Goal: Task Accomplishment & Management: Manage account settings

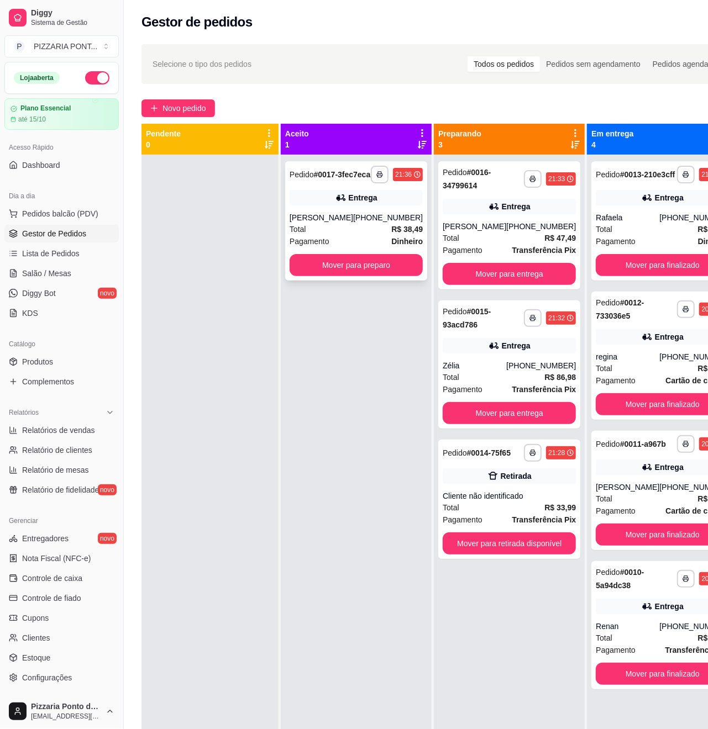
scroll to position [55, 0]
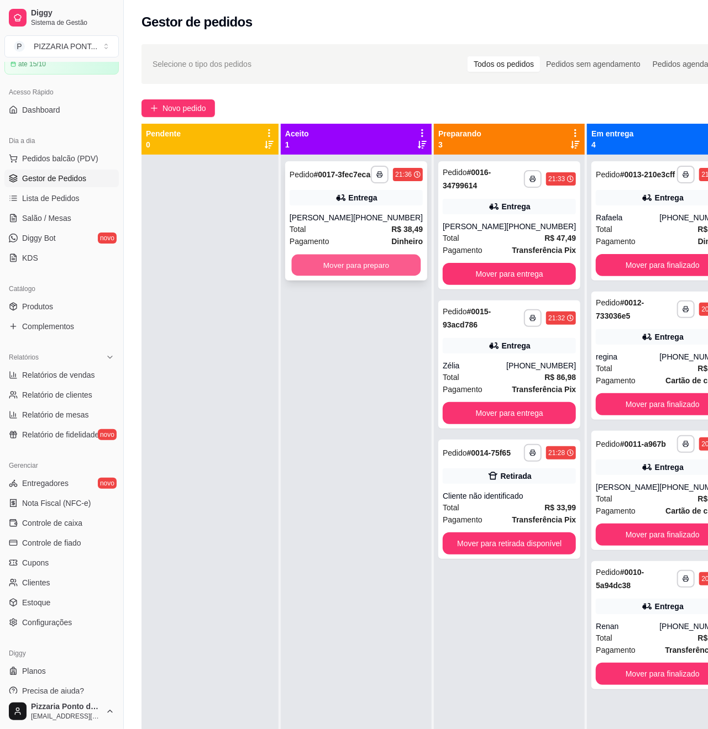
click at [345, 276] on button "Mover para preparo" at bounding box center [356, 266] width 129 height 22
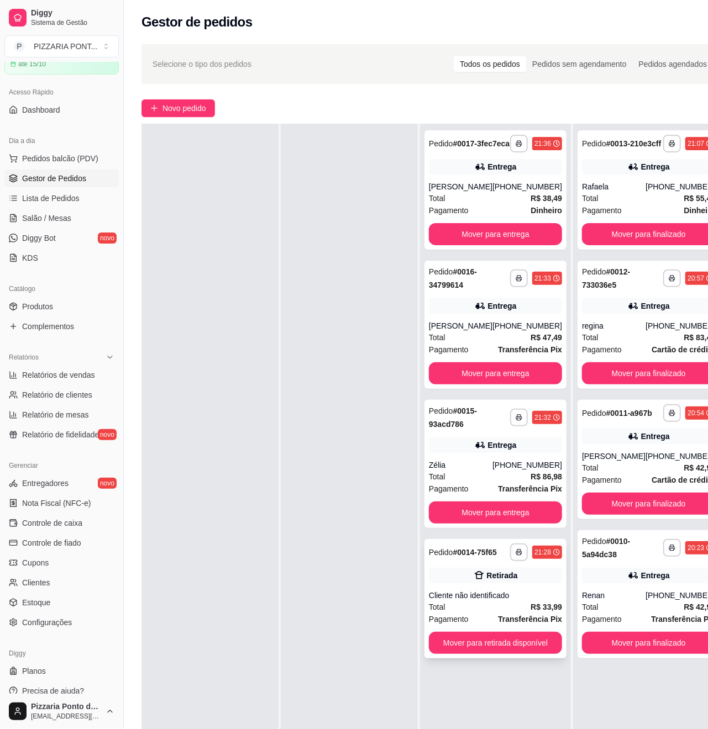
scroll to position [180, 0]
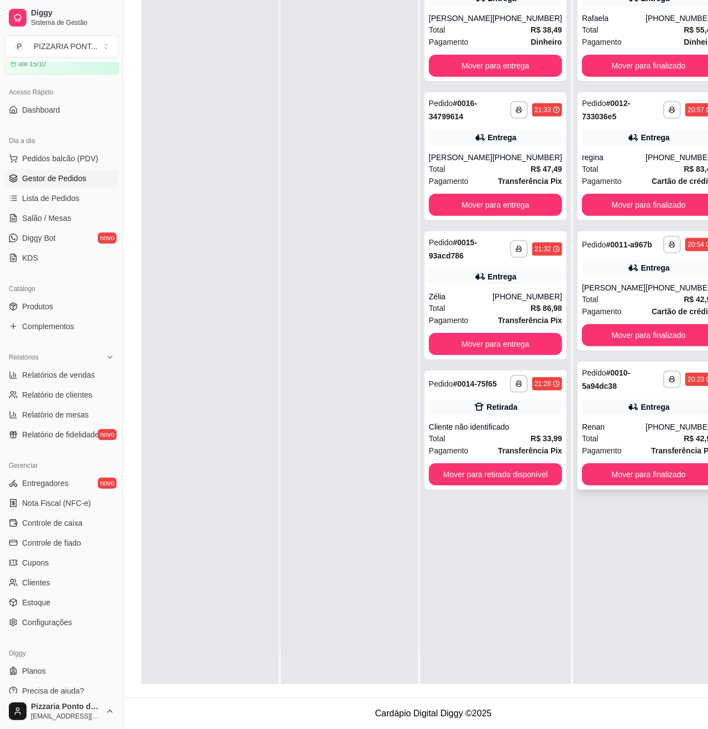
click at [641, 415] on div "Entrega" at bounding box center [648, 406] width 133 height 15
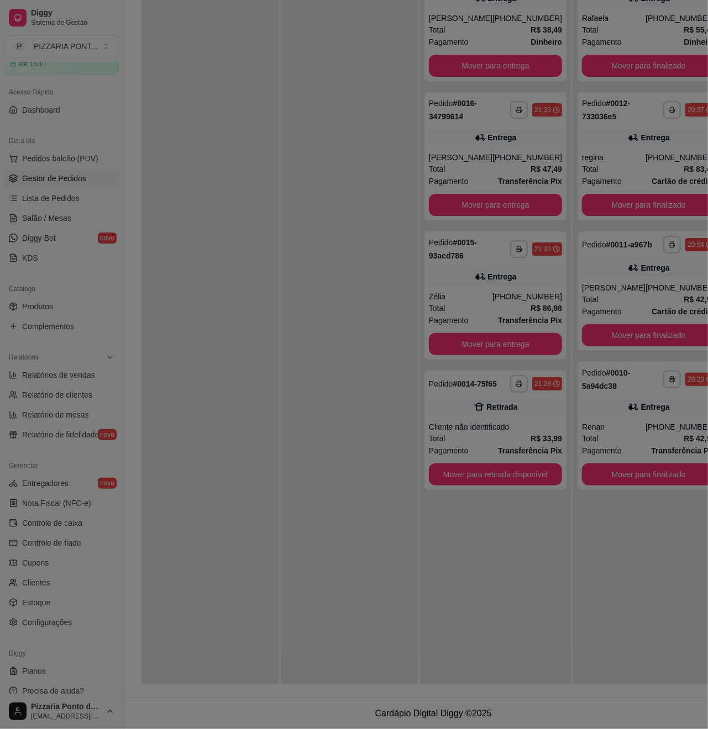
scroll to position [168, 0]
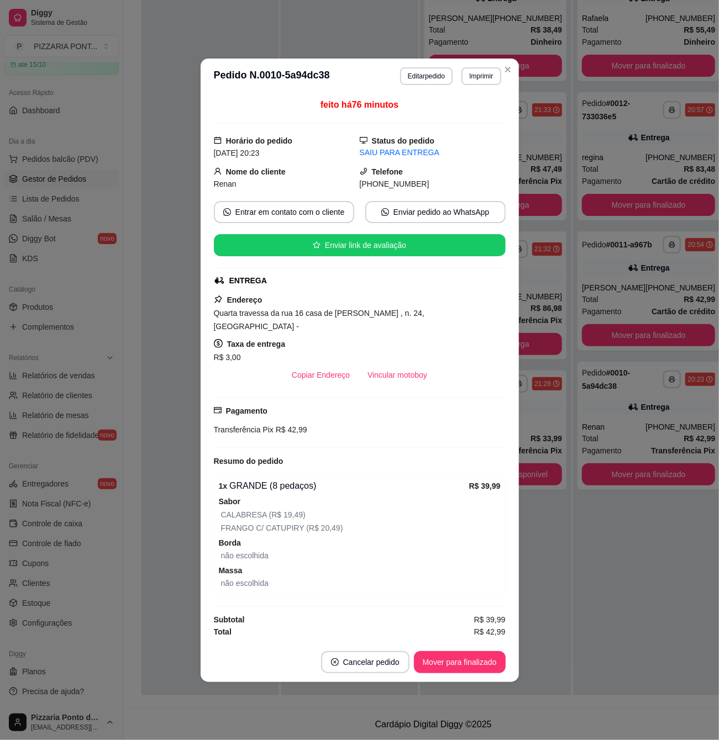
click at [409, 372] on button "Vincular motoboy" at bounding box center [396, 375] width 77 height 22
click at [504, 81] on header "**********" at bounding box center [360, 76] width 318 height 35
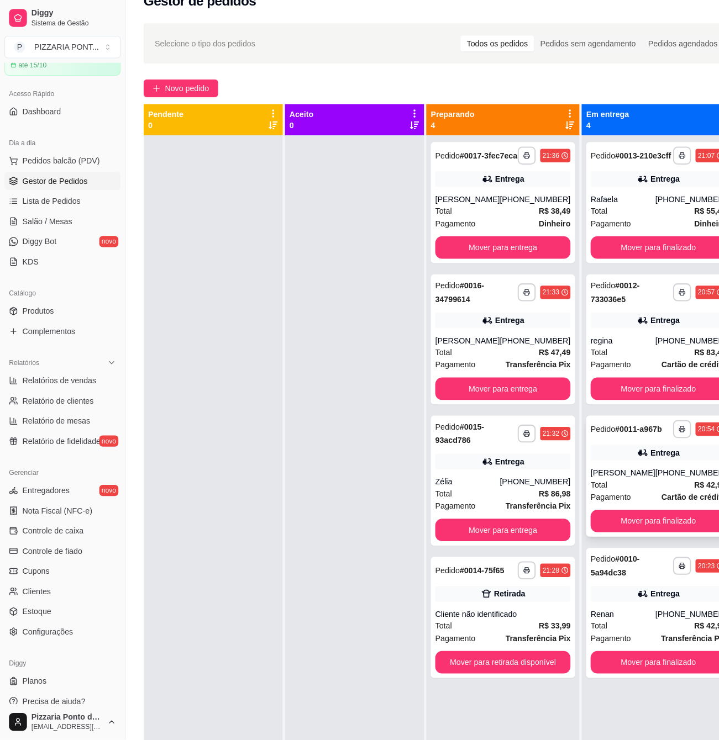
scroll to position [31, 0]
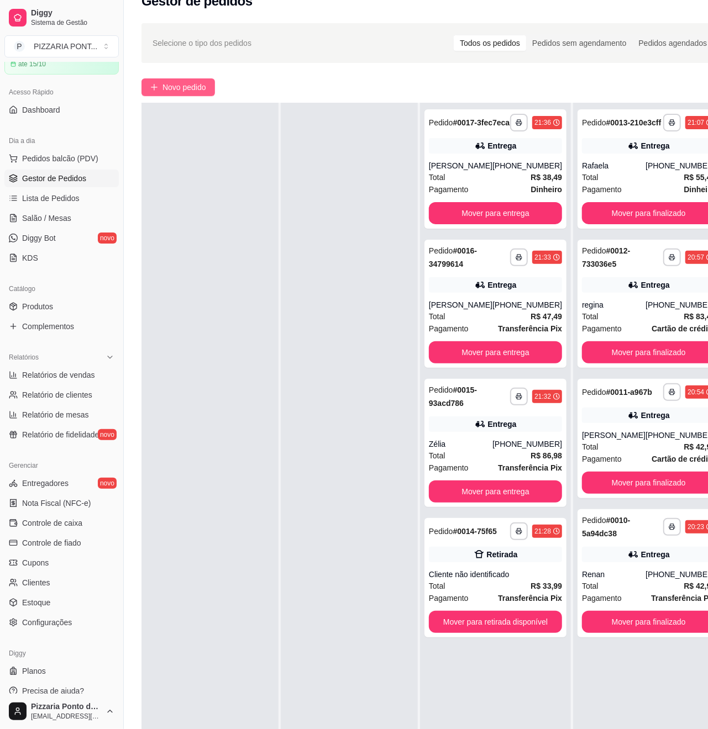
click at [199, 91] on span "Novo pedido" at bounding box center [184, 87] width 44 height 12
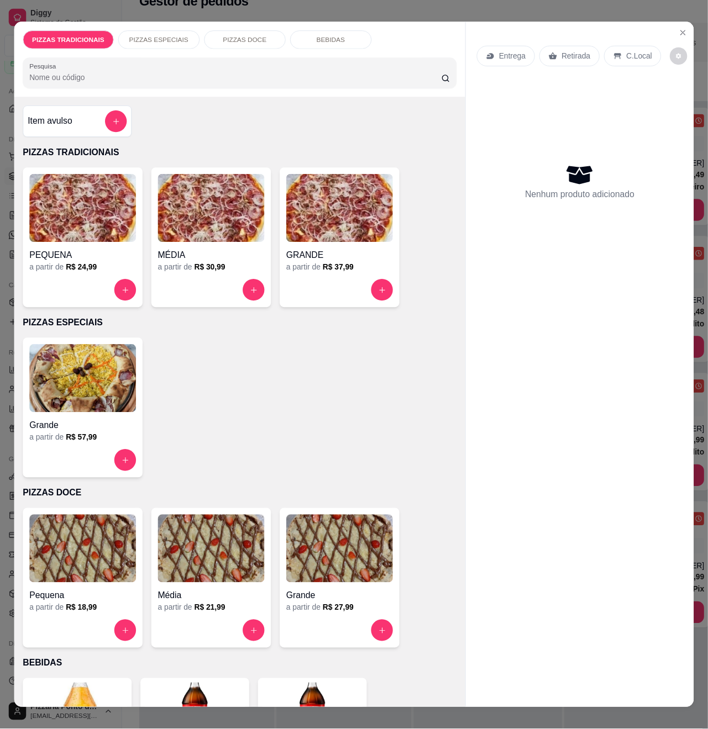
scroll to position [73, 0]
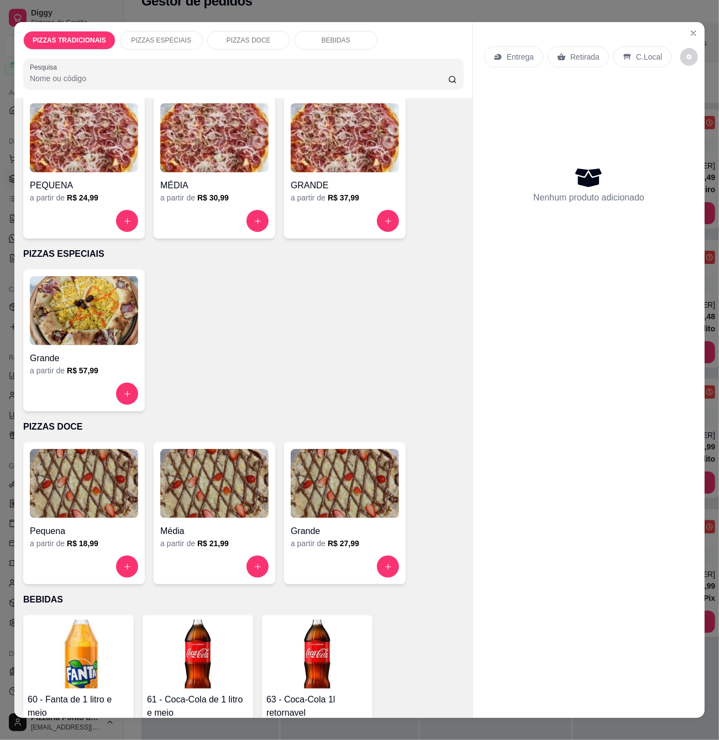
click at [376, 556] on div at bounding box center [345, 567] width 108 height 22
click at [695, 17] on div "PIZZAS TRADICIONAIS PIZZAS ESPECIAIS PIZZAS DOCE BEBIDAS Pesquisa Item avulso P…" at bounding box center [359, 370] width 719 height 740
click at [689, 27] on button "Close" at bounding box center [693, 33] width 18 height 18
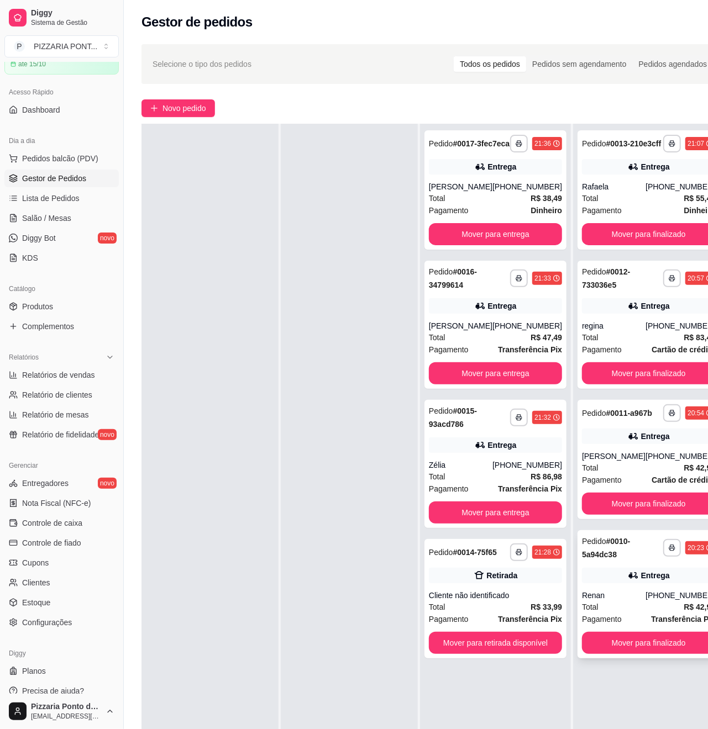
scroll to position [180, 0]
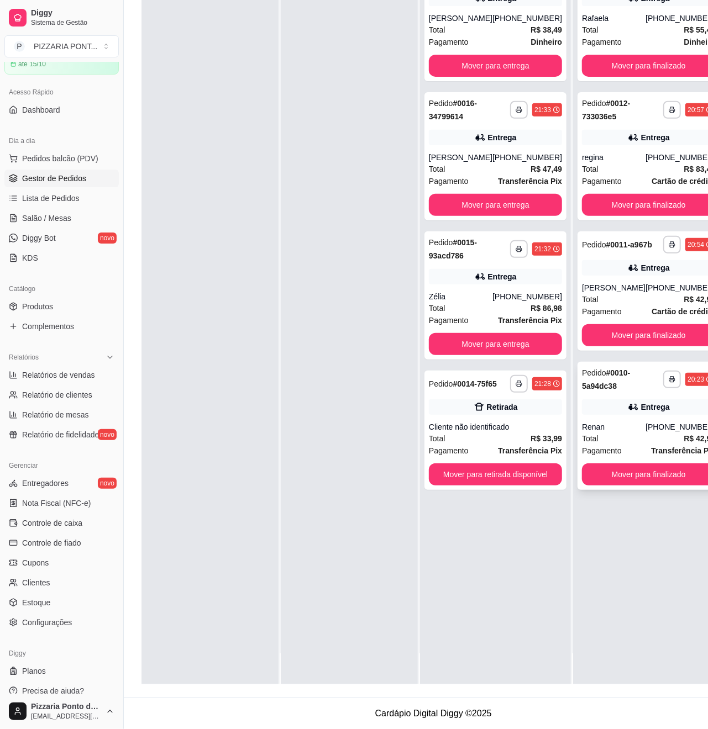
click at [622, 432] on div "Renan" at bounding box center [614, 426] width 64 height 11
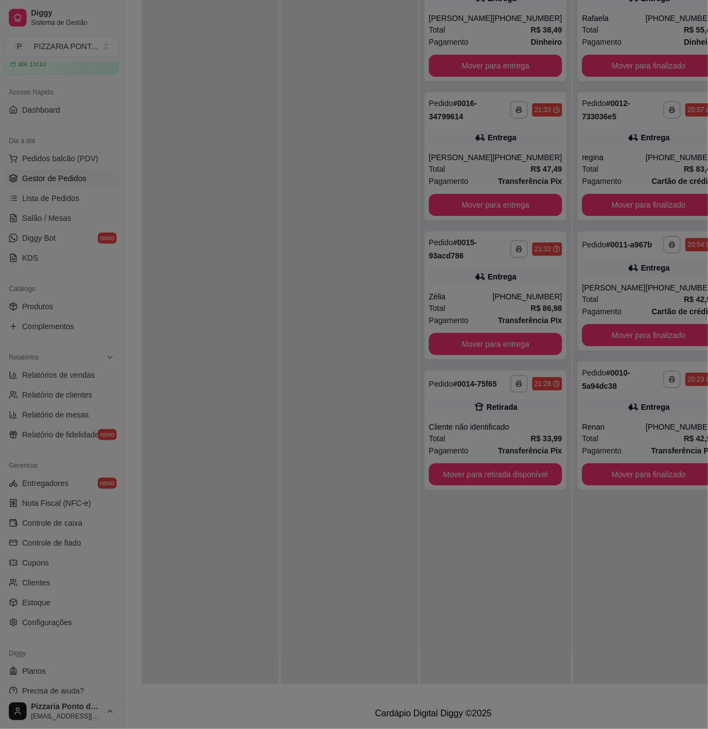
scroll to position [168, 0]
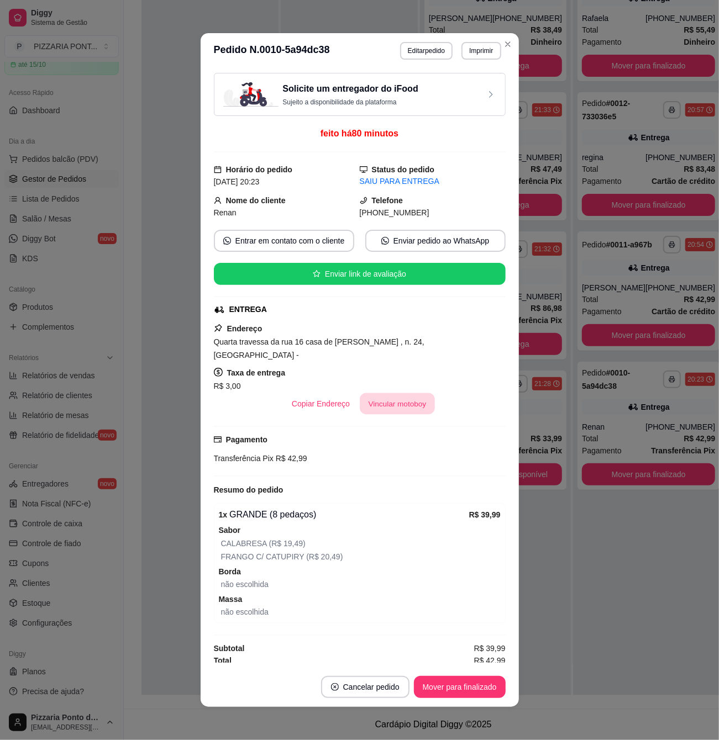
click at [416, 400] on button "Vincular motoboy" at bounding box center [397, 404] width 75 height 22
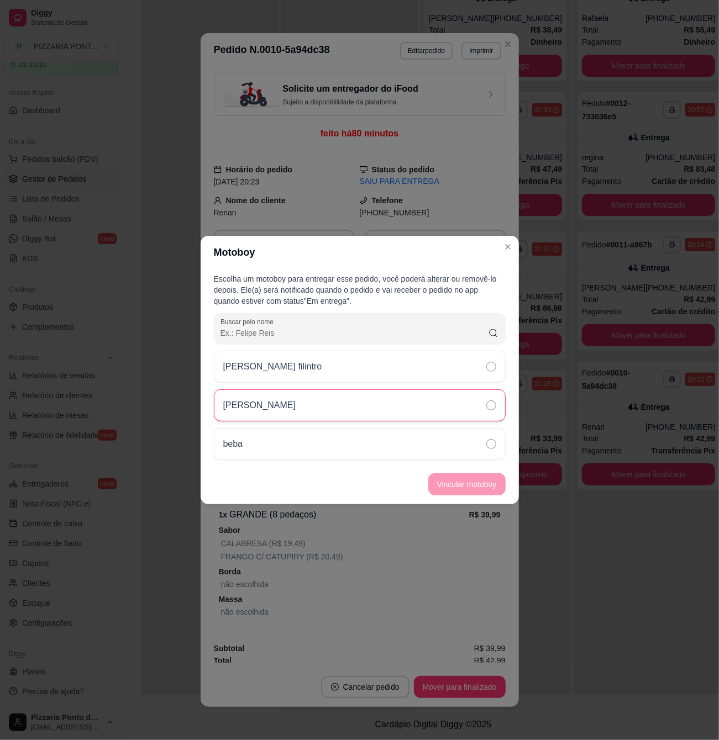
drag, startPoint x: 431, startPoint y: 398, endPoint x: 437, endPoint y: 401, distance: 6.9
click at [434, 400] on div "[PERSON_NAME]" at bounding box center [360, 405] width 292 height 32
click at [475, 489] on button "Vincular motoboy" at bounding box center [466, 484] width 77 height 22
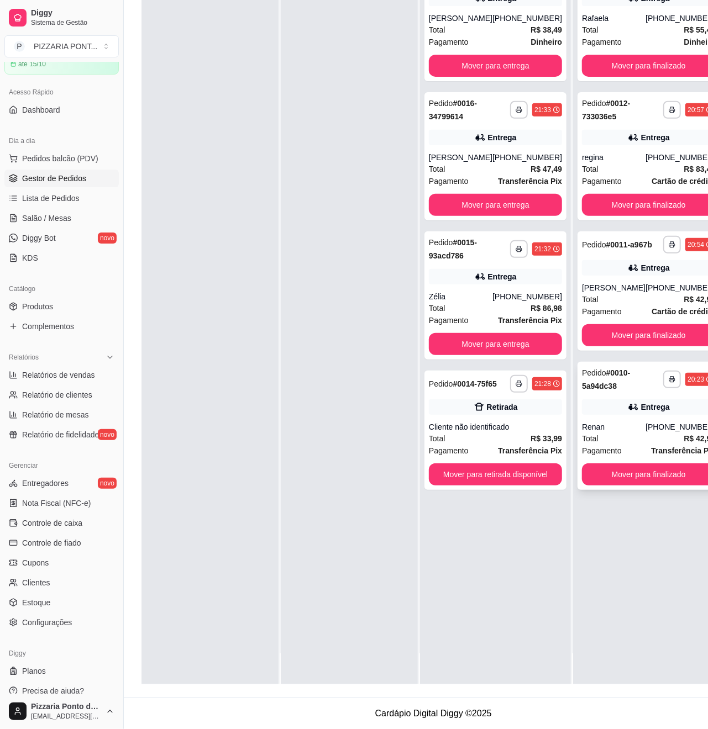
click at [586, 416] on div "**********" at bounding box center [648, 426] width 142 height 128
click at [609, 274] on div "**********" at bounding box center [648, 290] width 142 height 119
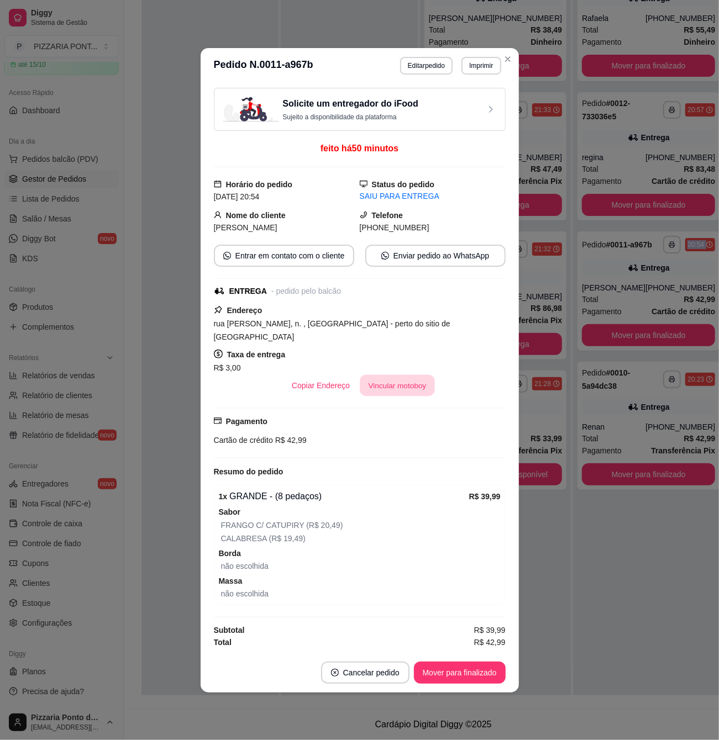
click at [400, 378] on button "Vincular motoboy" at bounding box center [397, 386] width 75 height 22
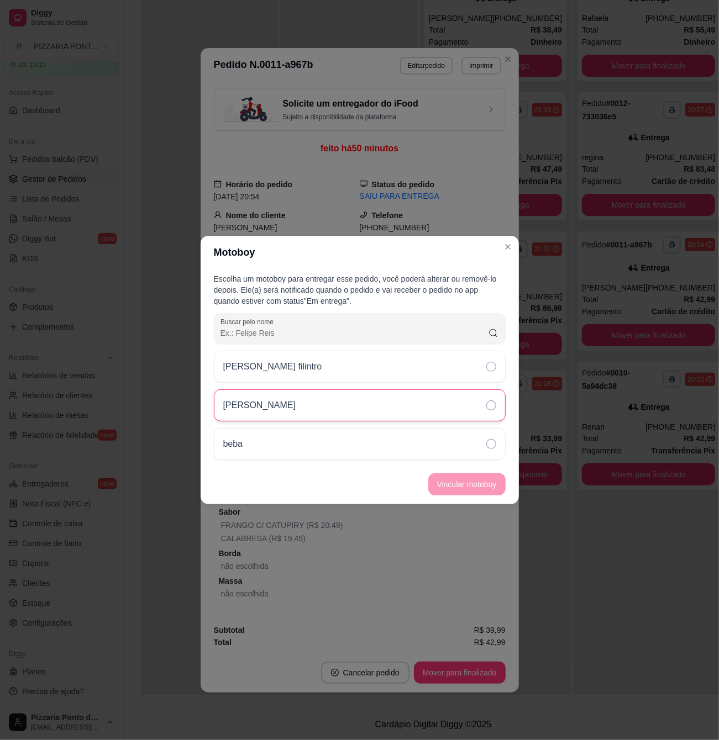
click at [444, 404] on div "[PERSON_NAME]" at bounding box center [360, 405] width 292 height 32
click at [466, 487] on button "Vincular motoboy" at bounding box center [466, 484] width 77 height 22
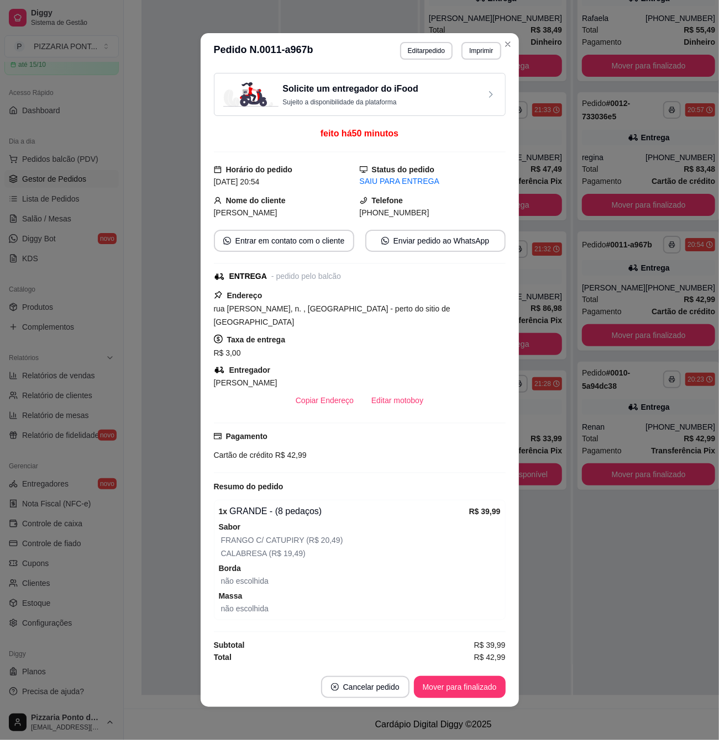
click at [503, 60] on header "**********" at bounding box center [360, 50] width 318 height 35
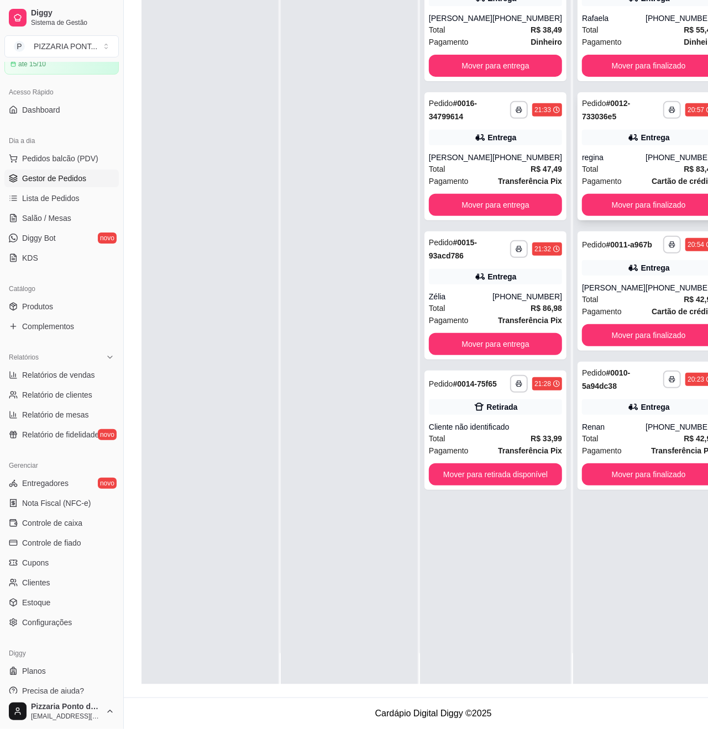
click at [599, 157] on div "**********" at bounding box center [648, 156] width 142 height 128
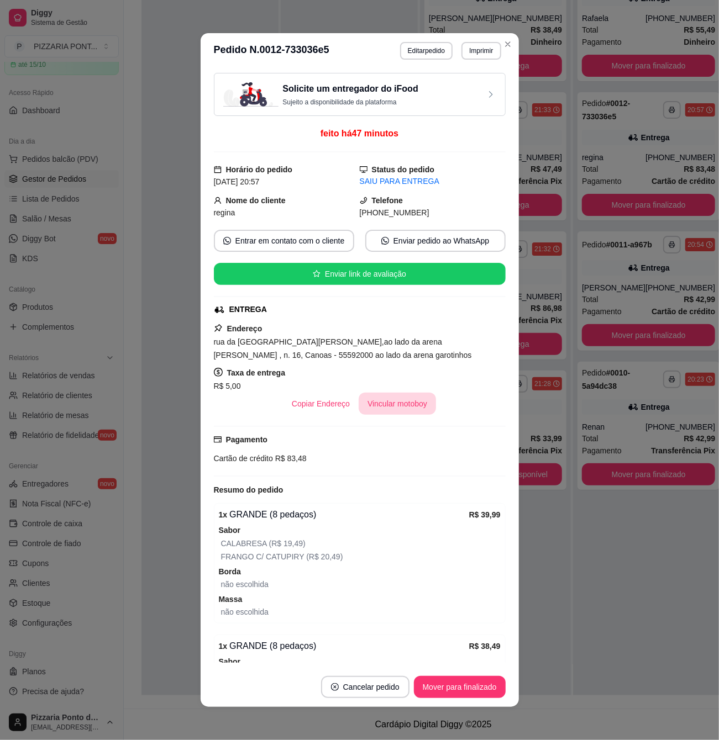
click at [410, 413] on button "Vincular motoboy" at bounding box center [396, 404] width 77 height 22
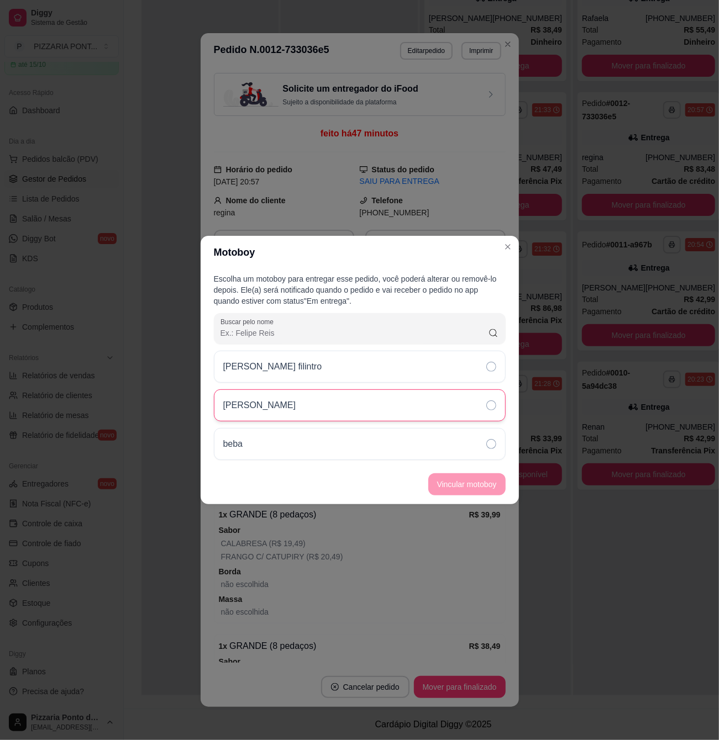
click at [407, 410] on div "[PERSON_NAME]" at bounding box center [360, 405] width 292 height 32
click at [473, 484] on button "Vincular motoboy" at bounding box center [466, 484] width 77 height 22
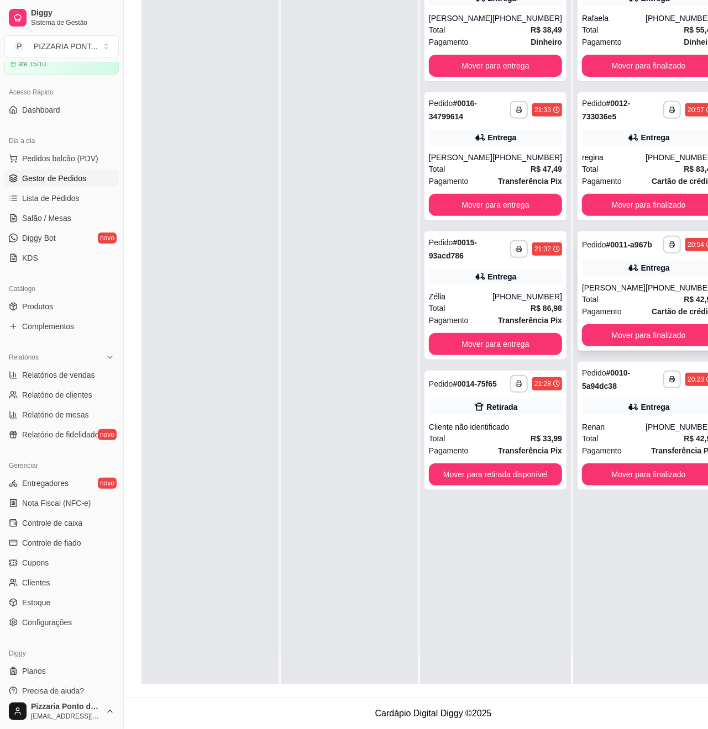
click at [606, 249] on strong "# 0011-a967b" at bounding box center [629, 244] width 46 height 9
click at [624, 162] on div "regina" at bounding box center [614, 157] width 64 height 11
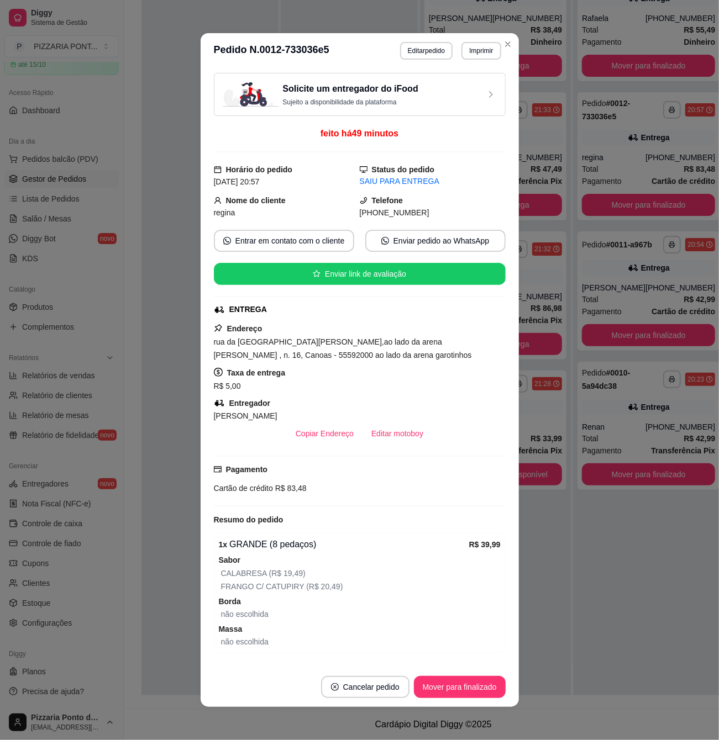
click at [499, 34] on div "**********" at bounding box center [359, 370] width 719 height 740
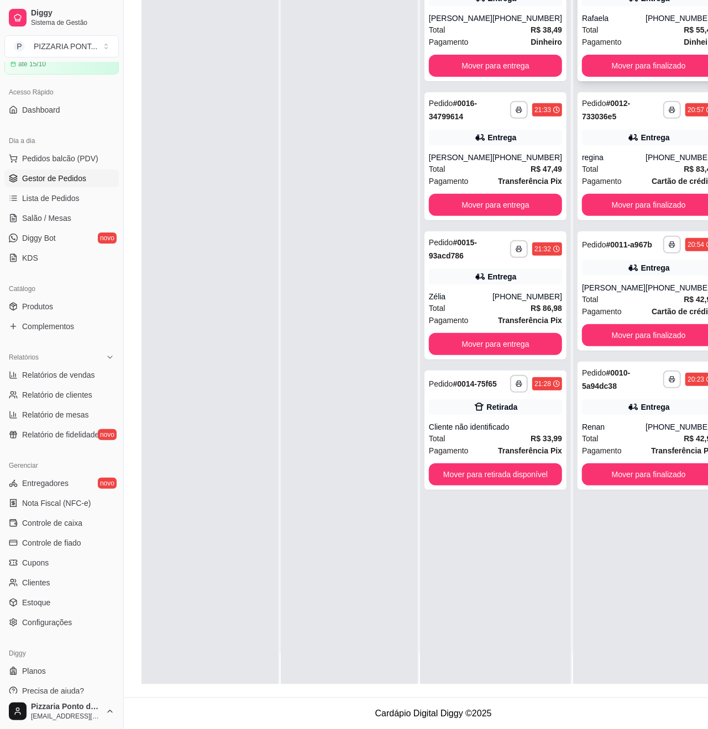
click at [623, 36] on div "Total R$ 55,49" at bounding box center [648, 30] width 133 height 12
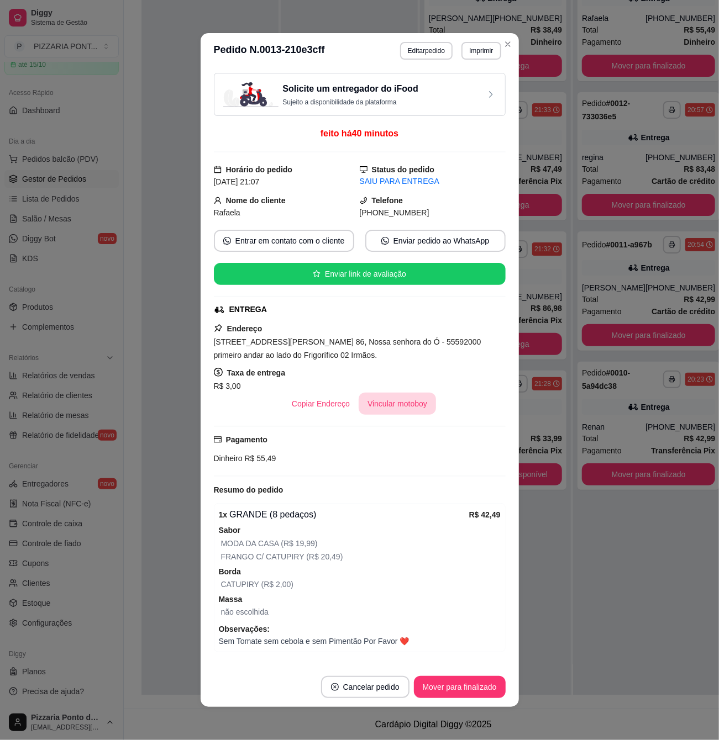
click at [391, 407] on button "Vincular motoboy" at bounding box center [396, 404] width 77 height 22
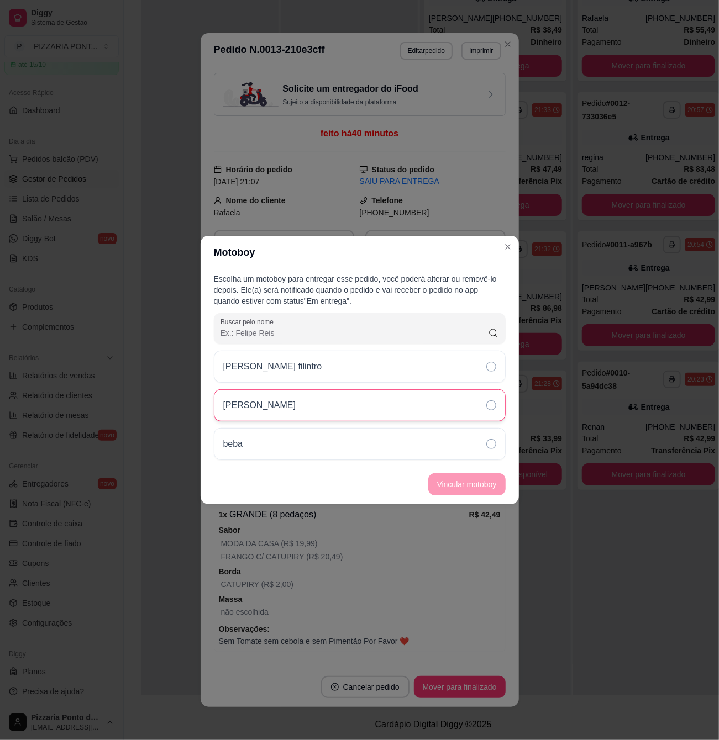
drag, startPoint x: 416, startPoint y: 408, endPoint x: 425, endPoint y: 412, distance: 9.1
click at [418, 409] on div "[PERSON_NAME]" at bounding box center [360, 405] width 292 height 32
click at [491, 493] on button "Vincular motoboy" at bounding box center [466, 484] width 77 height 22
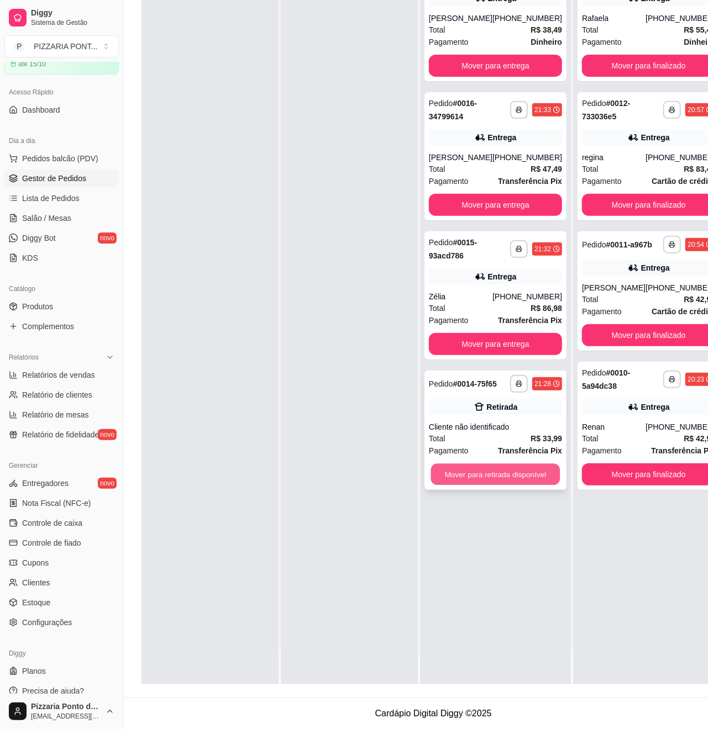
click at [498, 486] on button "Mover para retirada disponível" at bounding box center [495, 475] width 129 height 22
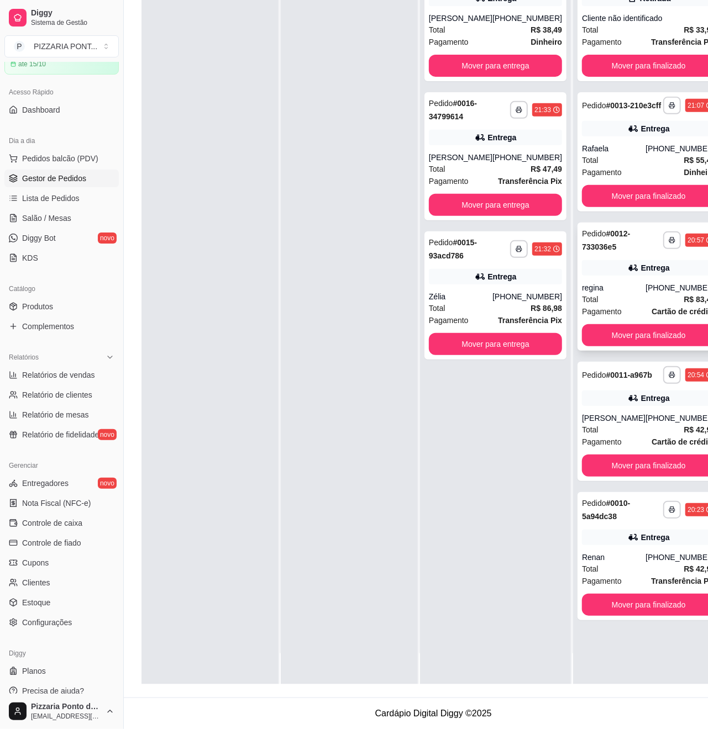
scroll to position [180, 0]
click at [618, 616] on button "Mover para finalizado" at bounding box center [648, 605] width 129 height 22
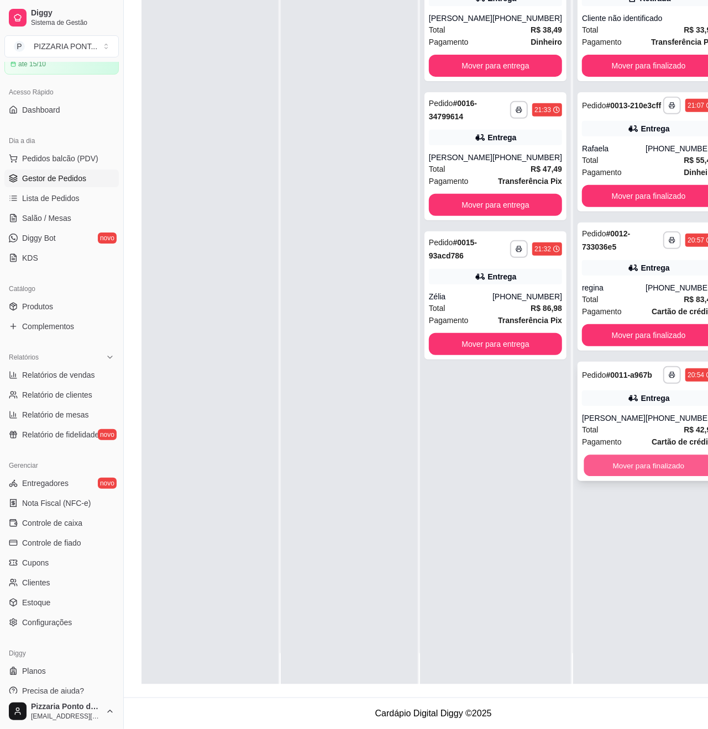
click at [624, 477] on button "Mover para finalizado" at bounding box center [648, 466] width 129 height 22
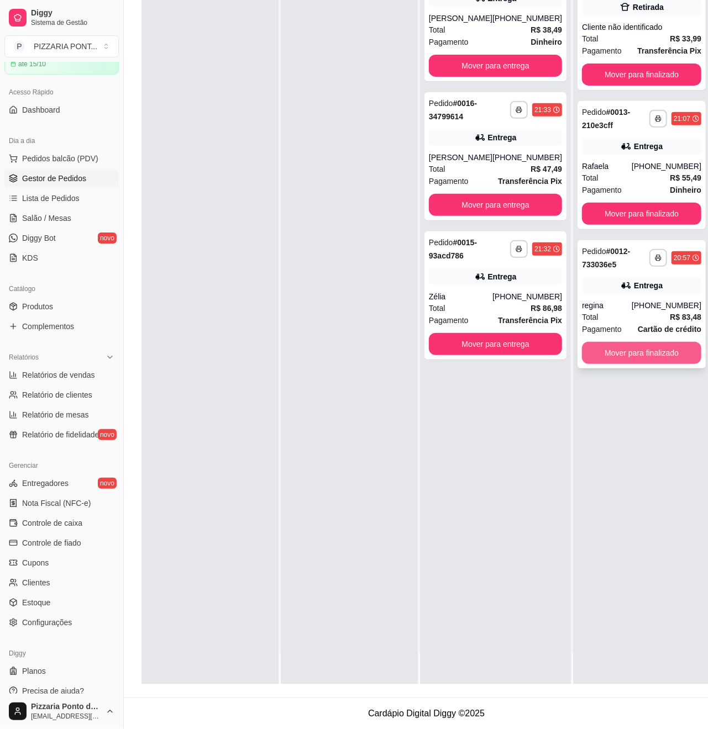
click at [644, 348] on button "Mover para finalizado" at bounding box center [641, 353] width 119 height 22
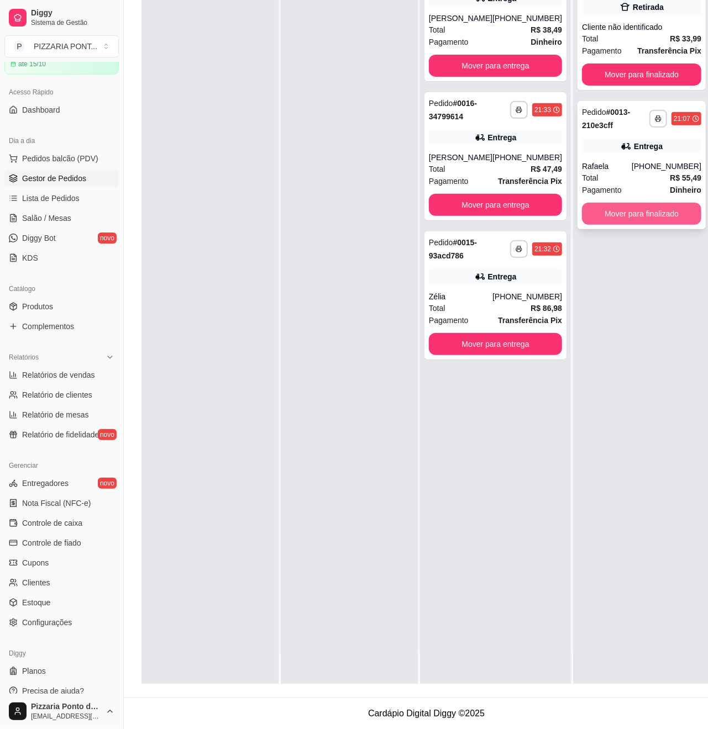
click at [641, 205] on button "Mover para finalizado" at bounding box center [641, 214] width 119 height 22
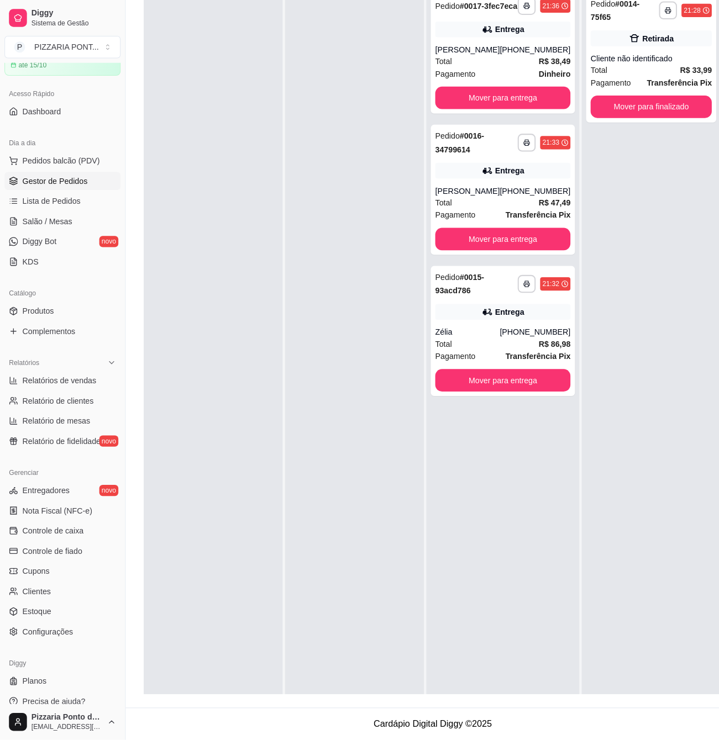
scroll to position [0, 0]
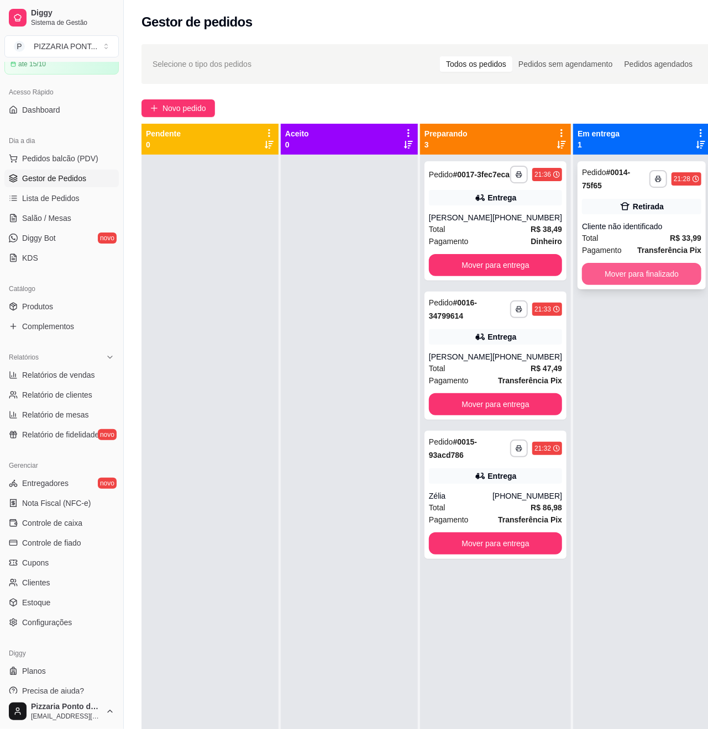
click at [615, 279] on button "Mover para finalizado" at bounding box center [641, 274] width 119 height 22
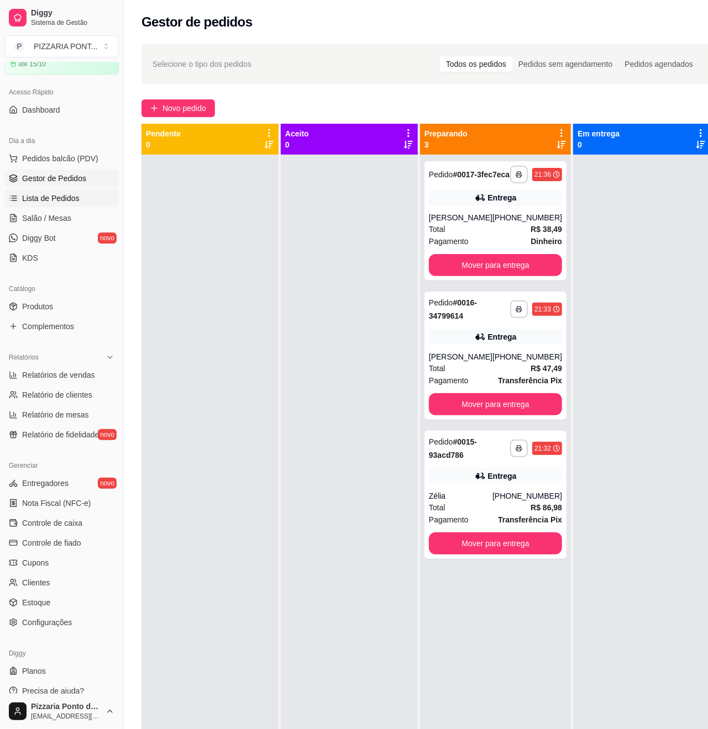
click at [58, 197] on span "Lista de Pedidos" at bounding box center [50, 198] width 57 height 11
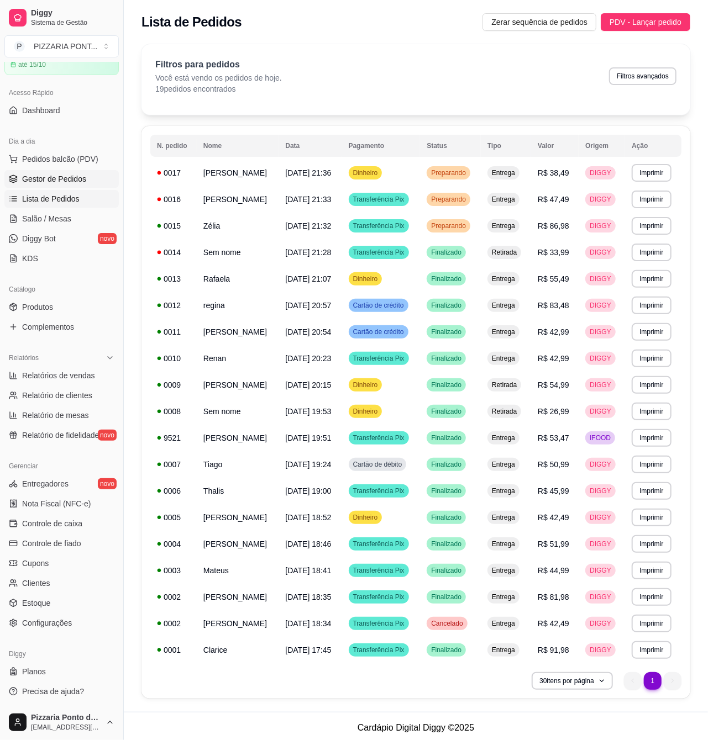
click at [96, 172] on link "Gestor de Pedidos" at bounding box center [61, 179] width 114 height 18
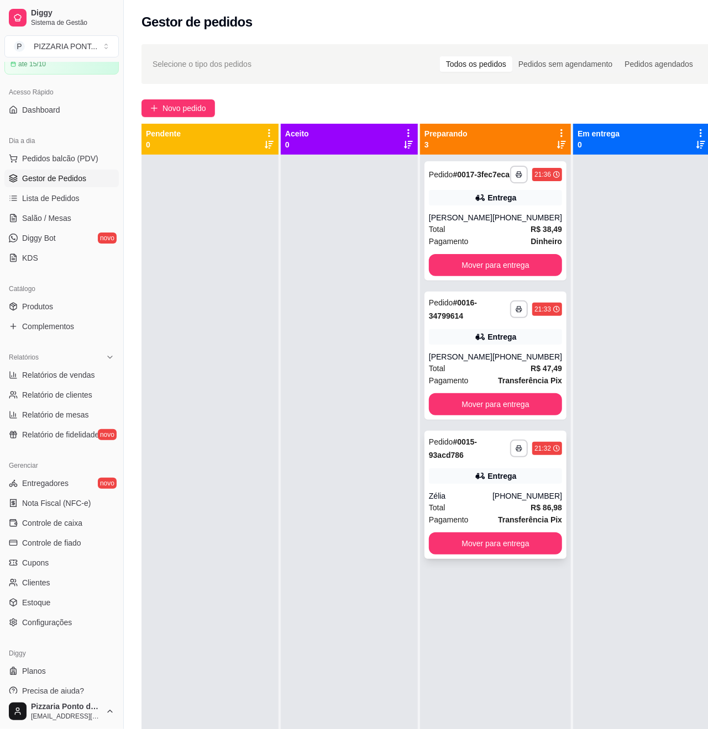
click at [499, 482] on div "Entrega" at bounding box center [502, 476] width 29 height 11
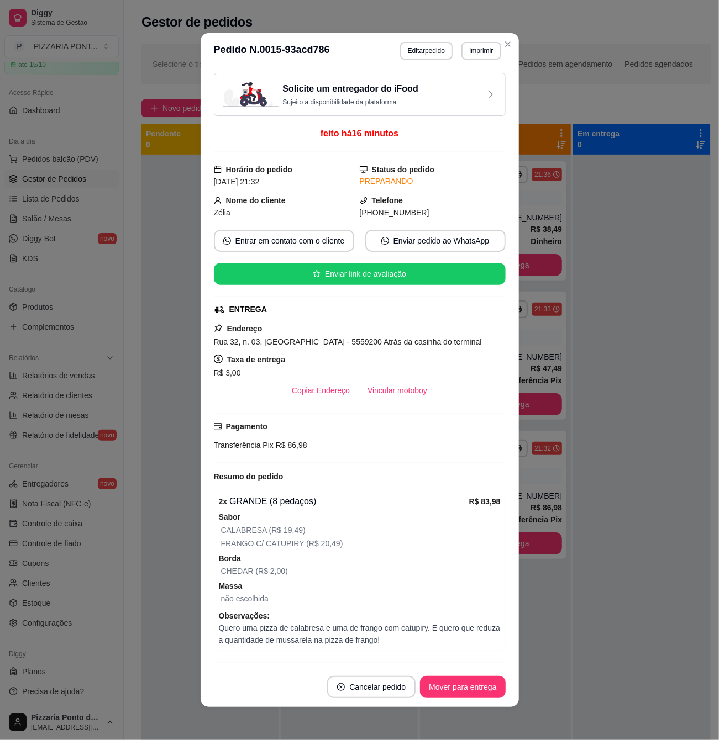
scroll to position [39, 0]
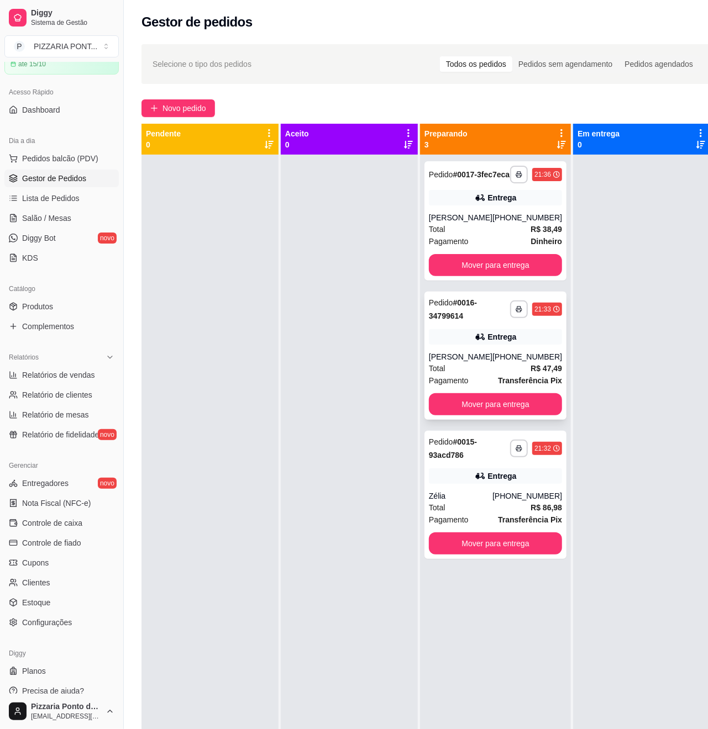
click at [493, 370] on div "**********" at bounding box center [495, 356] width 142 height 128
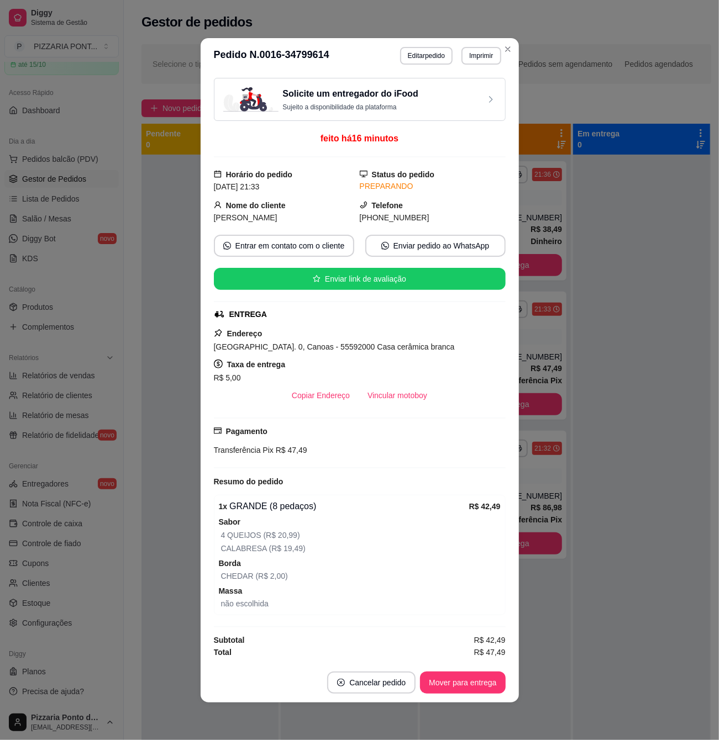
scroll to position [1, 0]
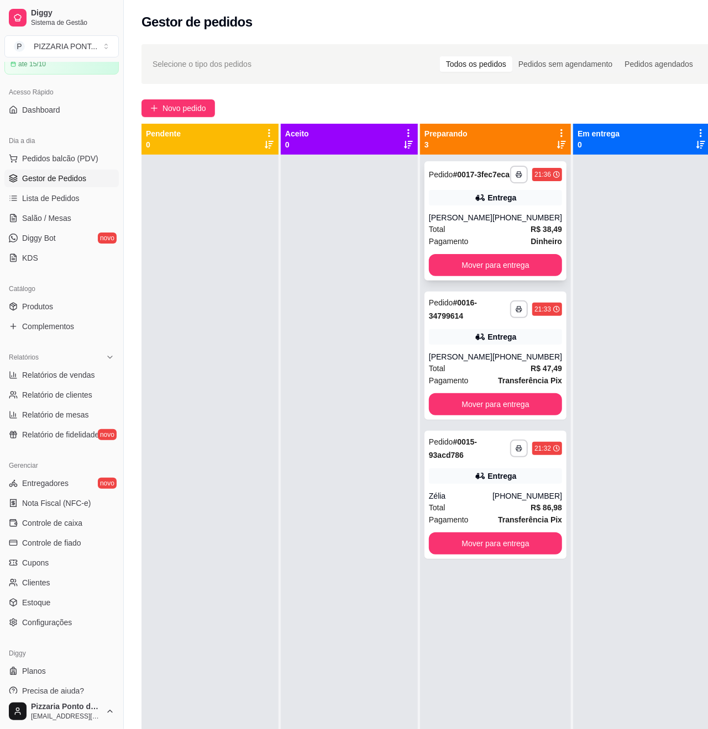
click at [457, 217] on div "**********" at bounding box center [495, 220] width 142 height 119
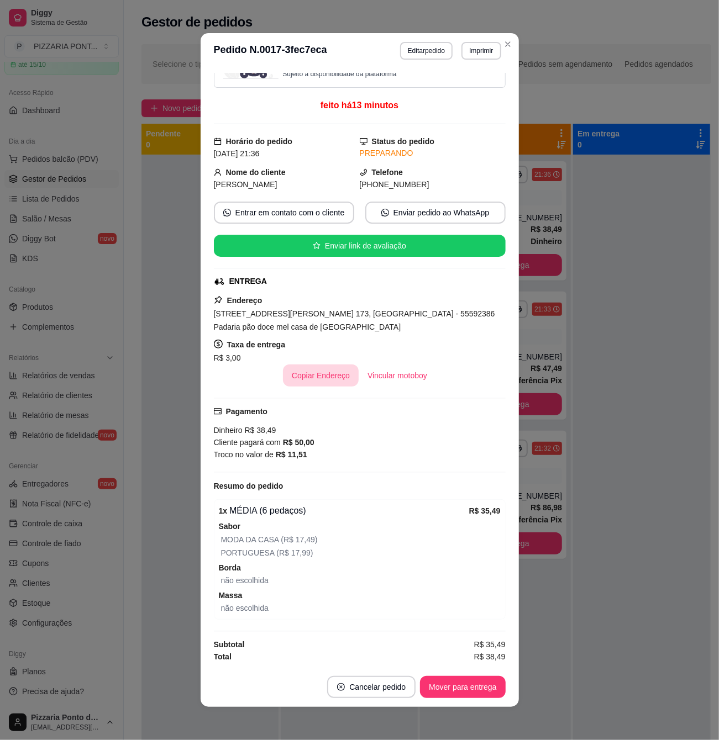
scroll to position [2, 0]
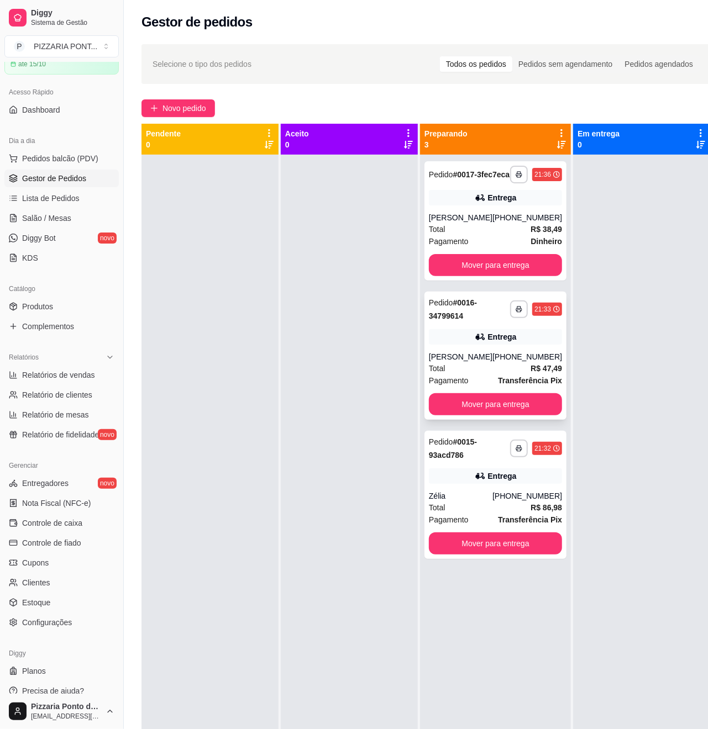
click at [518, 345] on div "Entrega" at bounding box center [495, 336] width 133 height 15
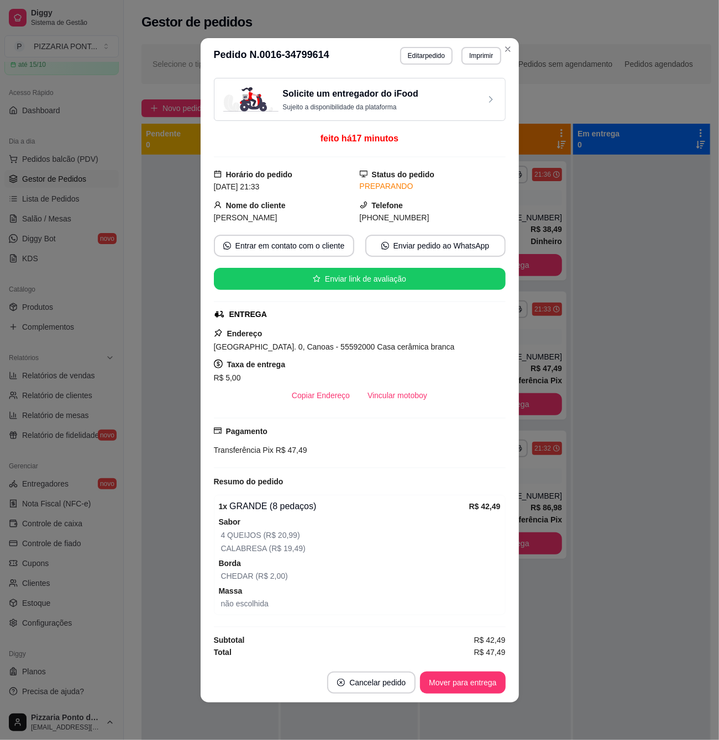
scroll to position [1, 0]
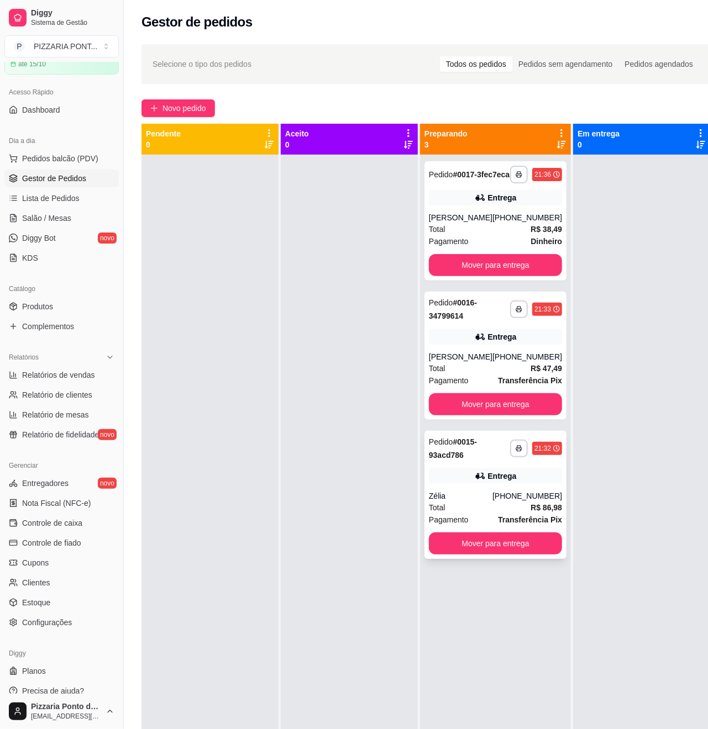
click at [488, 467] on div "**********" at bounding box center [495, 495] width 142 height 128
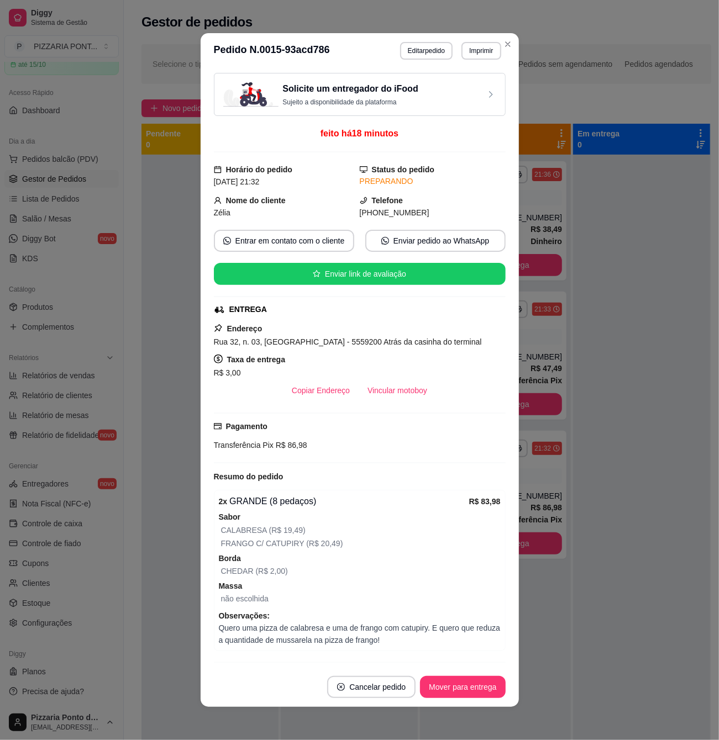
scroll to position [0, 0]
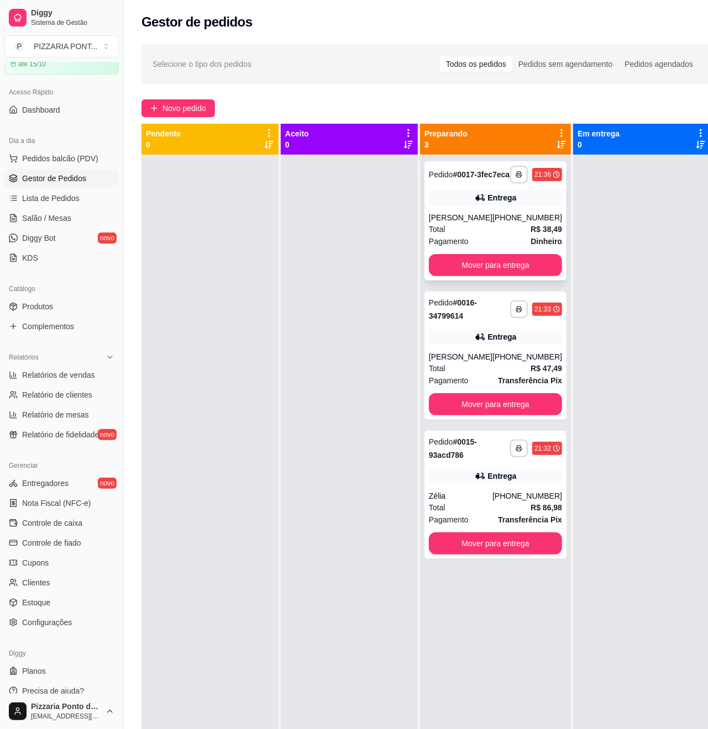
click at [481, 223] on div "[PERSON_NAME]" at bounding box center [461, 217] width 64 height 11
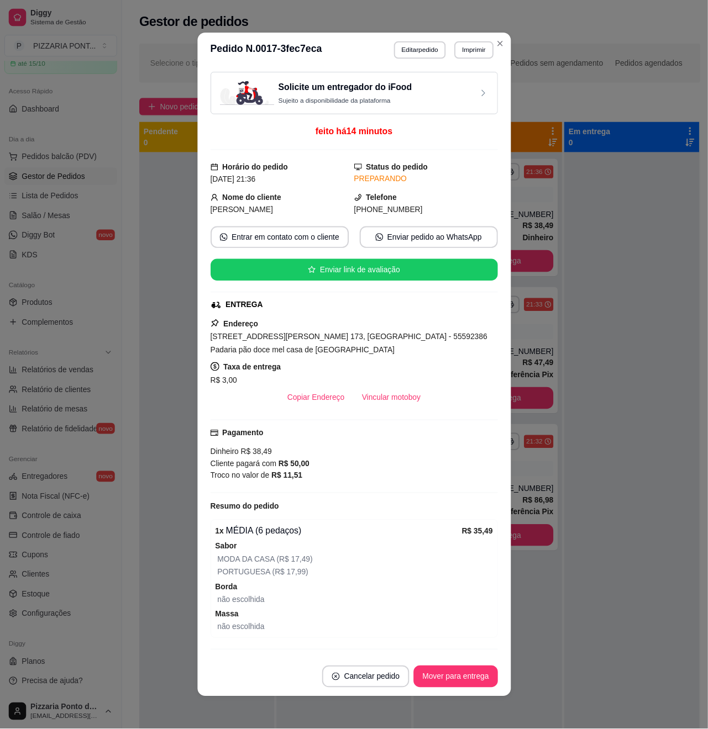
scroll to position [36, 0]
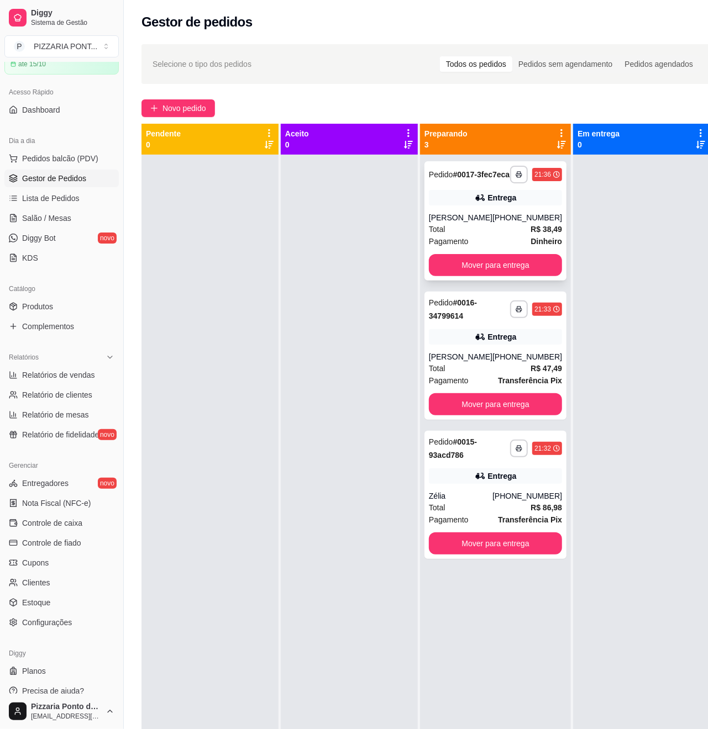
click at [531, 235] on span "R$ 38,49" at bounding box center [545, 229] width 31 height 12
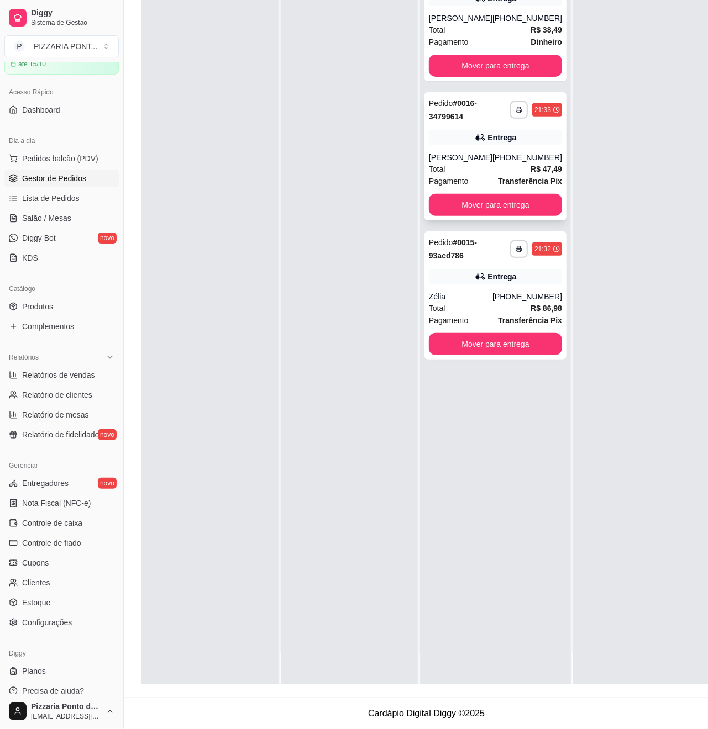
scroll to position [0, 0]
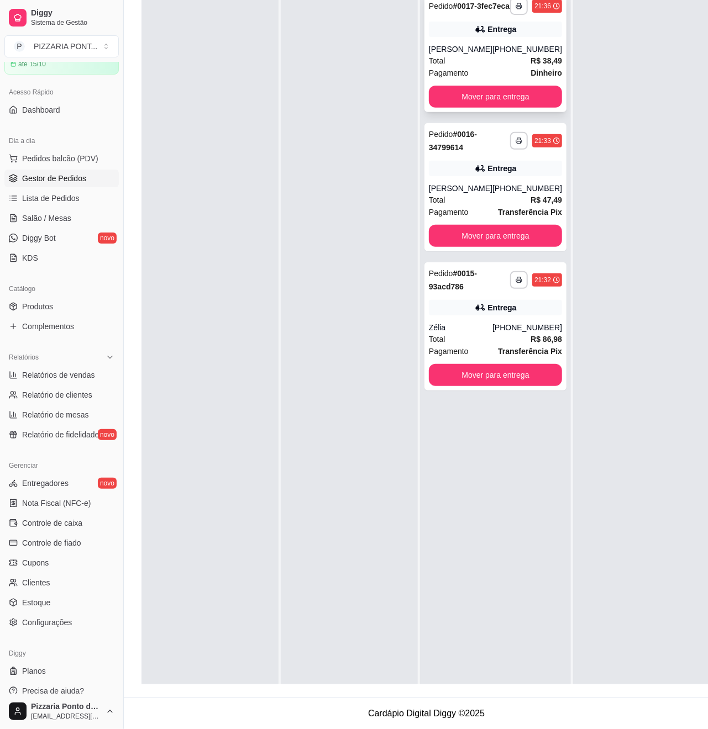
click at [515, 54] on div "[PHONE_NUMBER]" at bounding box center [527, 49] width 70 height 11
click at [522, 341] on div "**********" at bounding box center [495, 326] width 142 height 128
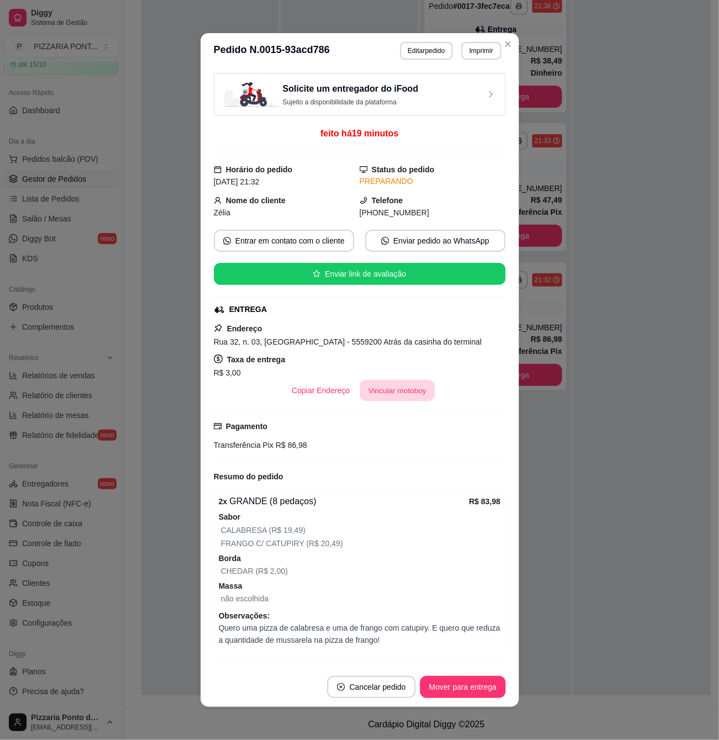
click at [396, 394] on button "Vincular motoboy" at bounding box center [397, 391] width 75 height 22
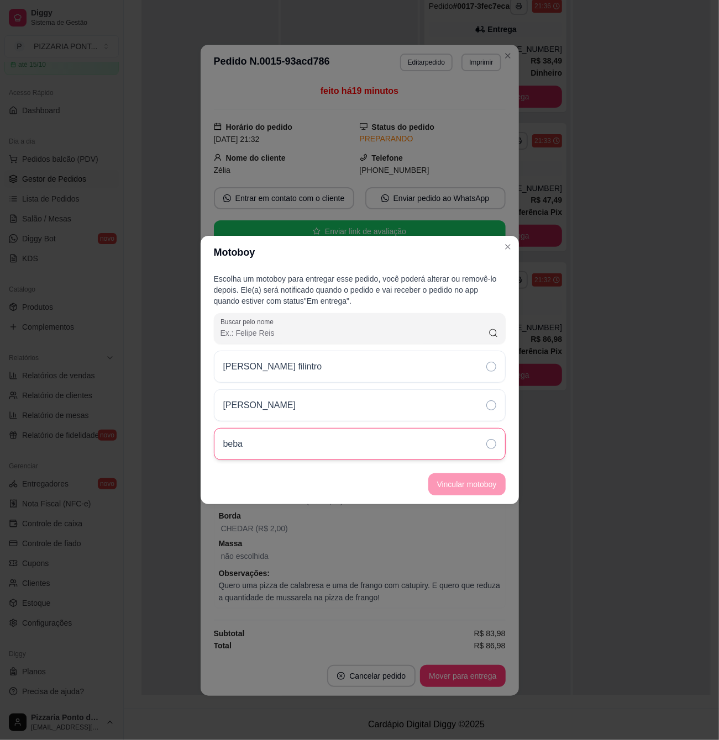
click at [451, 435] on div "beba" at bounding box center [360, 444] width 292 height 32
click at [460, 467] on footer "Vincular motoboy" at bounding box center [360, 485] width 318 height 40
click at [494, 488] on button "Vincular motoboy" at bounding box center [466, 485] width 75 height 22
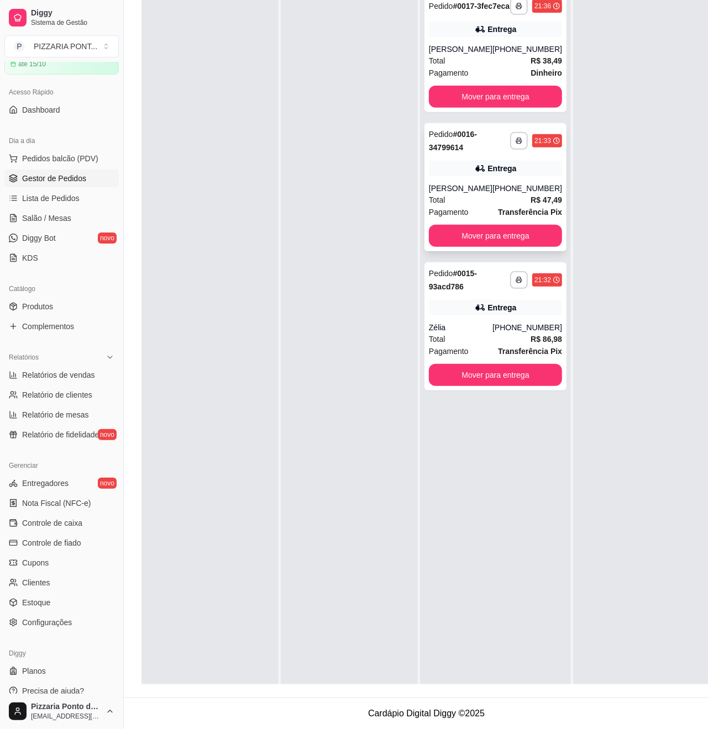
click at [509, 176] on div "Entrega" at bounding box center [495, 168] width 133 height 15
click at [500, 55] on div "[PHONE_NUMBER]" at bounding box center [527, 49] width 70 height 11
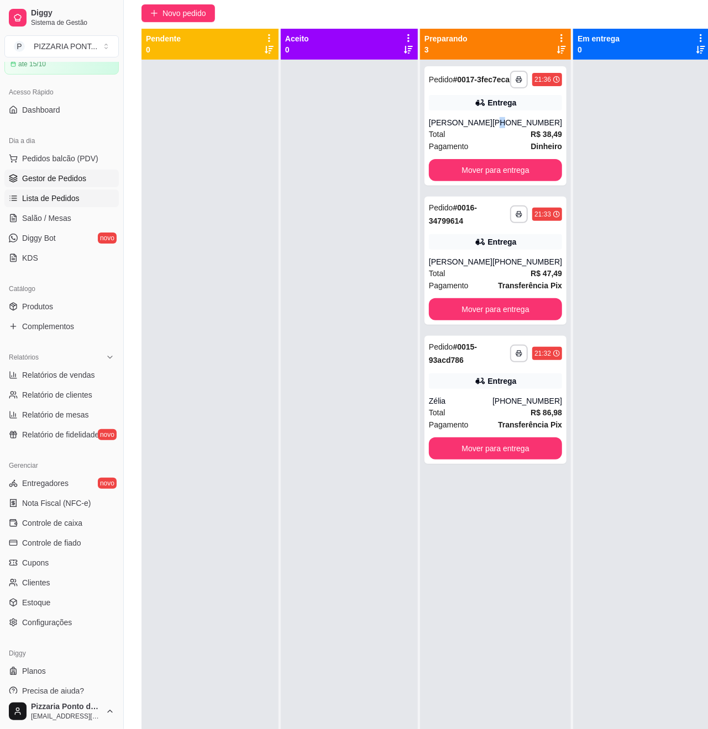
click at [43, 204] on link "Lista de Pedidos" at bounding box center [61, 198] width 114 height 18
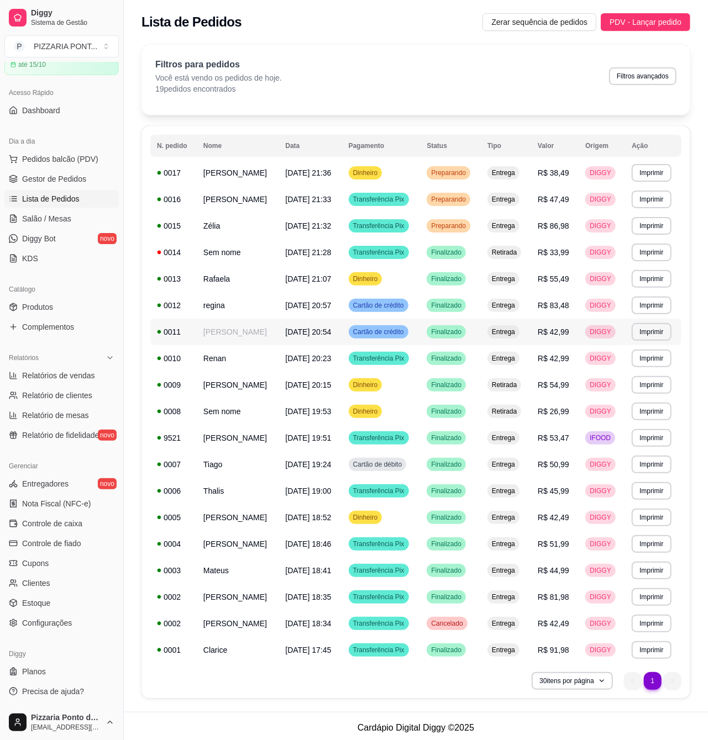
click at [187, 338] on td "0011" at bounding box center [173, 332] width 46 height 27
click at [88, 189] on ul "Pedidos balcão (PDV) Gestor de Pedidos Lista de Pedidos Salão / Mesas Diggy Bot…" at bounding box center [61, 208] width 114 height 117
click at [89, 180] on link "Gestor de Pedidos" at bounding box center [61, 179] width 114 height 18
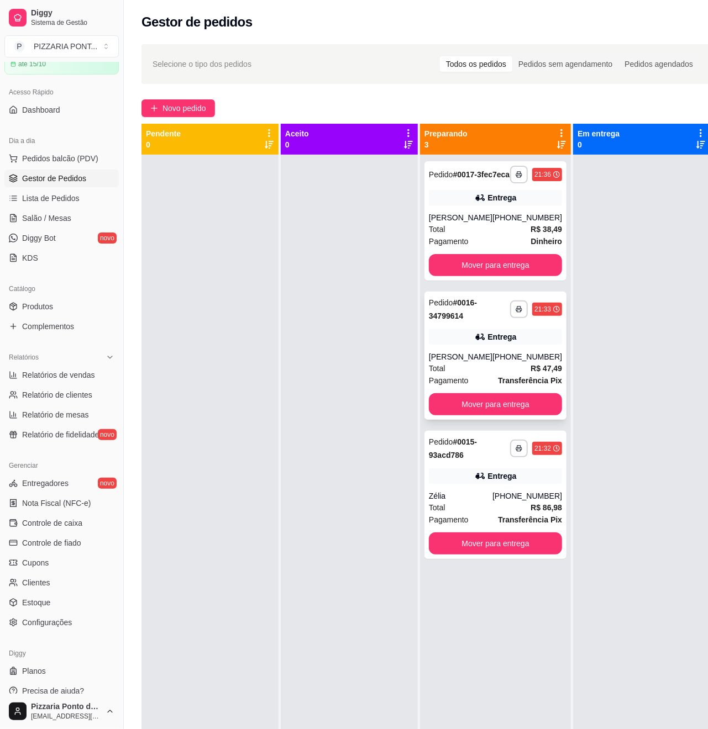
drag, startPoint x: 473, startPoint y: 359, endPoint x: 473, endPoint y: 365, distance: 6.1
click at [473, 345] on div "Entrega" at bounding box center [495, 336] width 133 height 15
click at [502, 199] on div "**********" at bounding box center [495, 220] width 142 height 119
click at [480, 510] on div "**********" at bounding box center [495, 495] width 142 height 128
click at [76, 206] on link "Lista de Pedidos" at bounding box center [61, 198] width 114 height 18
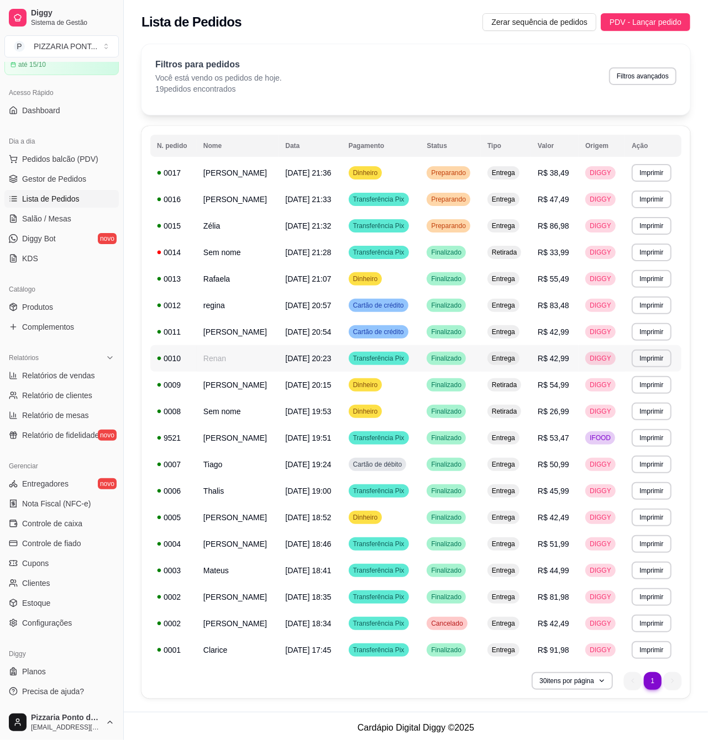
click at [292, 358] on td "[DATE] 20:23" at bounding box center [309, 358] width 63 height 27
click at [231, 305] on td "regina" at bounding box center [238, 305] width 82 height 27
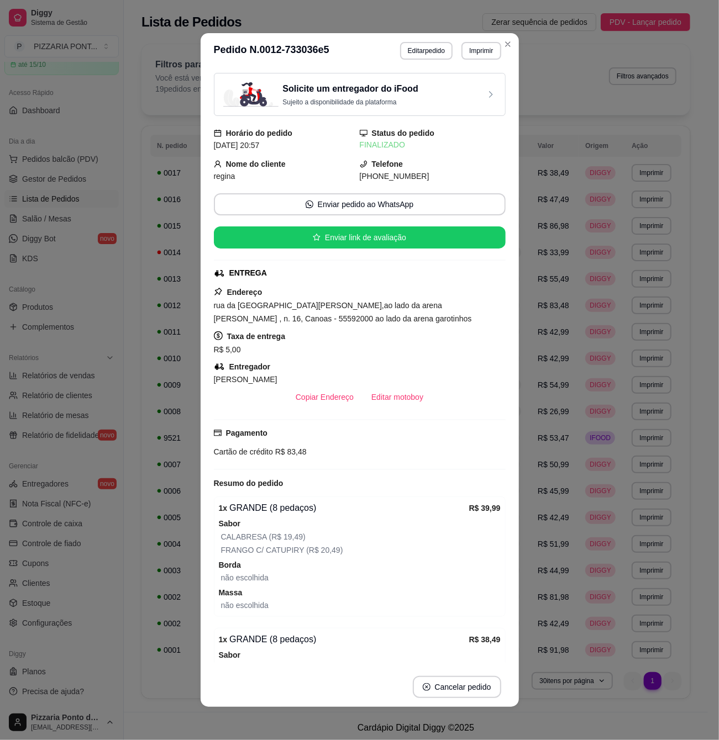
scroll to position [139, 0]
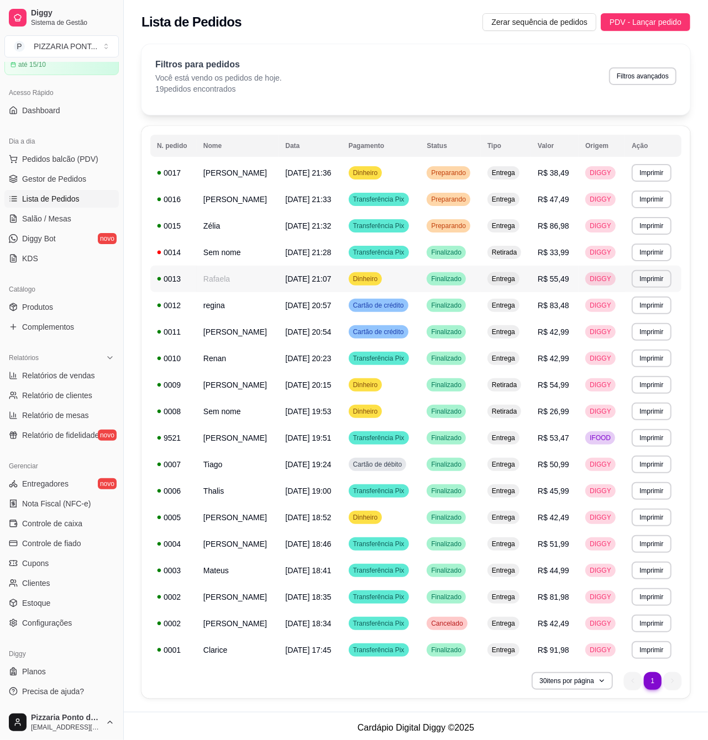
click at [341, 288] on td "[DATE] 21:07" at bounding box center [309, 279] width 63 height 27
click at [215, 310] on td "regina" at bounding box center [238, 305] width 82 height 27
click at [278, 362] on td "Renan" at bounding box center [238, 358] width 82 height 27
click at [184, 303] on div "0012" at bounding box center [173, 305] width 33 height 11
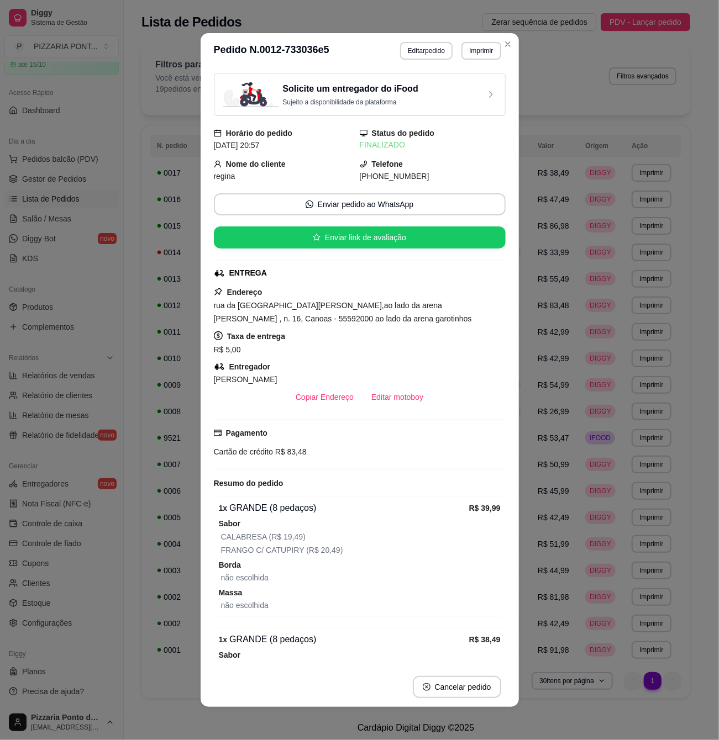
click at [498, 46] on section "**********" at bounding box center [360, 370] width 318 height 674
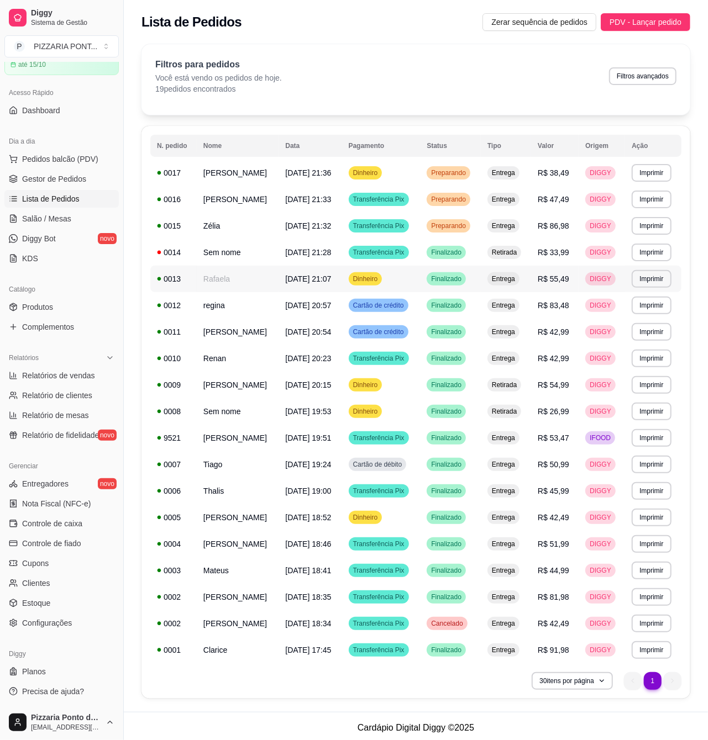
click at [265, 277] on td "Rafaela" at bounding box center [238, 279] width 82 height 27
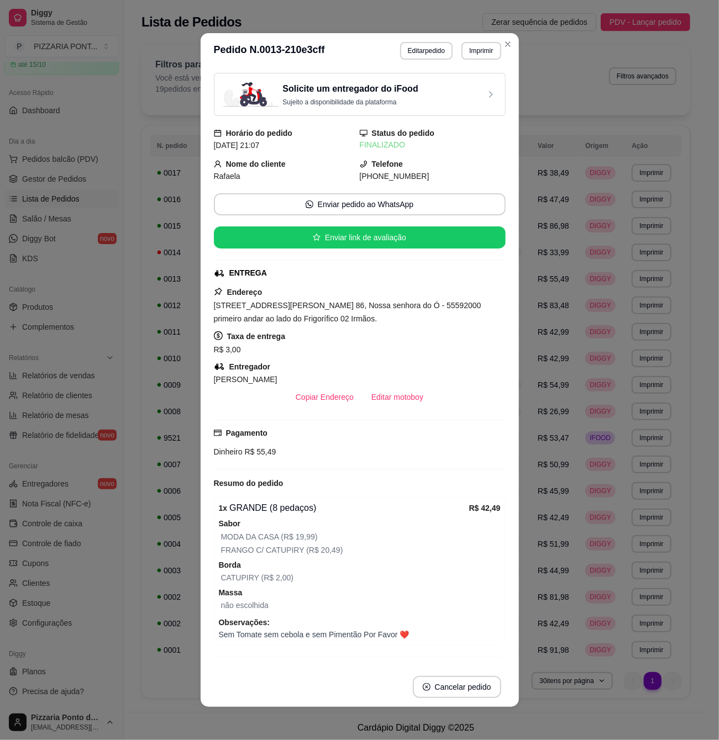
scroll to position [69, 0]
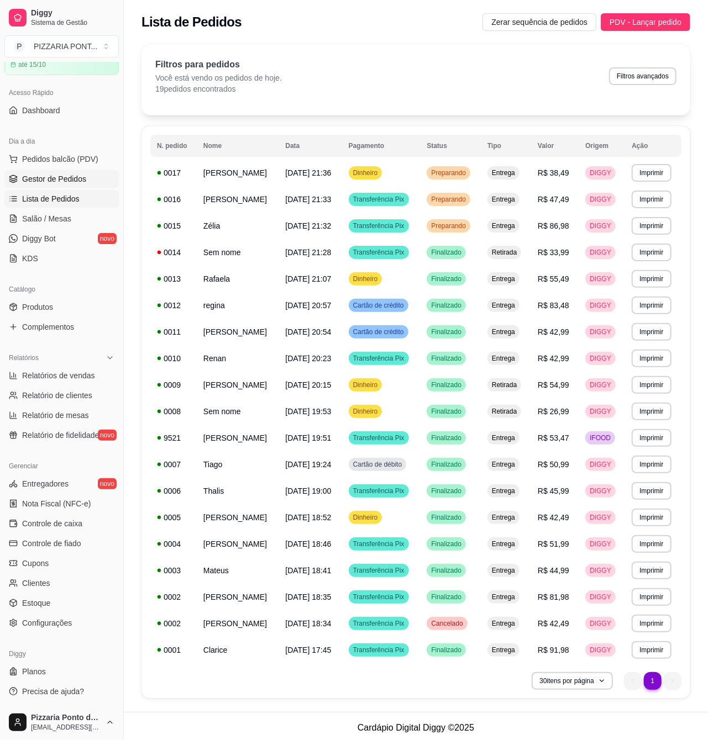
click at [73, 188] on ul "Pedidos balcão (PDV) Gestor de Pedidos Lista de Pedidos Salão / Mesas Diggy Bot…" at bounding box center [61, 208] width 114 height 117
click at [73, 182] on span "Gestor de Pedidos" at bounding box center [54, 178] width 64 height 11
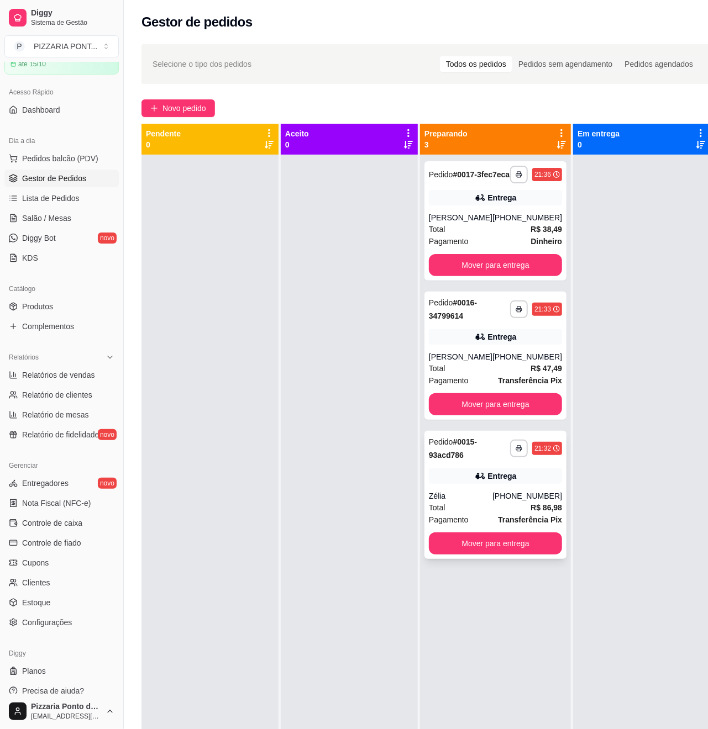
click at [514, 555] on button "Mover para entrega" at bounding box center [495, 543] width 133 height 22
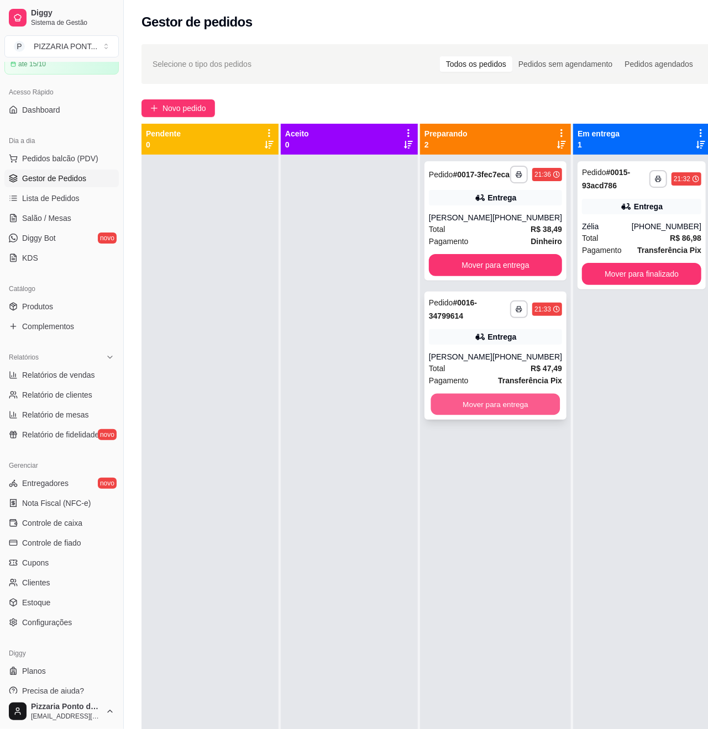
click at [504, 415] on button "Mover para entrega" at bounding box center [495, 405] width 129 height 22
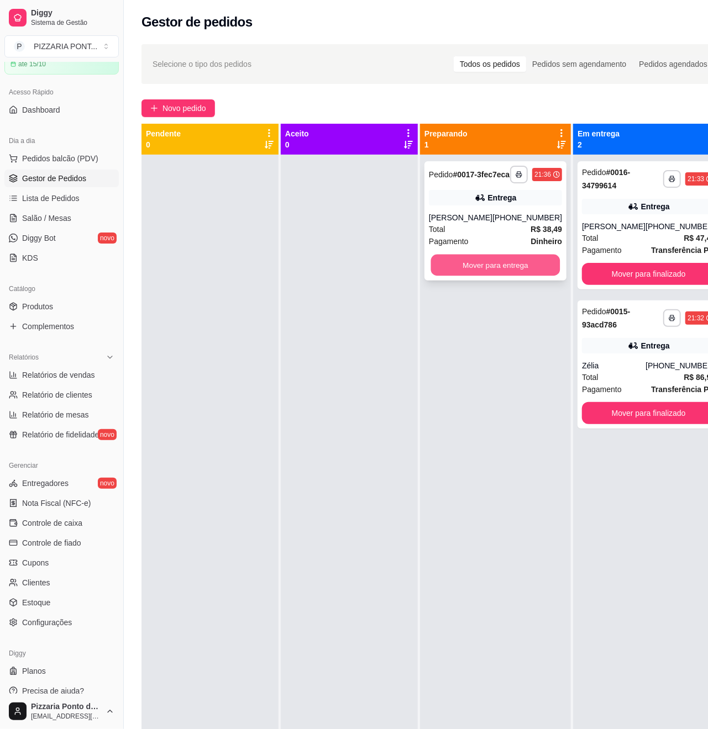
click at [518, 276] on button "Mover para entrega" at bounding box center [495, 266] width 129 height 22
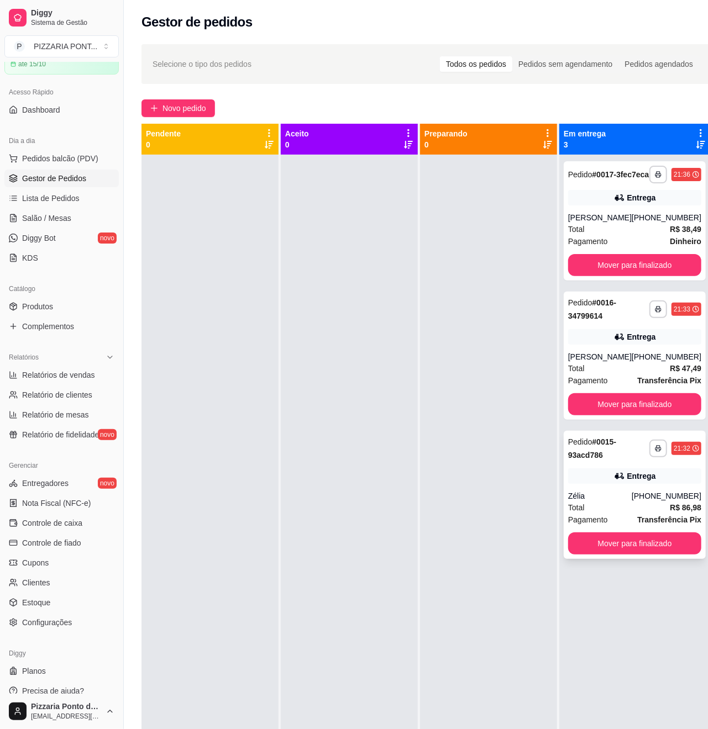
click at [641, 482] on div "Entrega" at bounding box center [641, 476] width 29 height 11
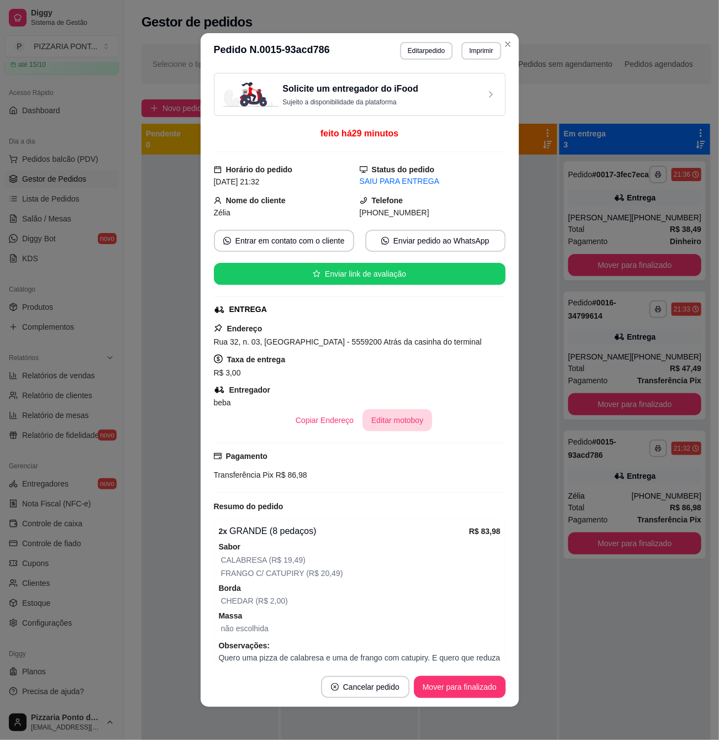
click at [399, 424] on button "Editar motoboy" at bounding box center [397, 420] width 70 height 22
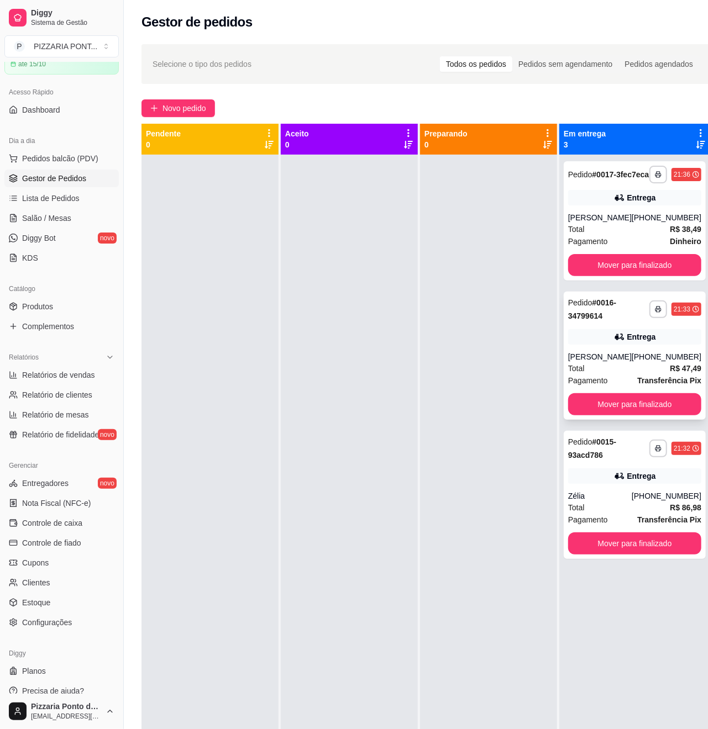
click at [627, 342] on div "Entrega" at bounding box center [641, 336] width 29 height 11
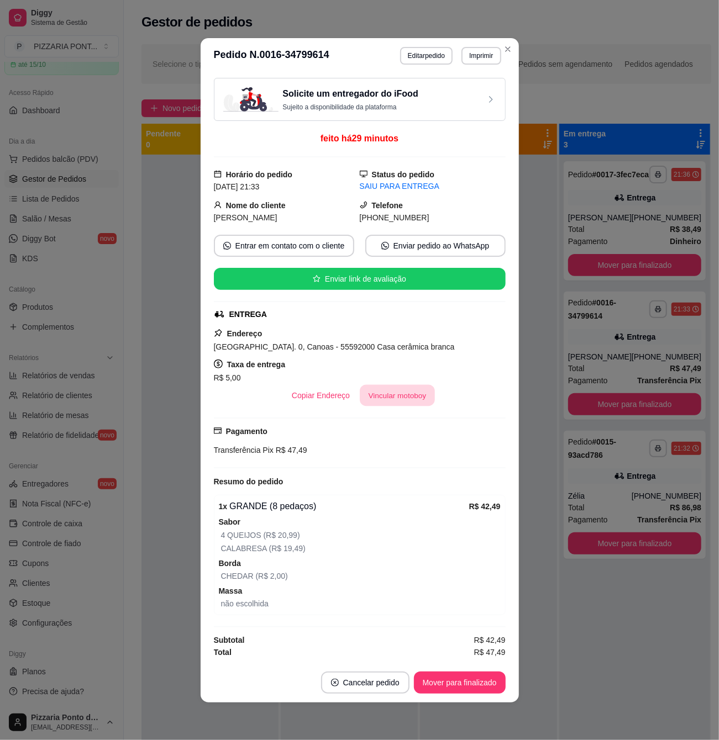
click at [360, 393] on button "Vincular motoboy" at bounding box center [397, 395] width 75 height 22
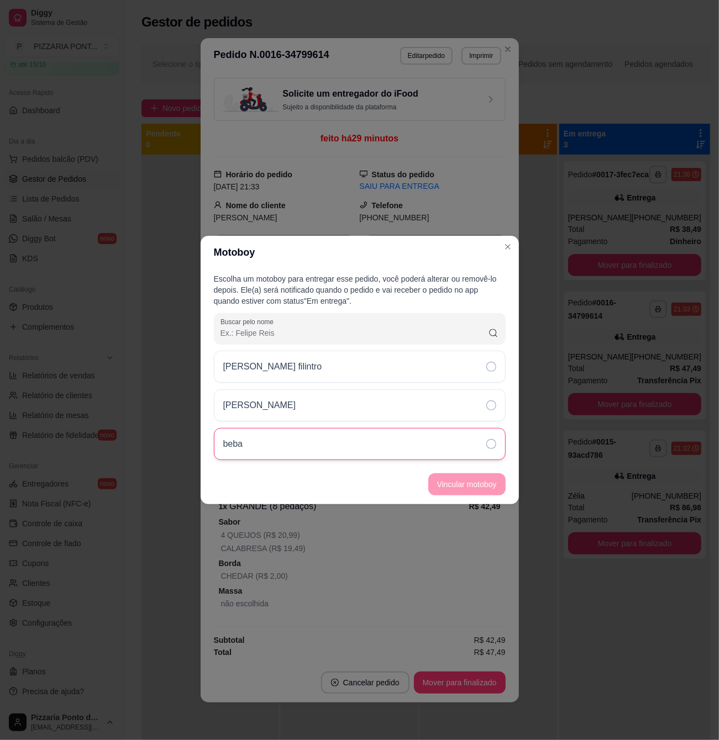
click at [334, 440] on div "beba" at bounding box center [360, 444] width 292 height 32
click at [473, 479] on button "Vincular motoboy" at bounding box center [466, 485] width 75 height 22
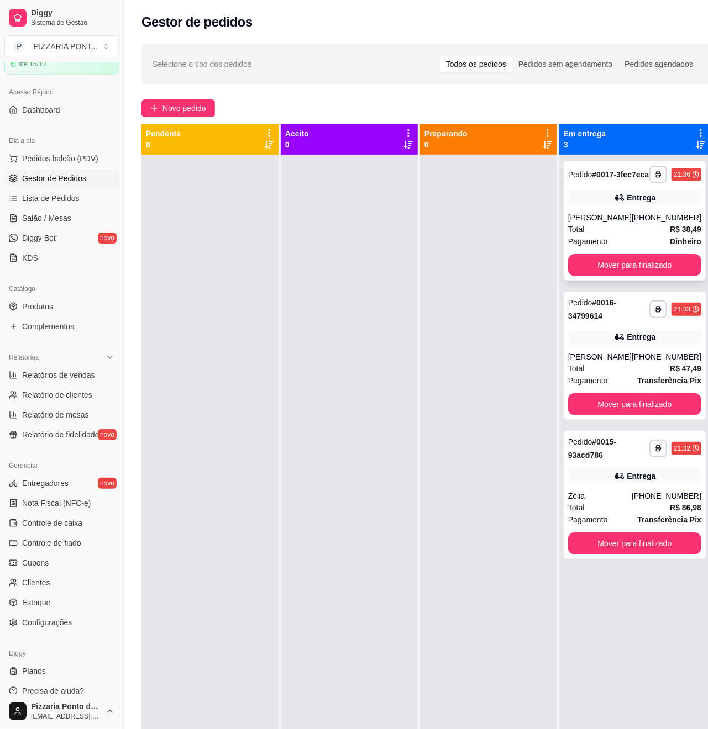
click at [580, 198] on div "**********" at bounding box center [634, 220] width 142 height 119
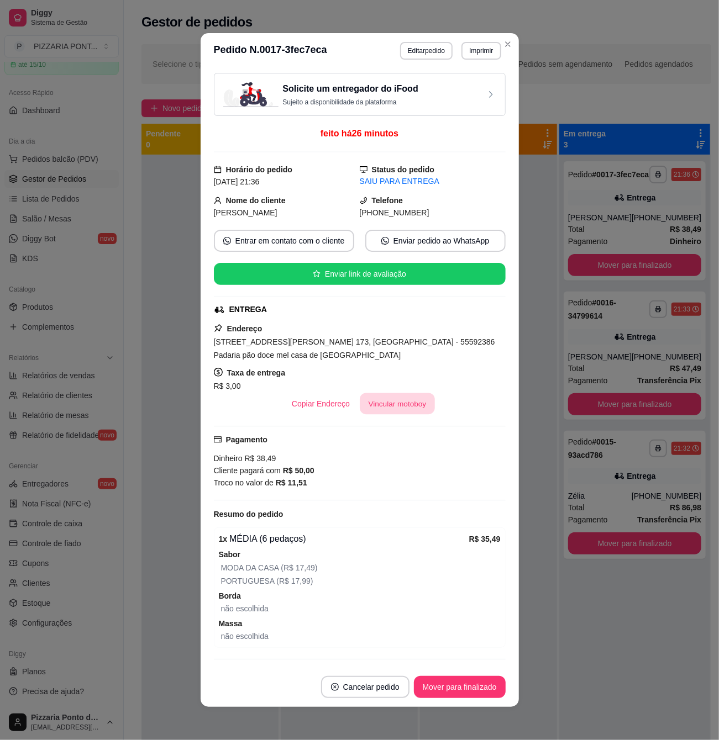
click at [367, 404] on button "Vincular motoboy" at bounding box center [397, 404] width 75 height 22
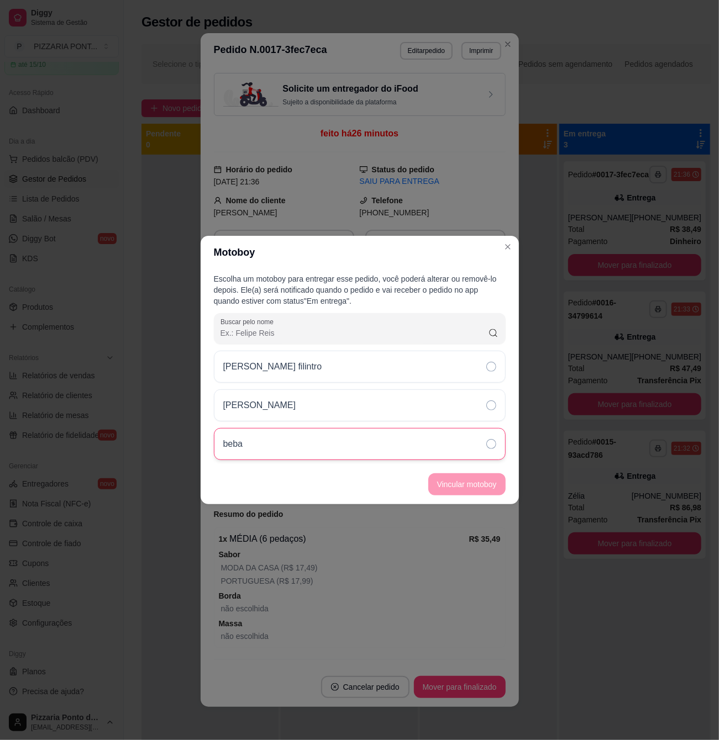
drag, startPoint x: 345, startPoint y: 438, endPoint x: 380, endPoint y: 457, distance: 40.3
click at [344, 440] on div "beba" at bounding box center [360, 444] width 292 height 32
click at [438, 468] on footer "Vincular motoboy" at bounding box center [360, 485] width 318 height 40
click at [443, 476] on button "Vincular motoboy" at bounding box center [466, 485] width 75 height 22
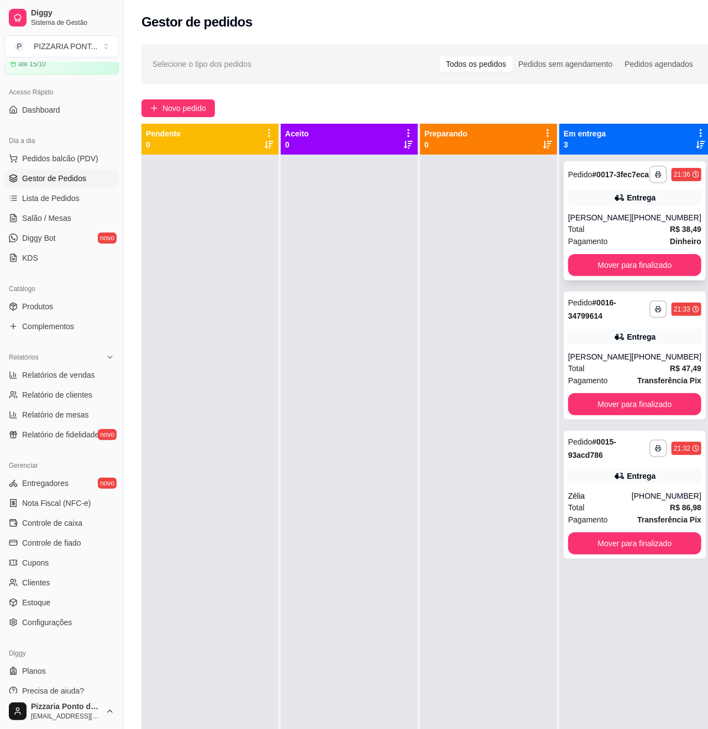
click at [639, 223] on div "[PHONE_NUMBER]" at bounding box center [666, 217] width 70 height 11
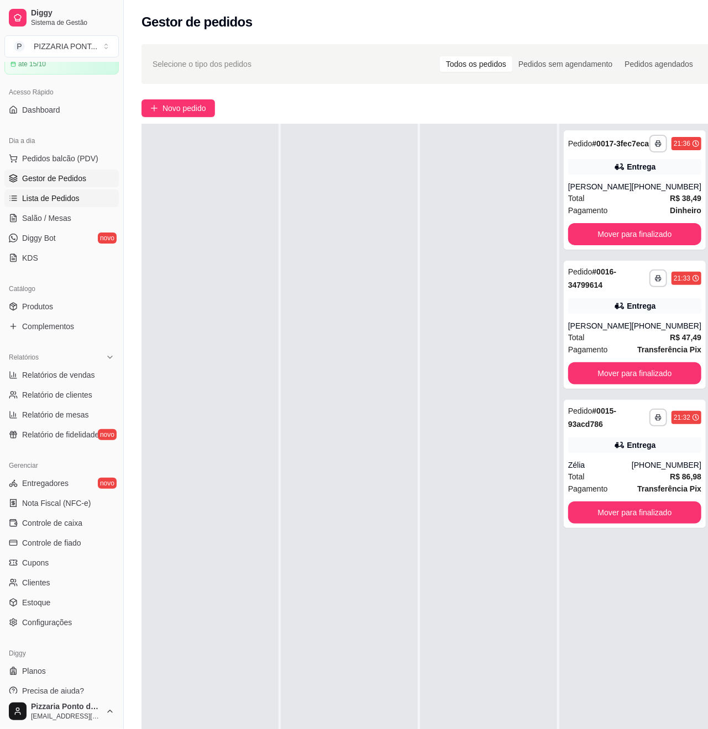
click at [22, 200] on span "Lista de Pedidos" at bounding box center [50, 198] width 57 height 11
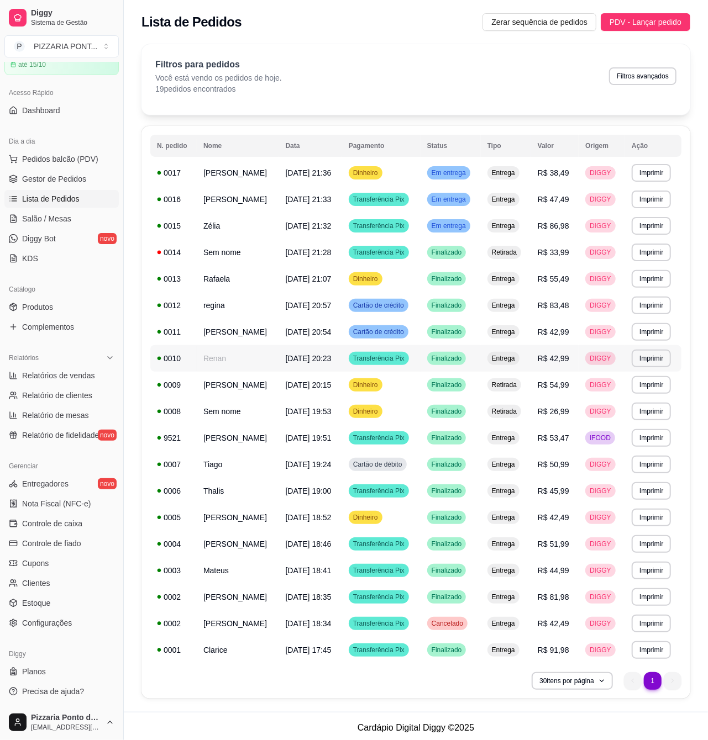
click at [230, 365] on td "Renan" at bounding box center [238, 358] width 82 height 27
click at [221, 281] on td "Rafaela" at bounding box center [238, 279] width 82 height 27
click at [245, 246] on td "Sem nome" at bounding box center [238, 252] width 82 height 27
click at [266, 233] on td "Zélia" at bounding box center [238, 226] width 82 height 27
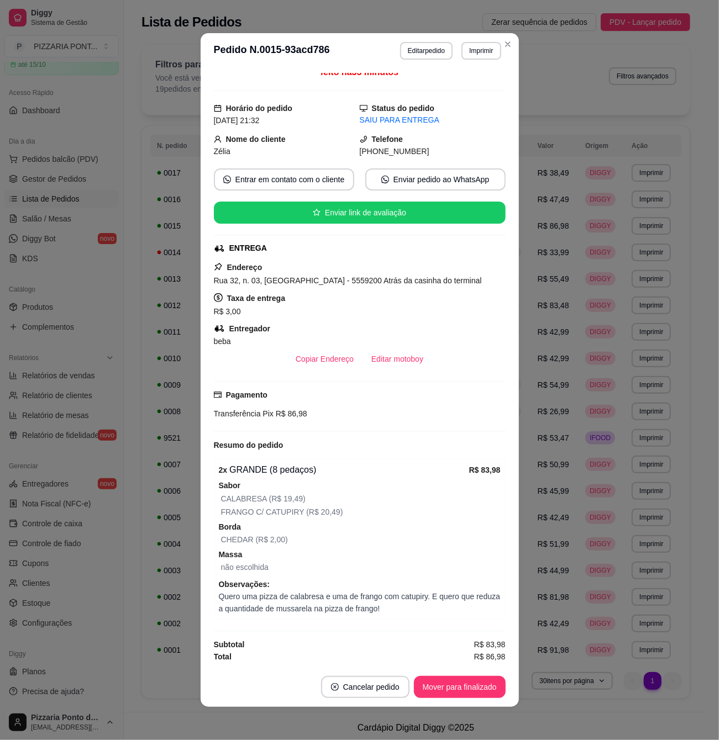
scroll to position [2, 0]
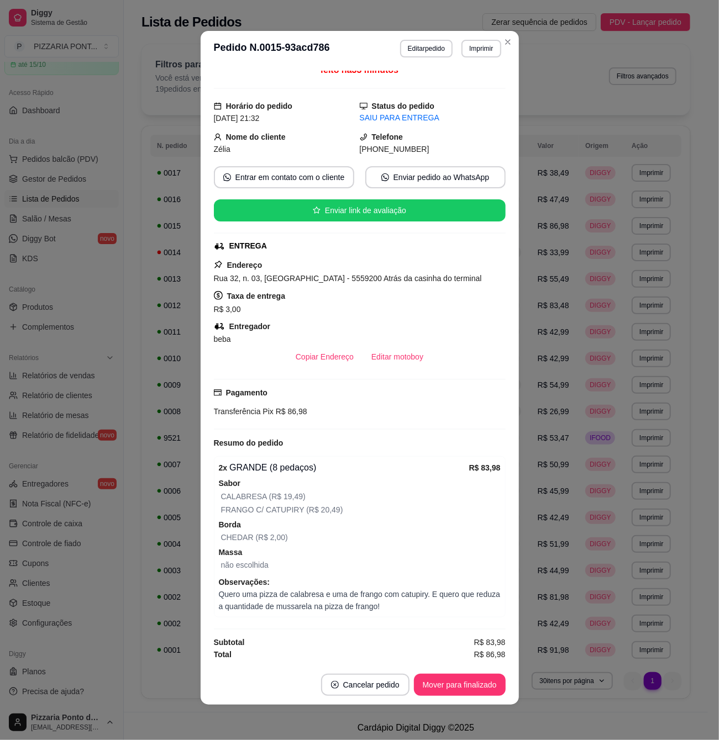
click at [508, 32] on header "**********" at bounding box center [360, 48] width 318 height 35
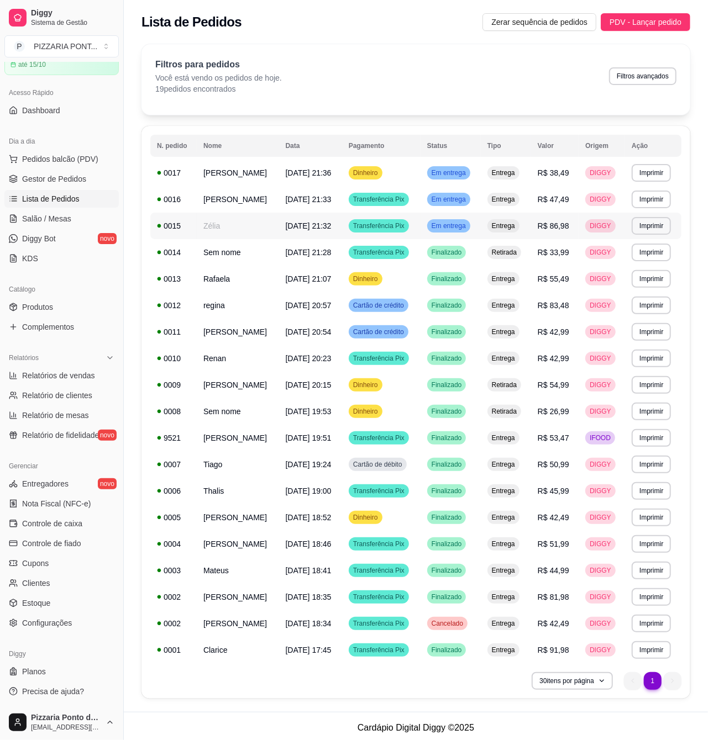
click at [226, 215] on td "Zélia" at bounding box center [238, 226] width 82 height 27
click at [279, 198] on td "[PERSON_NAME]" at bounding box center [238, 199] width 82 height 27
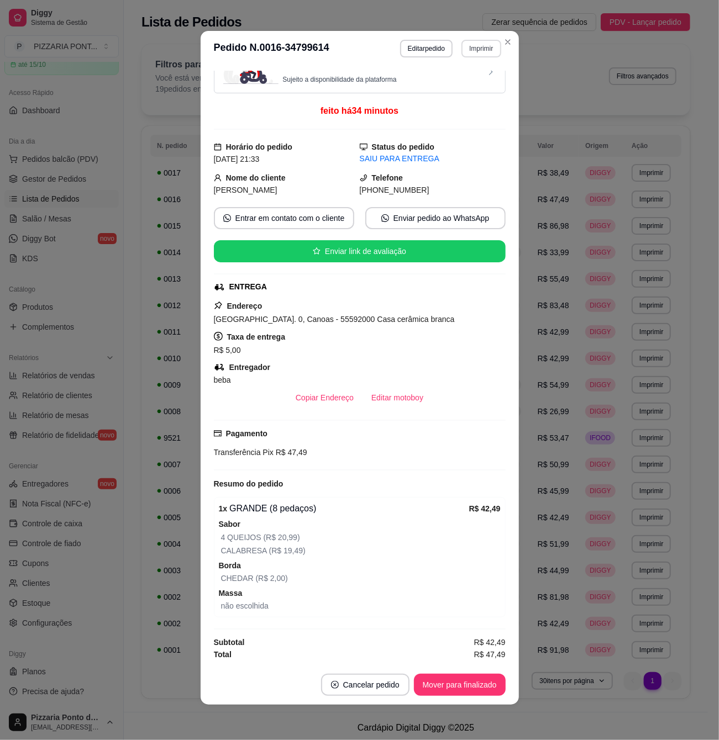
click at [502, 38] on section "**********" at bounding box center [360, 368] width 318 height 674
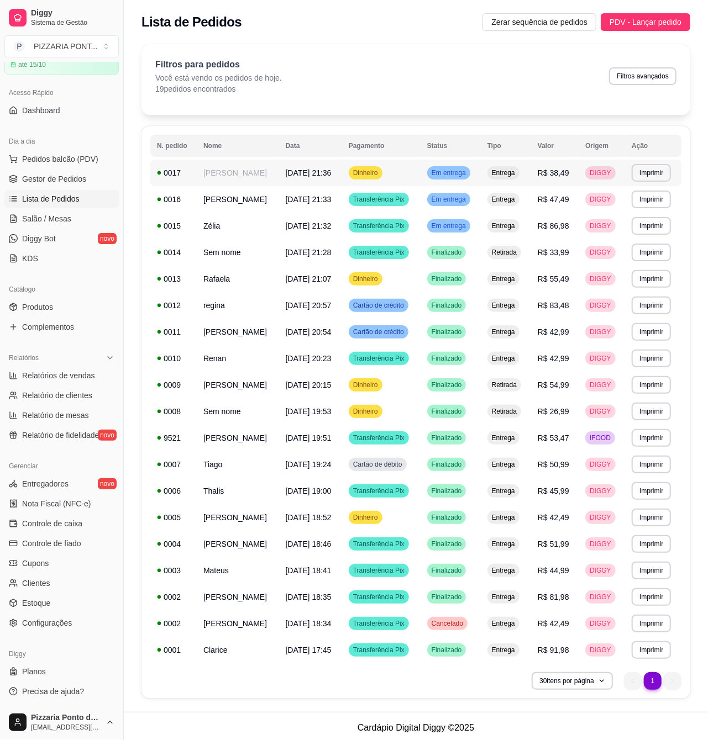
click at [342, 165] on td "[DATE] 21:36" at bounding box center [310, 173] width 63 height 27
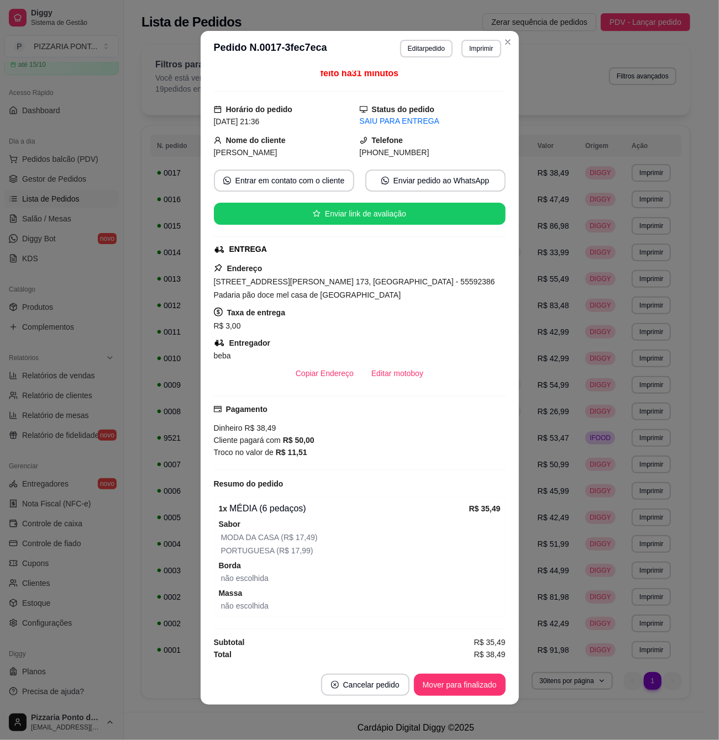
drag, startPoint x: 328, startPoint y: 391, endPoint x: 389, endPoint y: 327, distance: 89.1
click at [389, 327] on div "R$ 3,00" at bounding box center [360, 325] width 292 height 13
click at [500, 51] on header "**********" at bounding box center [360, 48] width 318 height 35
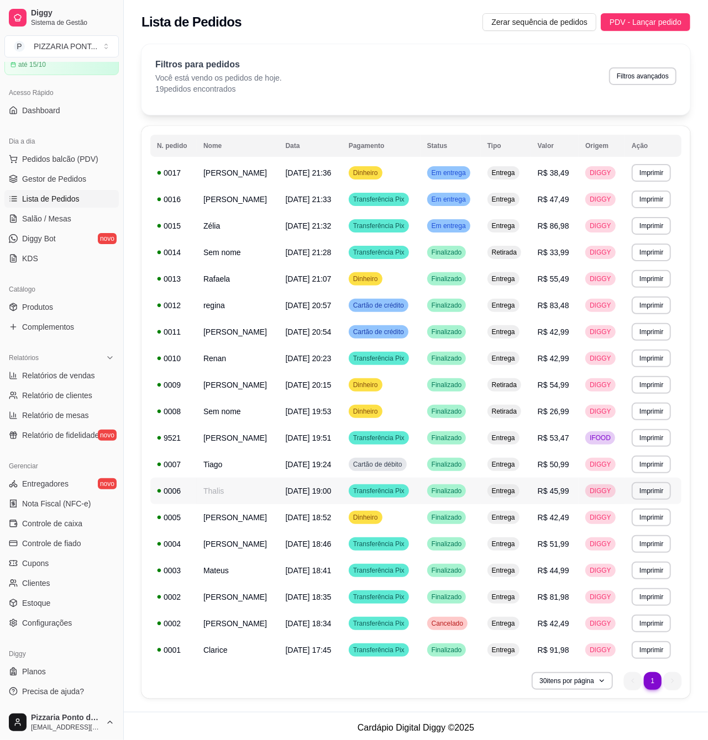
click at [233, 487] on td "Thalis" at bounding box center [238, 491] width 82 height 27
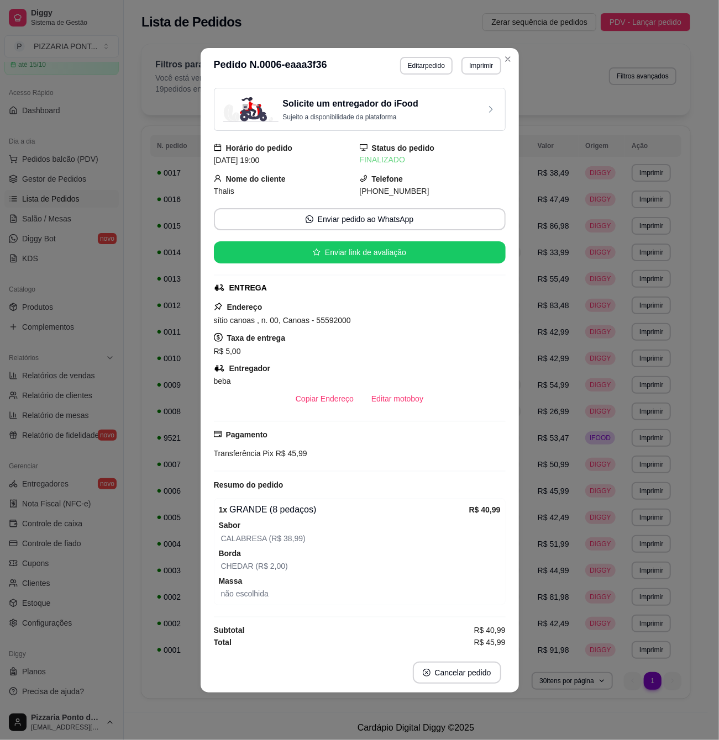
click at [515, 64] on header "**********" at bounding box center [360, 65] width 318 height 35
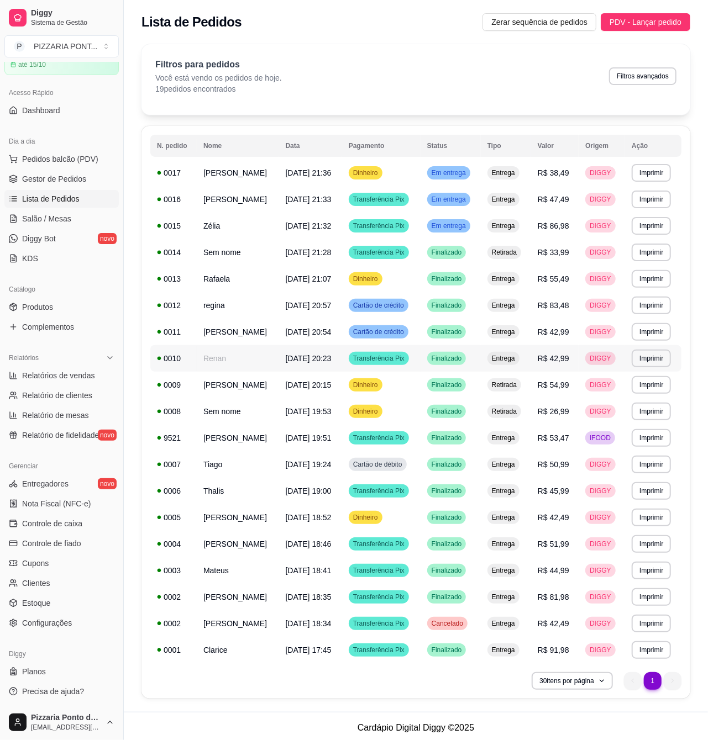
click at [212, 359] on td "Renan" at bounding box center [238, 358] width 82 height 27
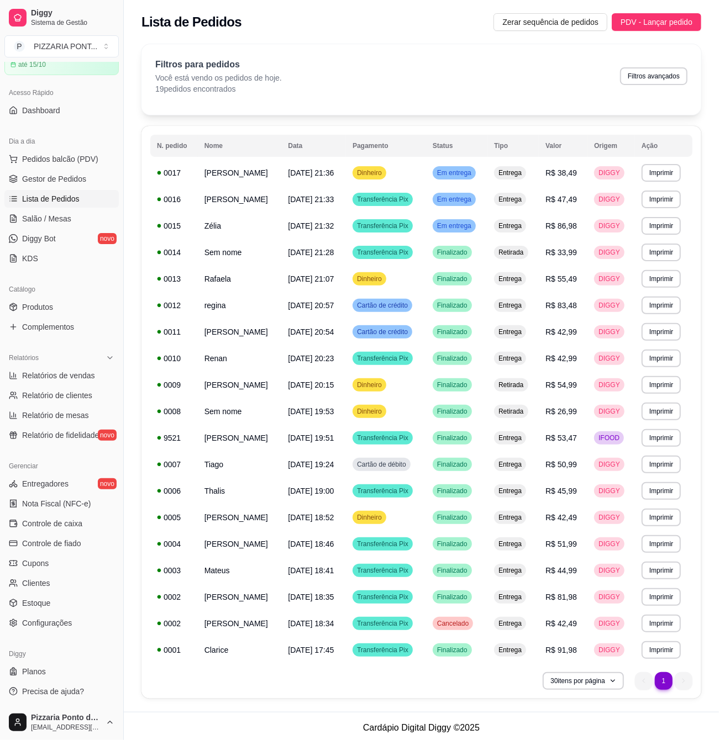
click at [510, 72] on div "Filtros para pedidos Você está vendo os pedidos de hoje. 19 pedidos encontrados…" at bounding box center [421, 76] width 532 height 36
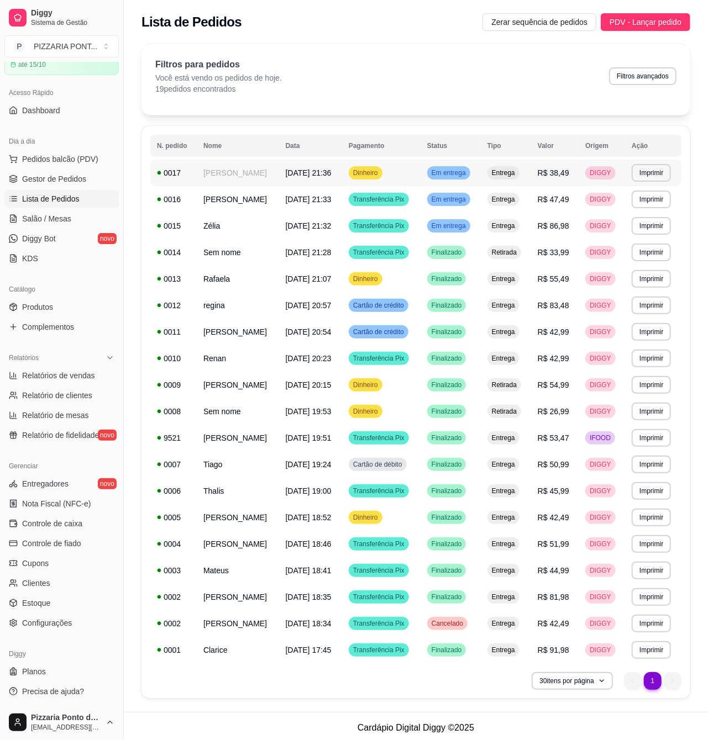
click at [214, 226] on td "Zélia" at bounding box center [238, 226] width 82 height 27
click at [65, 178] on span "Gestor de Pedidos" at bounding box center [54, 178] width 64 height 11
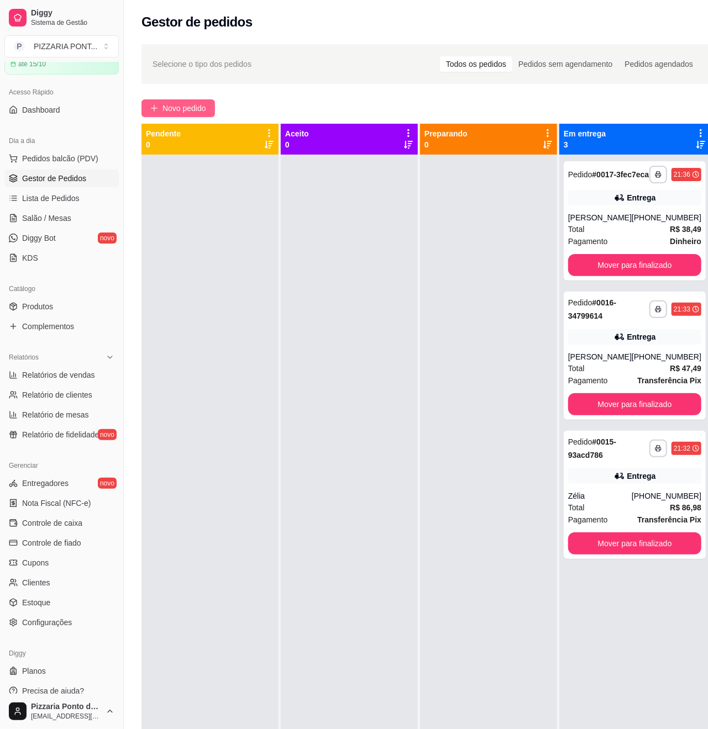
click at [198, 113] on span "Novo pedido" at bounding box center [184, 108] width 44 height 12
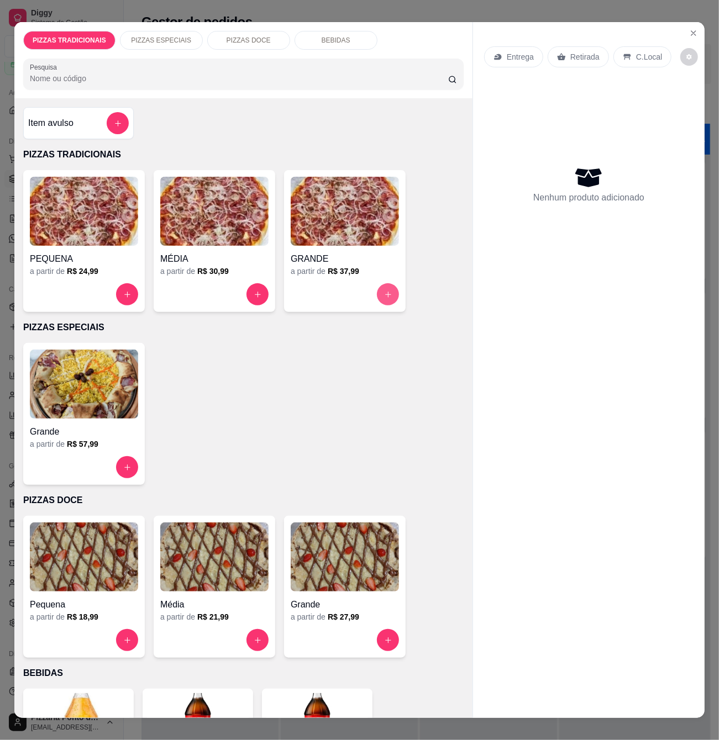
click at [384, 291] on icon "increase-product-quantity" at bounding box center [388, 295] width 8 height 8
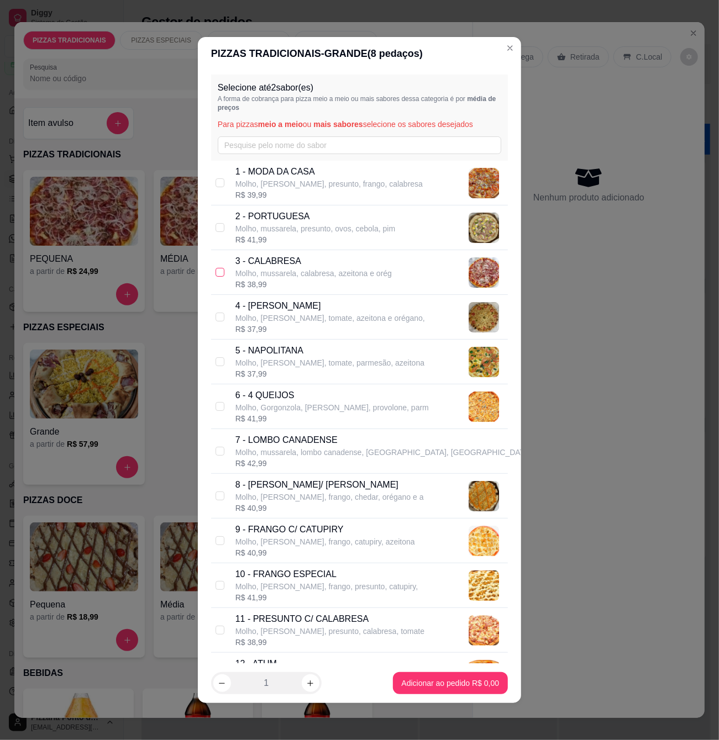
click at [220, 271] on input "checkbox" at bounding box center [219, 272] width 9 height 9
checkbox input "true"
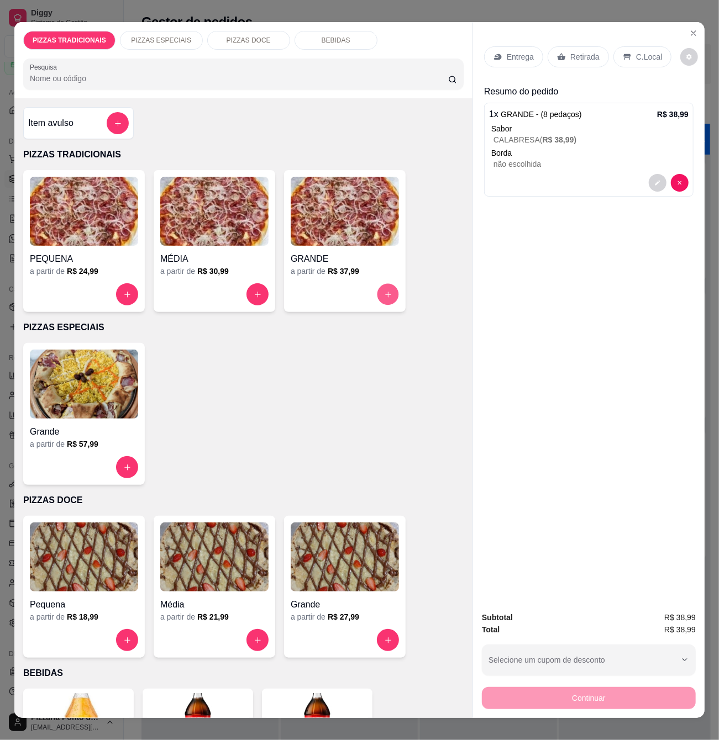
click at [377, 287] on button "increase-product-quantity" at bounding box center [388, 295] width 22 height 22
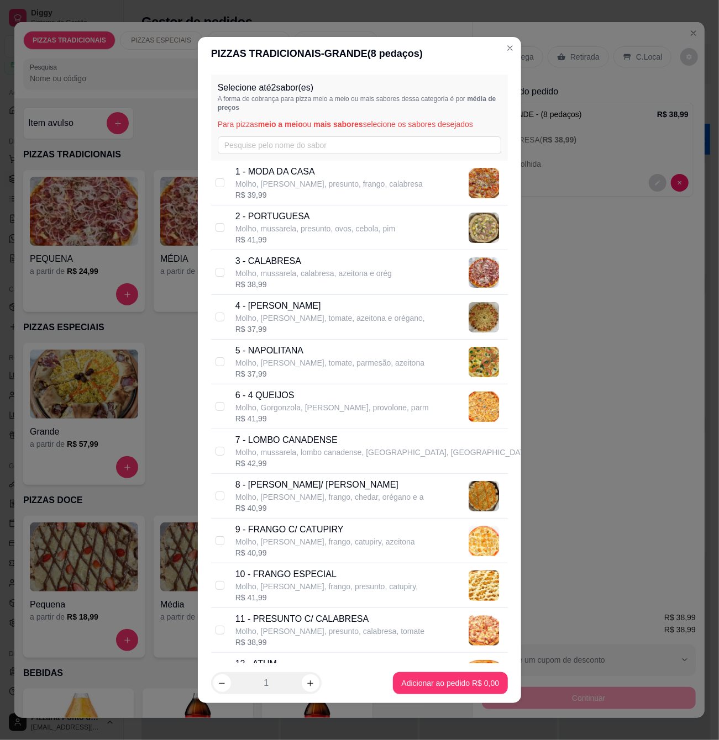
click at [266, 231] on p "Molho, mussarela, presunto, ovos, cebola, pim" at bounding box center [315, 228] width 160 height 11
checkbox input "true"
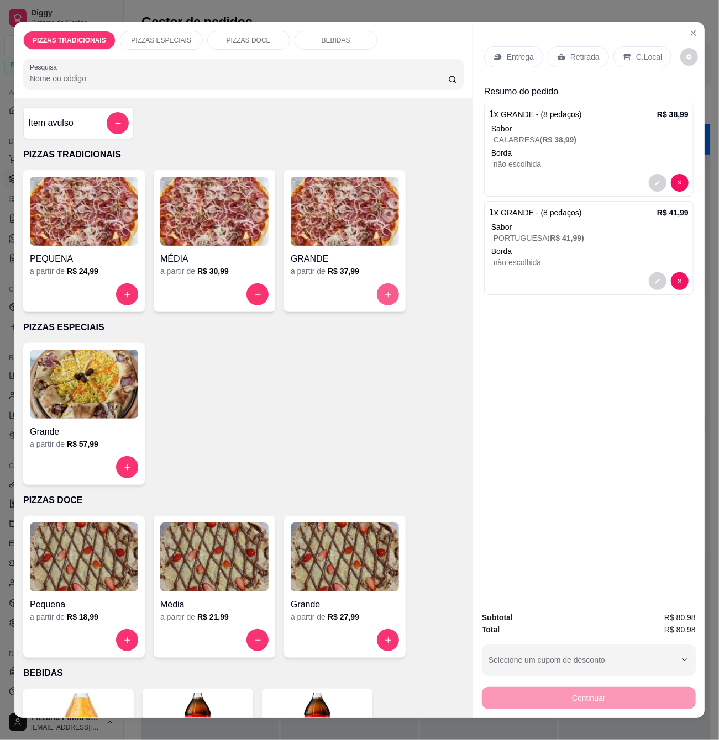
click at [392, 290] on button "increase-product-quantity" at bounding box center [388, 294] width 22 height 22
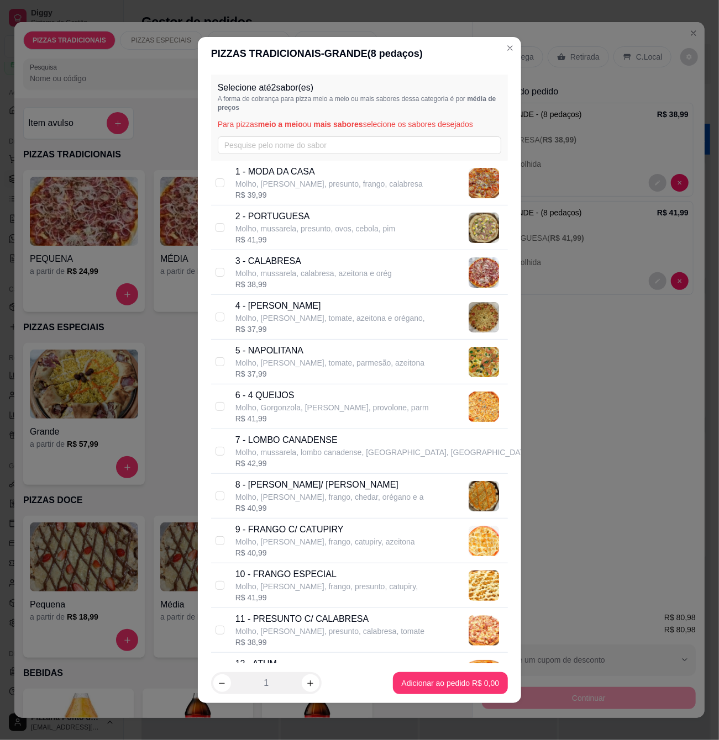
click at [314, 400] on p "6 - 4 QUEIJOS" at bounding box center [331, 395] width 193 height 13
checkbox input "true"
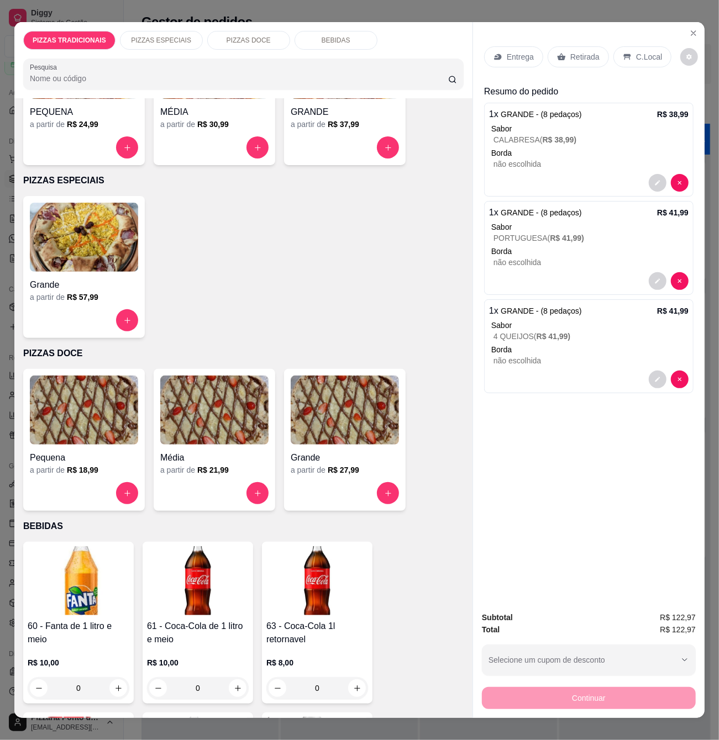
scroll to position [221, 0]
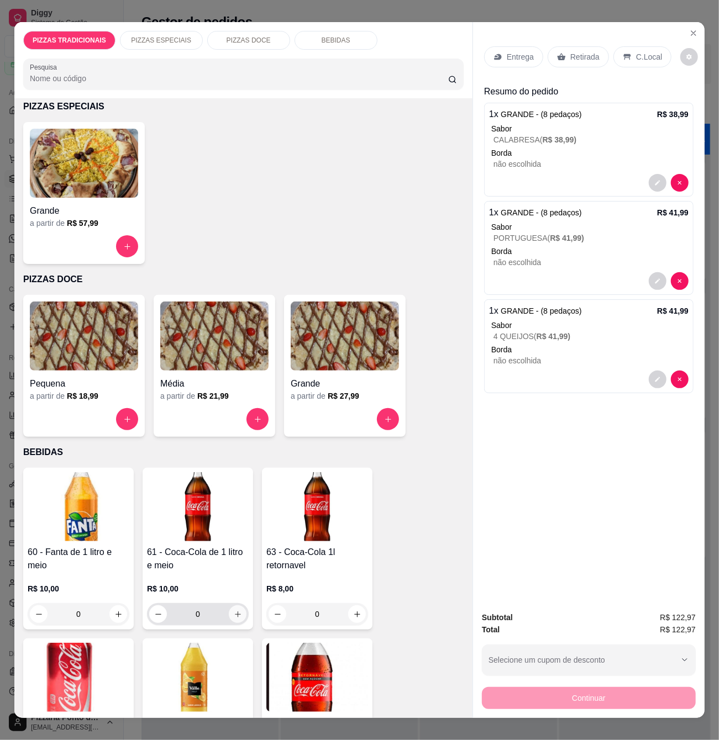
click at [234, 610] on icon "increase-product-quantity" at bounding box center [238, 614] width 8 height 8
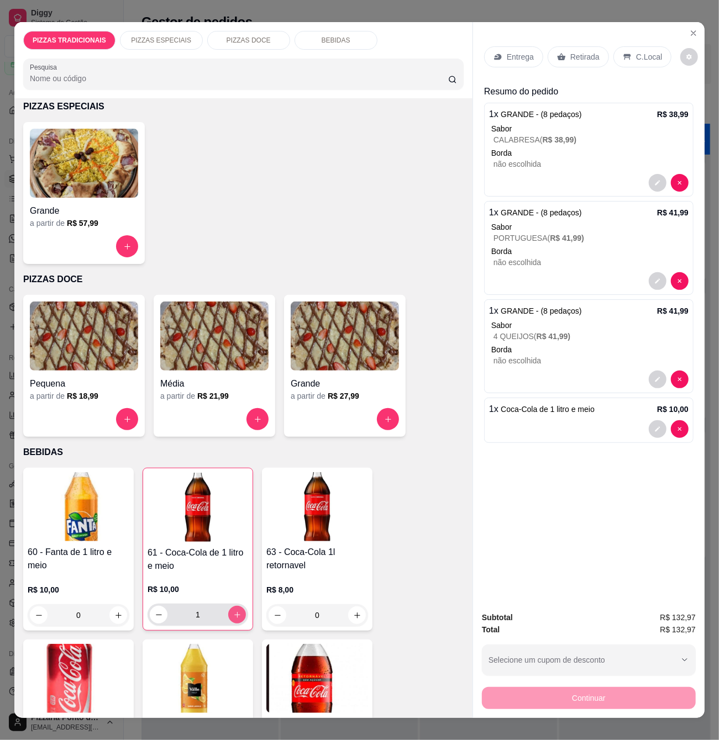
type input "1"
click at [523, 51] on p "Entrega" at bounding box center [520, 56] width 27 height 11
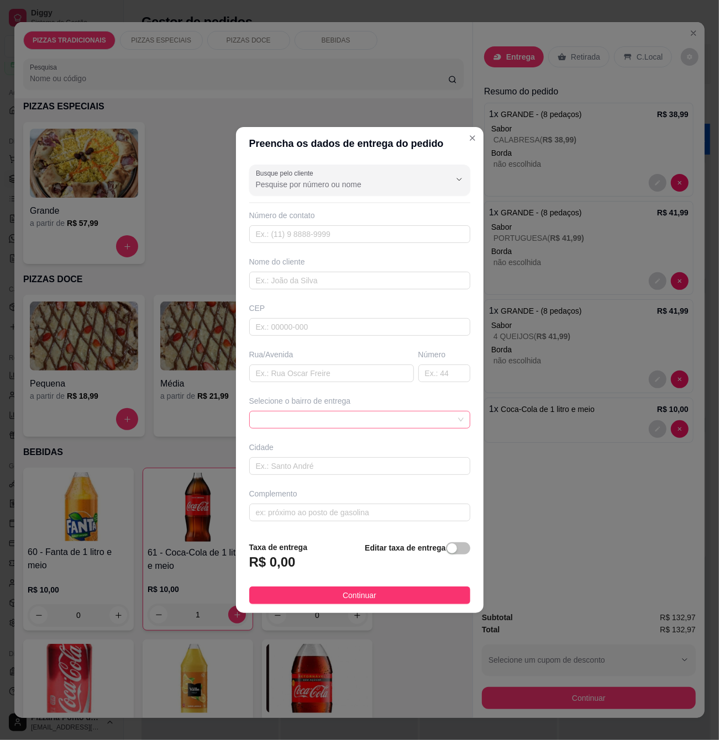
click at [390, 422] on span at bounding box center [360, 420] width 208 height 17
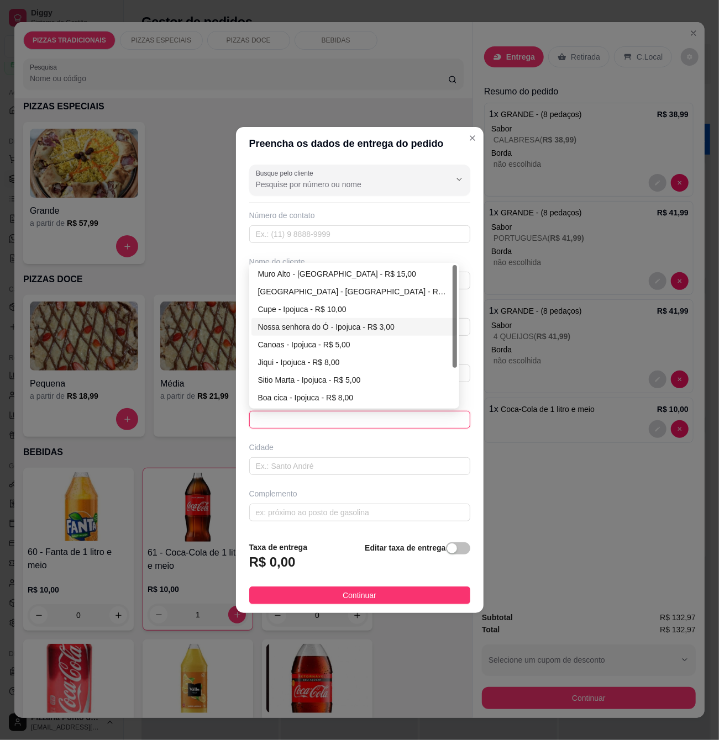
click at [316, 333] on div "Nossa senhora do Ó - Ipojuca - R$ 3,00" at bounding box center [354, 327] width 192 height 12
type input "Ipojuca"
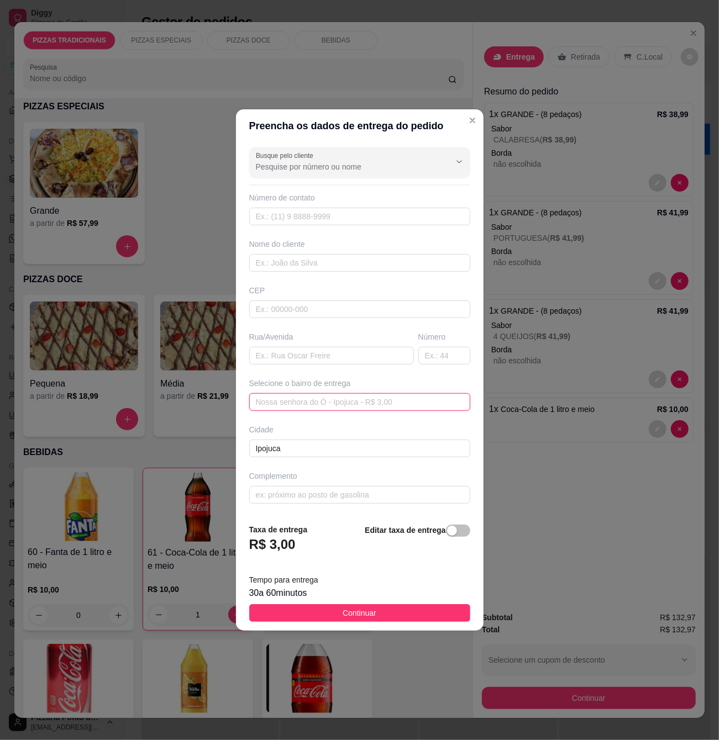
click at [395, 403] on span "Nossa senhora do Ó - Ipojuca - R$ 3,00" at bounding box center [360, 402] width 208 height 17
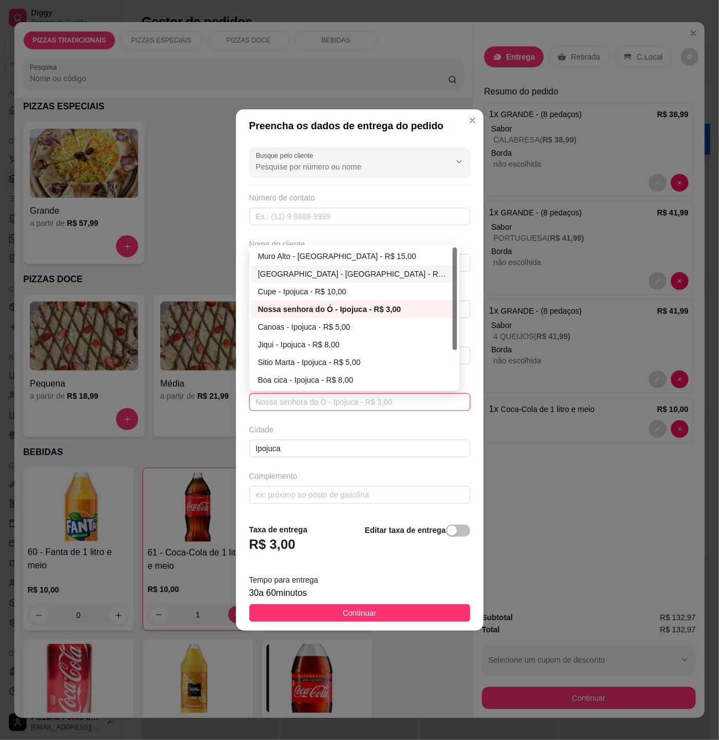
click at [344, 272] on div "[GEOGRAPHIC_DATA] - [GEOGRAPHIC_DATA] - R$ 15,00" at bounding box center [354, 274] width 192 height 12
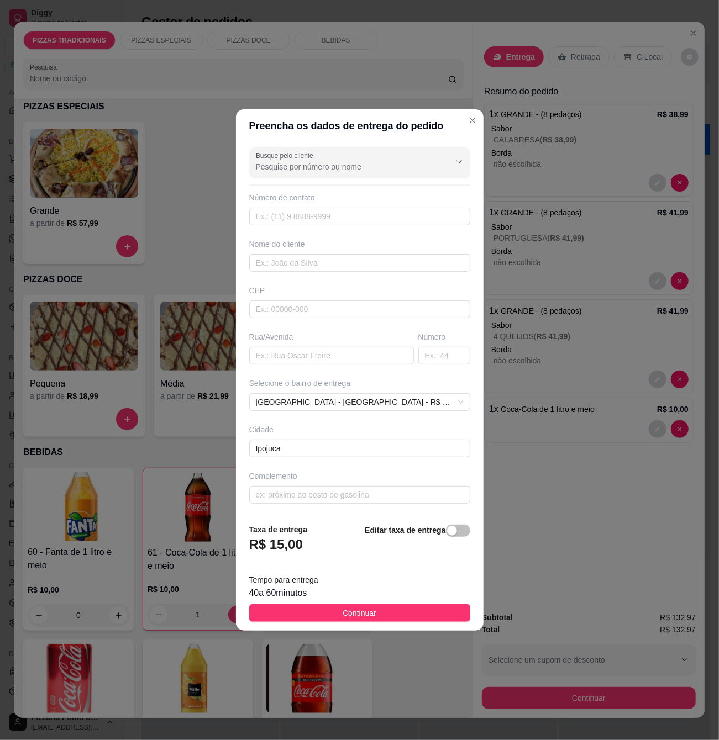
click at [375, 230] on div "Busque pelo cliente Número de contato Nome do cliente CEP Rua/[GEOGRAPHIC_DATA]…" at bounding box center [359, 329] width 247 height 372
click at [372, 210] on input "text" at bounding box center [359, 217] width 221 height 18
paste input "[PHONE_NUMBER]"
type input "[PHONE_NUMBER]"
click at [392, 613] on button "Continuar" at bounding box center [359, 613] width 221 height 18
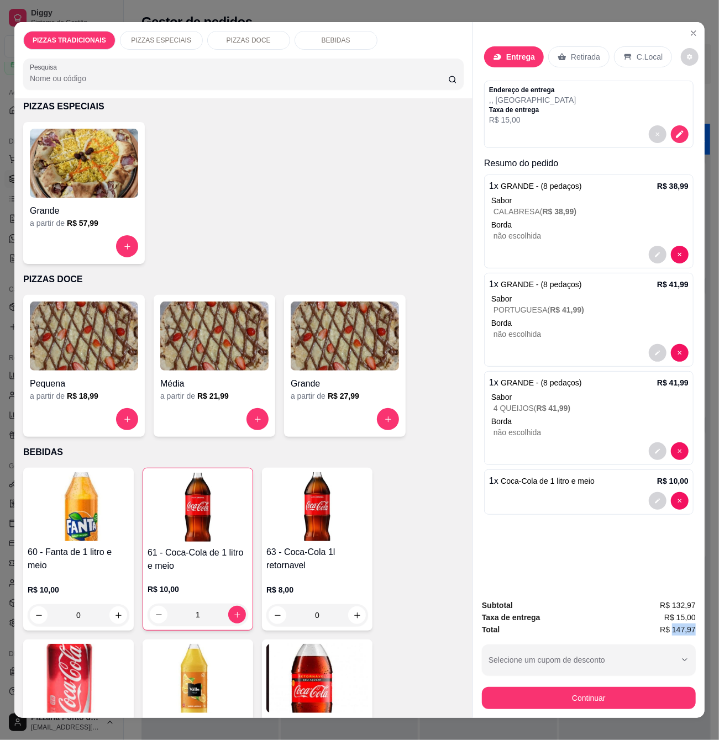
copy span "147,97"
drag, startPoint x: 667, startPoint y: 626, endPoint x: 717, endPoint y: 632, distance: 50.1
click at [693, 630] on div "Subtotal R$ 132,97 Taxa de entrega R$ 15,00 Total R$ 147,97 Selecione um cupom …" at bounding box center [588, 654] width 231 height 128
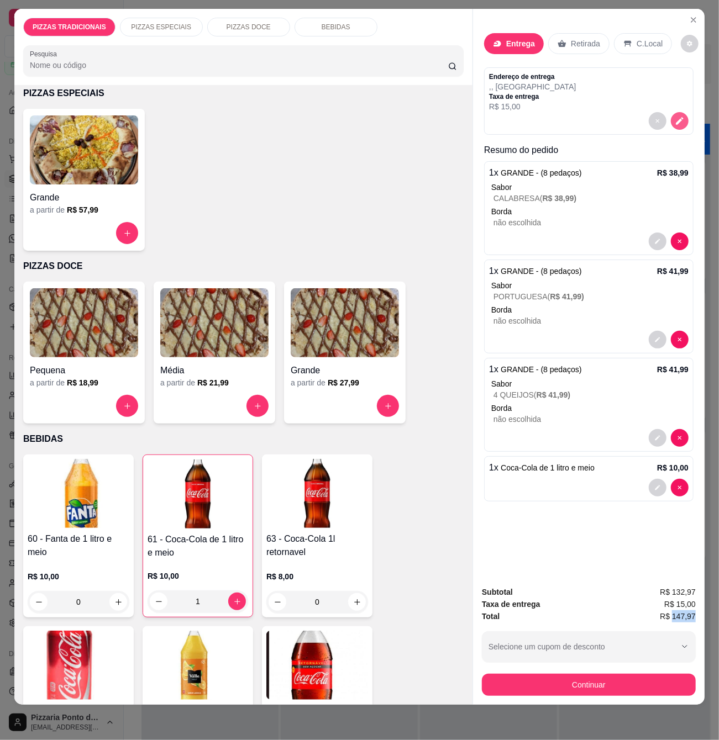
click at [676, 117] on icon "decrease-product-quantity" at bounding box center [680, 121] width 8 height 8
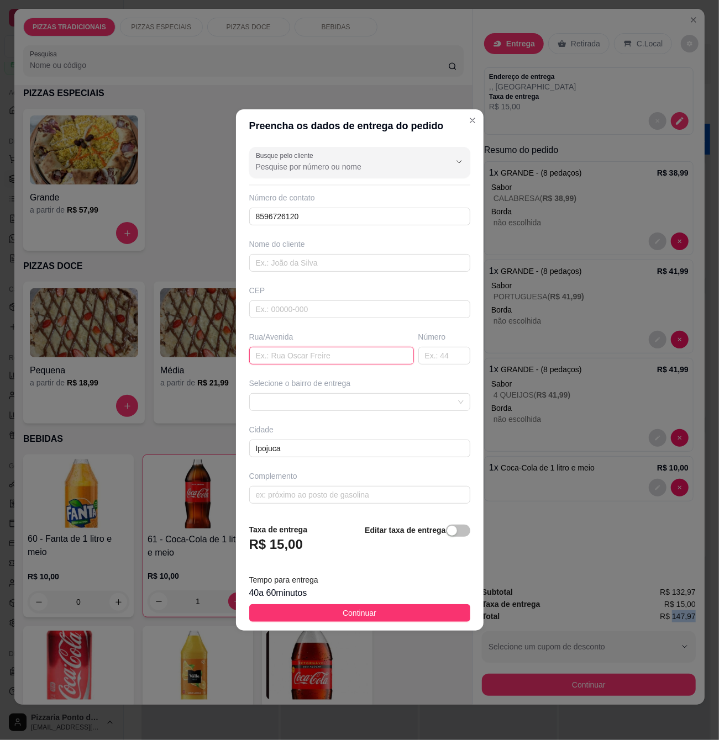
click at [350, 352] on input "text" at bounding box center [331, 356] width 165 height 18
click at [350, 409] on span at bounding box center [360, 402] width 208 height 17
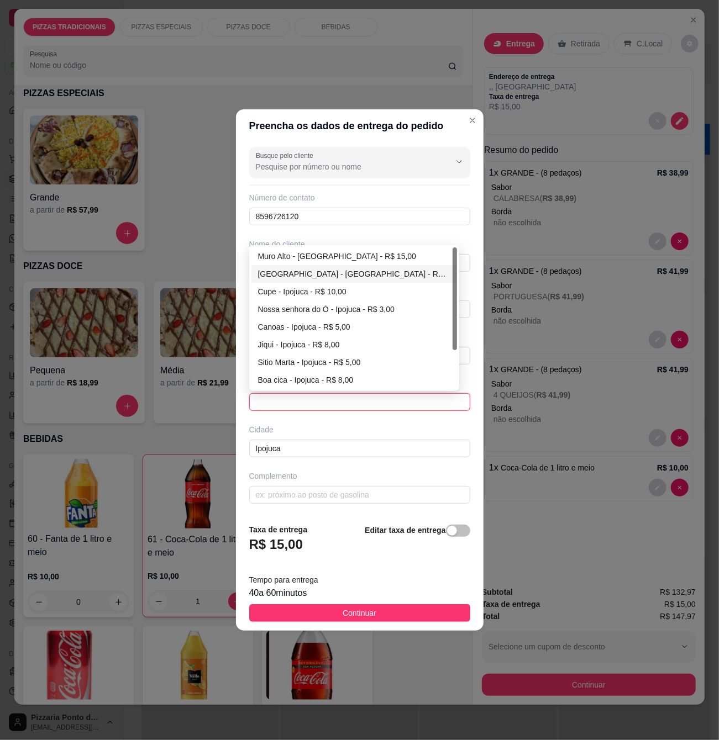
click at [330, 272] on div "[GEOGRAPHIC_DATA] - [GEOGRAPHIC_DATA] - R$ 15,00" at bounding box center [354, 274] width 192 height 12
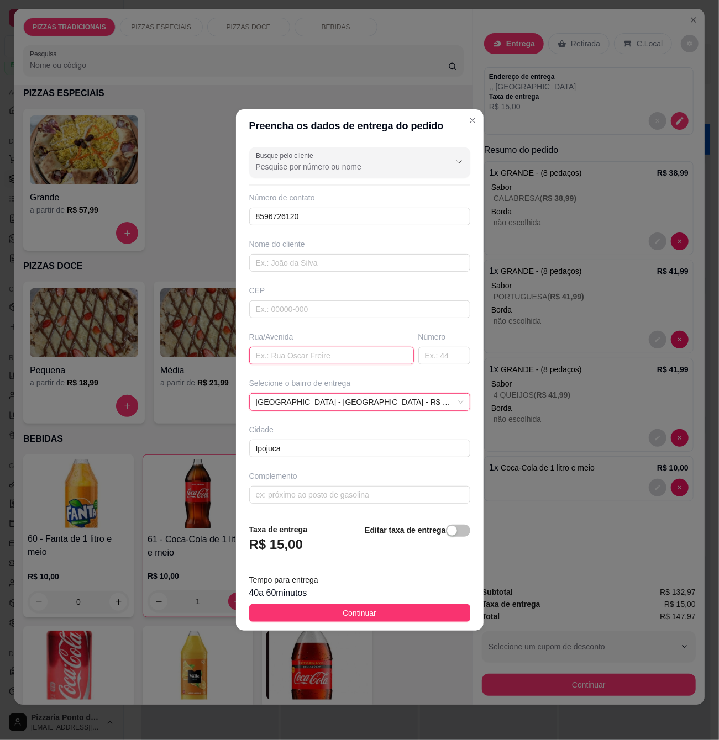
click at [300, 361] on input "text" at bounding box center [331, 356] width 165 height 18
paste input "flat [GEOGRAPHIC_DATA]"
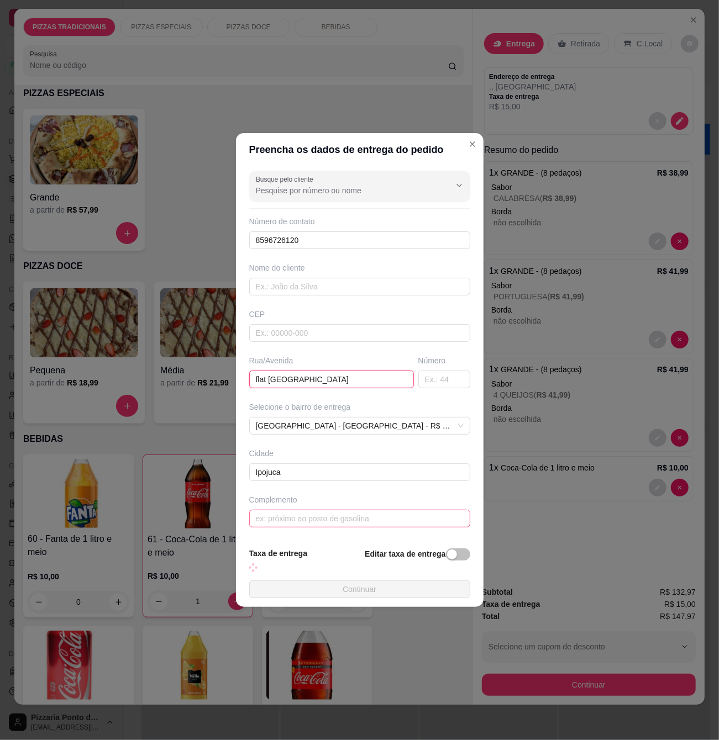
type input "flat [GEOGRAPHIC_DATA]"
click at [325, 524] on input "text" at bounding box center [359, 519] width 221 height 18
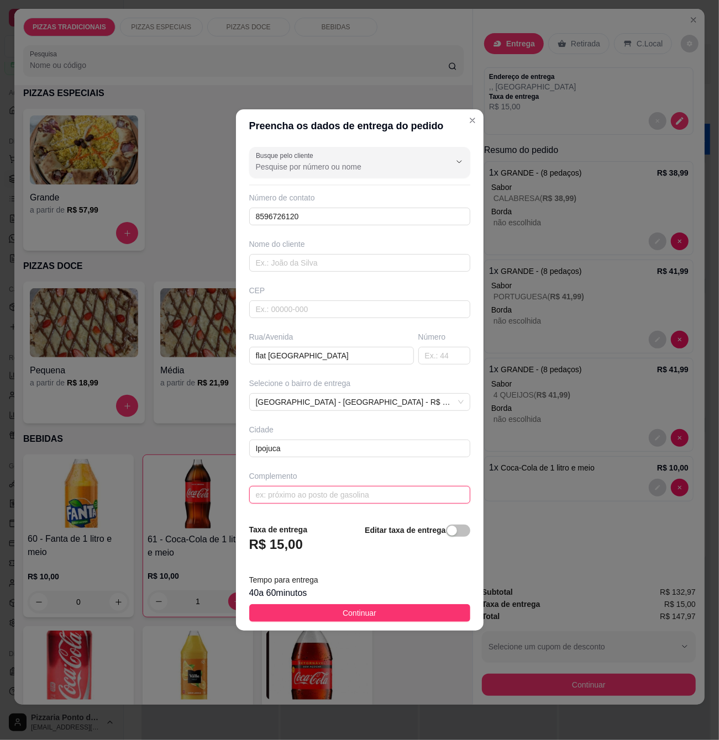
click at [343, 489] on input "text" at bounding box center [359, 495] width 221 height 18
paste input "Flat 6204"
type input "Flat 6204 bloco F"
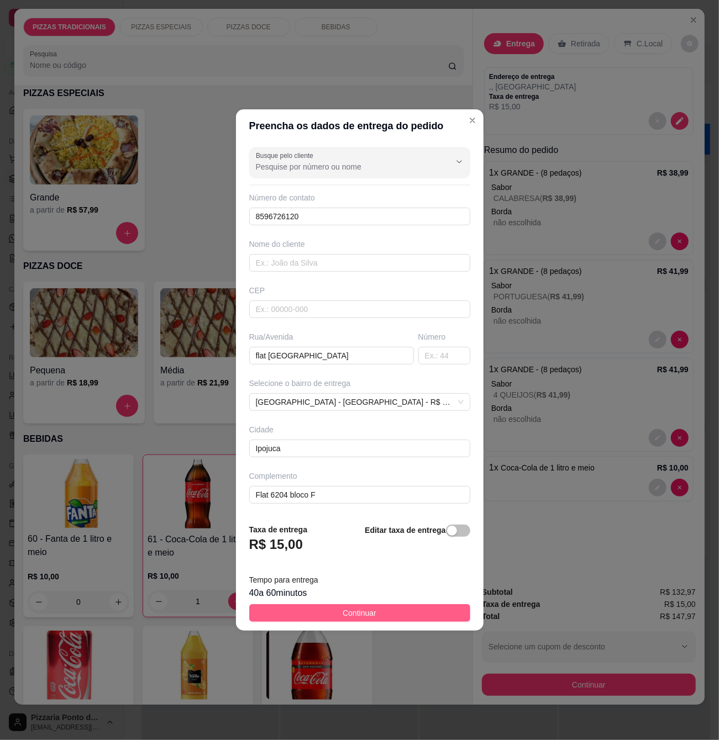
click at [387, 610] on button "Continuar" at bounding box center [359, 613] width 221 height 18
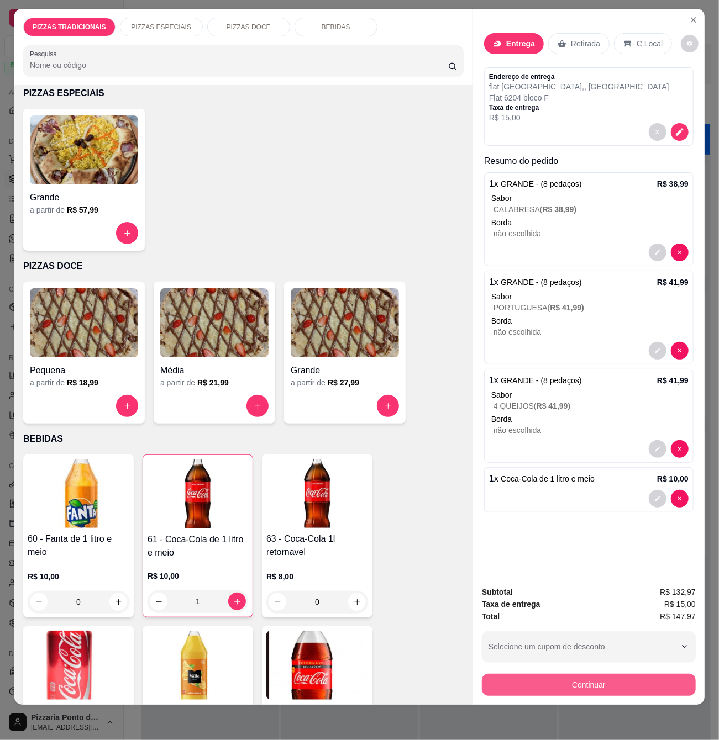
click at [581, 678] on button "Continuar" at bounding box center [589, 685] width 214 height 22
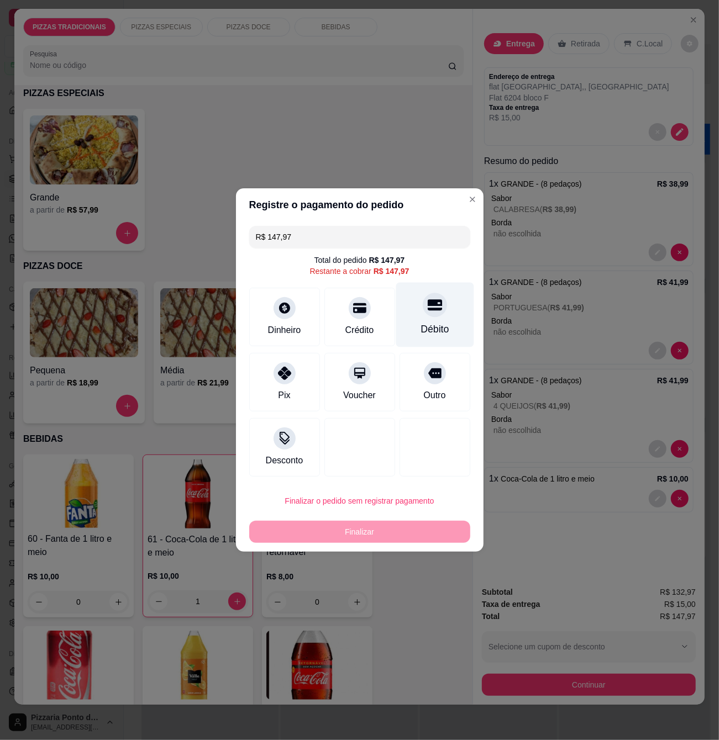
click at [408, 314] on div "Débito" at bounding box center [434, 315] width 78 height 65
type input "R$ 0,00"
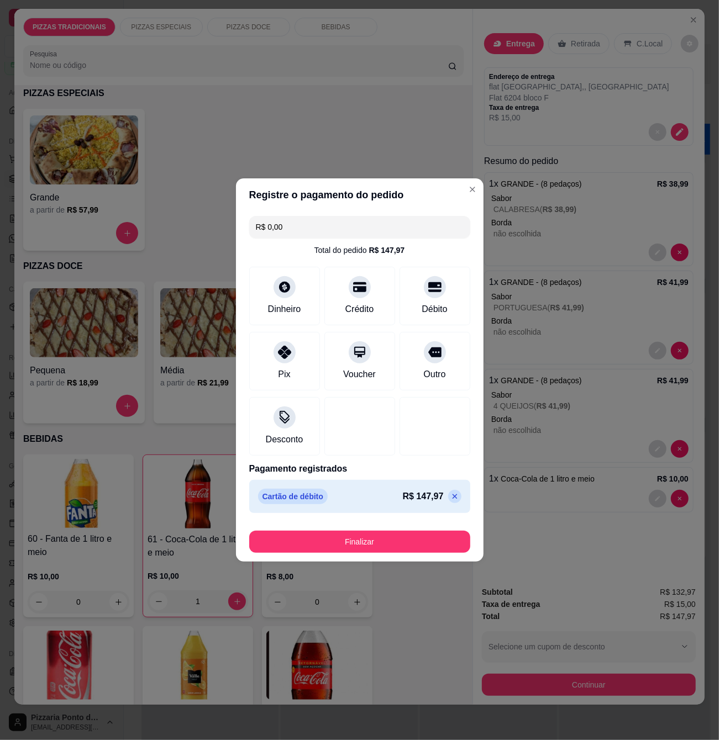
drag, startPoint x: 347, startPoint y: 553, endPoint x: 354, endPoint y: 545, distance: 11.0
click at [350, 551] on footer "Finalizar" at bounding box center [359, 540] width 247 height 44
click at [358, 537] on button "Finalizar" at bounding box center [359, 542] width 221 height 22
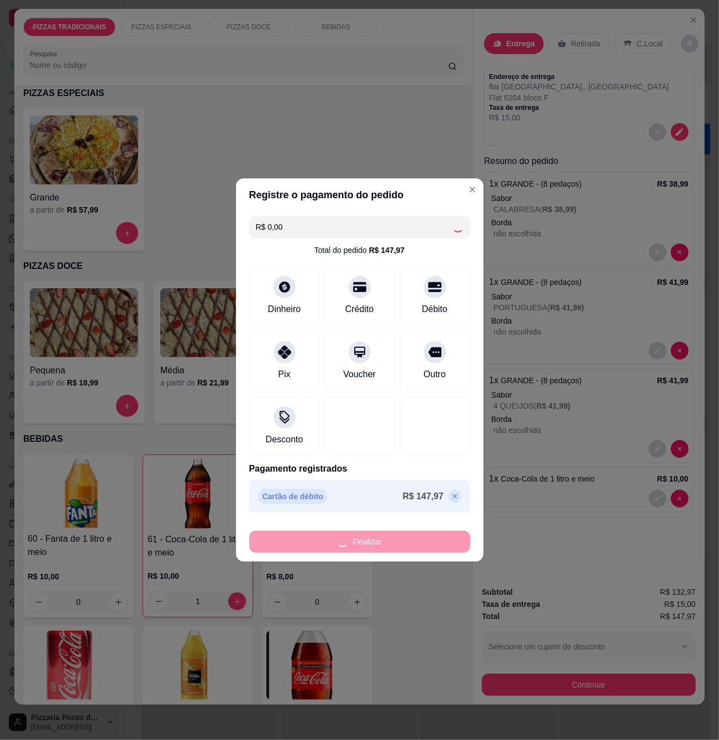
type input "0"
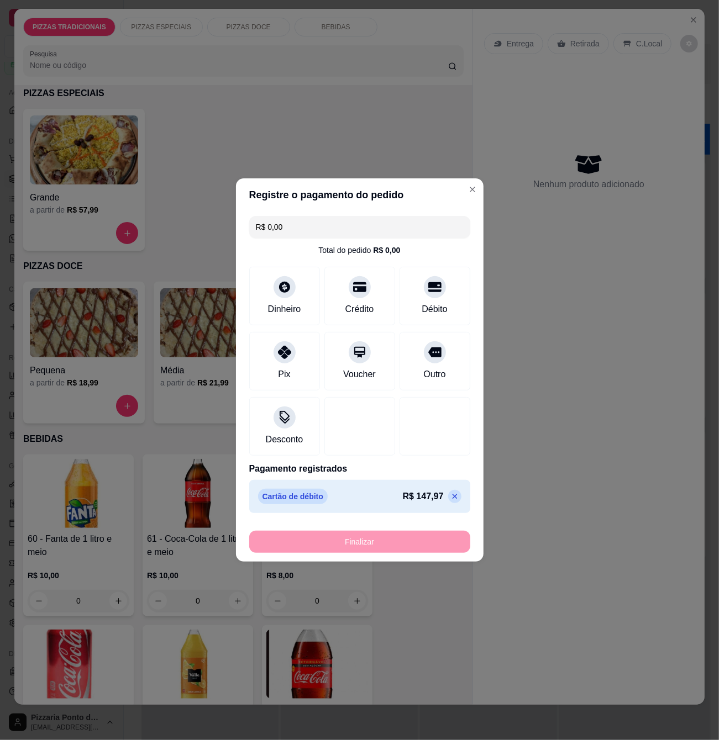
type input "-R$ 147,97"
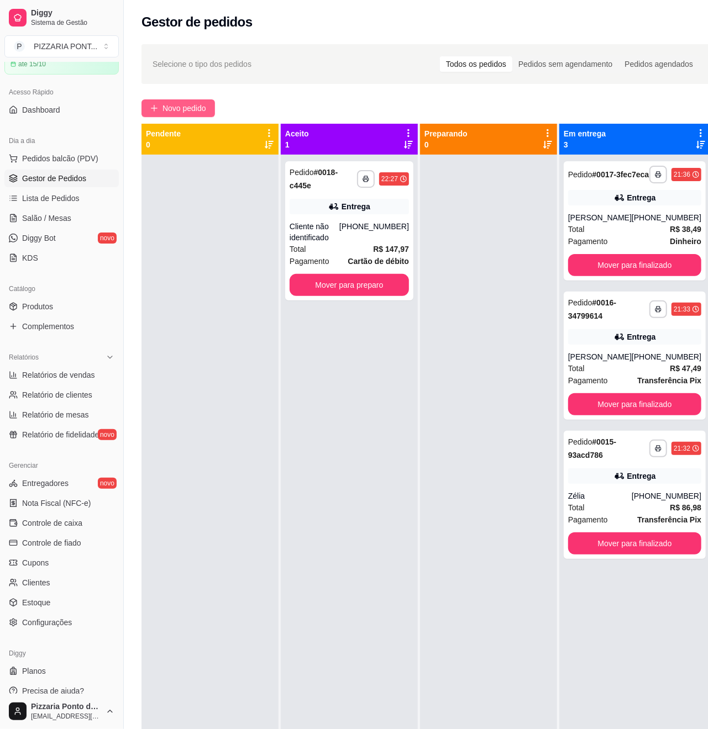
click at [179, 106] on span "Novo pedido" at bounding box center [184, 108] width 44 height 12
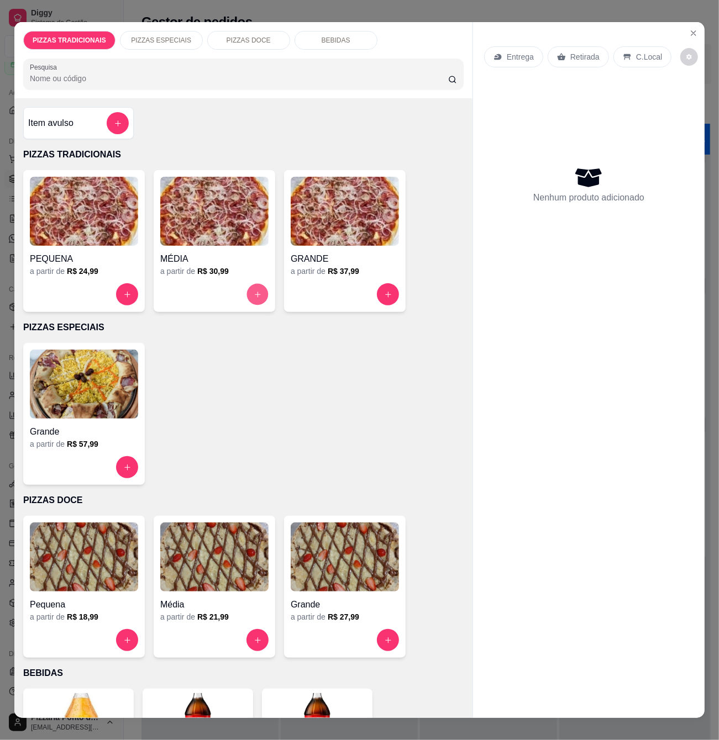
click at [247, 292] on button "increase-product-quantity" at bounding box center [258, 295] width 22 height 22
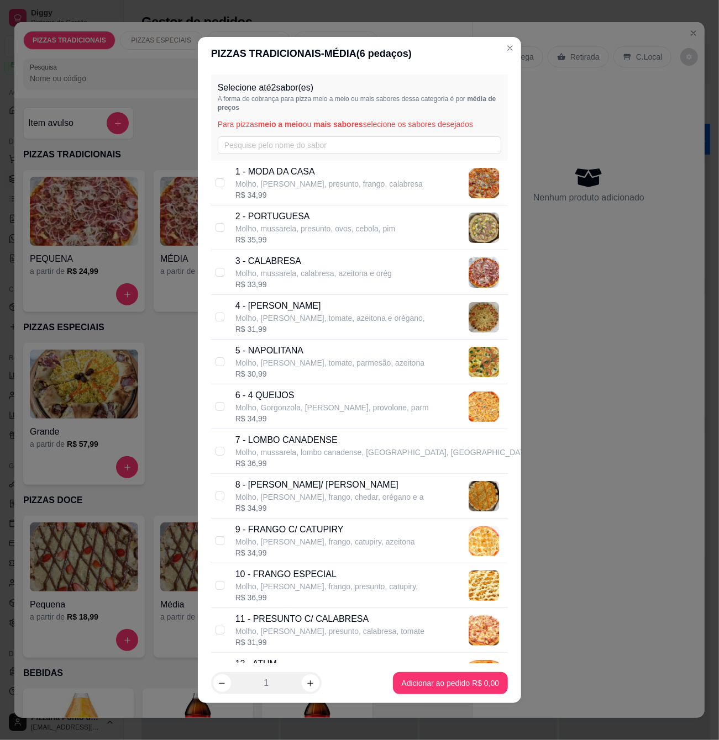
click at [224, 268] on div "3 - CALABRESA Molho, mussarela, calabresa, azeitona e orég R$ 33,99" at bounding box center [359, 272] width 297 height 45
checkbox input "true"
click at [299, 553] on div "R$ 34,99" at bounding box center [325, 552] width 180 height 11
checkbox input "true"
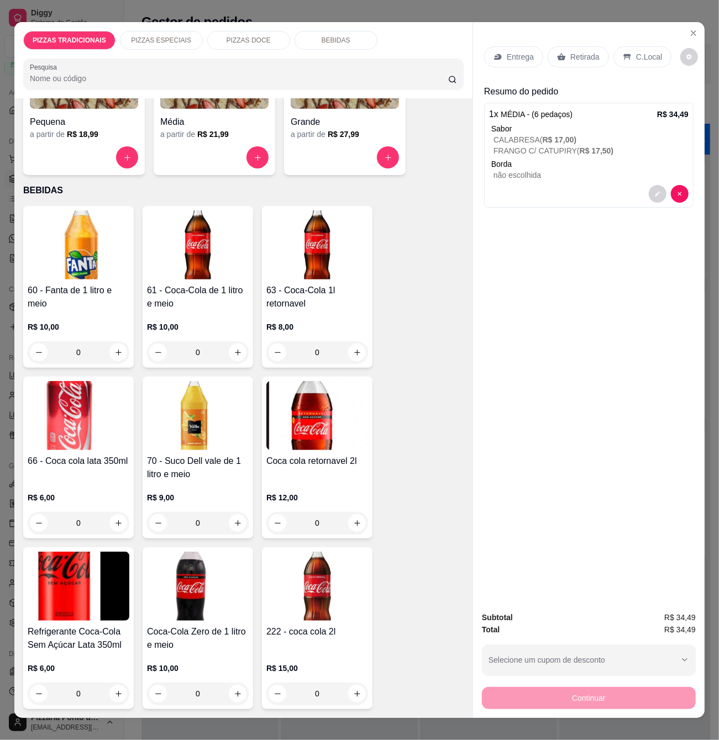
click at [581, 46] on div "Retirada" at bounding box center [577, 56] width 61 height 21
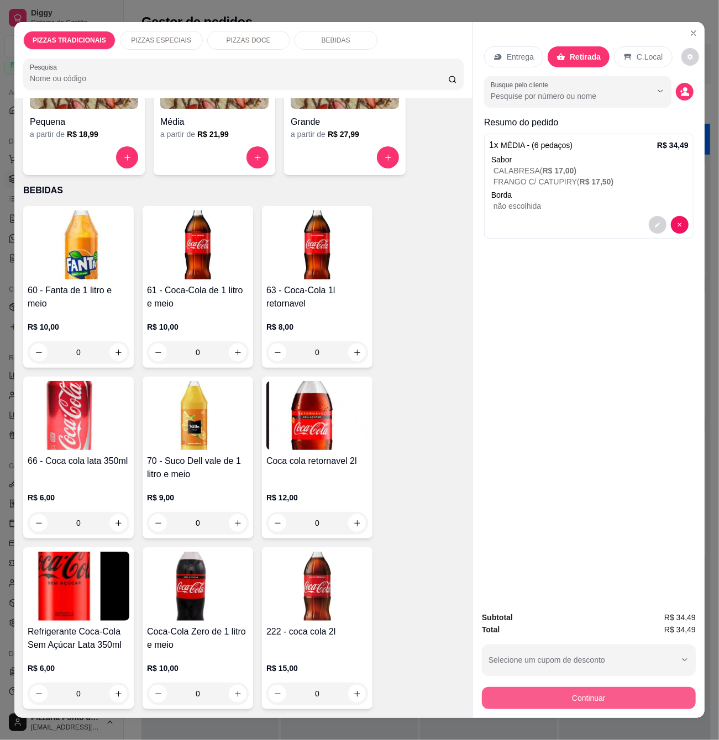
click at [577, 692] on button "Continuar" at bounding box center [589, 698] width 214 height 22
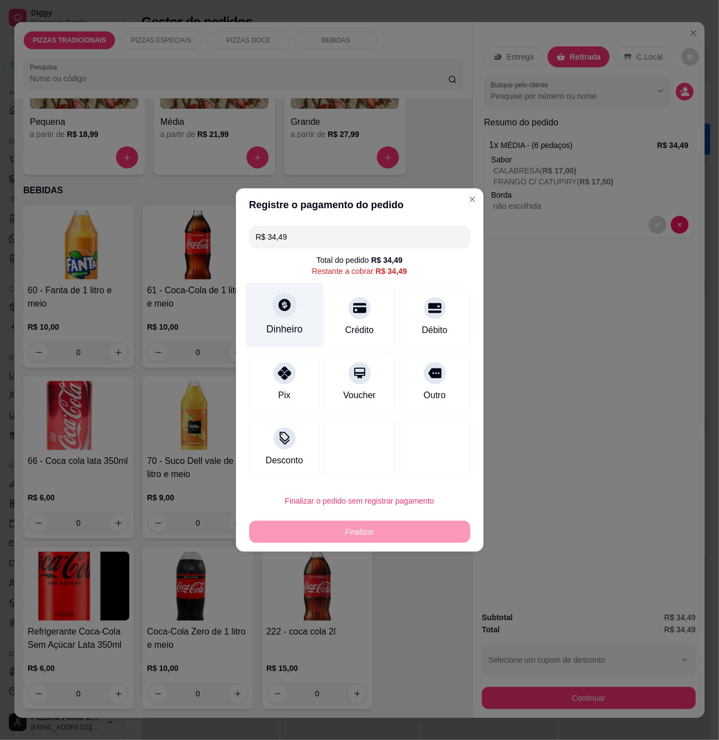
click at [286, 310] on icon at bounding box center [284, 305] width 14 height 14
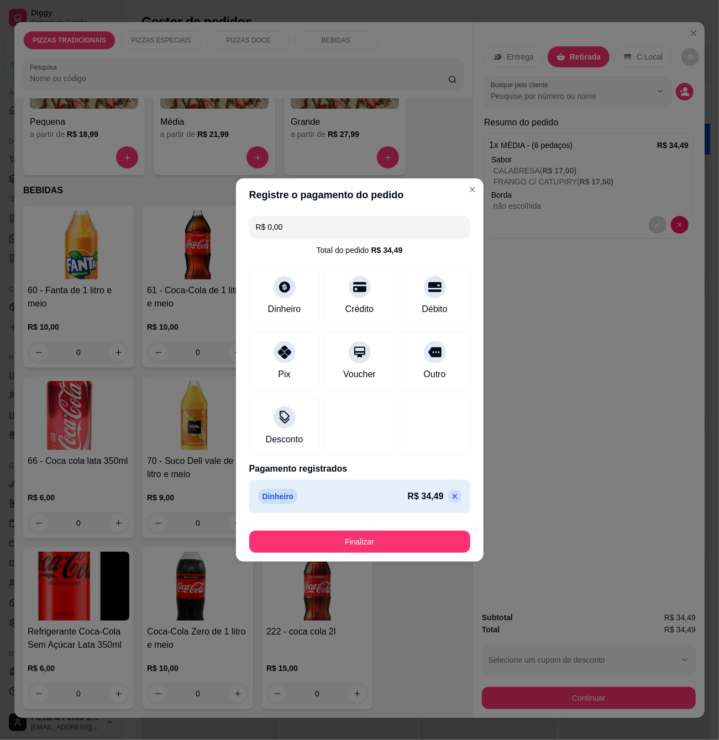
click at [413, 549] on button "Finalizar" at bounding box center [359, 542] width 221 height 22
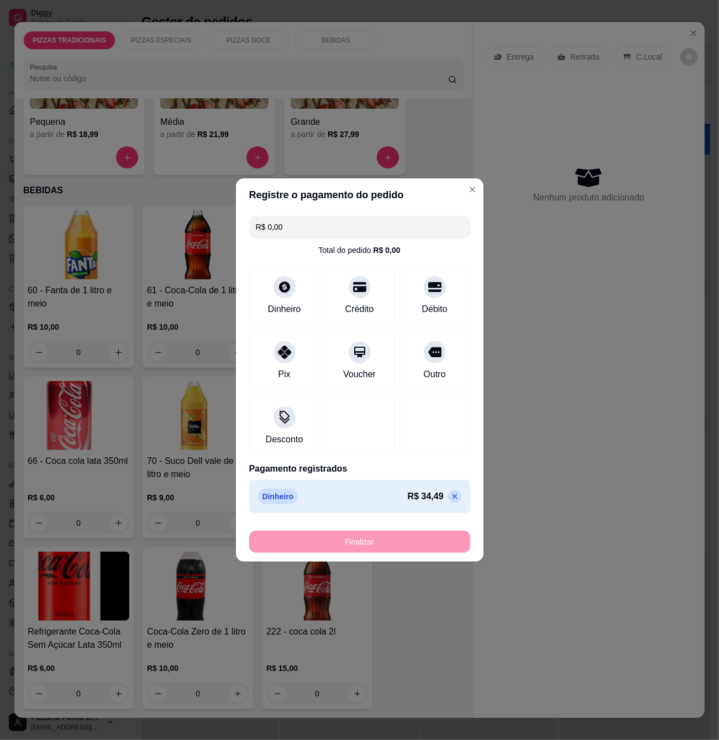
type input "-R$ 34,49"
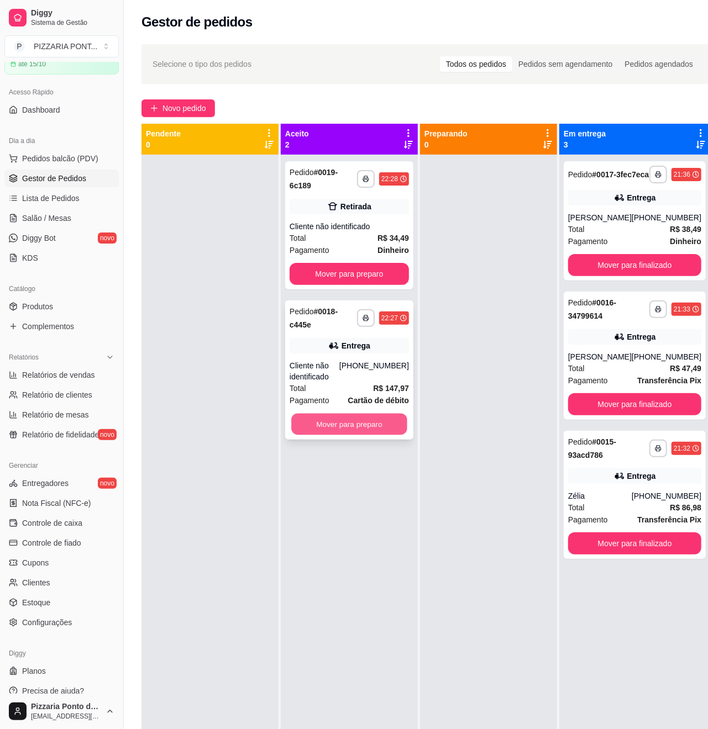
click at [352, 429] on button "Mover para preparo" at bounding box center [349, 425] width 116 height 22
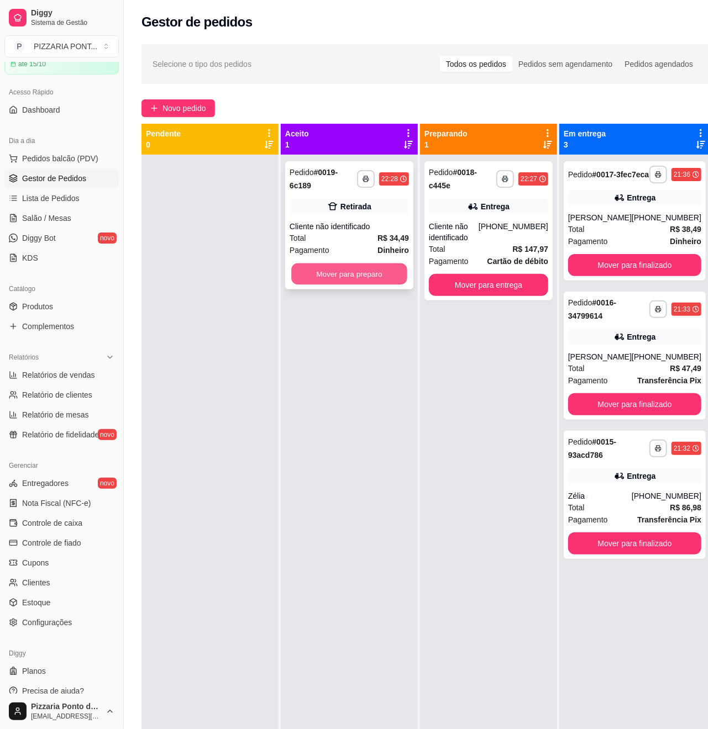
click at [347, 270] on button "Mover para preparo" at bounding box center [349, 274] width 116 height 22
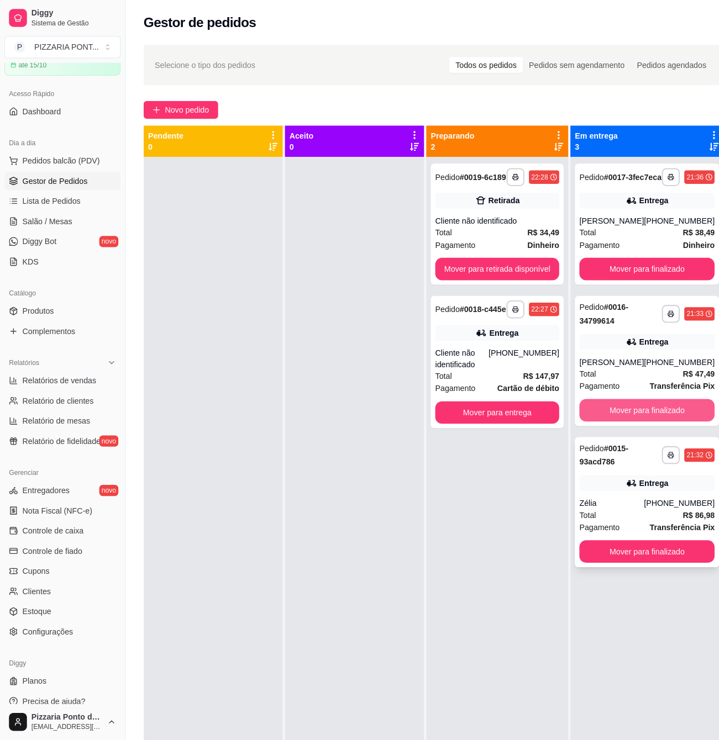
scroll to position [31, 0]
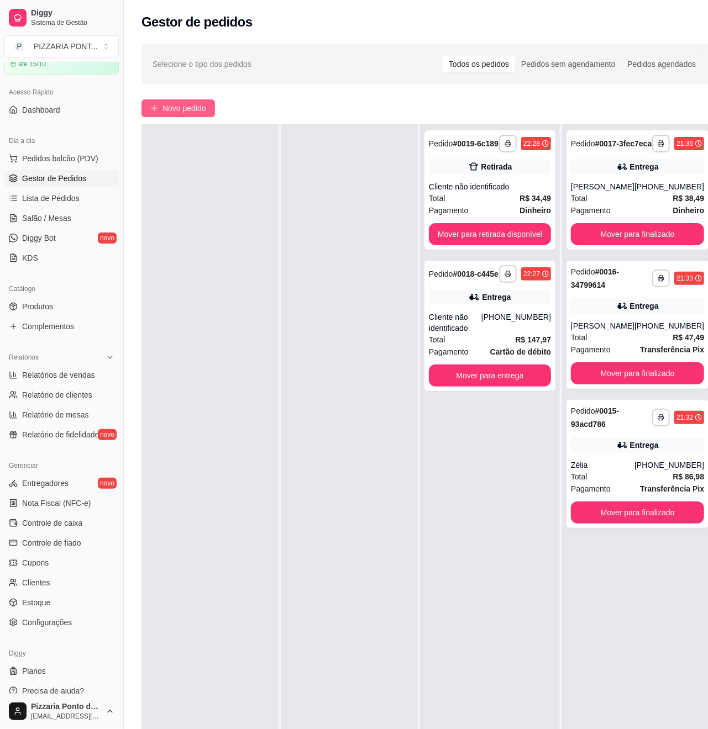
click at [192, 102] on span "Novo pedido" at bounding box center [184, 108] width 44 height 12
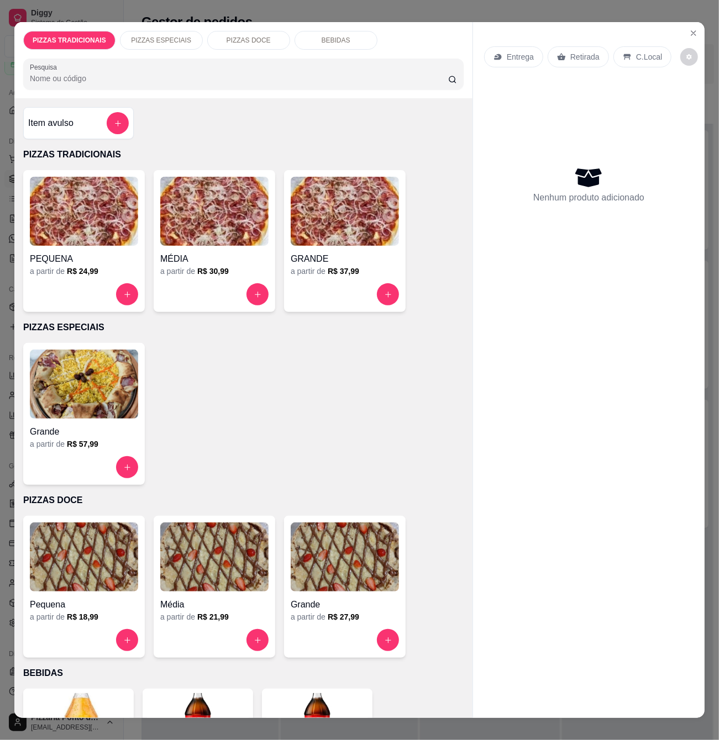
click at [376, 277] on div "GRANDE a partir de R$ 37,99" at bounding box center [345, 241] width 122 height 142
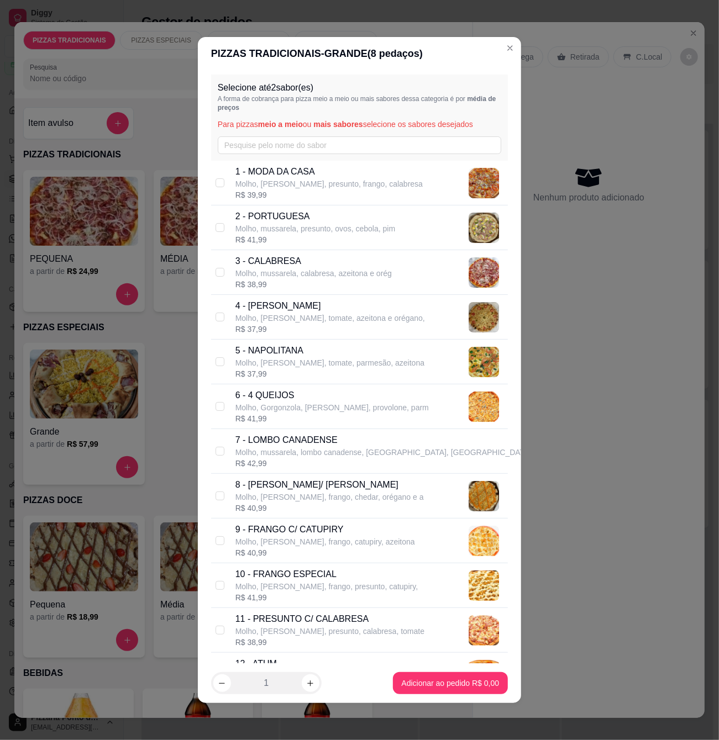
click at [246, 270] on p "Molho, mussarela, calabresa, azeitona e orég" at bounding box center [313, 273] width 156 height 11
checkbox input "true"
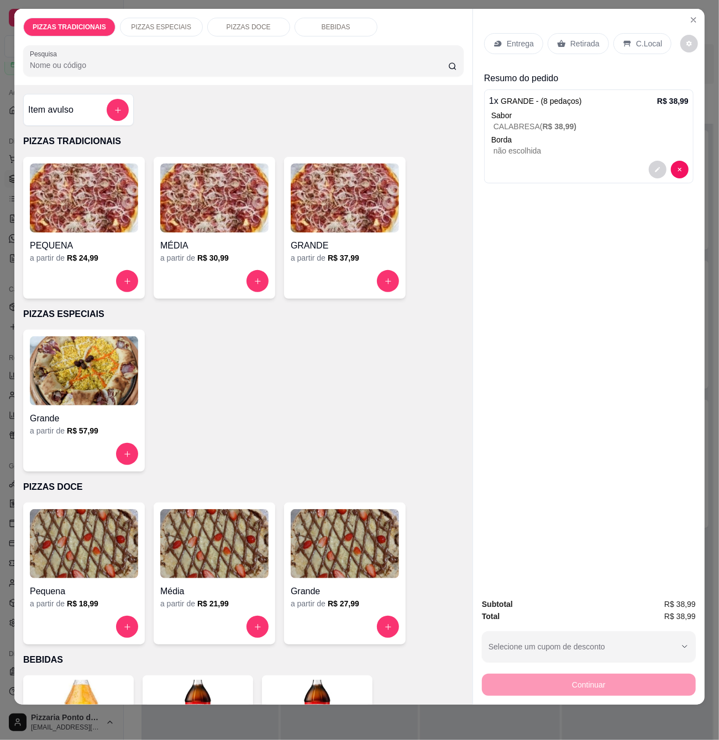
scroll to position [294, 0]
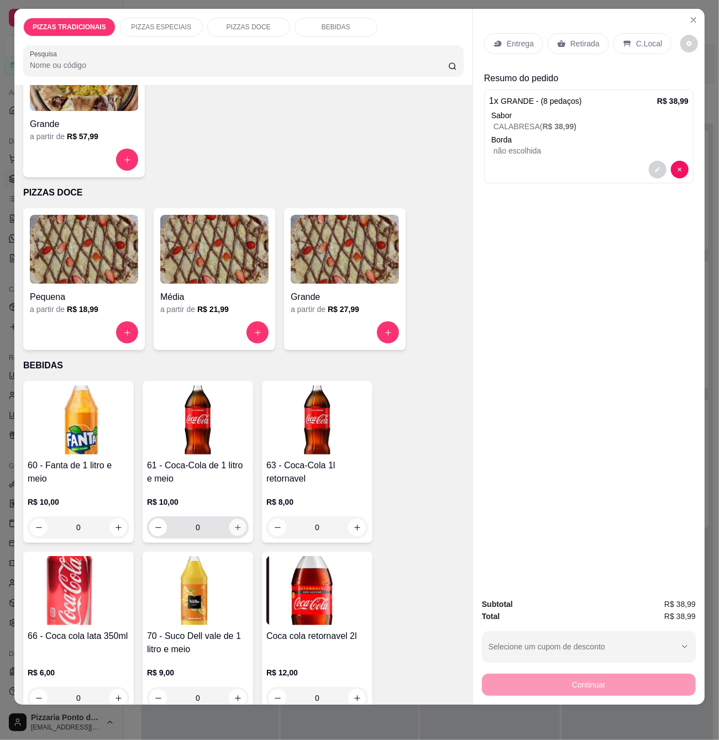
click at [237, 520] on button "increase-product-quantity" at bounding box center [237, 527] width 17 height 17
type input "1"
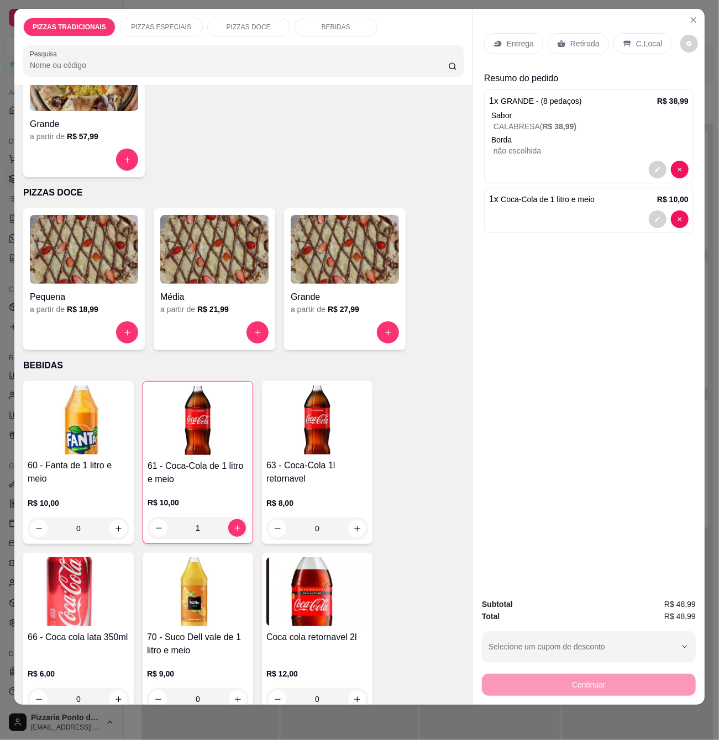
click at [515, 38] on p "Entrega" at bounding box center [520, 43] width 27 height 11
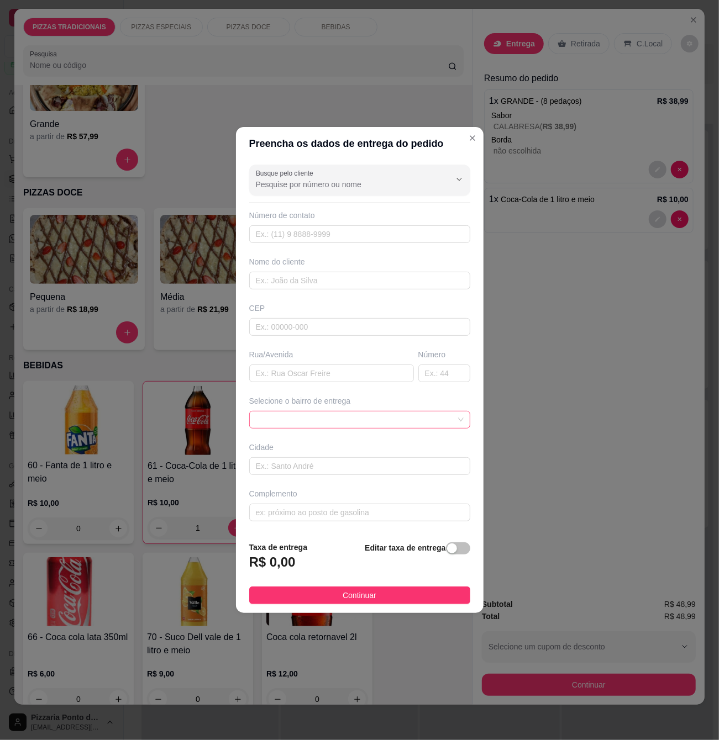
click at [331, 420] on span at bounding box center [360, 420] width 208 height 17
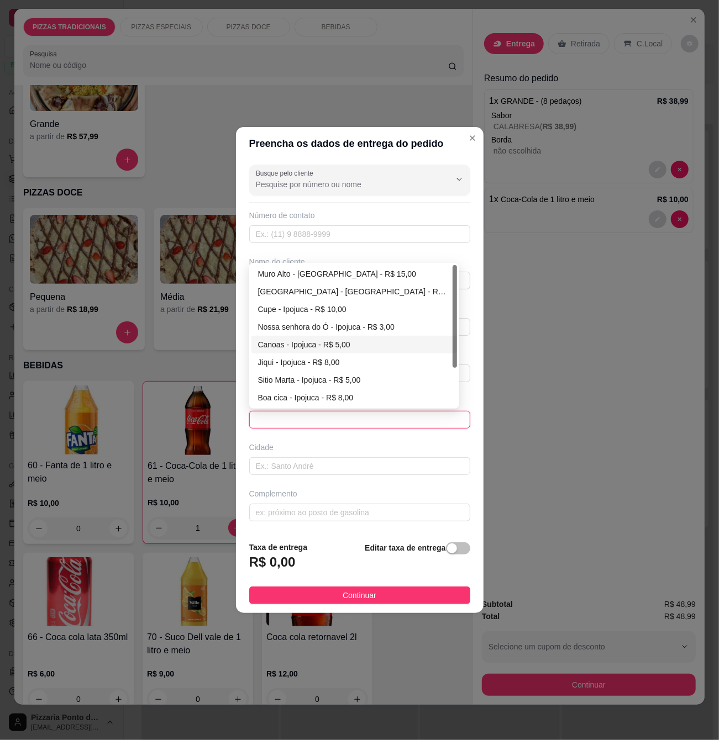
click at [300, 347] on div "Canoas - Ipojuca - R$ 5,00" at bounding box center [354, 345] width 192 height 12
type input "Ipojuca"
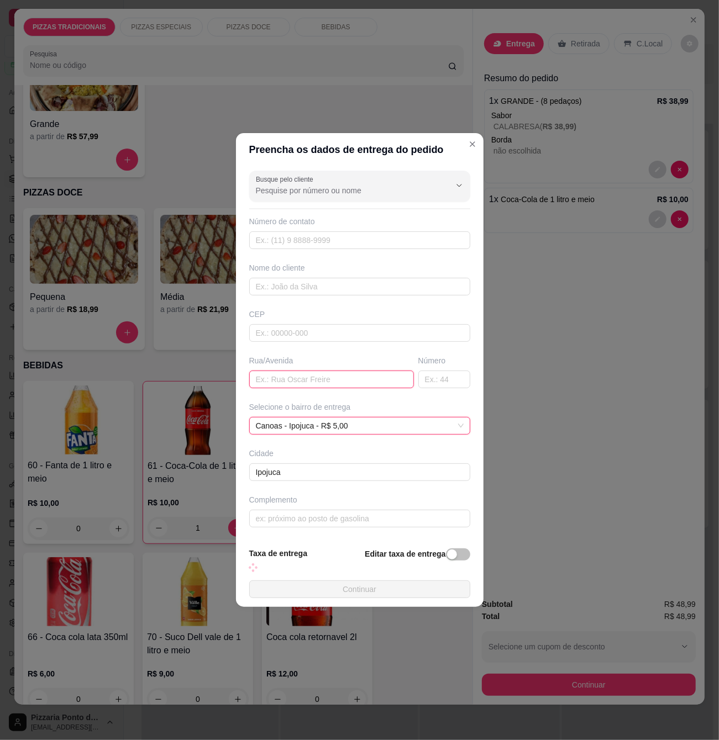
click at [303, 374] on input "text" at bounding box center [331, 380] width 165 height 18
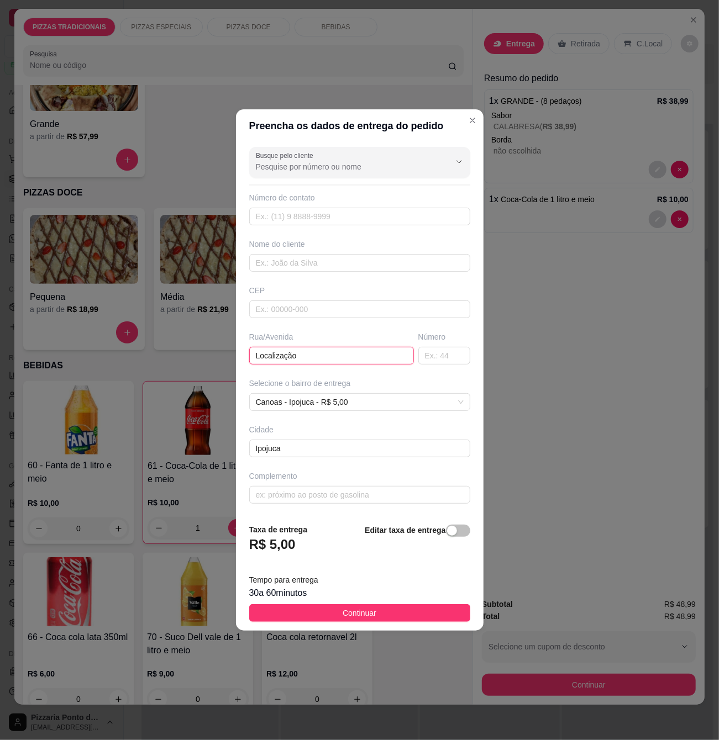
type input "Localização"
drag, startPoint x: 412, startPoint y: 270, endPoint x: 405, endPoint y: 262, distance: 9.8
click at [409, 268] on input "text" at bounding box center [359, 263] width 221 height 18
paste input "[PHONE_NUMBER] Adicione notas sobre seu cliente."
type input "[PHONE_NUMBER] Adicione notas sobre seu cliente."
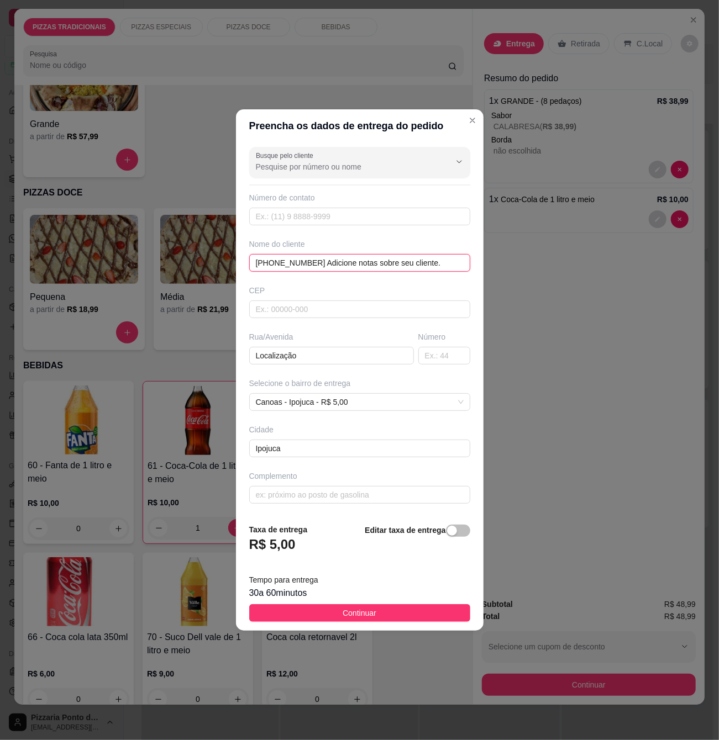
drag, startPoint x: 439, startPoint y: 261, endPoint x: 129, endPoint y: 257, distance: 309.3
click at [140, 262] on div "Preencha os dados de entrega do pedido Busque pelo cliente Número de contato No…" at bounding box center [359, 370] width 719 height 740
click at [416, 268] on input "text" at bounding box center [359, 263] width 221 height 18
type input "v"
click at [341, 270] on input "text" at bounding box center [359, 263] width 221 height 18
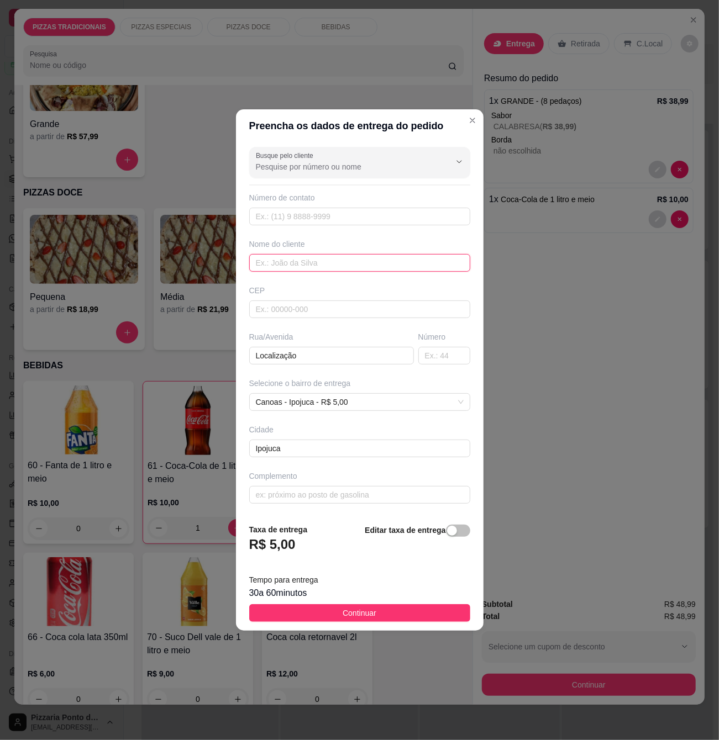
paste input "[PHONE_NUMBER]"
type input "[PHONE_NUMBER]"
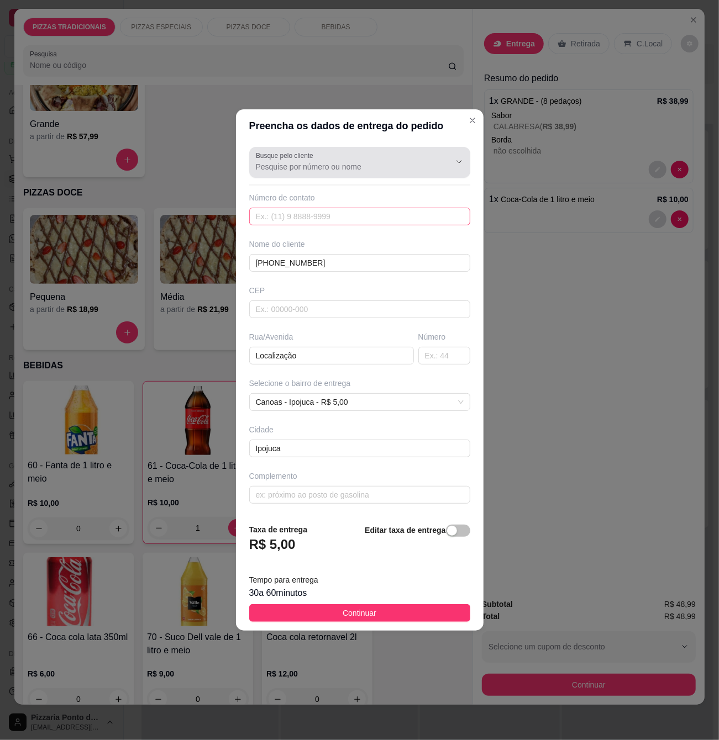
click at [338, 209] on div "Número de contato" at bounding box center [359, 208] width 221 height 33
click at [347, 214] on input "text" at bounding box center [359, 217] width 221 height 18
paste input "text"
drag, startPoint x: 350, startPoint y: 263, endPoint x: 85, endPoint y: 262, distance: 265.1
click at [83, 263] on div "Preencha os dados de entrega do pedido Busque pelo cliente Número de contato No…" at bounding box center [359, 370] width 719 height 740
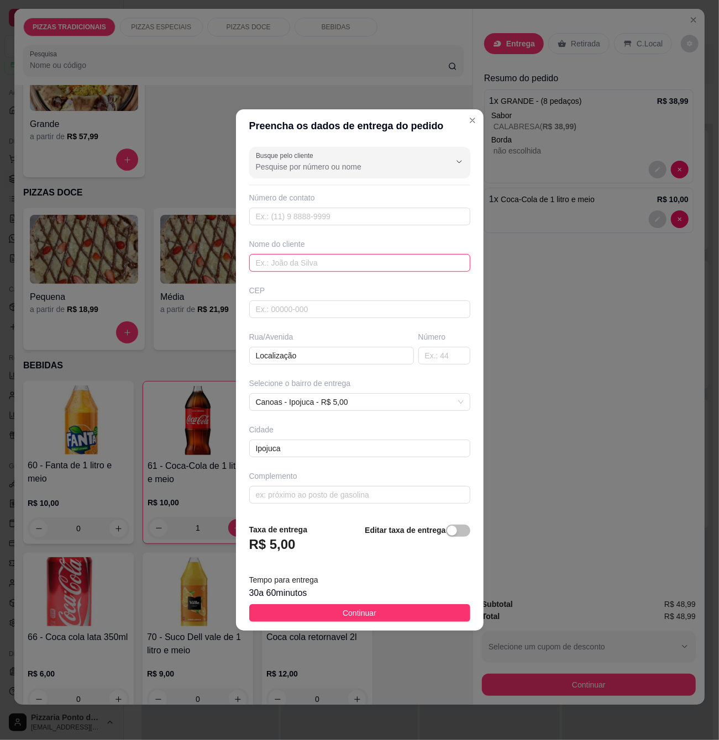
click at [276, 262] on input "text" at bounding box center [359, 263] width 221 height 18
paste input "Joselma"
type input "Joselma"
click at [392, 226] on div "Busque pelo cliente Número de contato Nome do cliente [PERSON_NAME] Rua/Avenida…" at bounding box center [359, 329] width 247 height 372
click at [389, 214] on input "text" at bounding box center [359, 217] width 221 height 18
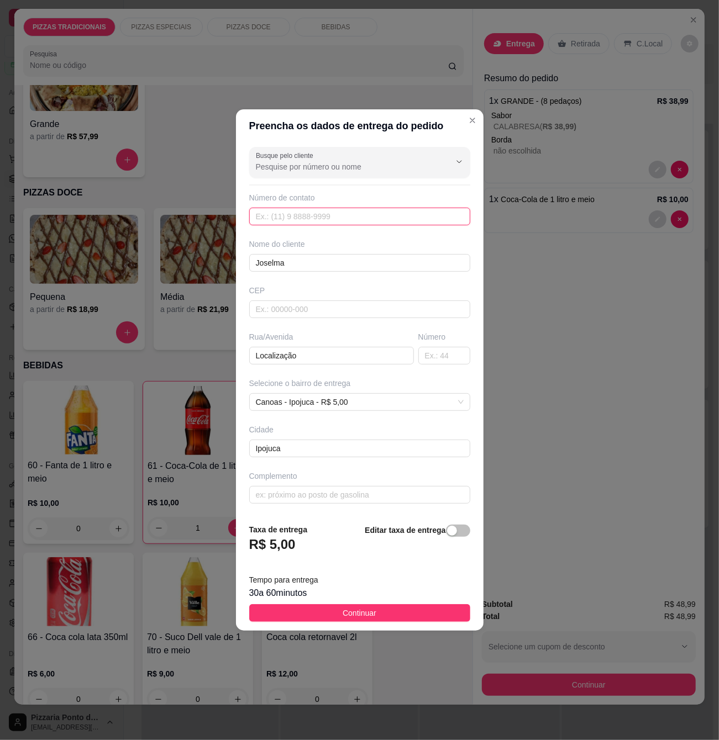
paste input "[PHONE_NUMBER]"
type input "[PHONE_NUMBER]"
click at [362, 606] on button "Continuar" at bounding box center [359, 613] width 221 height 18
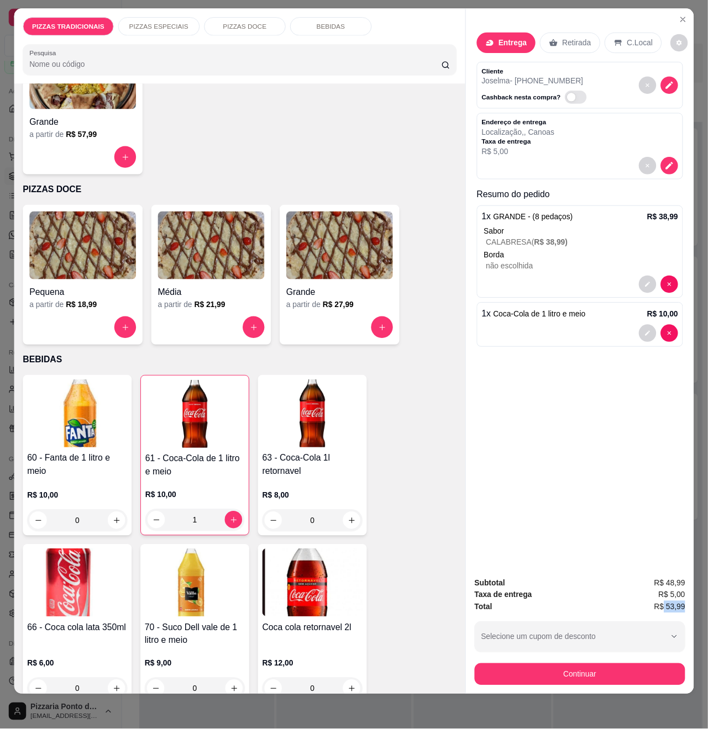
scroll to position [18, 4]
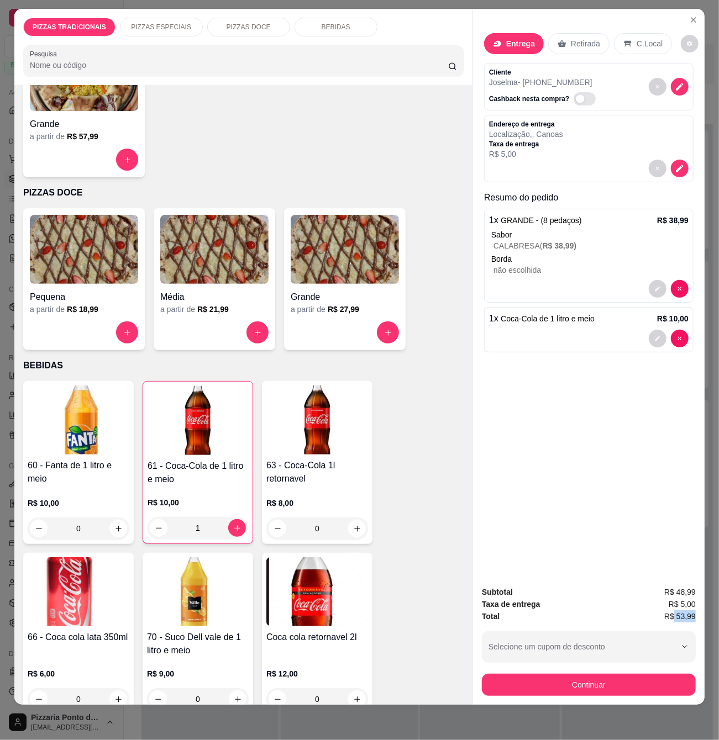
drag, startPoint x: 668, startPoint y: 605, endPoint x: 694, endPoint y: 606, distance: 25.4
click at [694, 606] on div "Subtotal R$ 48,99 Taxa de entrega R$ 5,00 Total R$ 53,99 Selecione um cupom de …" at bounding box center [588, 641] width 231 height 128
copy span "53,99"
click at [689, 15] on icon "Close" at bounding box center [693, 19] width 9 height 9
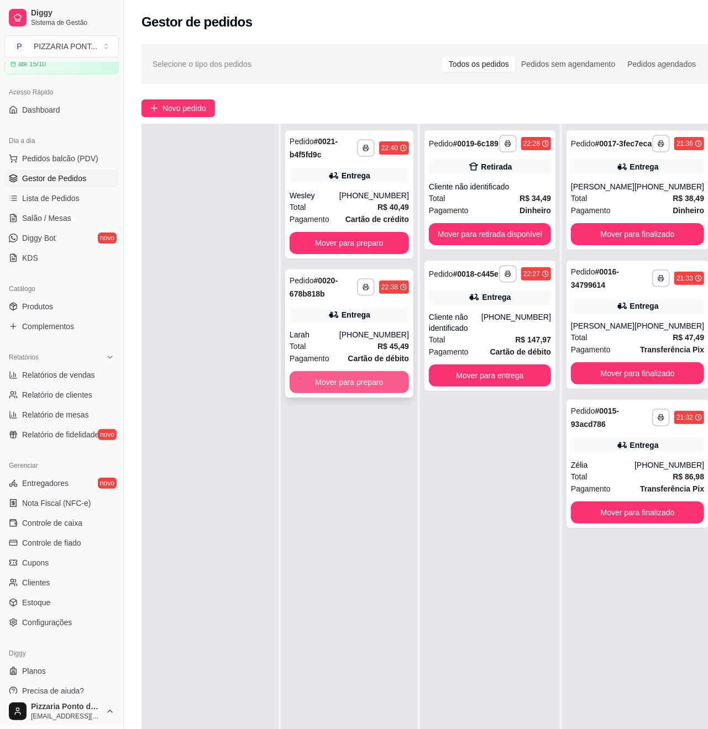
click at [351, 386] on button "Mover para preparo" at bounding box center [348, 382] width 119 height 22
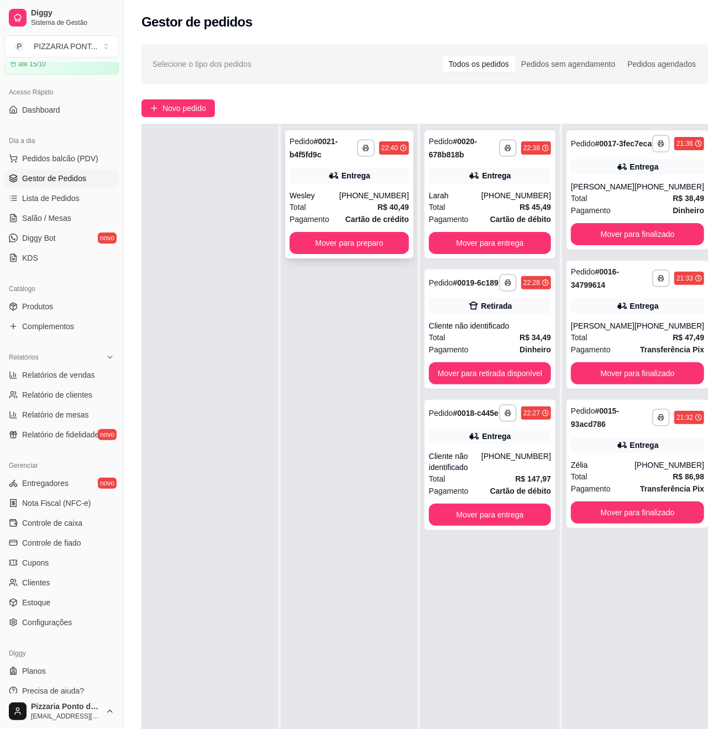
click at [376, 255] on div "**********" at bounding box center [349, 194] width 128 height 128
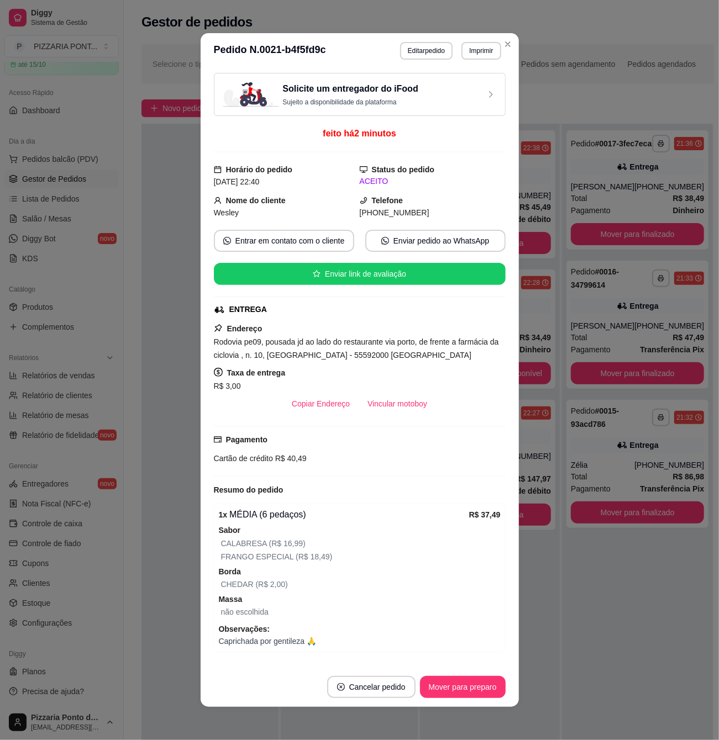
click at [502, 34] on header "**********" at bounding box center [360, 50] width 318 height 35
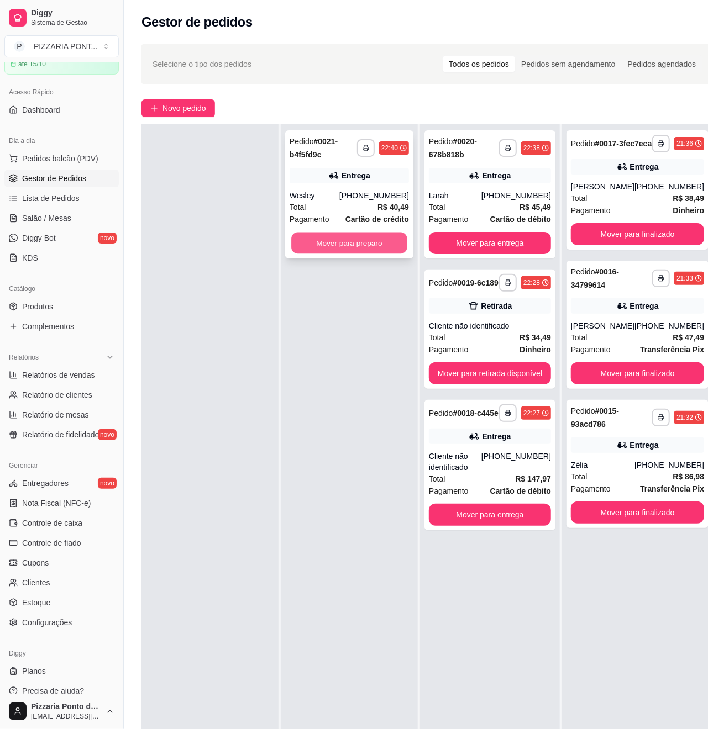
click at [384, 244] on button "Mover para preparo" at bounding box center [349, 244] width 116 height 22
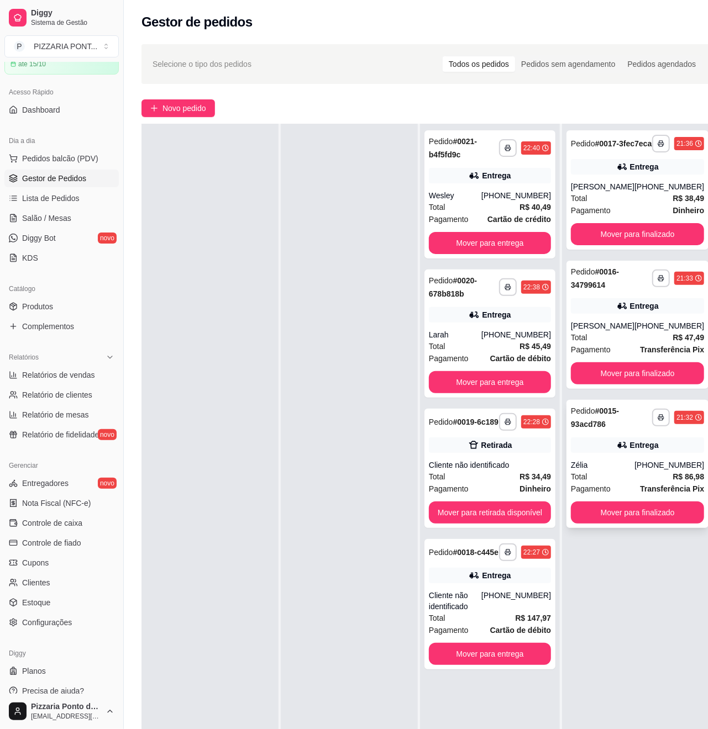
click at [600, 453] on div "Entrega" at bounding box center [637, 444] width 133 height 15
click at [576, 331] on div "[PERSON_NAME]" at bounding box center [603, 325] width 64 height 11
click at [603, 217] on span "Pagamento" at bounding box center [591, 210] width 40 height 12
click at [646, 524] on button "Mover para finalizado" at bounding box center [637, 513] width 129 height 22
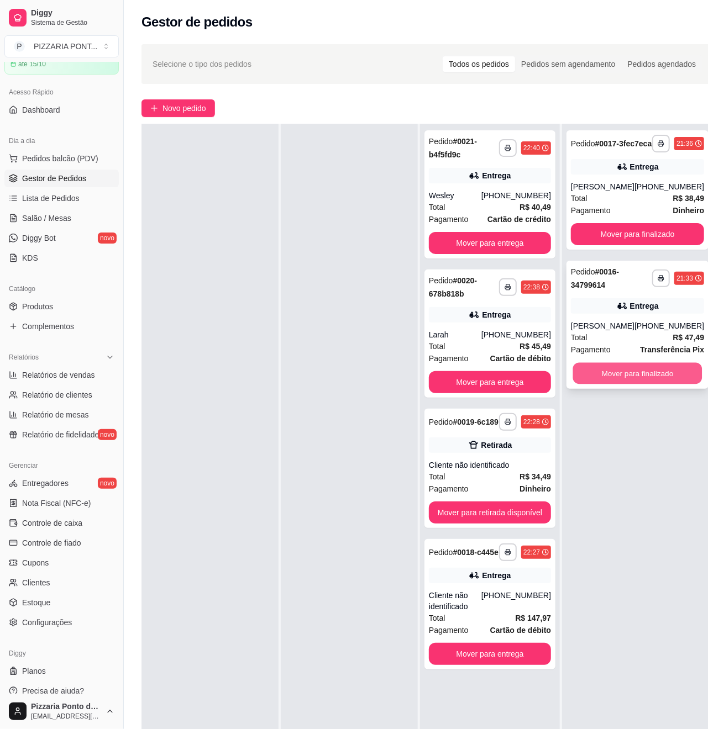
click at [634, 384] on button "Mover para finalizado" at bounding box center [637, 374] width 129 height 22
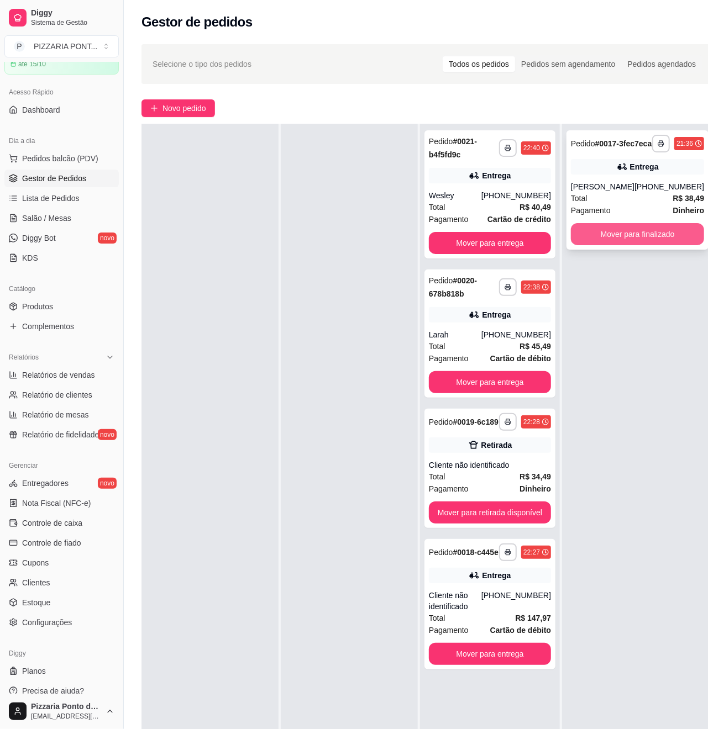
click at [657, 245] on button "Mover para finalizado" at bounding box center [637, 234] width 133 height 22
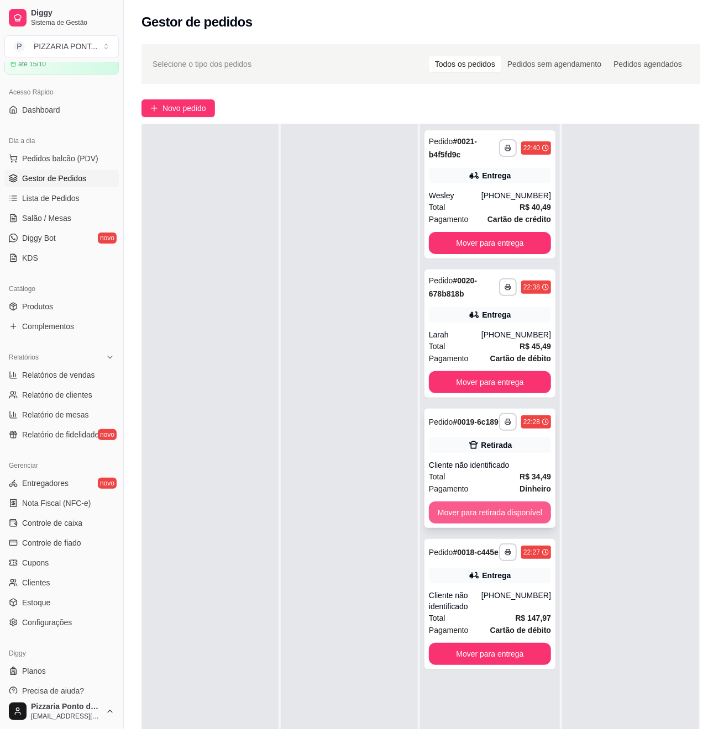
click at [526, 506] on button "Mover para retirada disponível" at bounding box center [490, 513] width 122 height 22
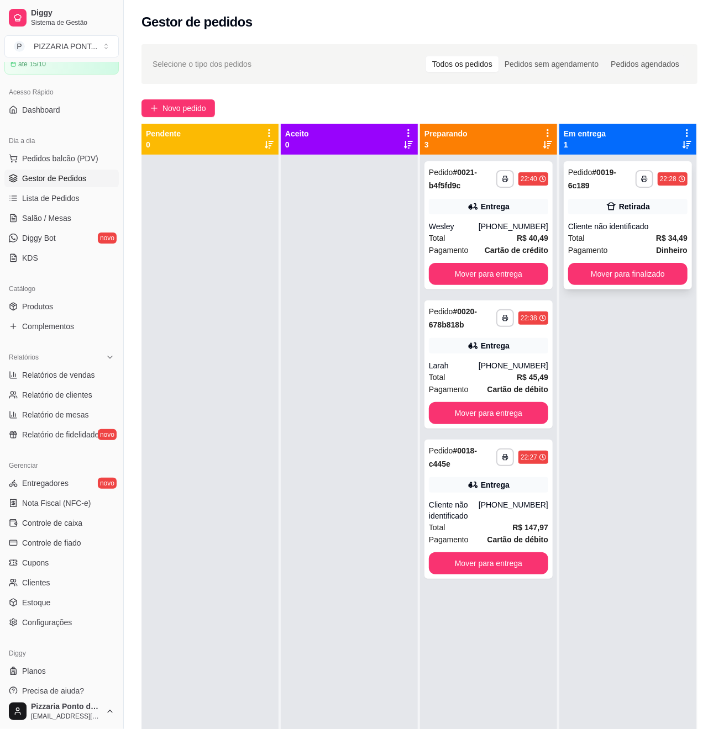
click at [630, 224] on div "Cliente não identificado" at bounding box center [627, 226] width 119 height 11
click at [625, 266] on button "Mover para finalizado" at bounding box center [627, 274] width 116 height 22
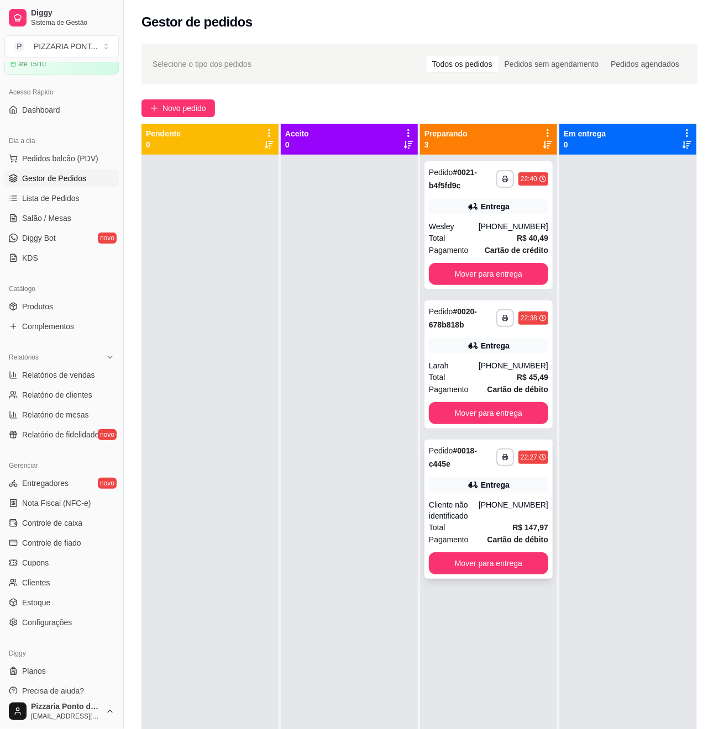
click at [502, 526] on div "Total R$ 147,97" at bounding box center [488, 527] width 119 height 12
click at [71, 201] on span "Lista de Pedidos" at bounding box center [50, 198] width 57 height 11
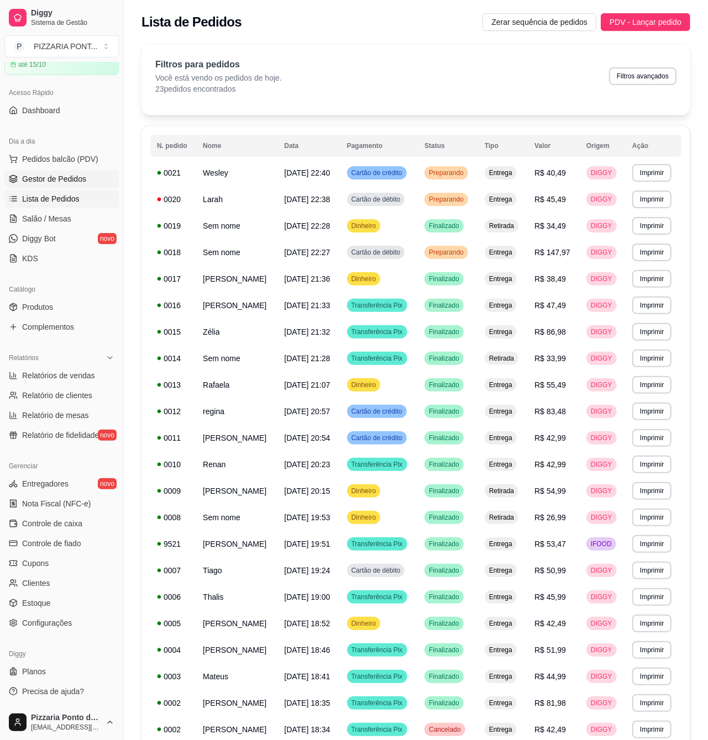
click at [50, 179] on span "Gestor de Pedidos" at bounding box center [54, 178] width 64 height 11
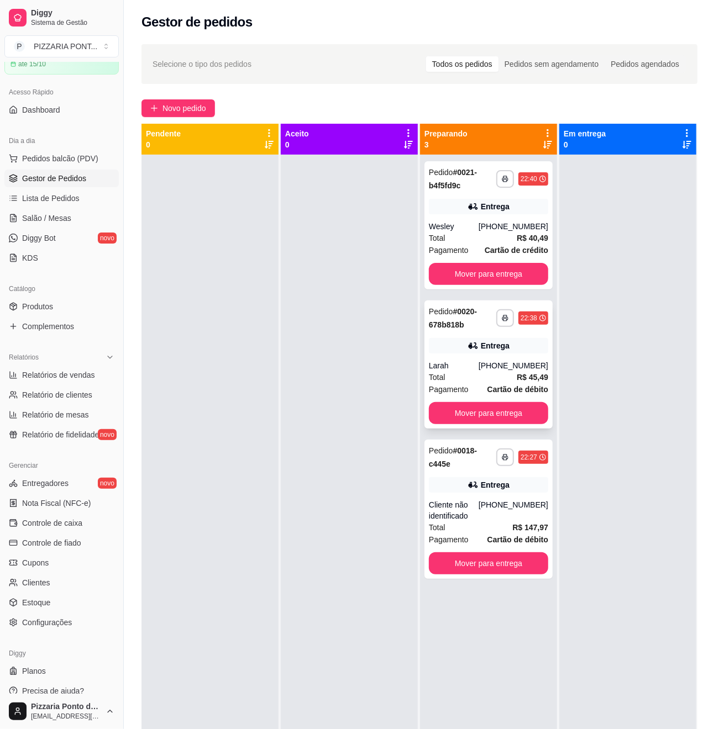
click at [481, 347] on div "Entrega" at bounding box center [495, 345] width 29 height 11
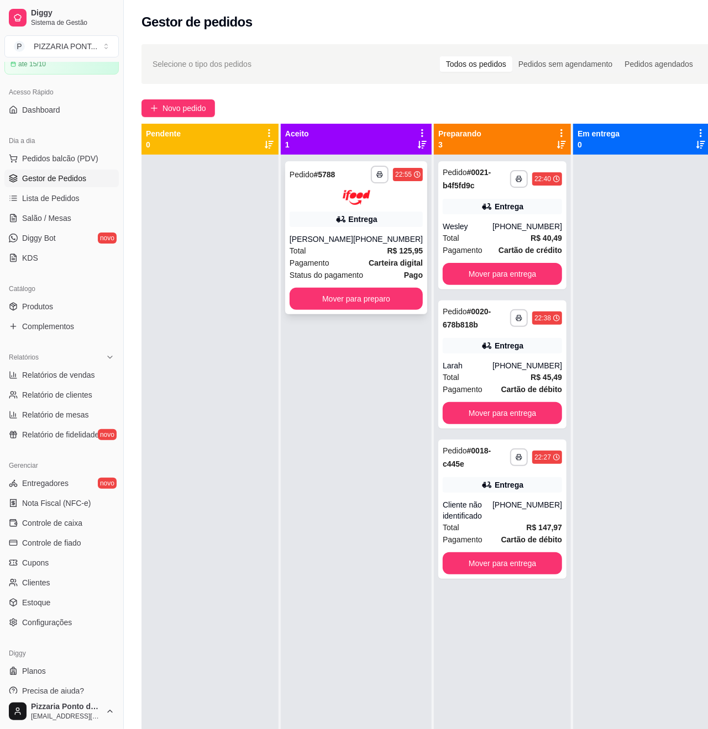
click at [339, 220] on icon at bounding box center [340, 219] width 11 height 11
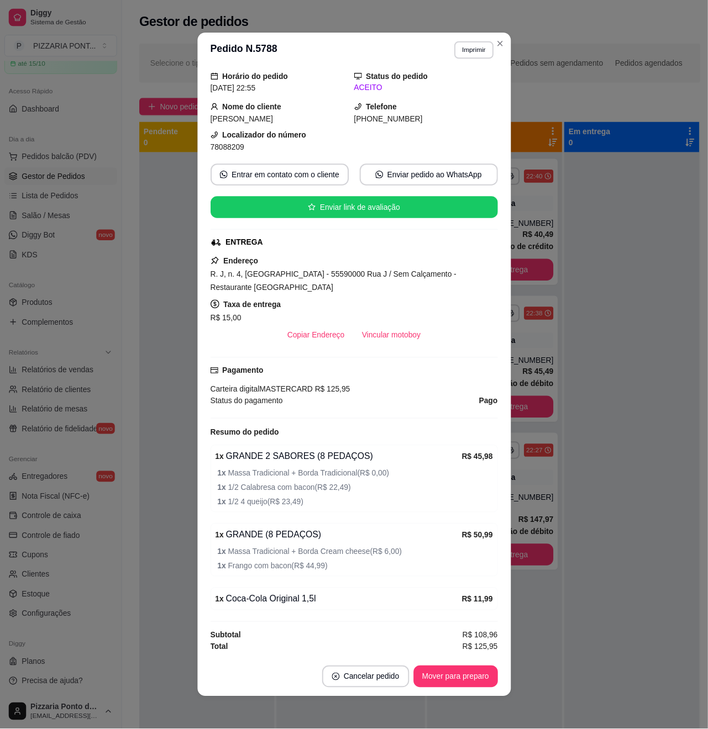
scroll to position [2, 0]
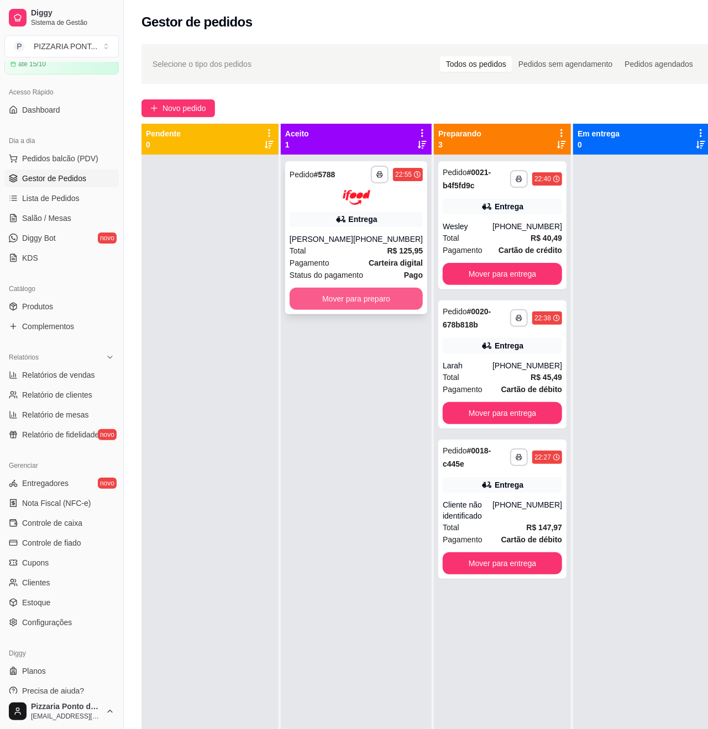
click at [385, 296] on button "Mover para preparo" at bounding box center [355, 299] width 133 height 22
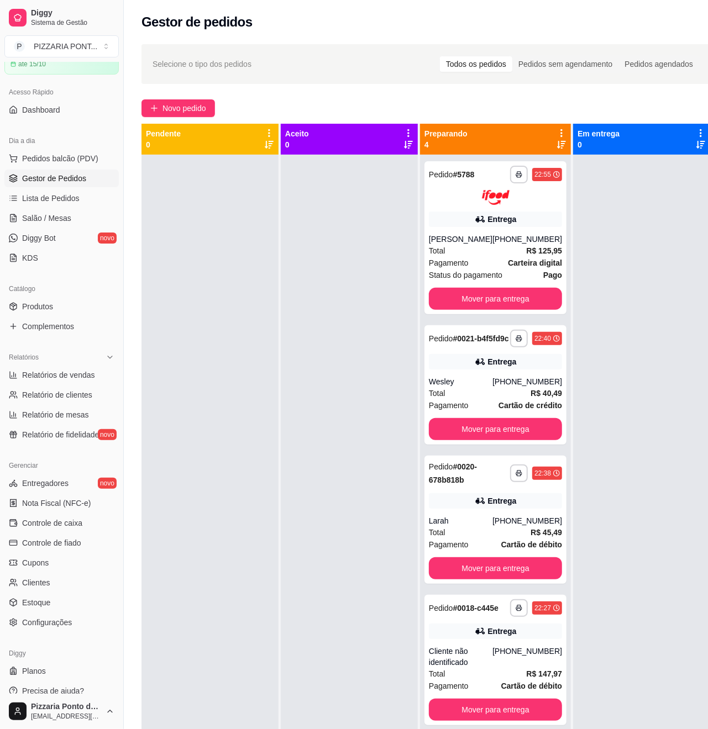
scroll to position [31, 0]
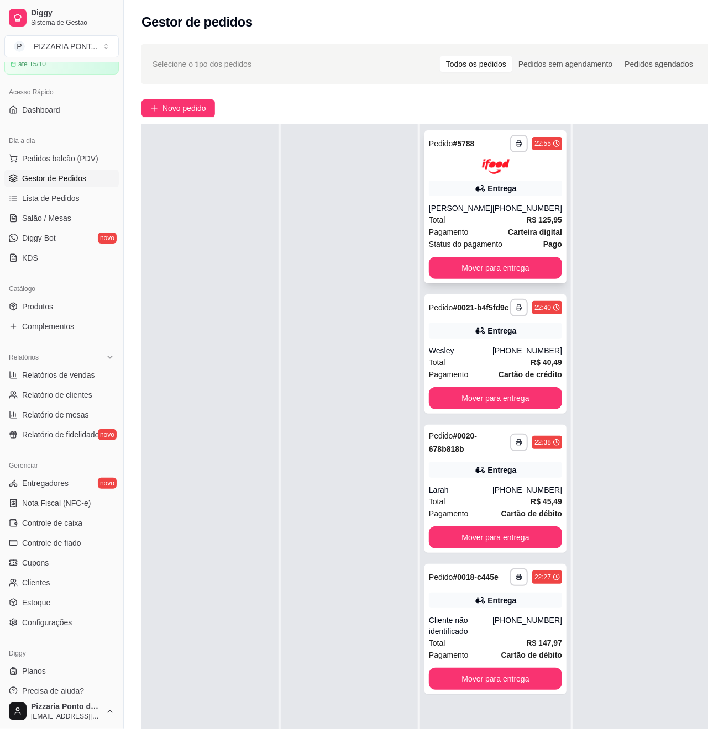
click at [488, 209] on div "[PERSON_NAME]" at bounding box center [461, 208] width 64 height 11
click at [498, 368] on div "Total R$ 40,49" at bounding box center [495, 362] width 133 height 12
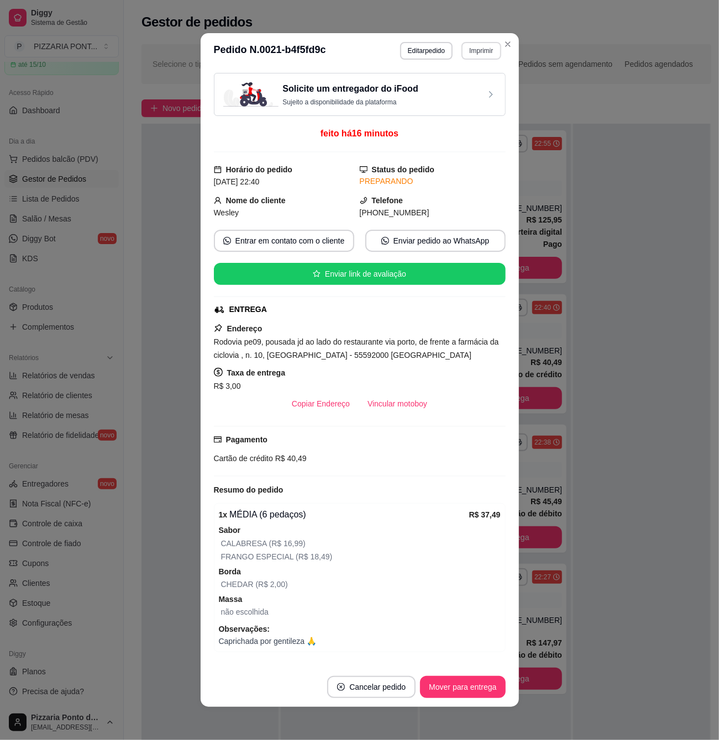
click at [502, 48] on section "**********" at bounding box center [360, 370] width 318 height 674
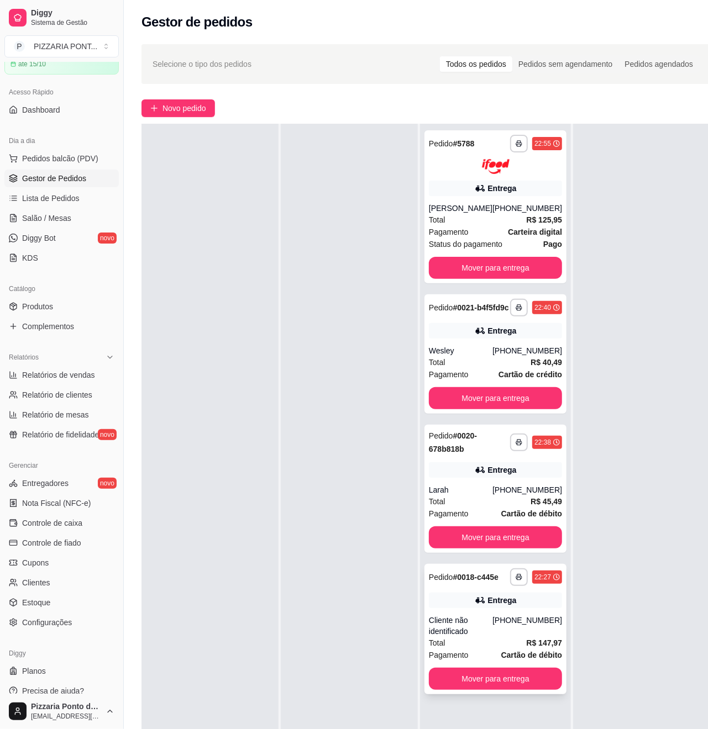
scroll to position [147, 0]
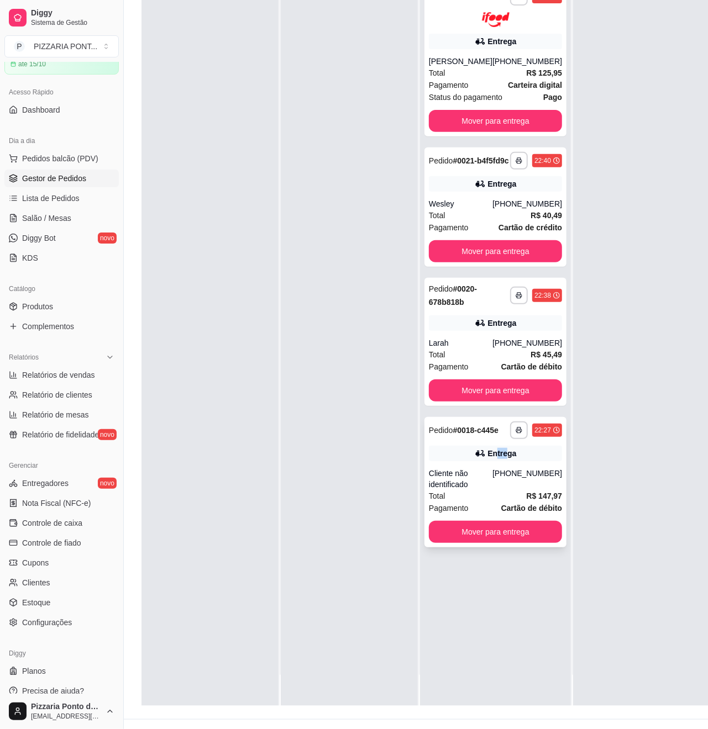
click at [498, 461] on div "**********" at bounding box center [495, 482] width 142 height 130
click at [510, 359] on div "**********" at bounding box center [495, 342] width 142 height 128
click at [529, 490] on div "[PHONE_NUMBER]" at bounding box center [527, 479] width 70 height 22
click at [481, 349] on div "Larah" at bounding box center [461, 342] width 64 height 11
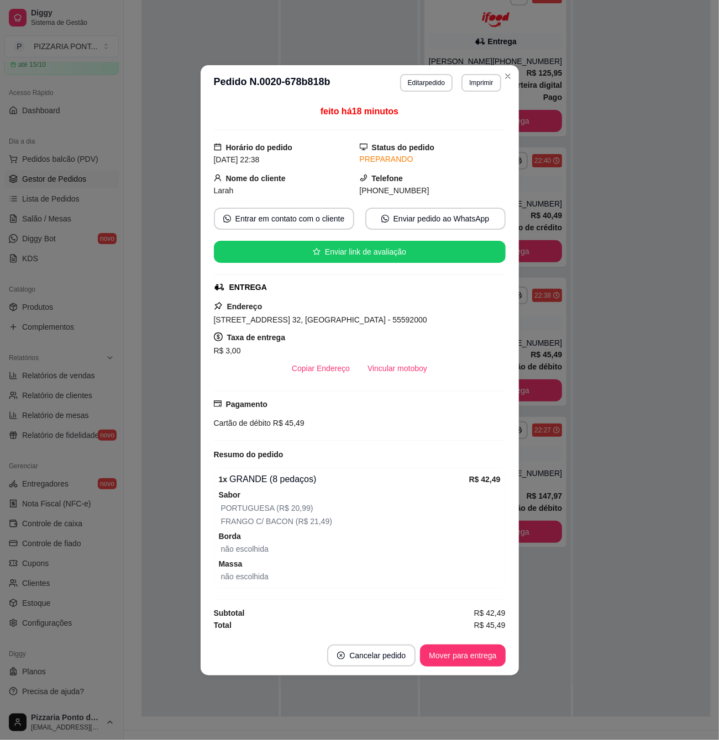
click at [516, 76] on header "**********" at bounding box center [360, 82] width 318 height 35
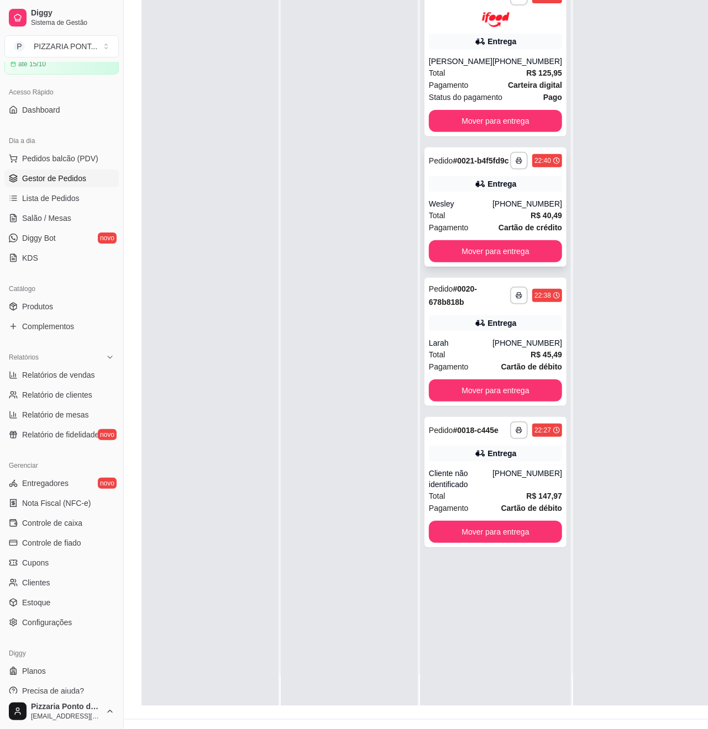
click at [511, 192] on div "Entrega" at bounding box center [495, 183] width 133 height 15
click at [85, 202] on link "Lista de Pedidos" at bounding box center [61, 198] width 114 height 18
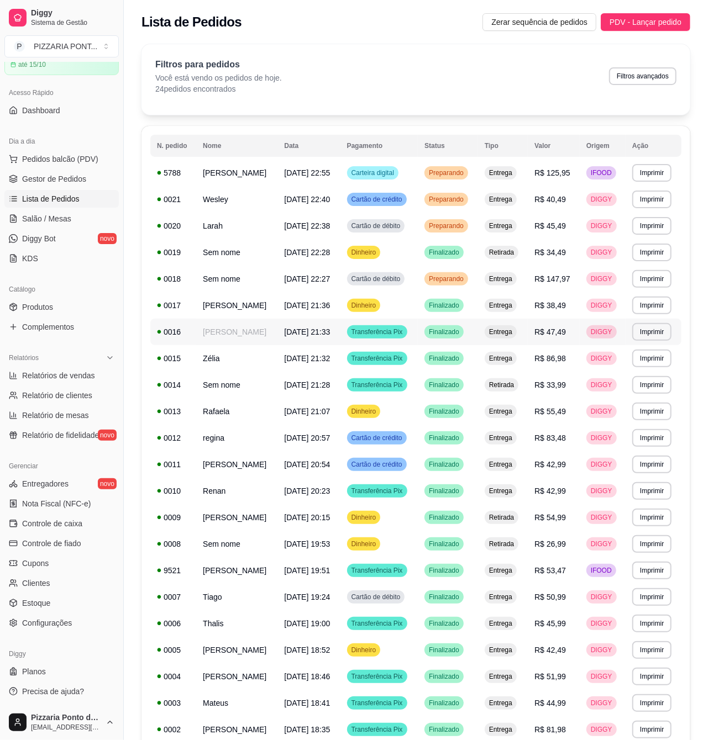
click at [251, 345] on td "[PERSON_NAME]" at bounding box center [236, 332] width 81 height 27
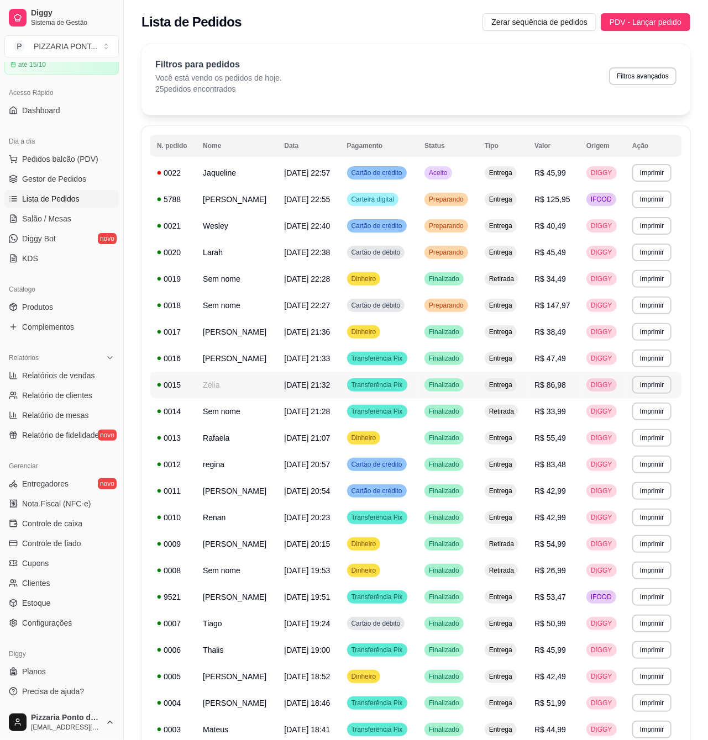
scroll to position [73, 0]
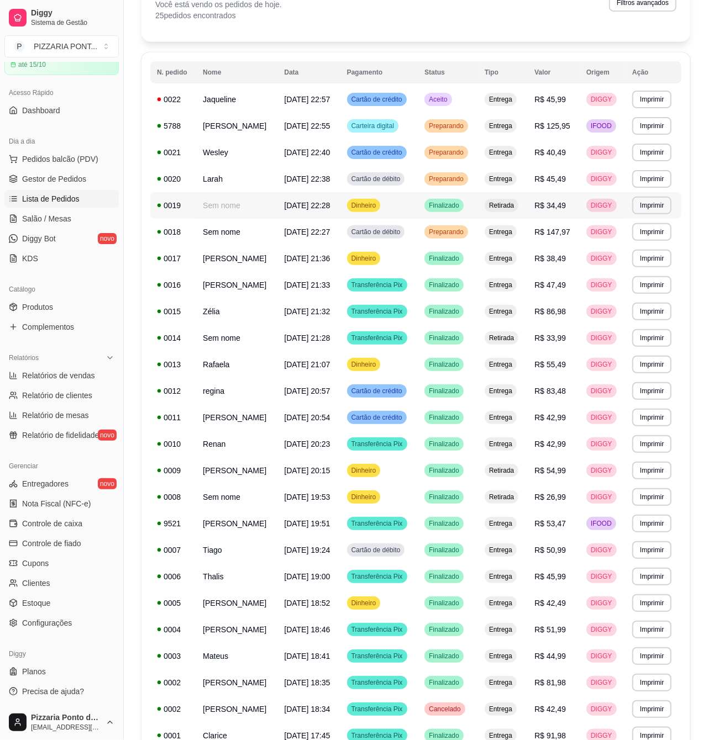
click at [255, 219] on td "Sem nome" at bounding box center [236, 205] width 81 height 27
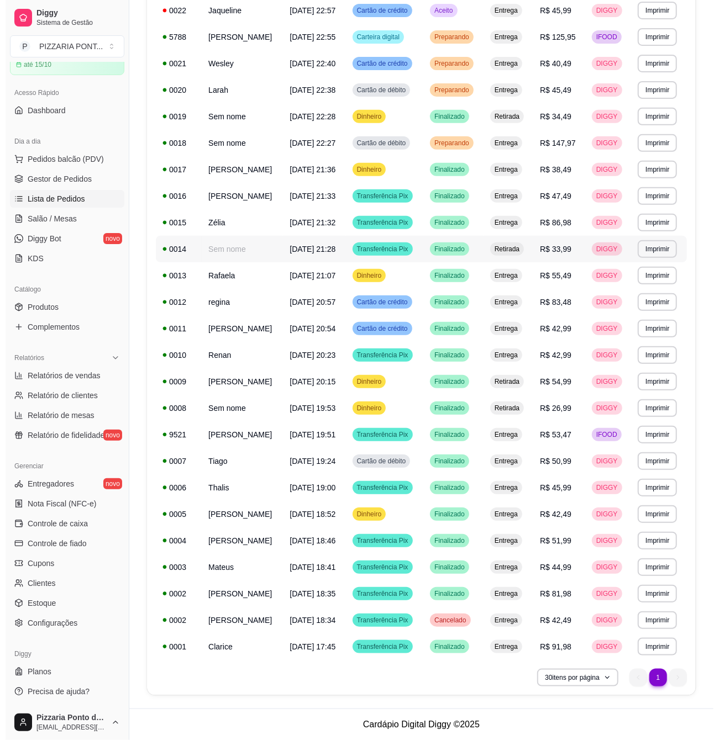
scroll to position [199, 0]
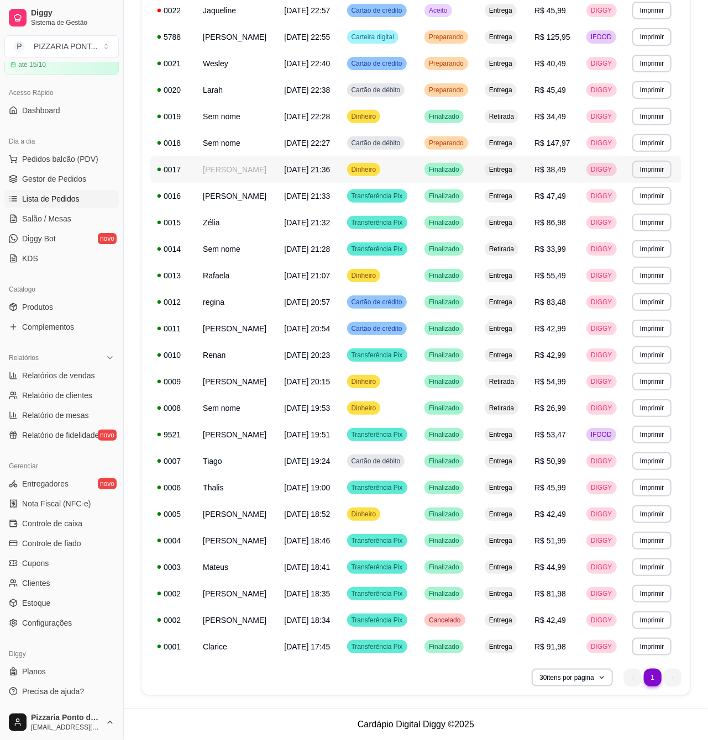
click at [222, 162] on td "[PERSON_NAME]" at bounding box center [236, 169] width 81 height 27
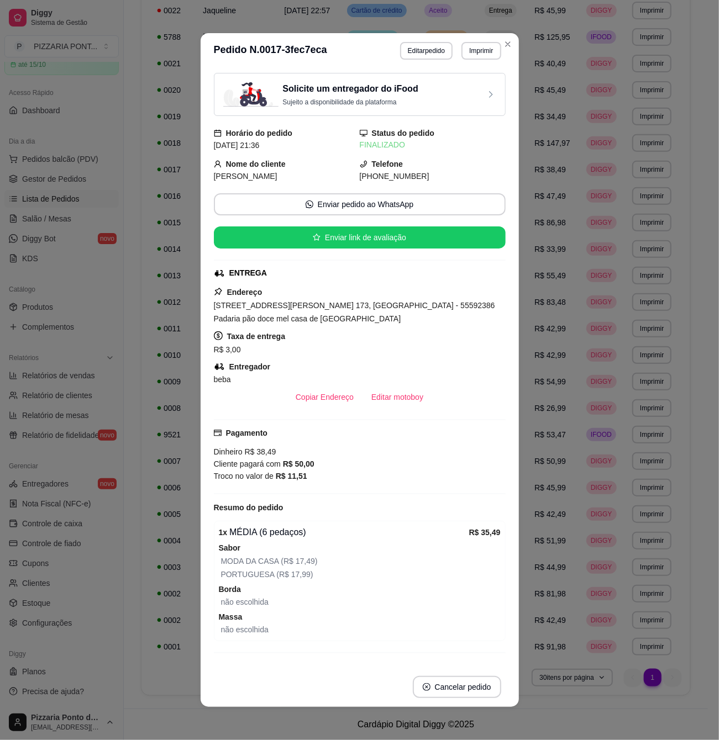
scroll to position [2, 0]
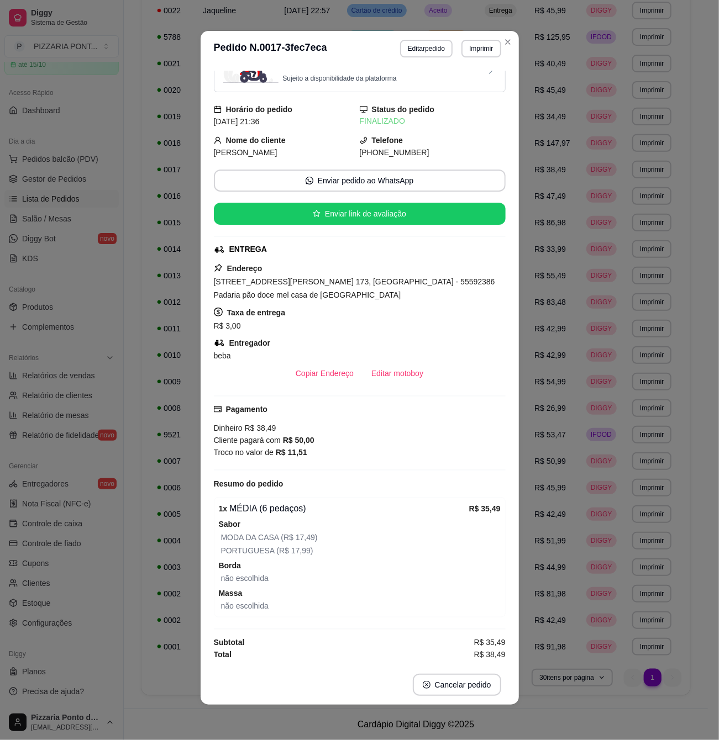
click at [509, 71] on section "**********" at bounding box center [360, 368] width 318 height 674
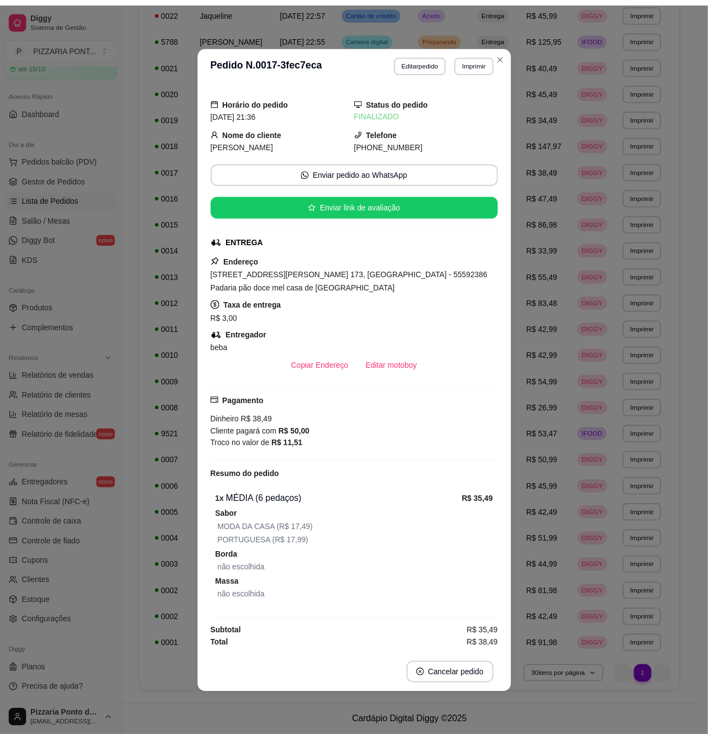
scroll to position [162, 0]
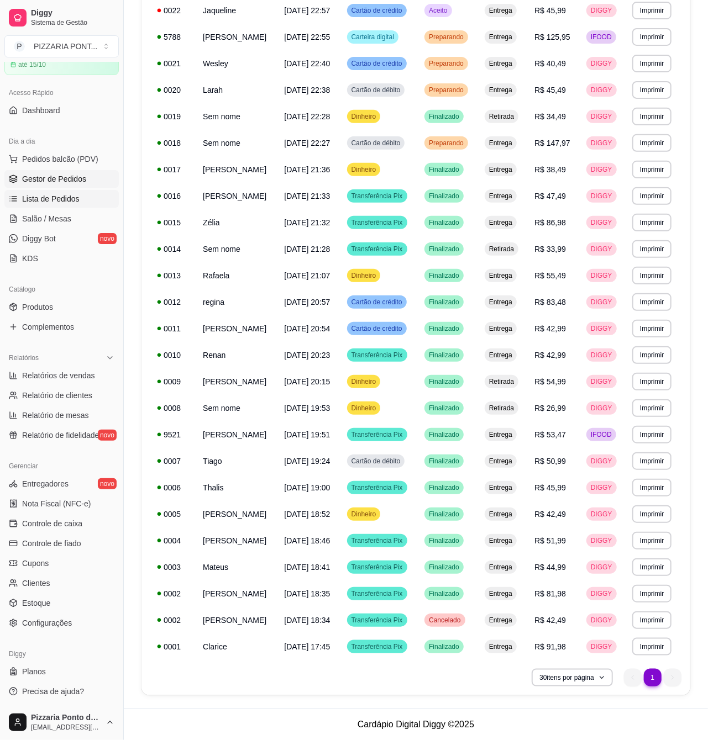
click at [51, 180] on span "Gestor de Pedidos" at bounding box center [54, 178] width 64 height 11
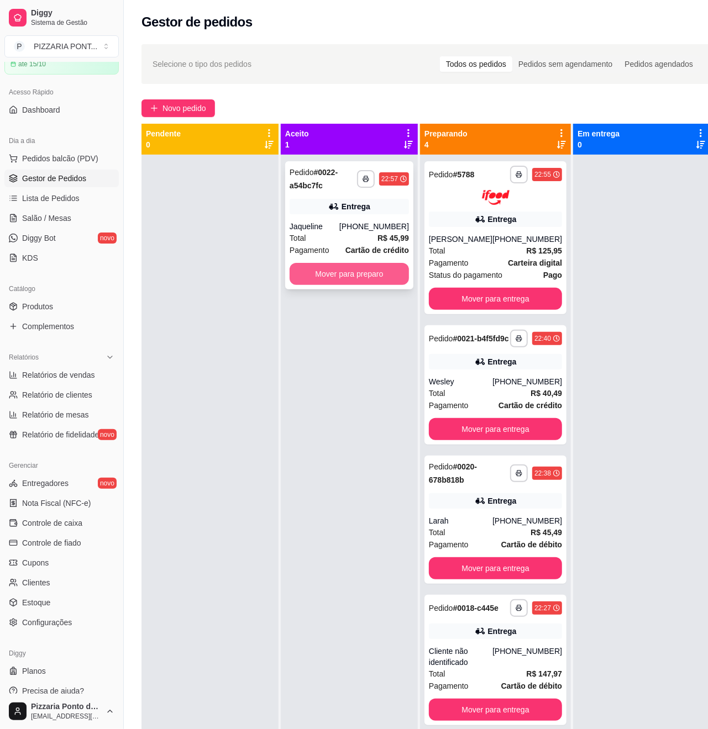
click at [382, 271] on button "Mover para preparo" at bounding box center [348, 274] width 119 height 22
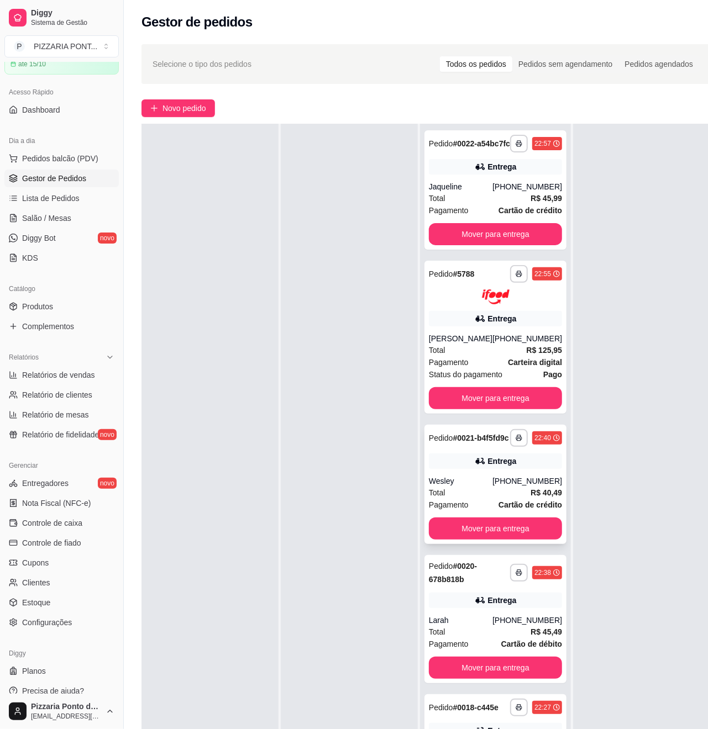
scroll to position [73, 0]
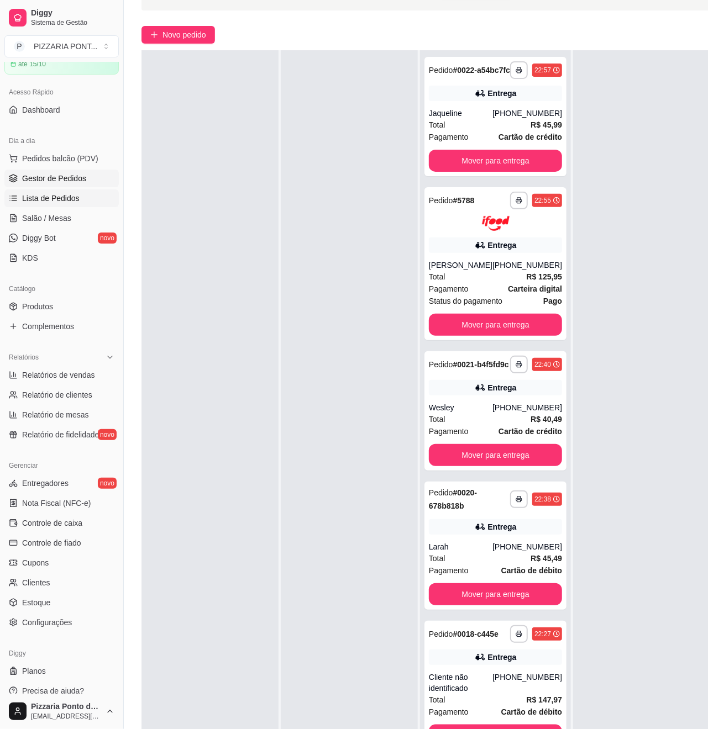
click at [63, 198] on span "Lista de Pedidos" at bounding box center [50, 198] width 57 height 11
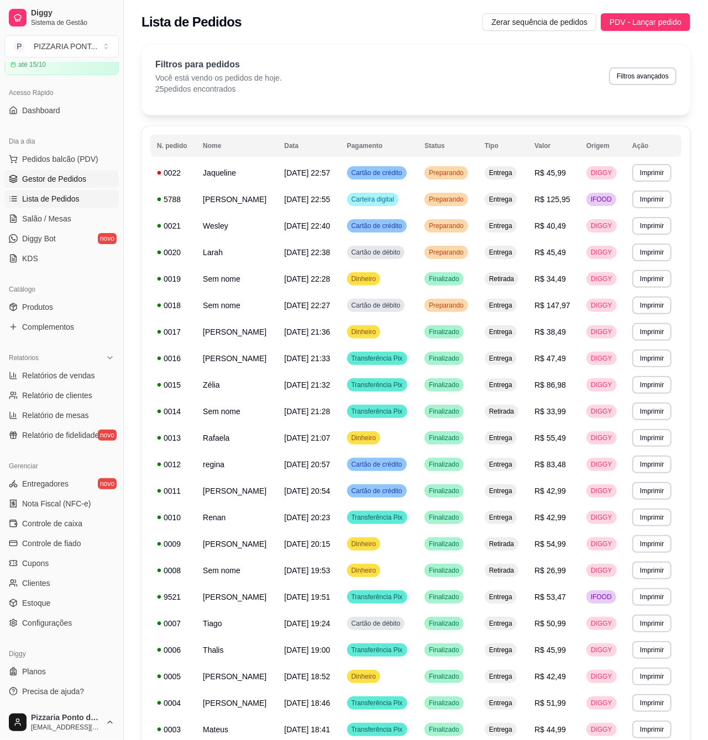
click at [80, 177] on span "Gestor de Pedidos" at bounding box center [54, 178] width 64 height 11
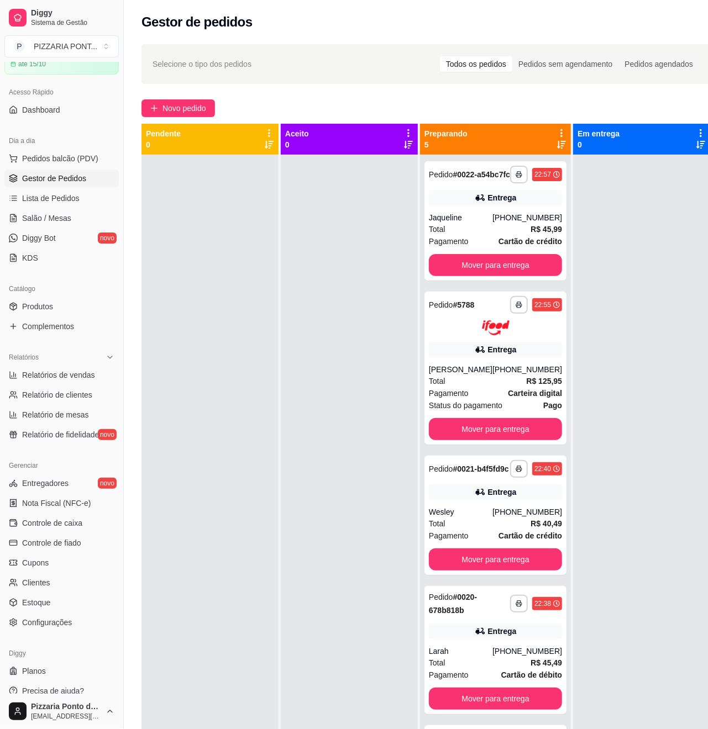
scroll to position [42, 0]
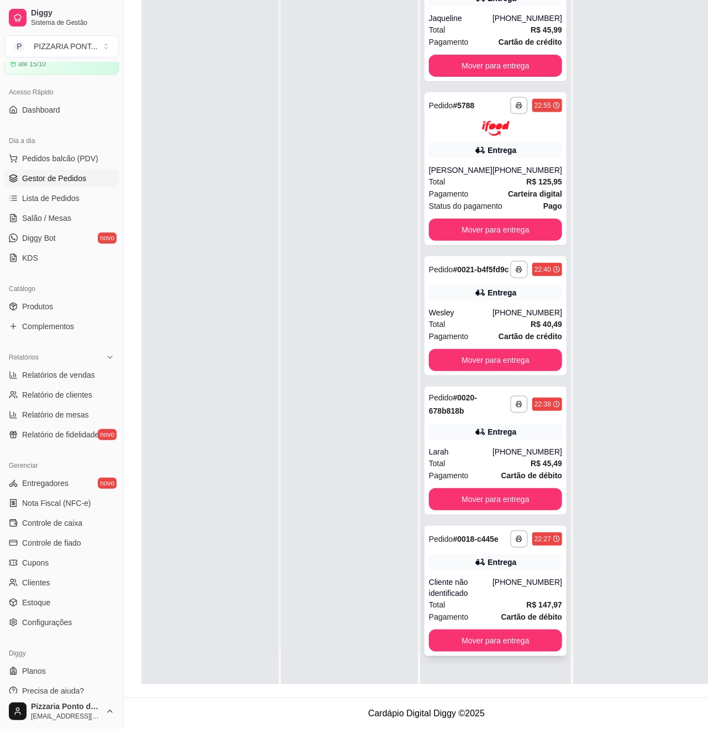
click at [488, 568] on div "Entrega" at bounding box center [502, 562] width 29 height 11
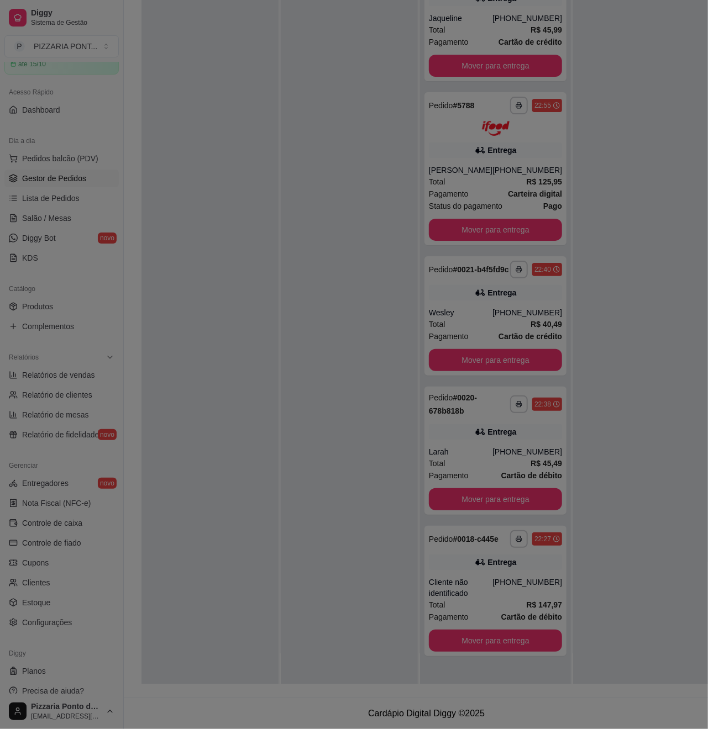
scroll to position [168, 0]
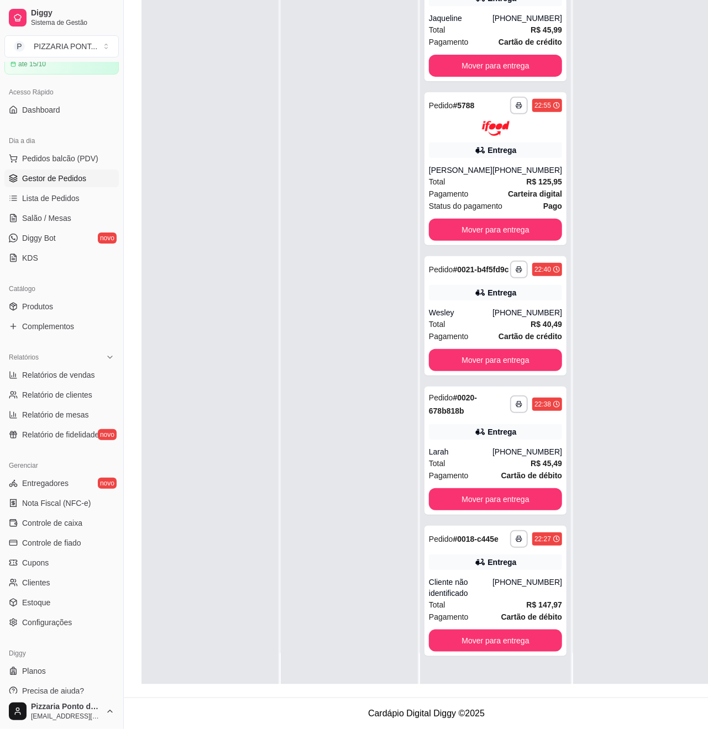
drag, startPoint x: 504, startPoint y: 47, endPoint x: 570, endPoint y: 50, distance: 65.8
click at [570, 50] on div "**********" at bounding box center [425, 319] width 569 height 729
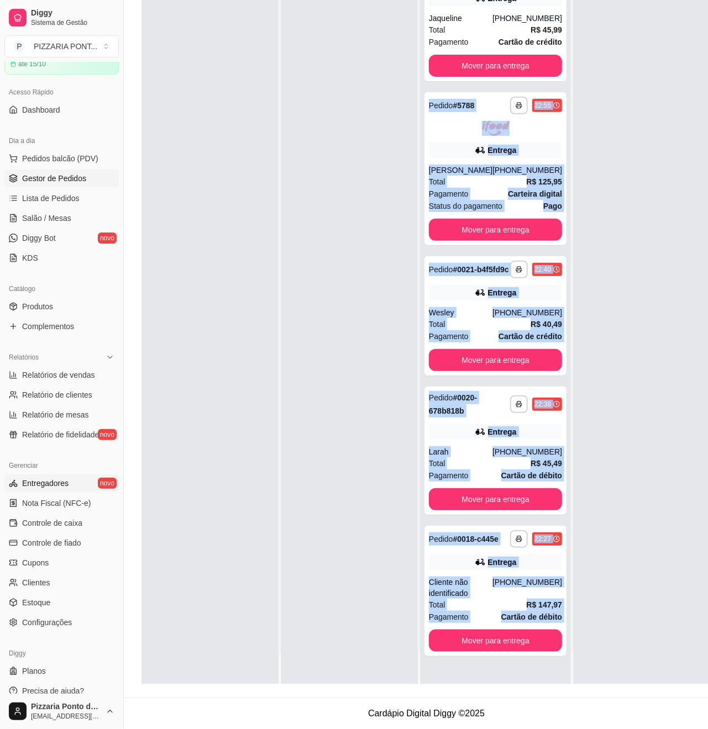
click at [65, 489] on link "Entregadores novo" at bounding box center [61, 483] width 114 height 18
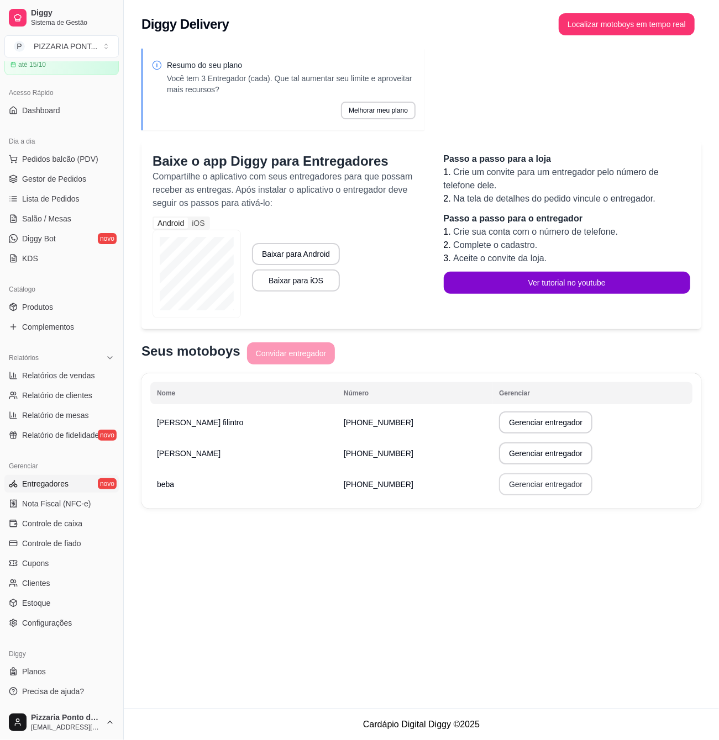
click at [506, 495] on button "Gerenciar entregador" at bounding box center [545, 484] width 93 height 22
select select "30"
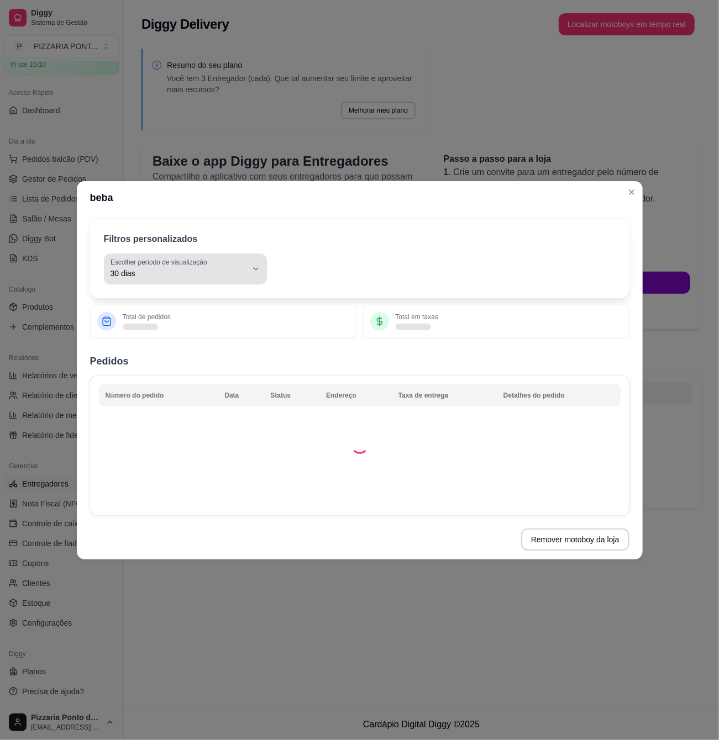
click at [156, 271] on span "30 dias" at bounding box center [178, 273] width 136 height 11
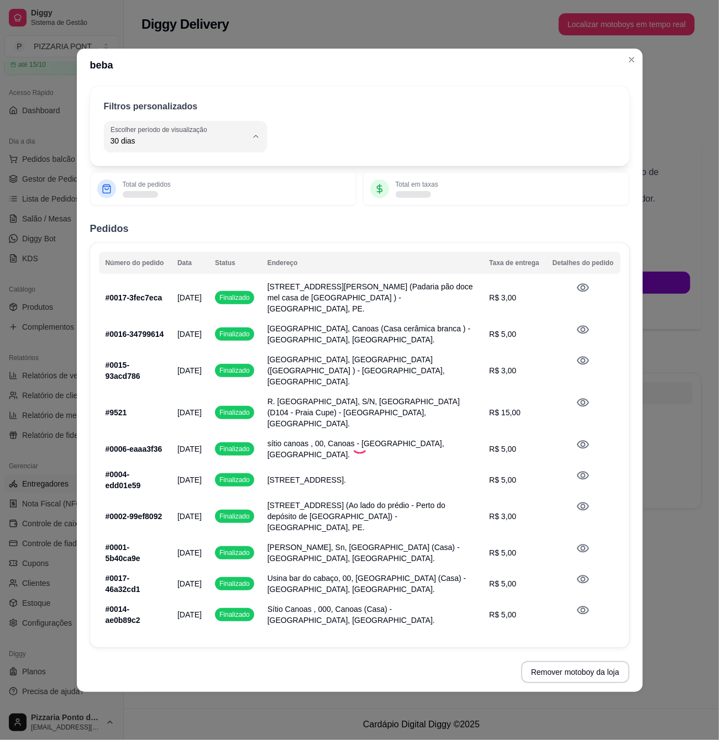
click at [162, 301] on span "Hoje" at bounding box center [179, 299] width 129 height 10
type input "0"
select select "0"
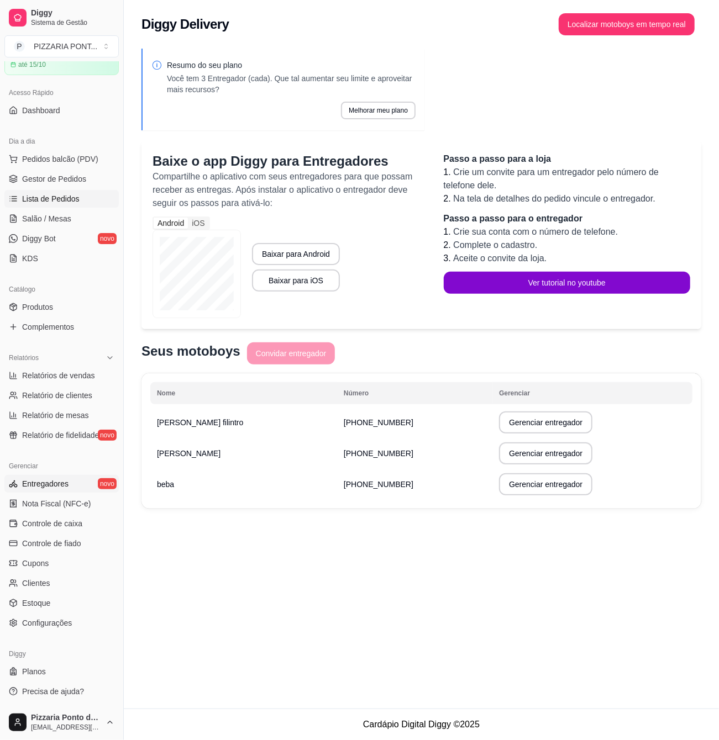
click at [73, 192] on link "Lista de Pedidos" at bounding box center [61, 199] width 114 height 18
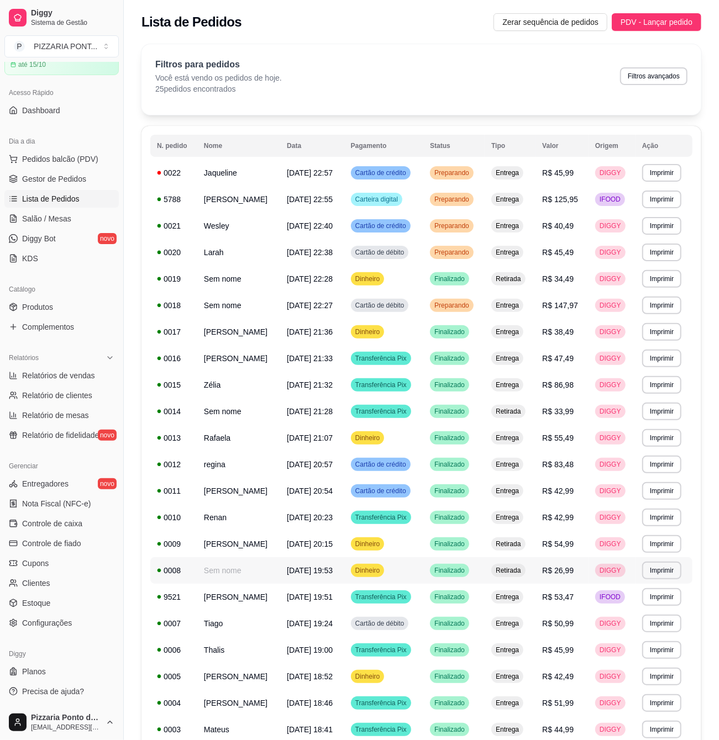
scroll to position [273, 0]
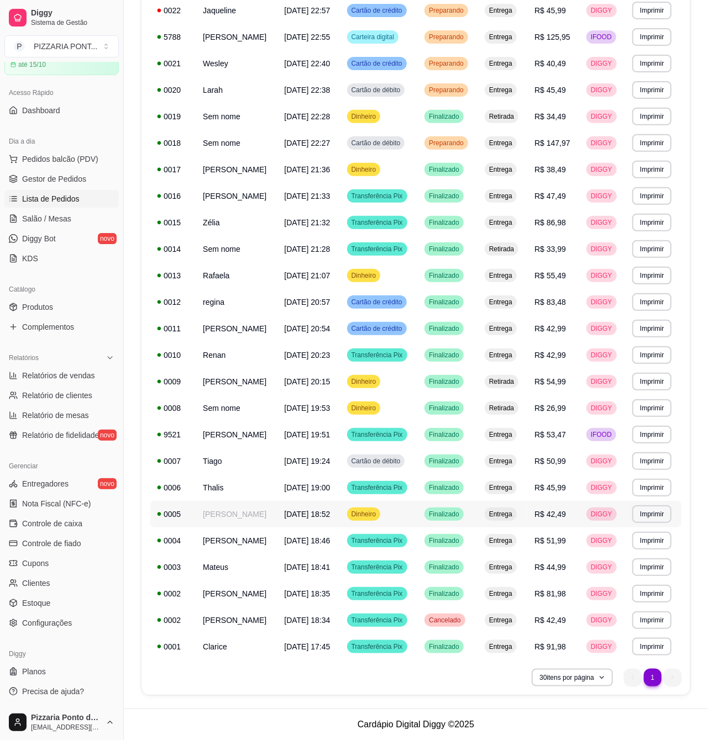
click at [222, 501] on td "[PERSON_NAME]" at bounding box center [236, 514] width 81 height 27
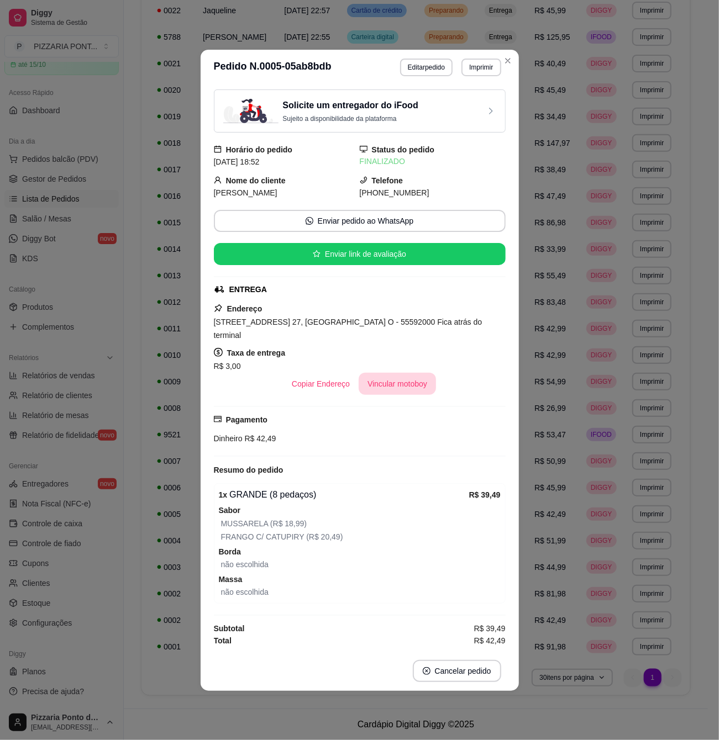
click at [390, 373] on button "Vincular motoboy" at bounding box center [396, 384] width 77 height 22
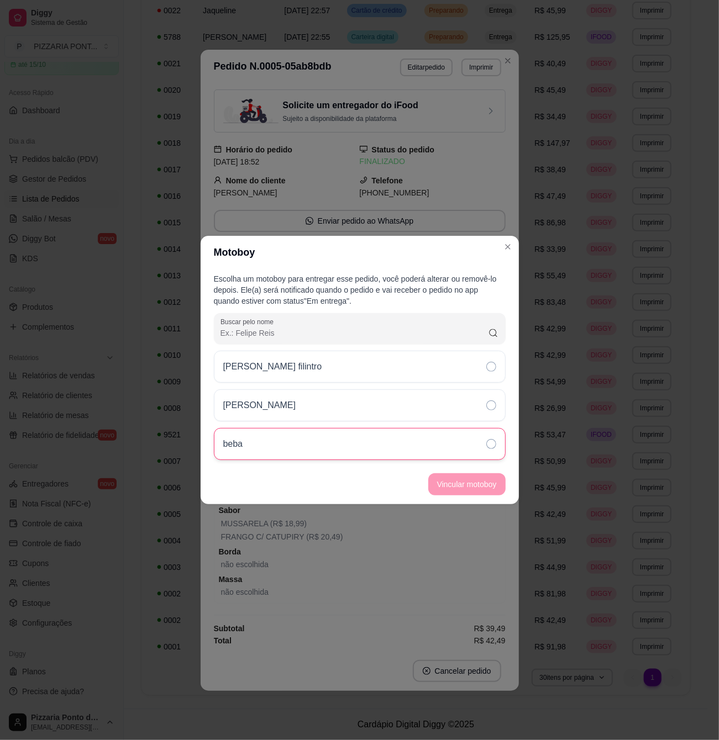
drag, startPoint x: 445, startPoint y: 436, endPoint x: 460, endPoint y: 447, distance: 18.9
click at [447, 437] on div "beba" at bounding box center [360, 444] width 292 height 32
click at [480, 489] on button "Vincular motoboy" at bounding box center [466, 484] width 77 height 22
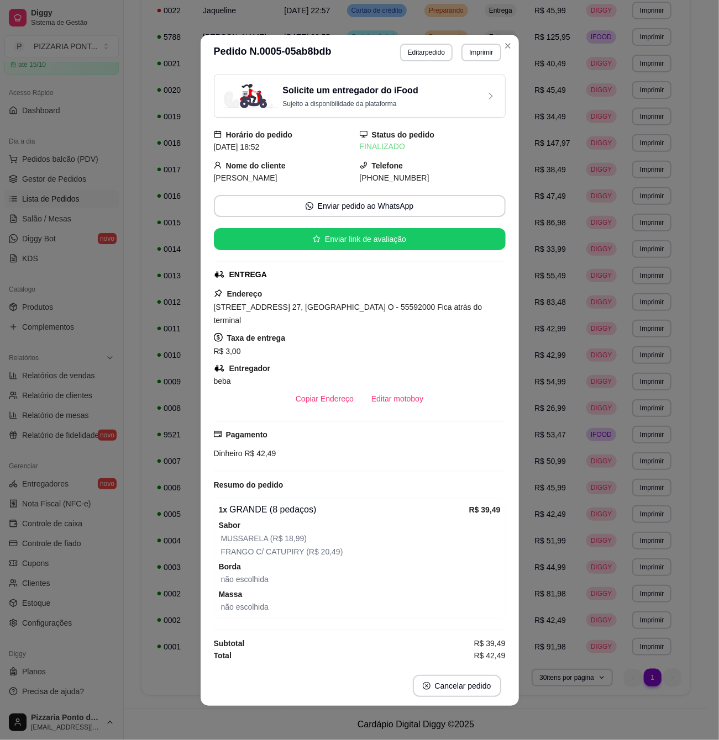
click at [515, 42] on header "**********" at bounding box center [360, 52] width 318 height 35
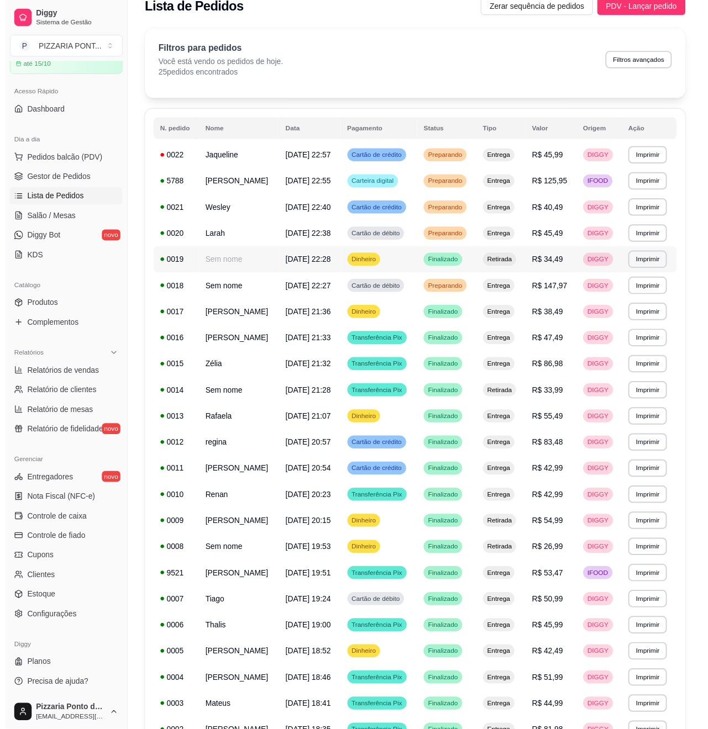
scroll to position [0, 0]
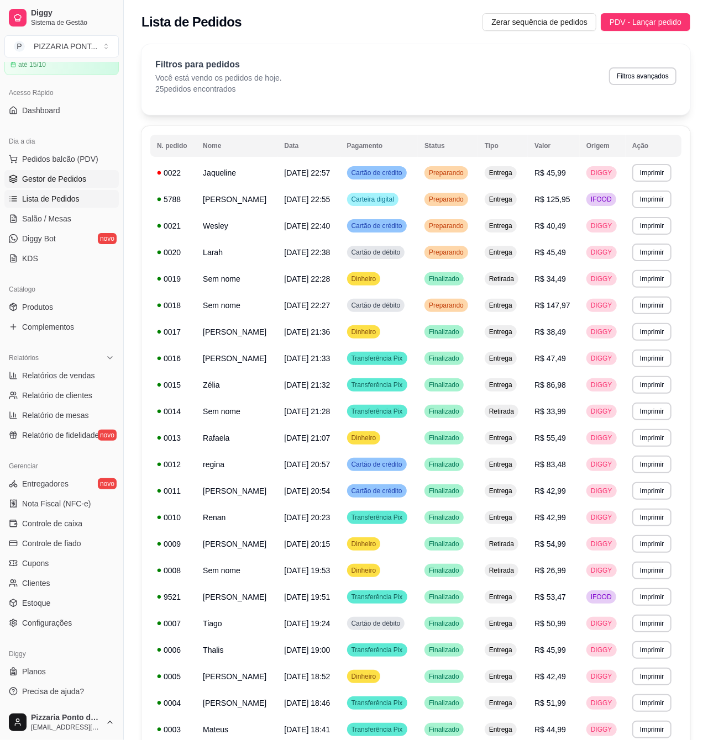
click at [57, 183] on span "Gestor de Pedidos" at bounding box center [54, 178] width 64 height 11
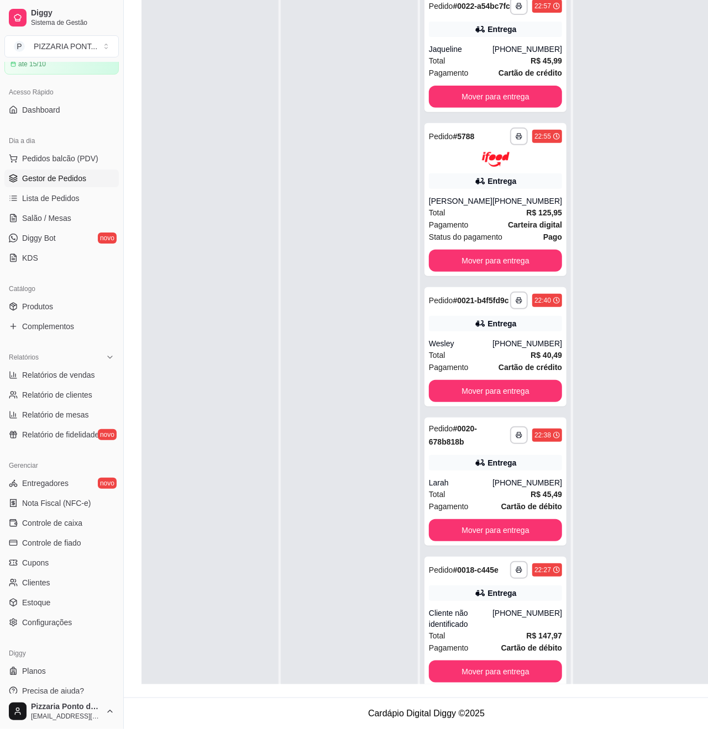
scroll to position [42, 0]
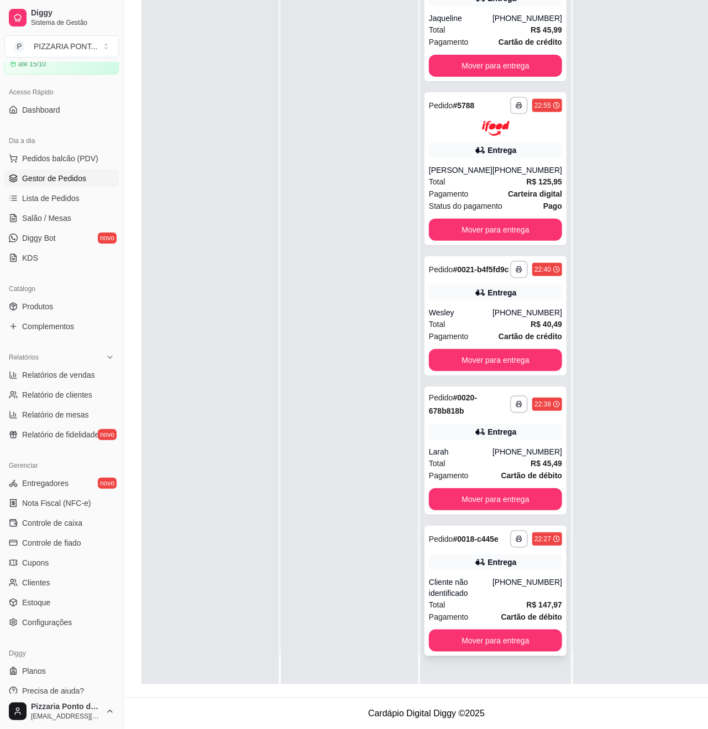
click at [462, 537] on strong "# 0018-c445e" at bounding box center [476, 539] width 46 height 9
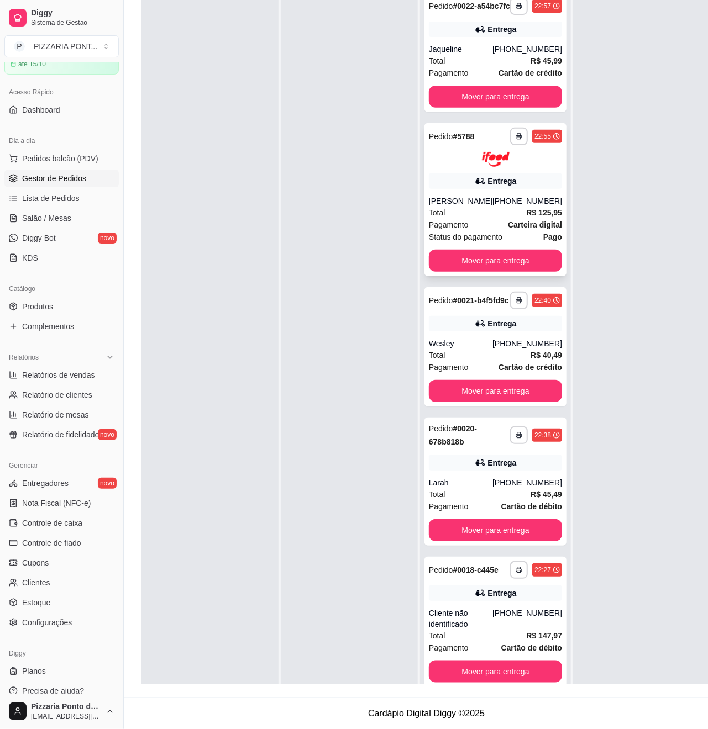
scroll to position [0, 0]
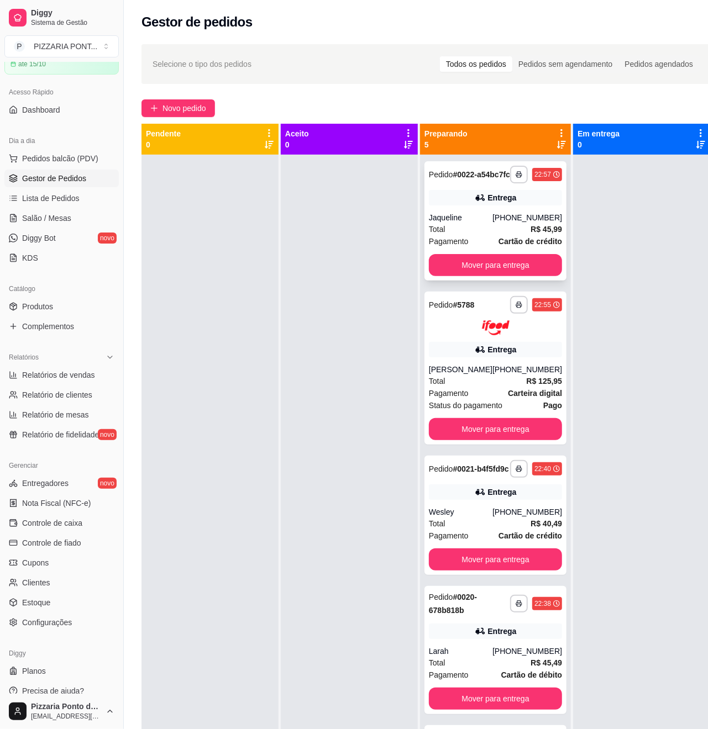
click at [469, 233] on div "Total R$ 45,99" at bounding box center [495, 229] width 133 height 12
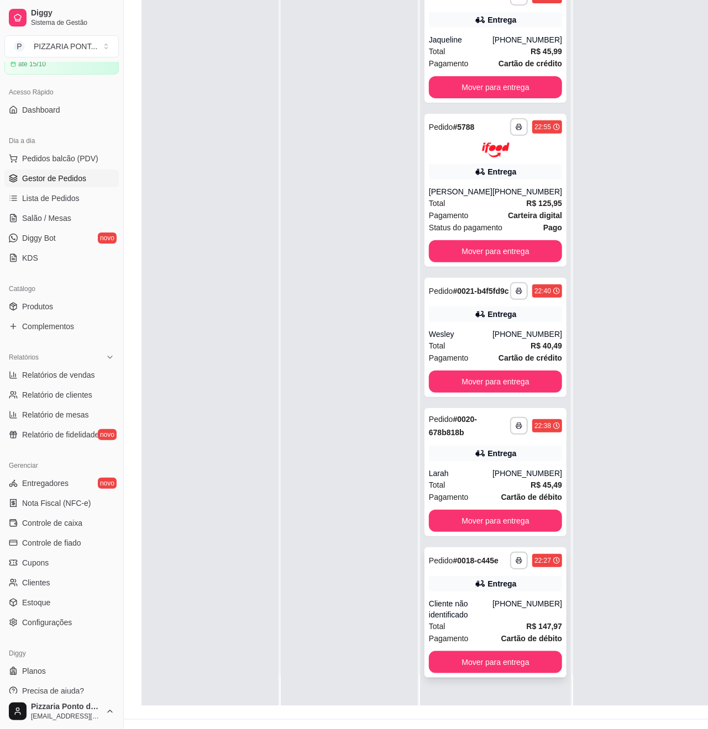
scroll to position [180, 0]
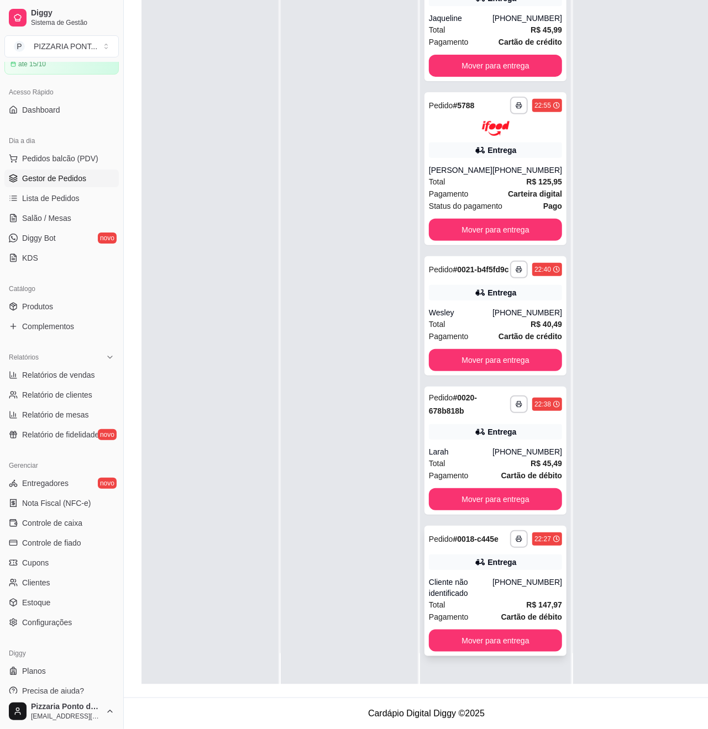
click at [473, 570] on div "Entrega" at bounding box center [495, 562] width 133 height 15
click at [456, 294] on div "Entrega" at bounding box center [495, 292] width 133 height 15
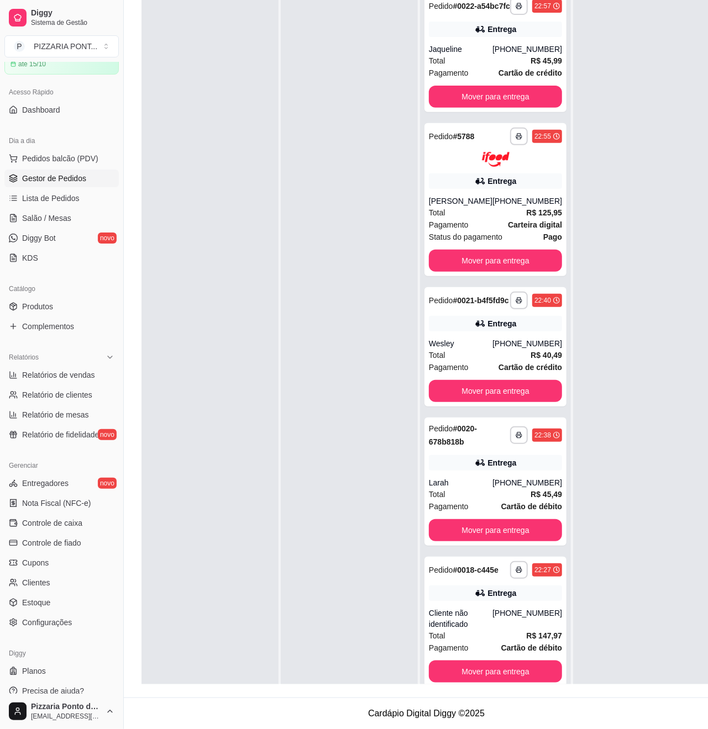
scroll to position [21, 0]
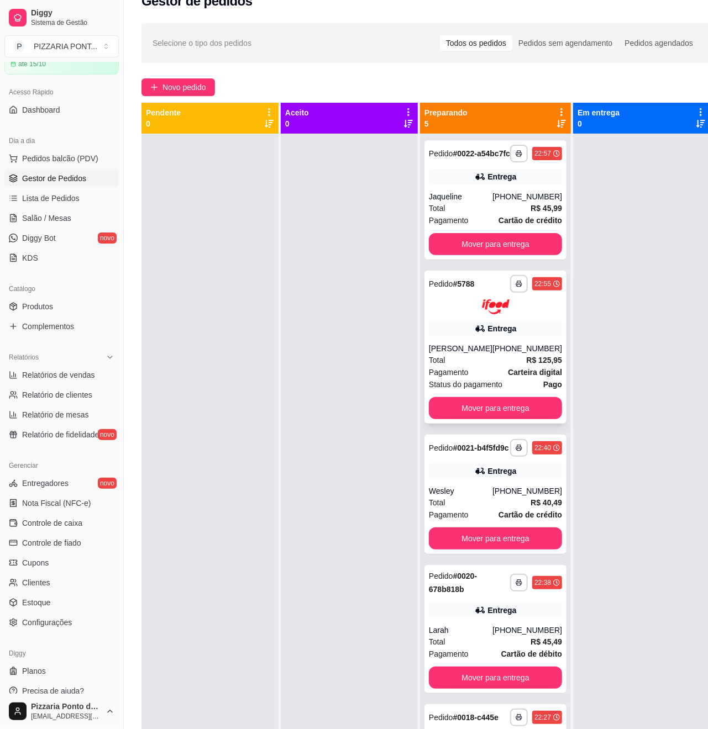
click at [492, 352] on div "[PHONE_NUMBER]" at bounding box center [527, 348] width 70 height 11
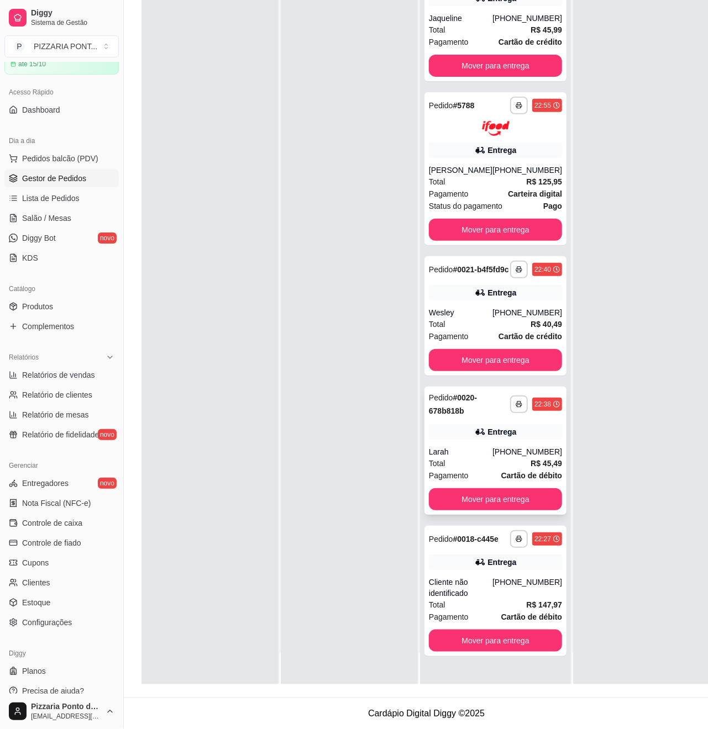
scroll to position [180, 0]
click at [441, 598] on div "Cliente não identificado" at bounding box center [461, 588] width 64 height 22
drag, startPoint x: 467, startPoint y: 451, endPoint x: 502, endPoint y: 452, distance: 34.8
click at [502, 452] on div "Larah [PHONE_NUMBER]" at bounding box center [495, 451] width 133 height 11
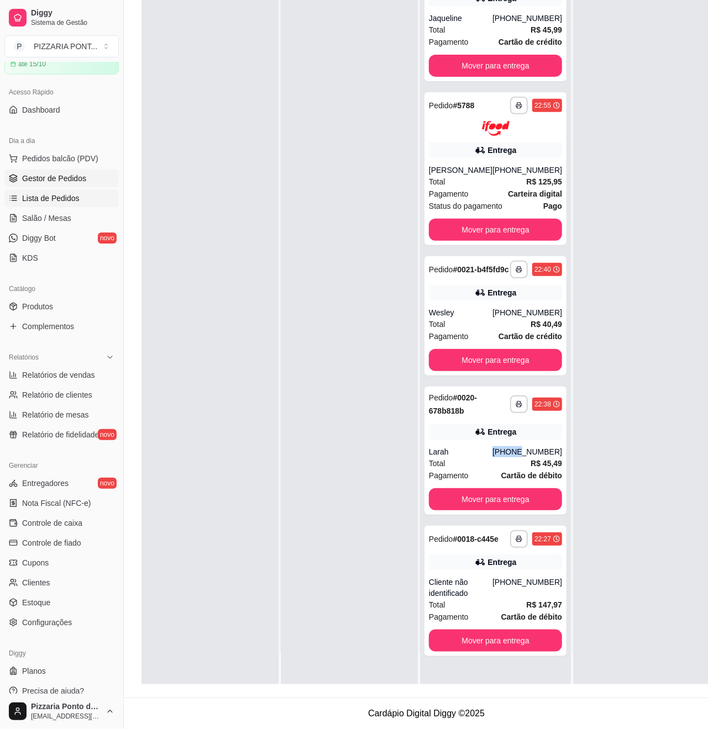
click at [81, 192] on link "Lista de Pedidos" at bounding box center [61, 198] width 114 height 18
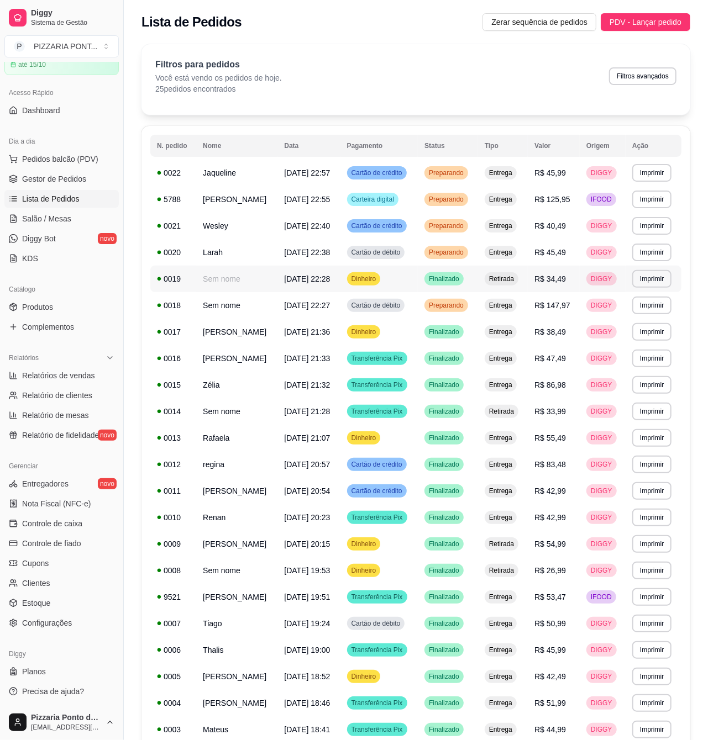
click at [184, 284] on div "0019" at bounding box center [173, 278] width 33 height 11
click at [196, 266] on td "Larah" at bounding box center [236, 252] width 81 height 27
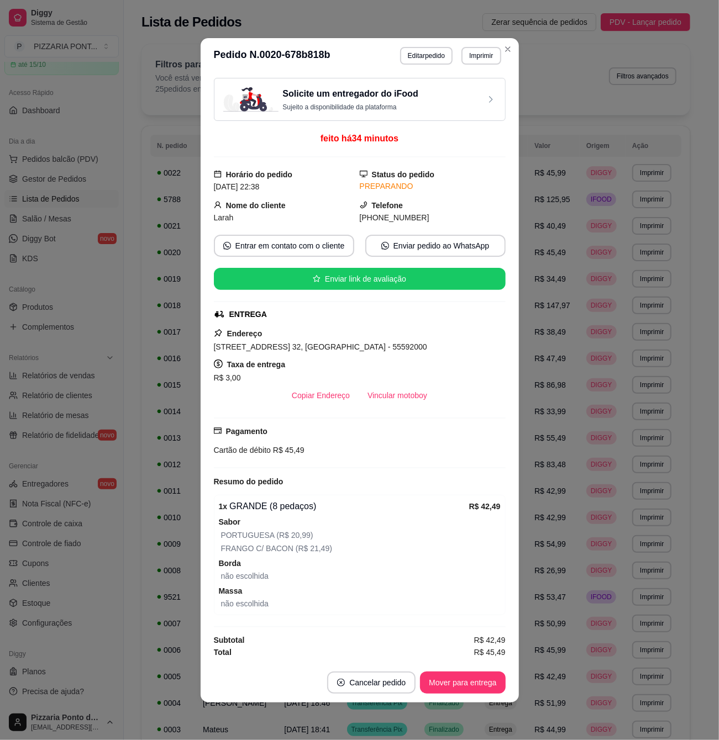
scroll to position [1, 0]
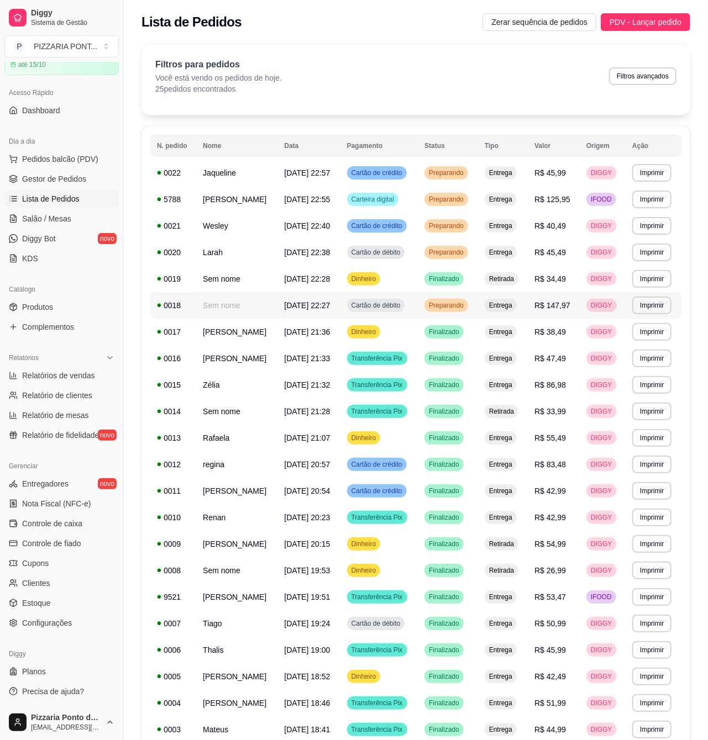
click at [205, 319] on td "Sem nome" at bounding box center [236, 305] width 81 height 27
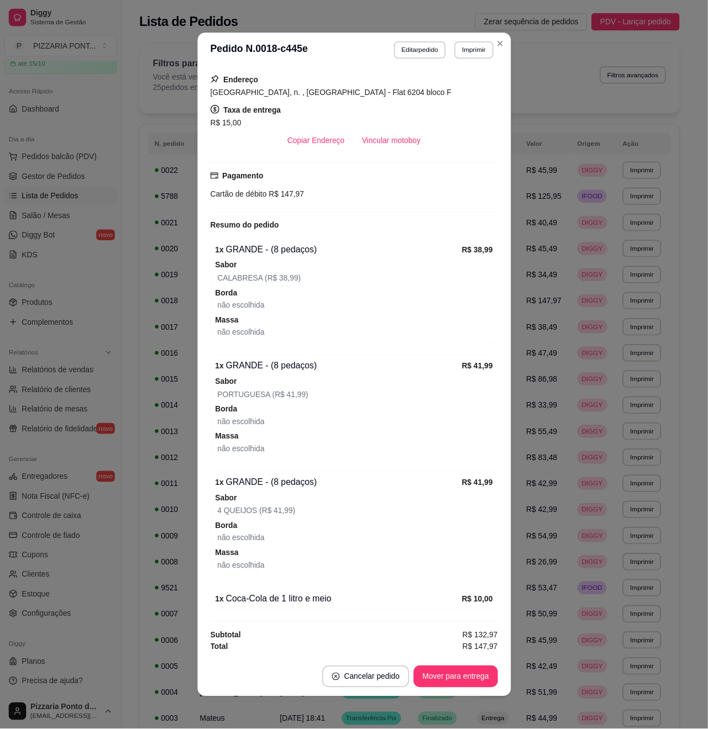
scroll to position [2, 0]
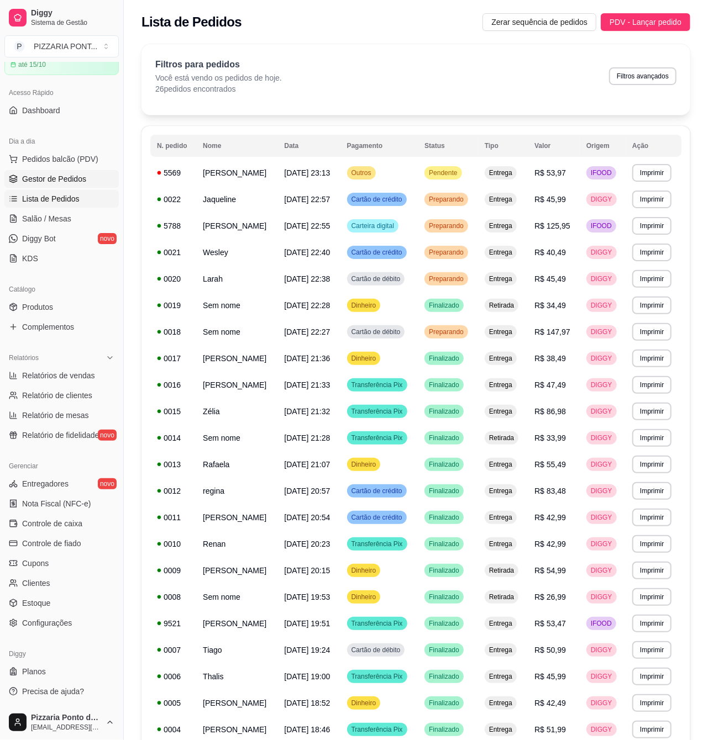
click at [29, 179] on span "Gestor de Pedidos" at bounding box center [54, 178] width 64 height 11
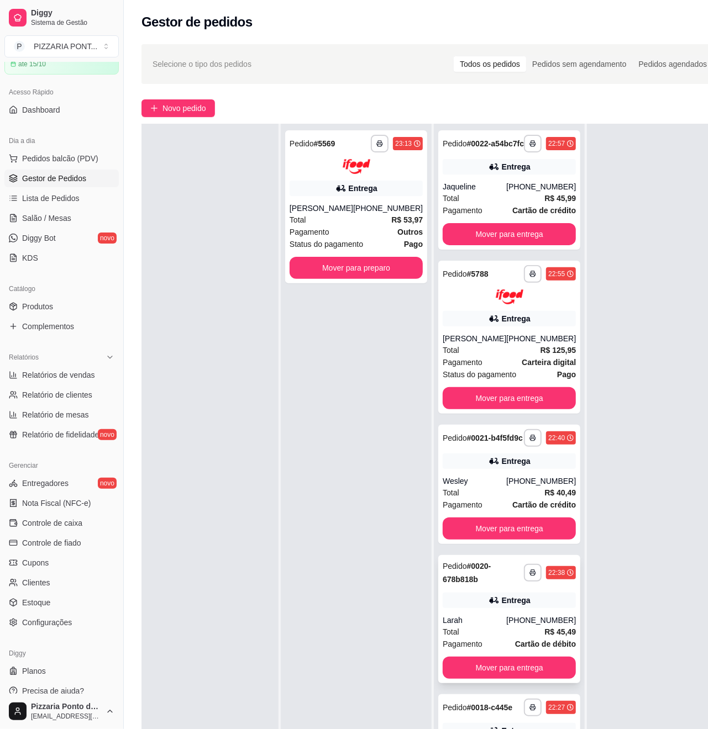
scroll to position [180, 0]
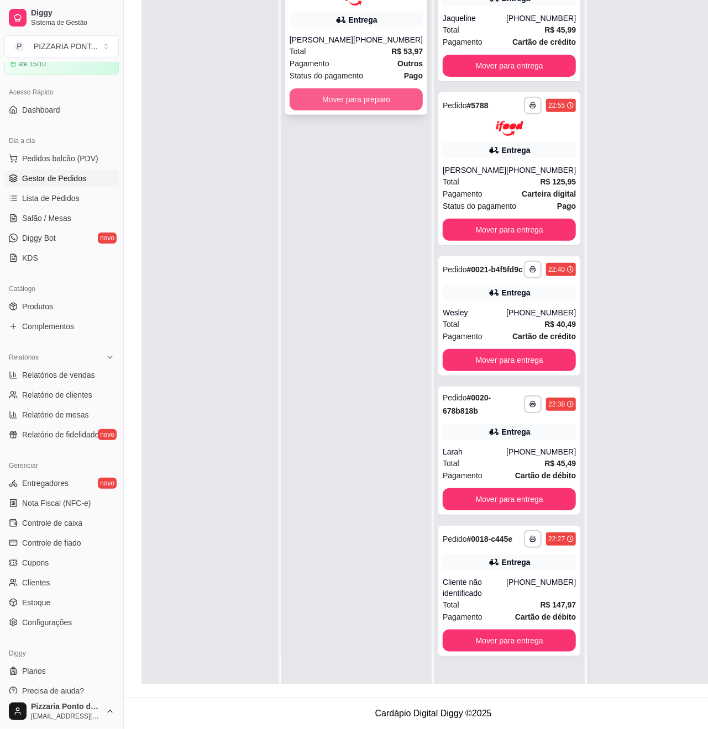
click at [371, 88] on button "Mover para preparo" at bounding box center [355, 99] width 133 height 22
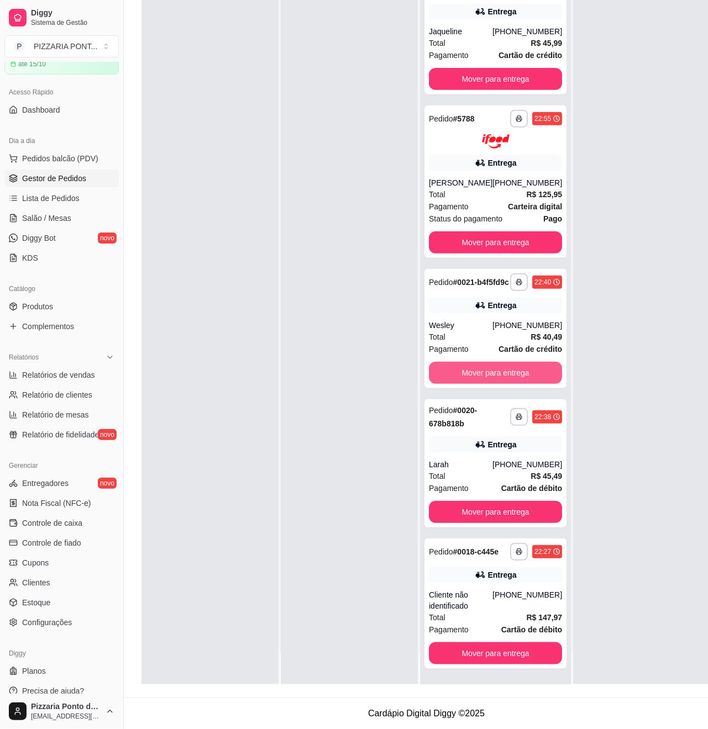
scroll to position [180, 0]
click at [508, 202] on strong "Carteira digital" at bounding box center [535, 206] width 54 height 9
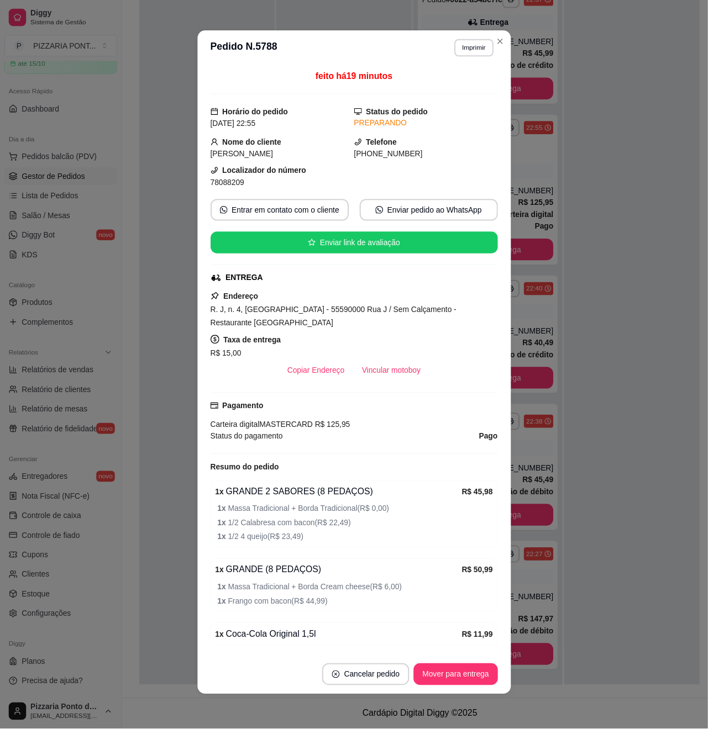
scroll to position [0, 0]
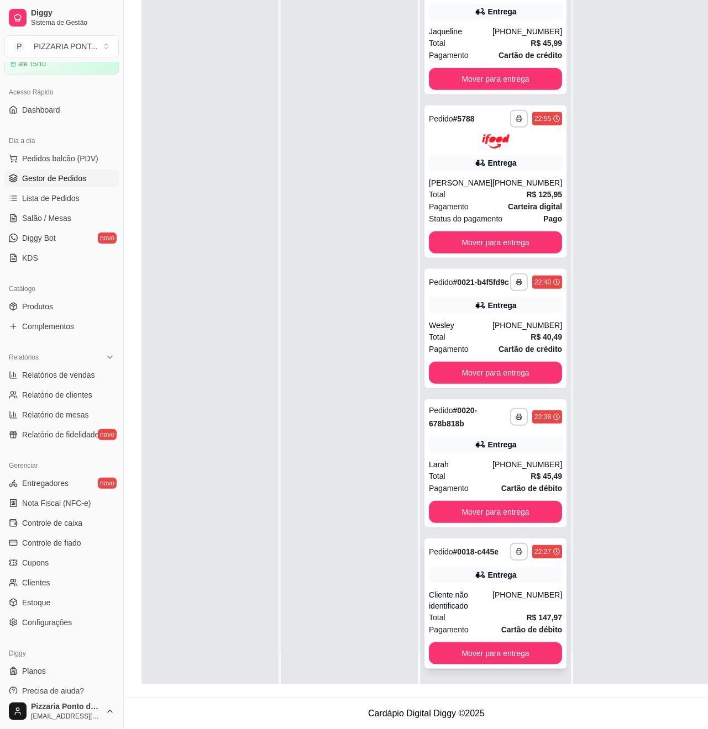
click at [516, 582] on div "Entrega" at bounding box center [495, 574] width 133 height 15
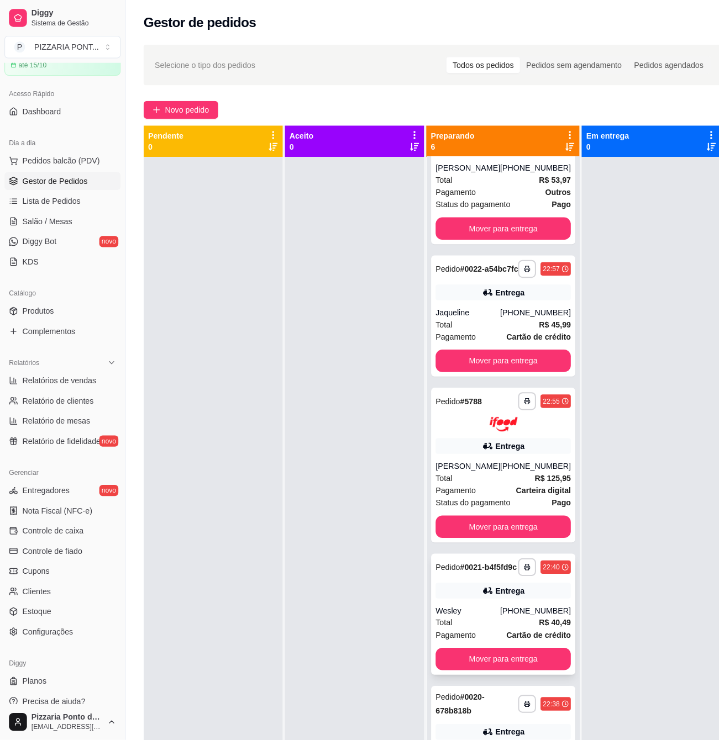
scroll to position [147, 0]
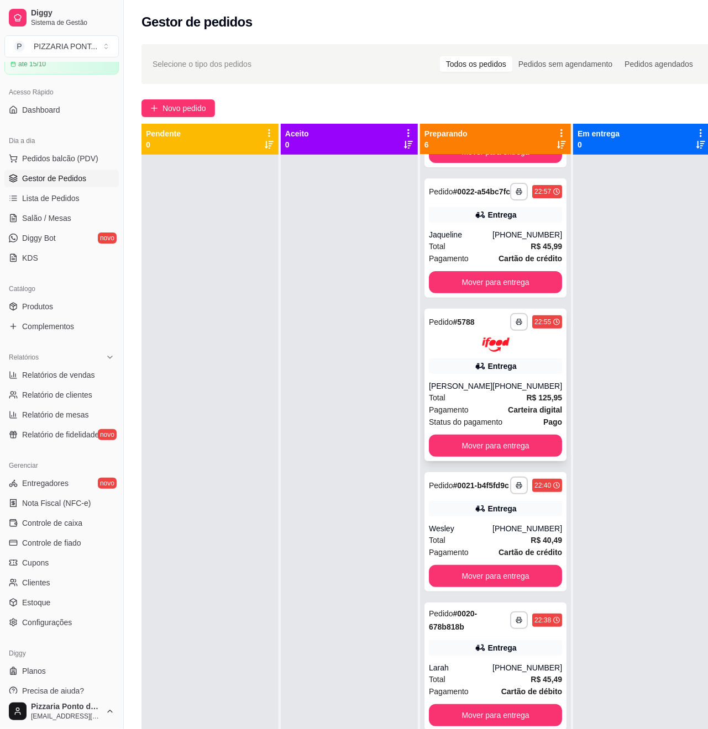
click at [474, 372] on icon at bounding box center [479, 366] width 11 height 11
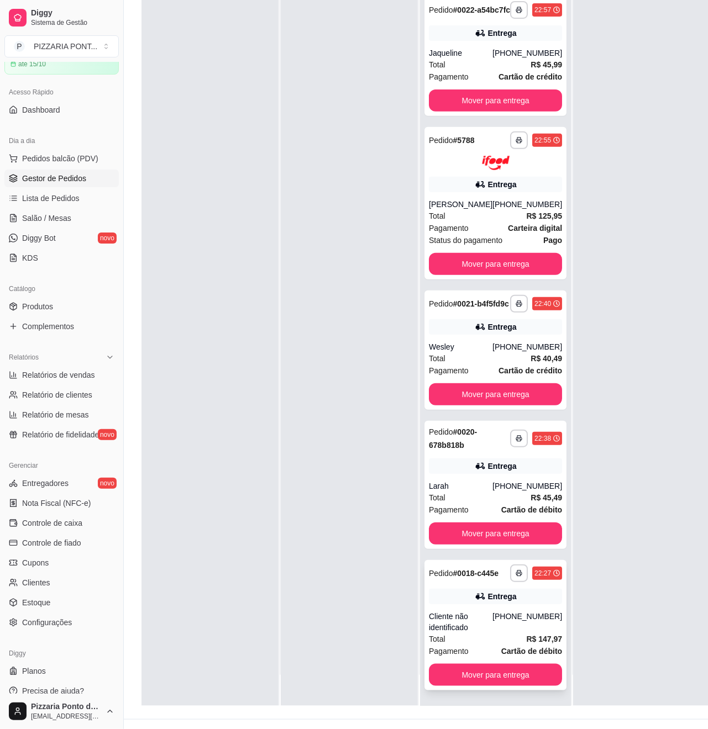
scroll to position [180, 0]
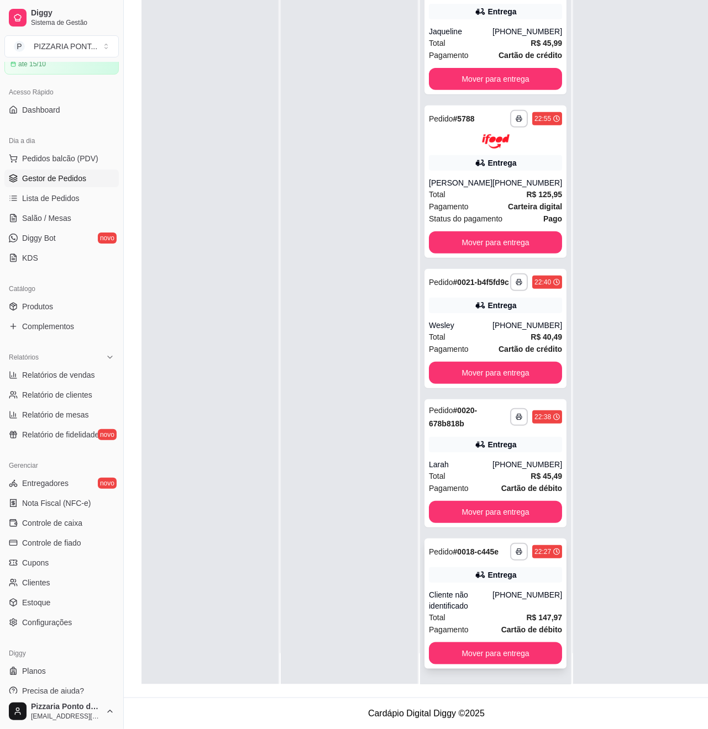
click at [462, 595] on div "Cliente não identificado" at bounding box center [461, 600] width 64 height 22
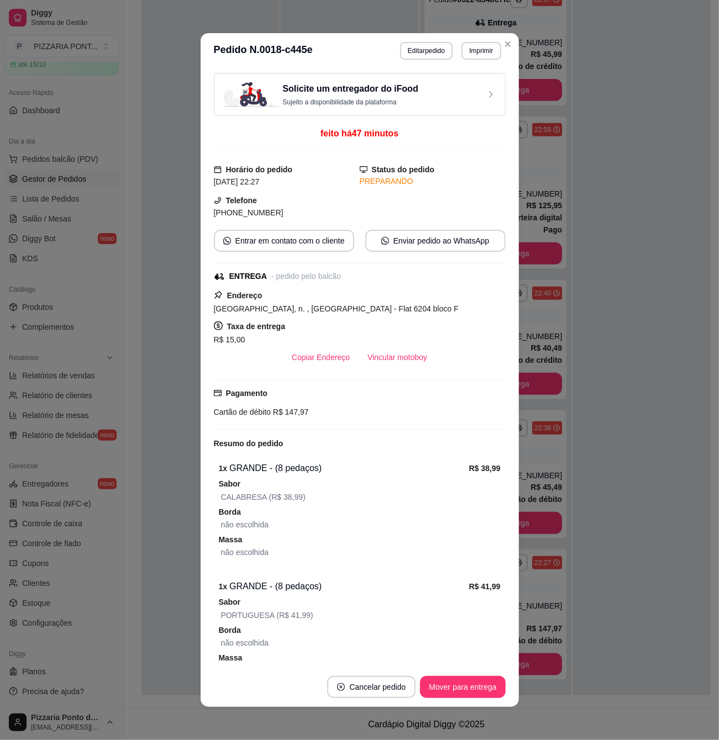
scroll to position [73, 0]
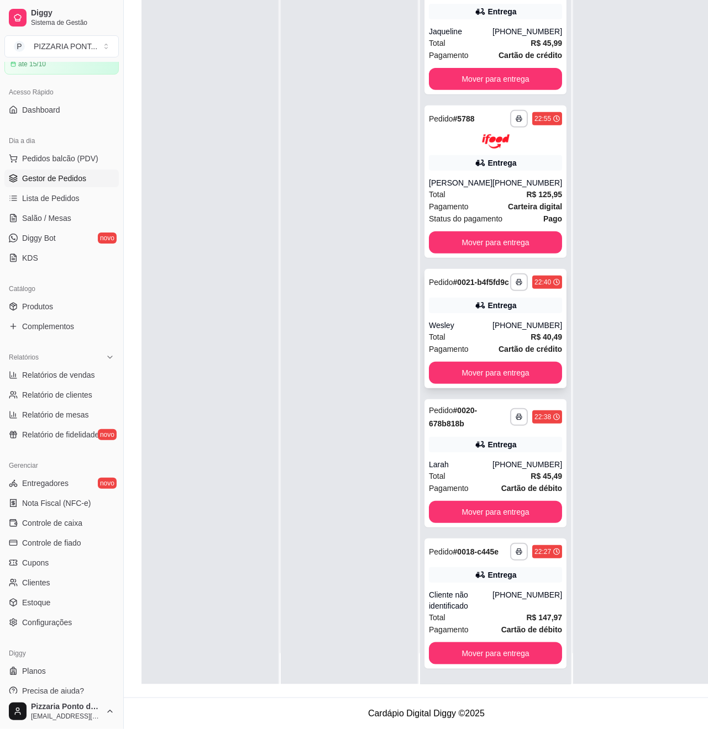
click at [445, 323] on div "Wesley" at bounding box center [461, 325] width 64 height 11
click at [505, 177] on div "[PHONE_NUMBER]" at bounding box center [527, 182] width 70 height 11
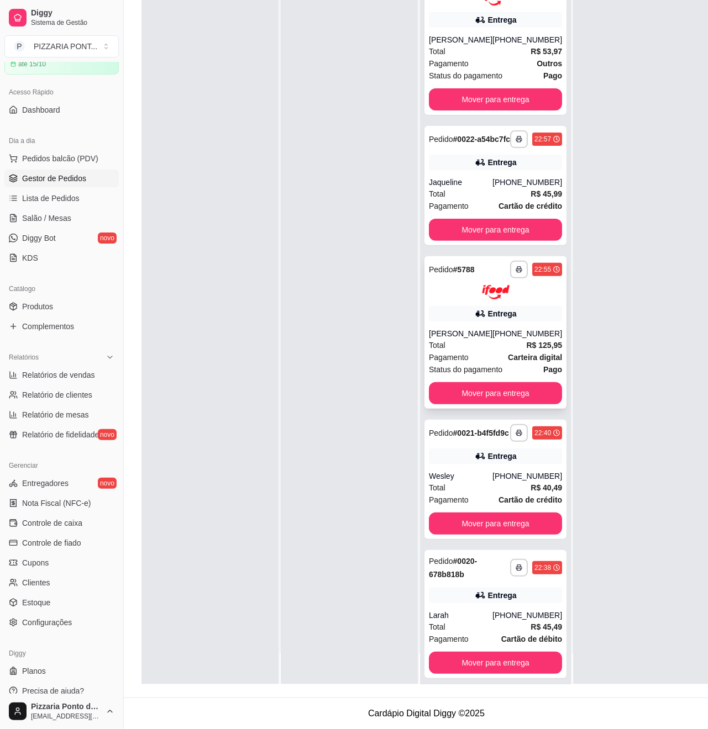
scroll to position [0, 0]
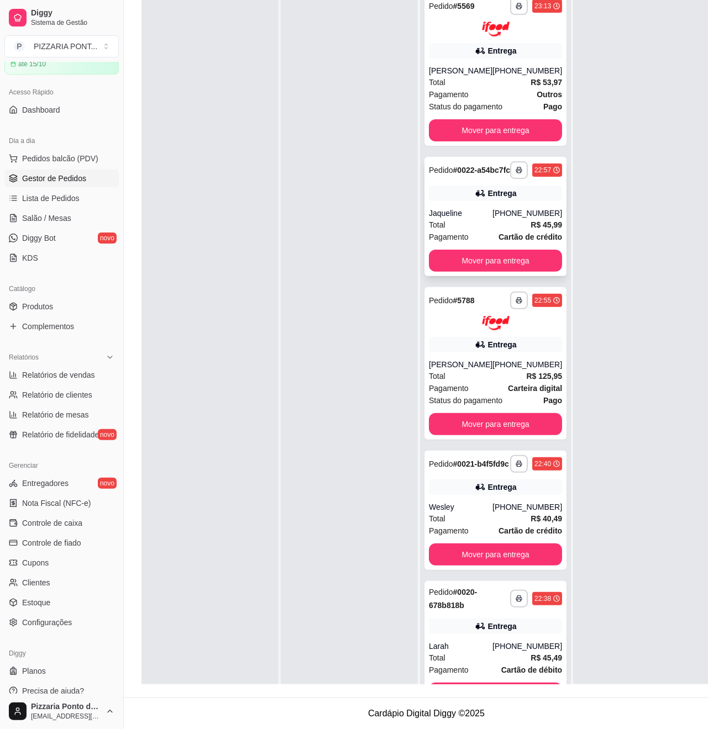
click at [492, 219] on div "[PHONE_NUMBER]" at bounding box center [527, 213] width 70 height 11
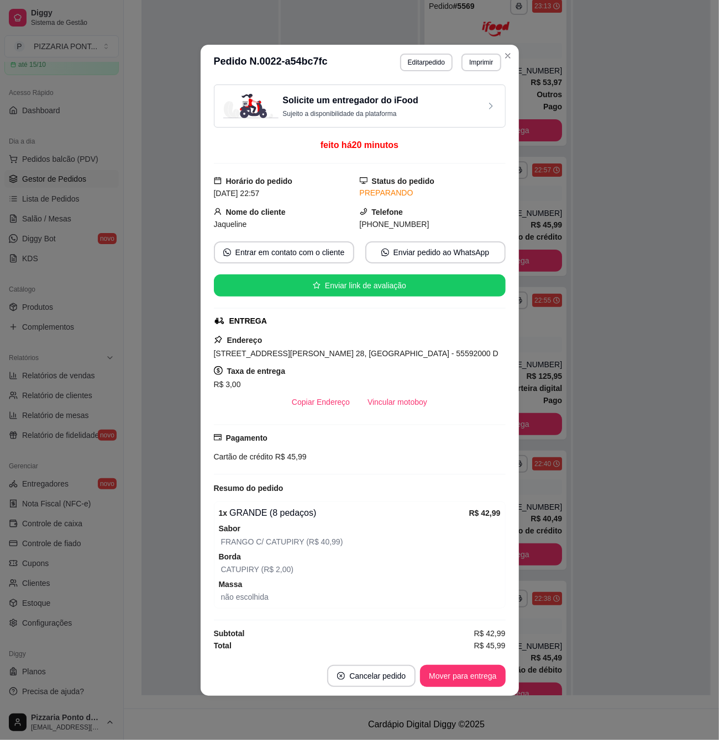
click at [508, 61] on header "**********" at bounding box center [360, 62] width 318 height 35
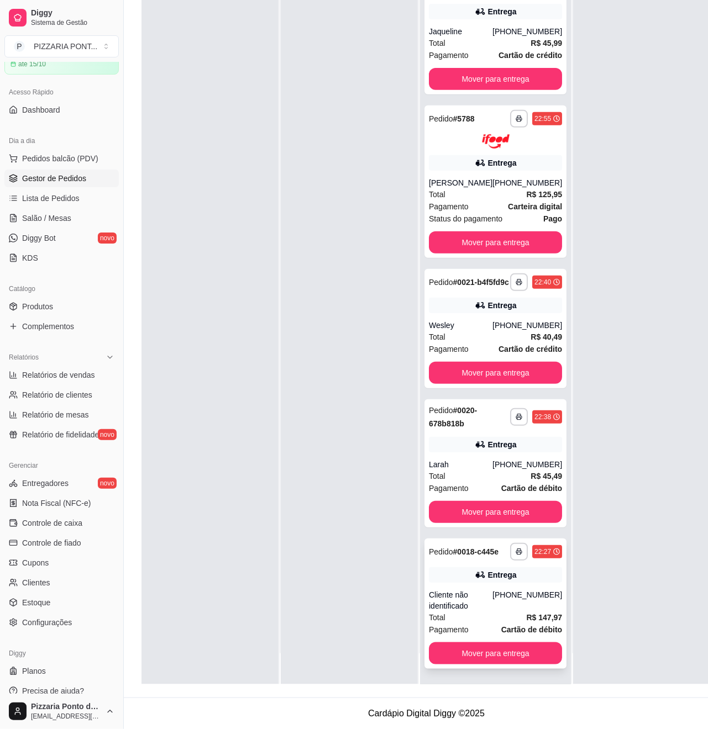
scroll to position [180, 0]
click at [526, 646] on button "Mover para entrega" at bounding box center [495, 653] width 133 height 22
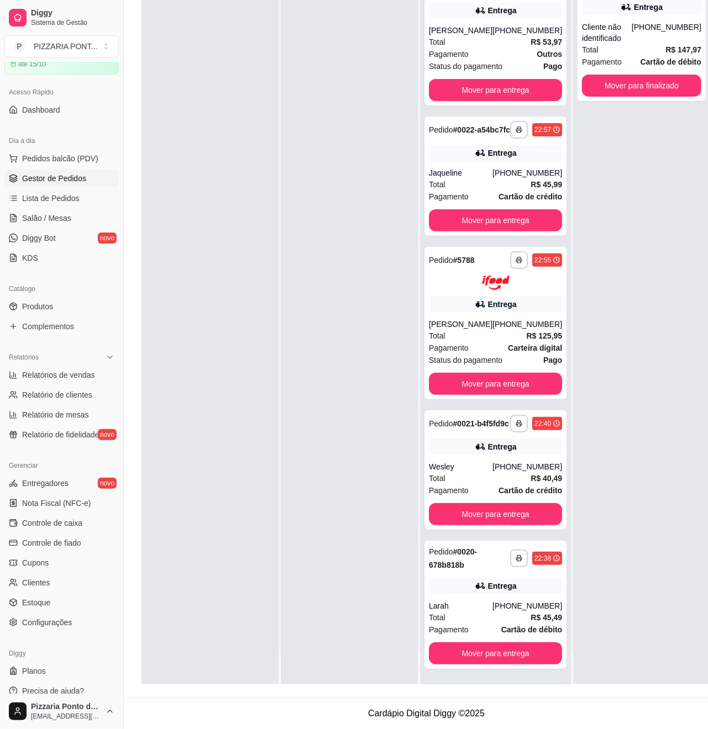
scroll to position [29, 0]
click at [511, 648] on button "Mover para entrega" at bounding box center [495, 654] width 129 height 22
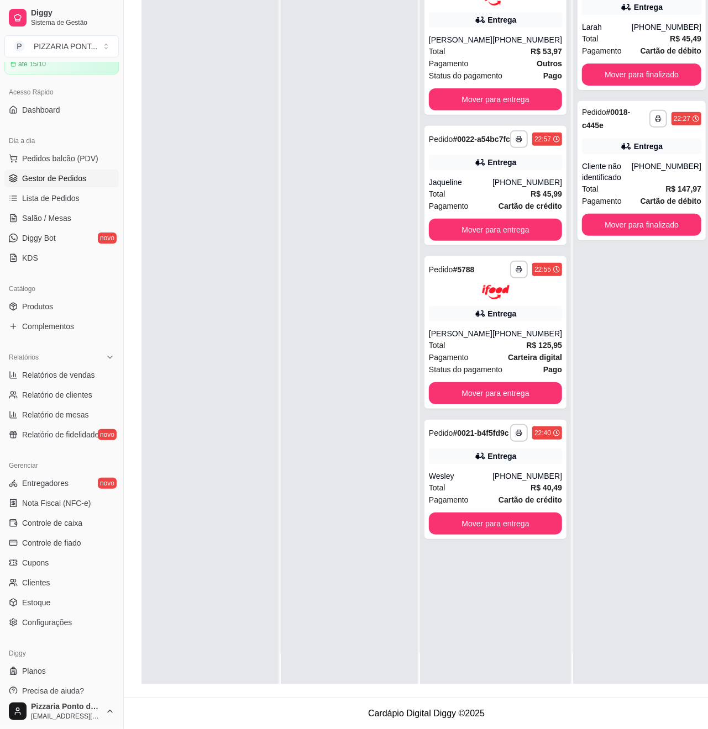
scroll to position [0, 0]
click at [507, 535] on button "Mover para entrega" at bounding box center [495, 524] width 133 height 22
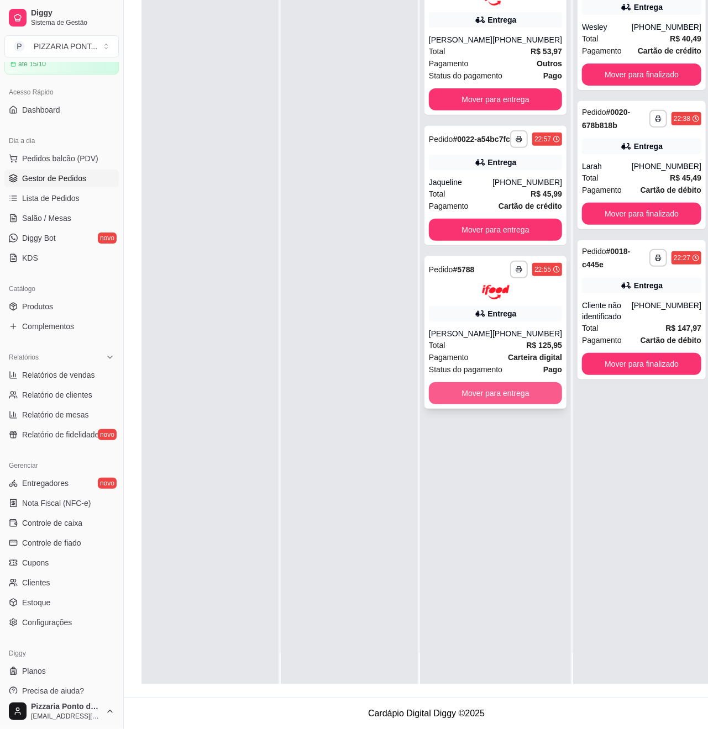
click at [499, 396] on button "Mover para entrega" at bounding box center [495, 393] width 133 height 22
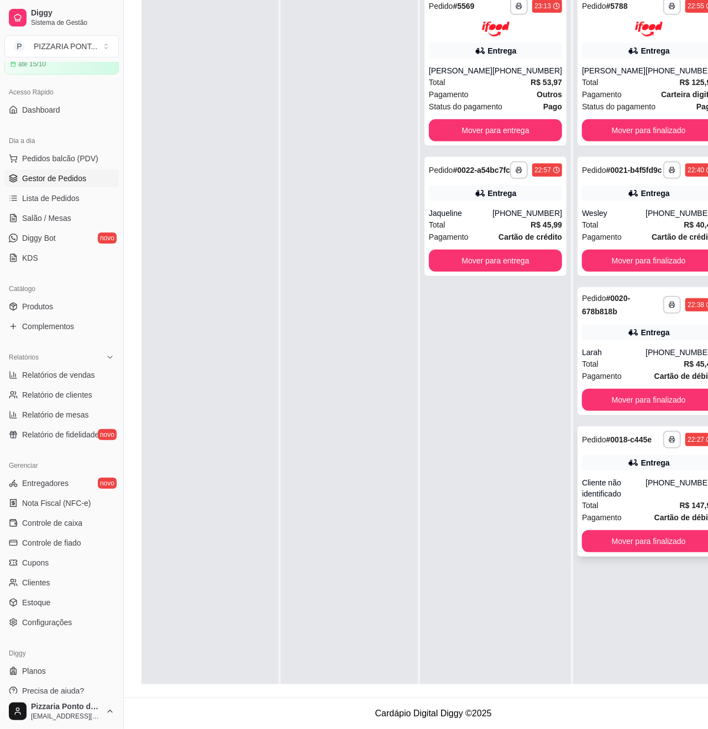
click at [618, 498] on div "Cliente não identificado" at bounding box center [614, 488] width 64 height 22
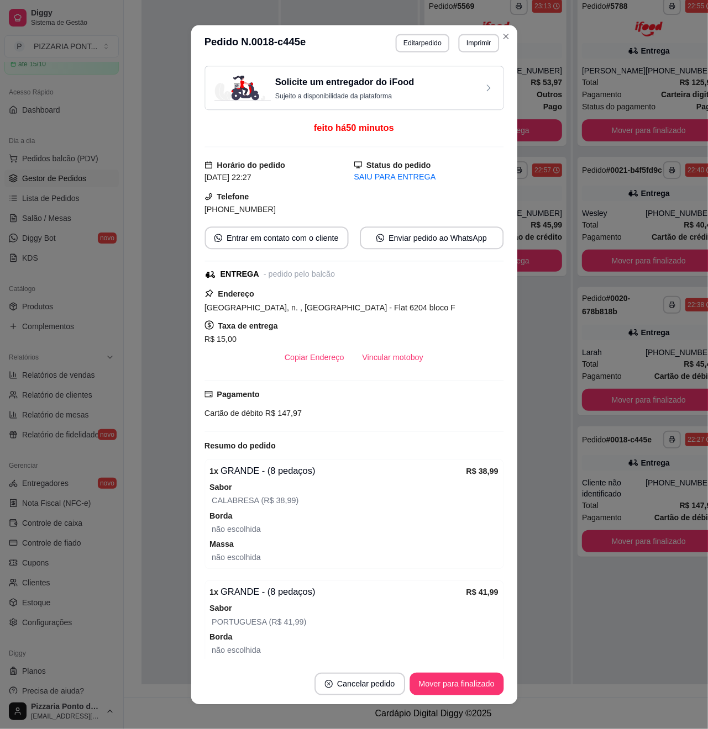
scroll to position [168, 0]
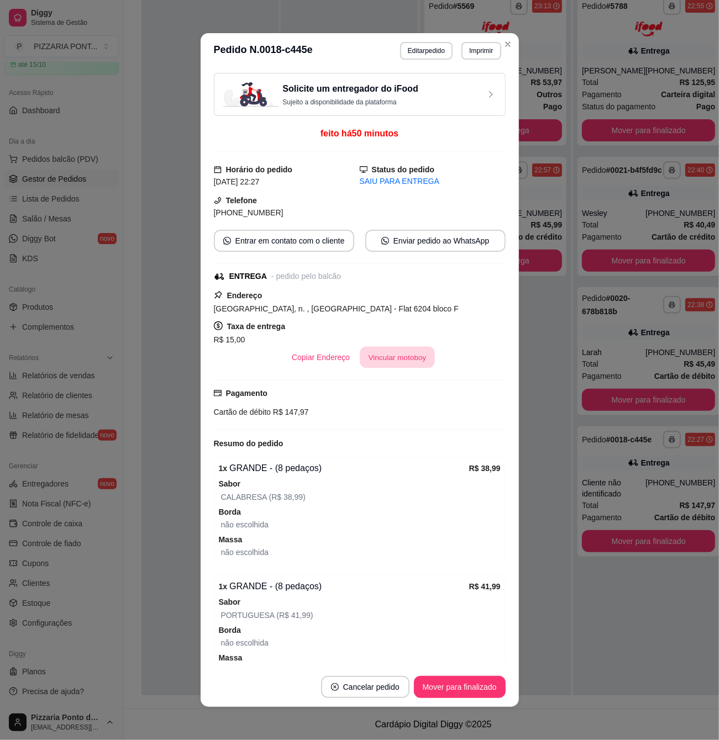
click at [381, 360] on button "Vincular motoboy" at bounding box center [397, 358] width 75 height 22
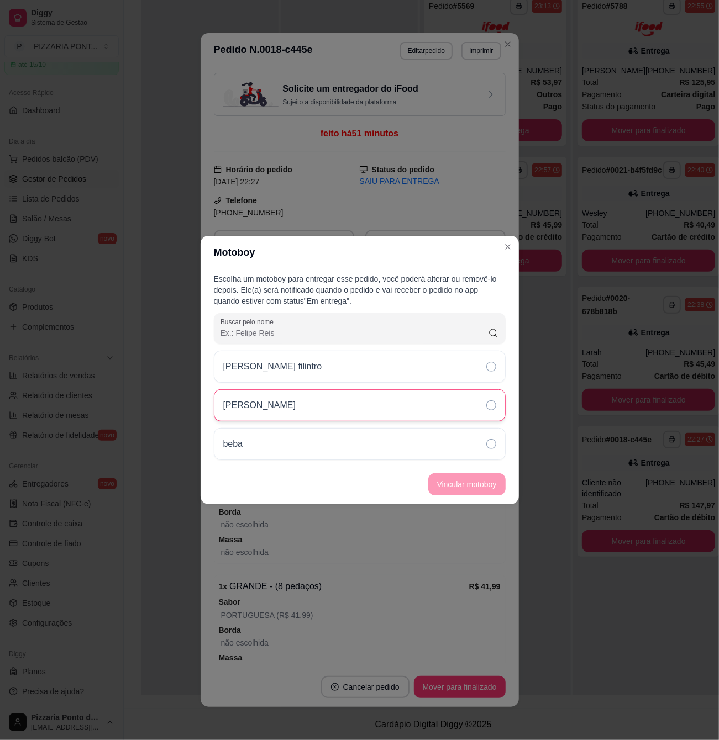
click at [461, 400] on div "[PERSON_NAME]" at bounding box center [360, 405] width 292 height 32
click at [471, 488] on button "Vincular motoboy" at bounding box center [466, 485] width 75 height 22
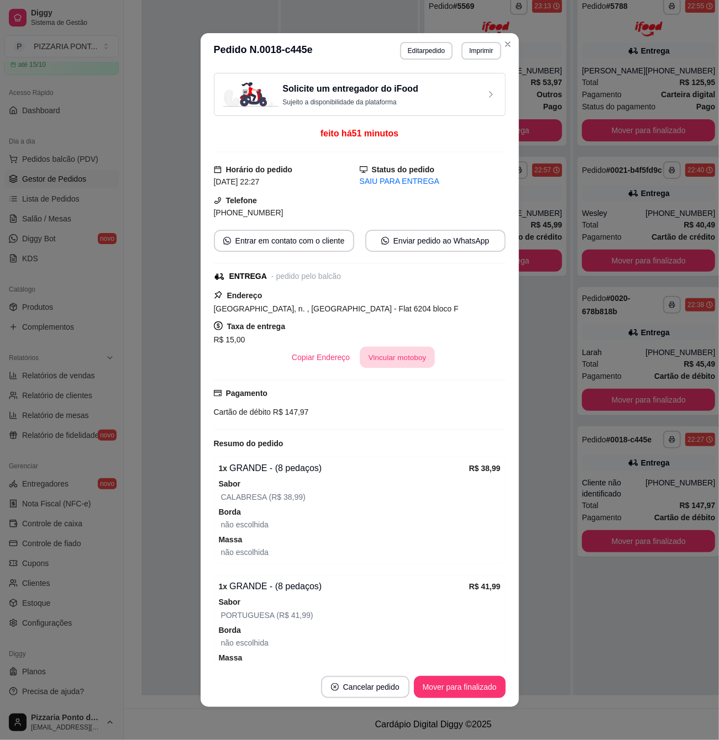
click at [402, 363] on button "Vincular motoboy" at bounding box center [397, 358] width 75 height 22
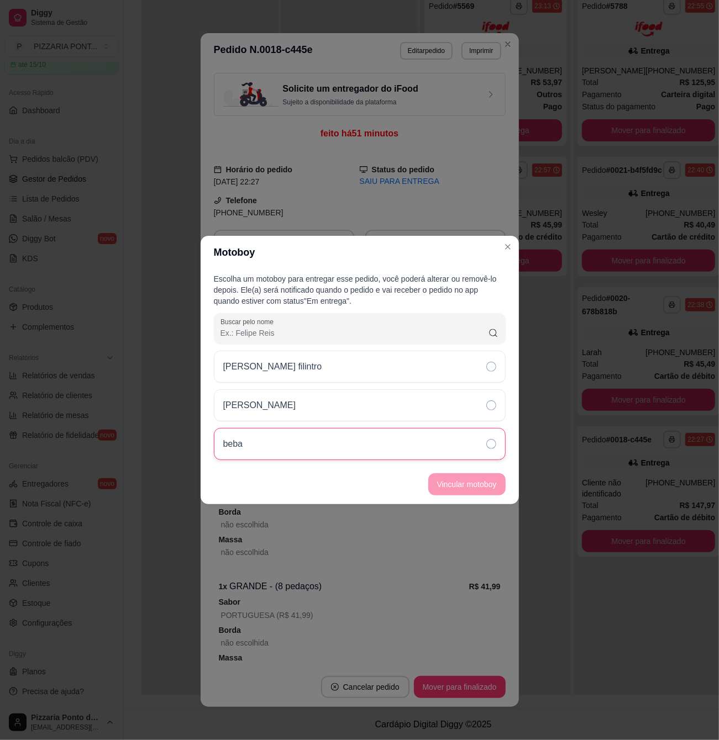
drag, startPoint x: 449, startPoint y: 447, endPoint x: 451, endPoint y: 458, distance: 11.3
click at [450, 450] on div "beba" at bounding box center [360, 444] width 292 height 32
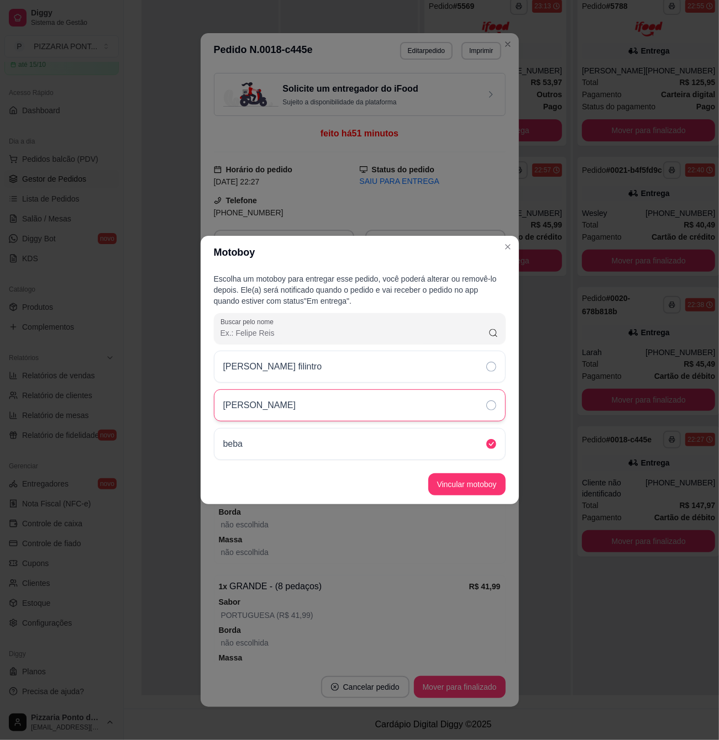
drag, startPoint x: 468, startPoint y: 396, endPoint x: 472, endPoint y: 414, distance: 18.0
click at [469, 398] on div "[PERSON_NAME]" at bounding box center [360, 405] width 292 height 32
click at [453, 478] on button "Vincular motoboy" at bounding box center [466, 485] width 75 height 22
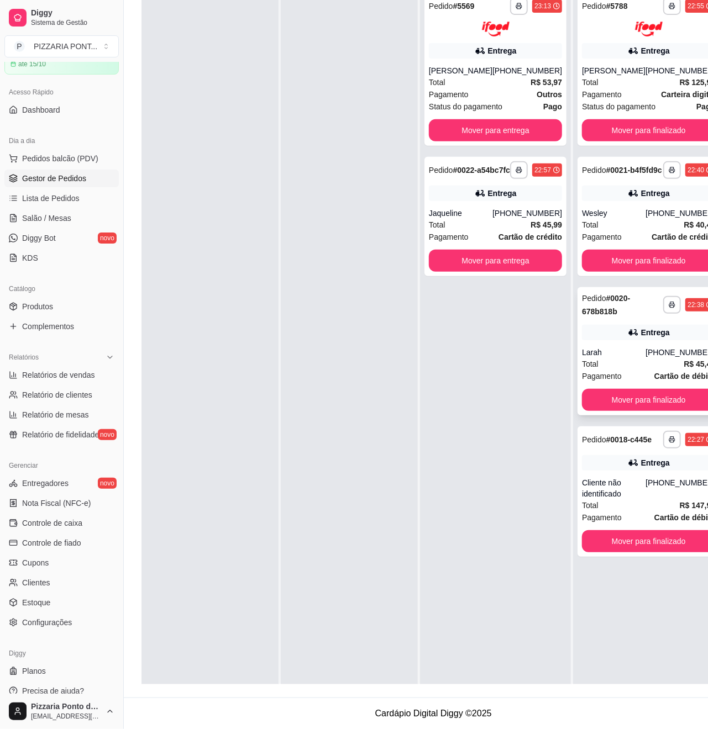
click at [603, 358] on div "Larah" at bounding box center [614, 352] width 64 height 11
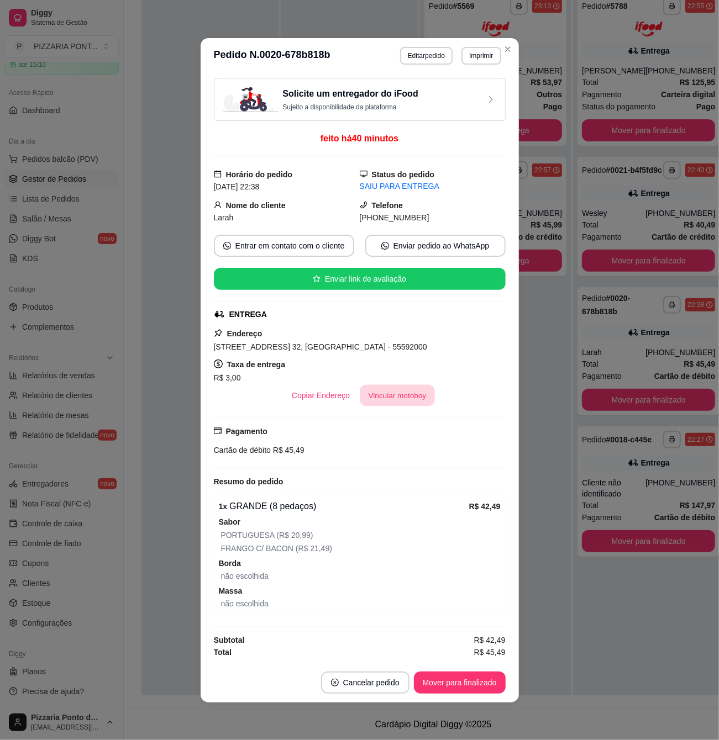
click at [363, 397] on button "Vincular motoboy" at bounding box center [397, 395] width 75 height 22
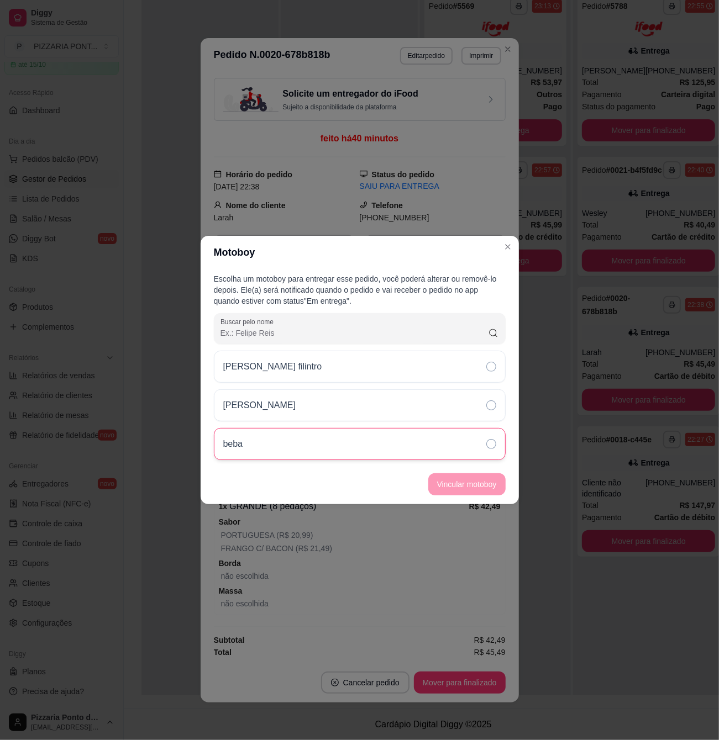
click at [408, 434] on div "beba" at bounding box center [360, 444] width 292 height 32
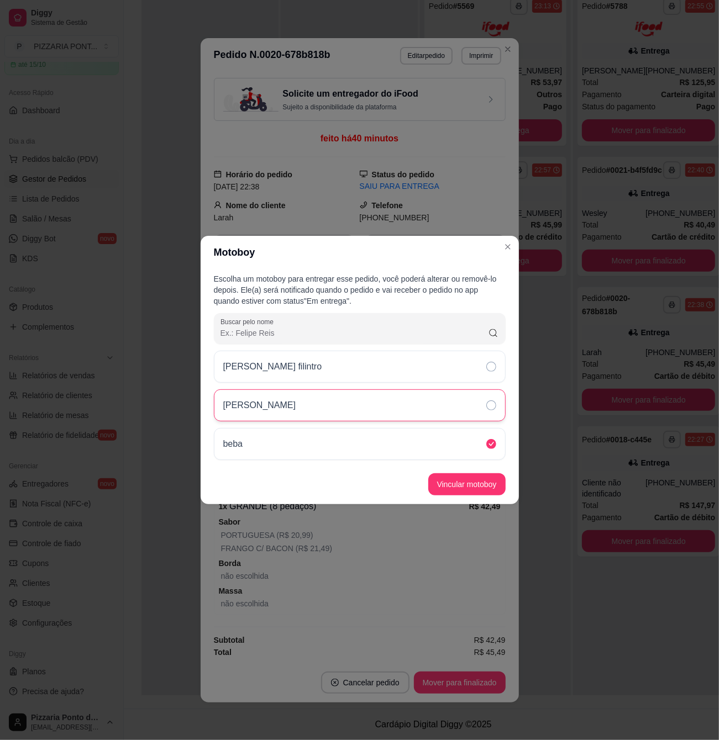
drag, startPoint x: 425, startPoint y: 389, endPoint x: 440, endPoint y: 409, distance: 25.2
click at [426, 391] on div "[PERSON_NAME]" at bounding box center [360, 405] width 292 height 32
click at [467, 476] on button "Vincular motoboy" at bounding box center [466, 484] width 77 height 22
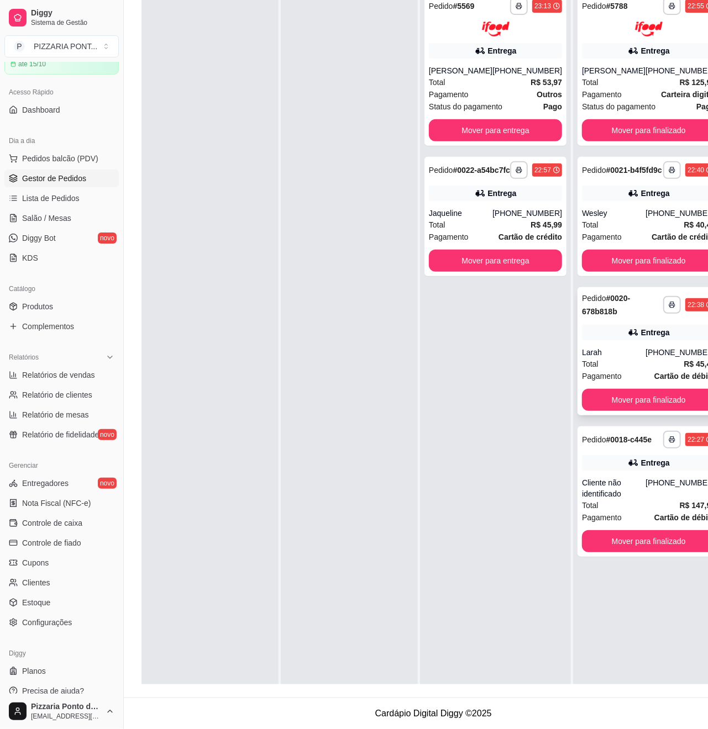
click at [641, 354] on div "**********" at bounding box center [648, 351] width 142 height 128
click at [606, 177] on div "Pedido # 0021-b4f5fd9c" at bounding box center [622, 170] width 80 height 13
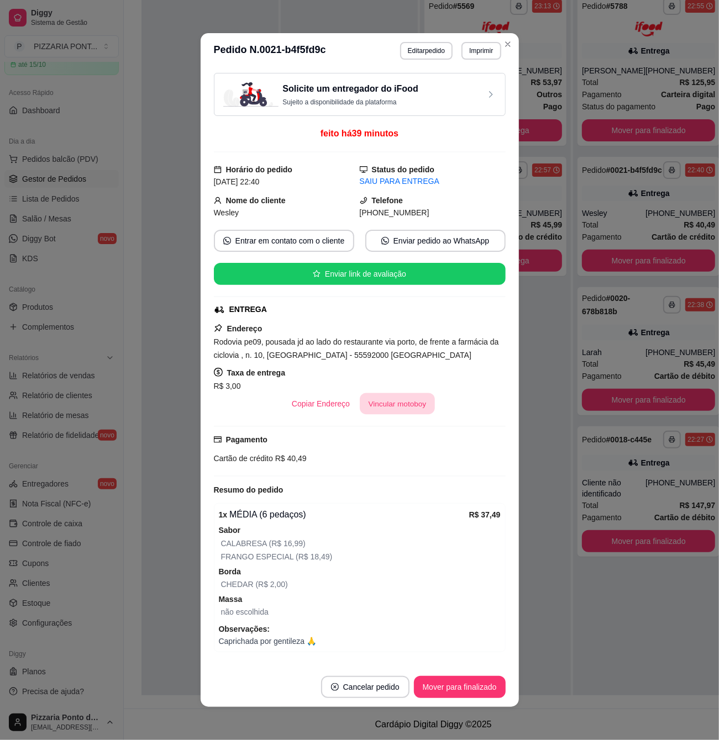
click at [386, 403] on button "Vincular motoboy" at bounding box center [397, 404] width 75 height 22
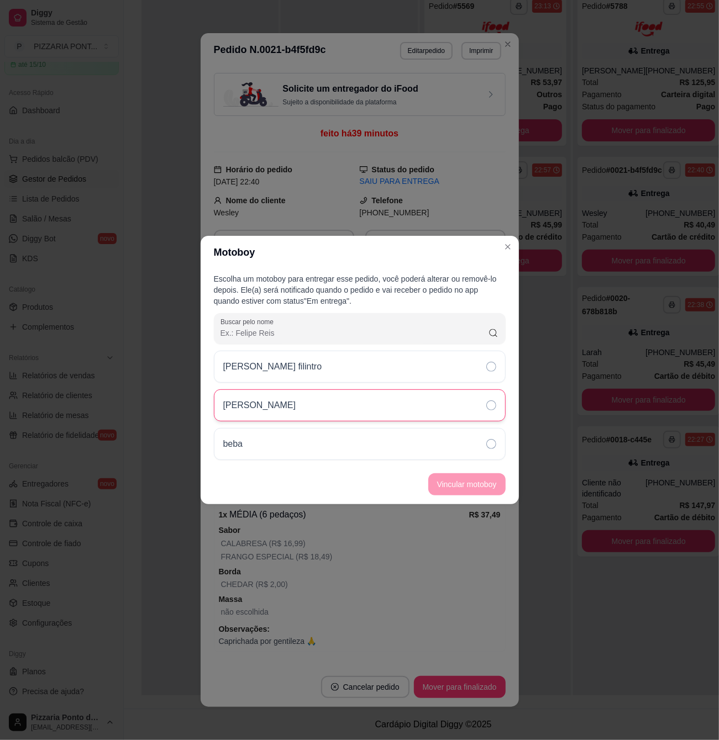
click at [394, 407] on div "[PERSON_NAME]" at bounding box center [360, 405] width 292 height 32
drag, startPoint x: 474, startPoint y: 500, endPoint x: 476, endPoint y: 494, distance: 6.5
click at [476, 495] on footer "Vincular motoboy" at bounding box center [360, 485] width 318 height 40
click at [477, 489] on button "Vincular motoboy" at bounding box center [466, 485] width 75 height 22
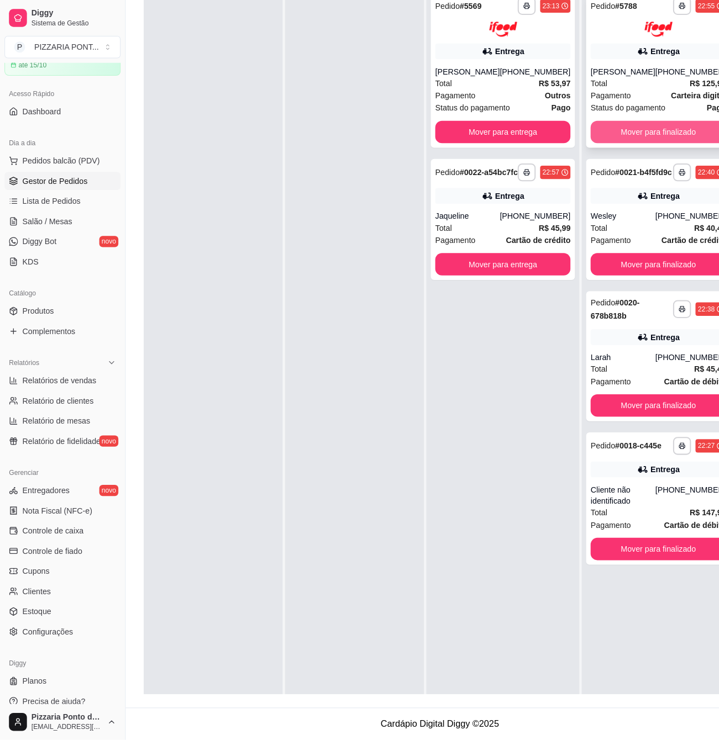
scroll to position [0, 0]
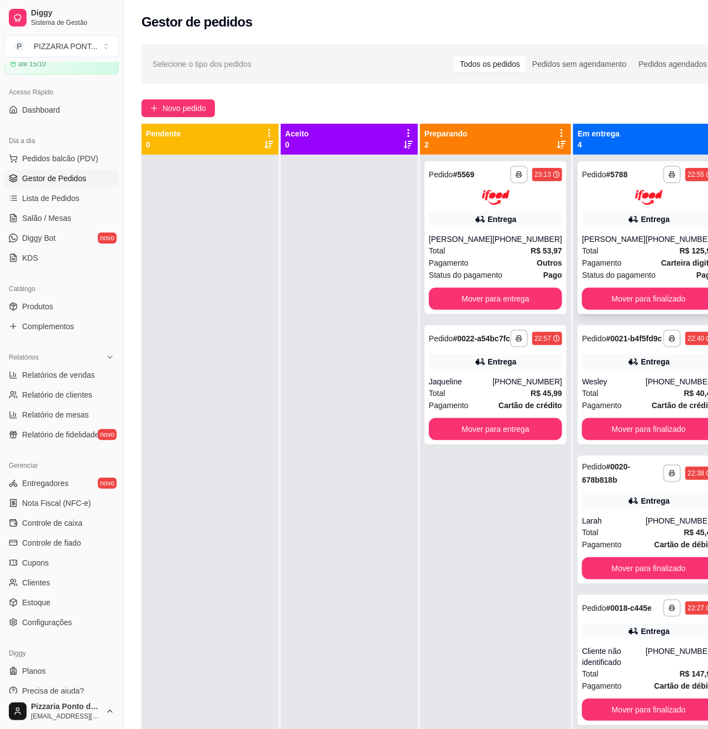
click at [605, 202] on div at bounding box center [648, 197] width 133 height 15
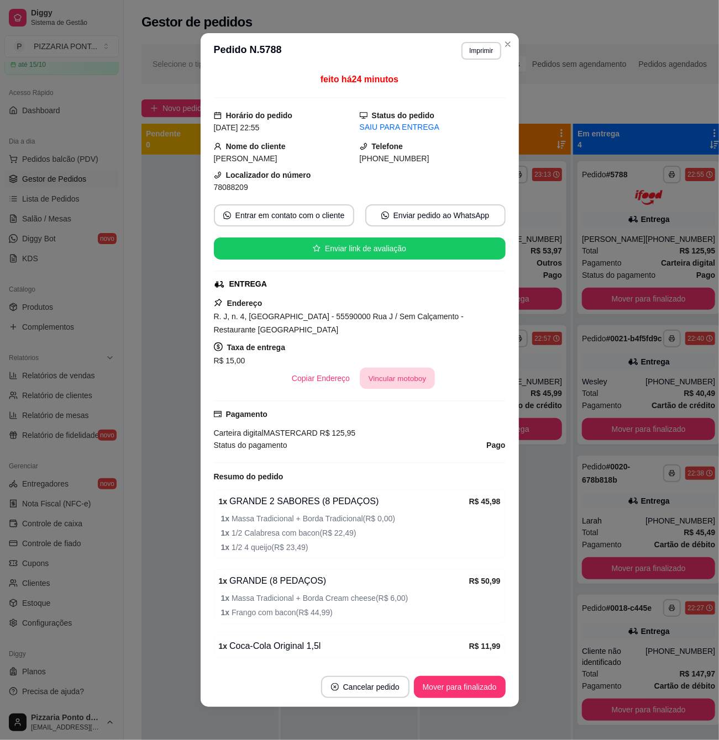
click at [394, 381] on button "Vincular motoboy" at bounding box center [397, 379] width 75 height 22
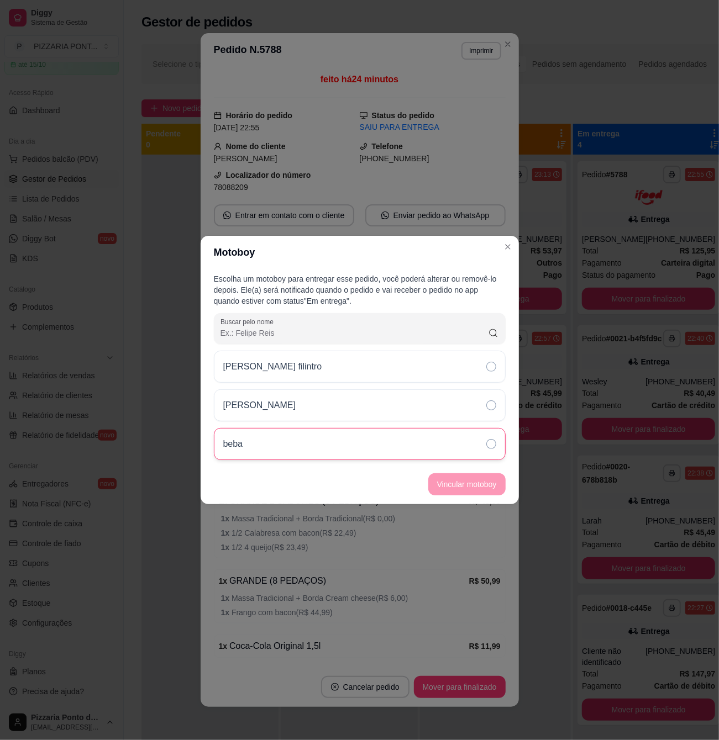
drag, startPoint x: 376, startPoint y: 405, endPoint x: 397, endPoint y: 430, distance: 32.1
click at [375, 407] on div "[PERSON_NAME]" at bounding box center [360, 405] width 292 height 32
click at [449, 483] on button "Vincular motoboy" at bounding box center [466, 484] width 77 height 22
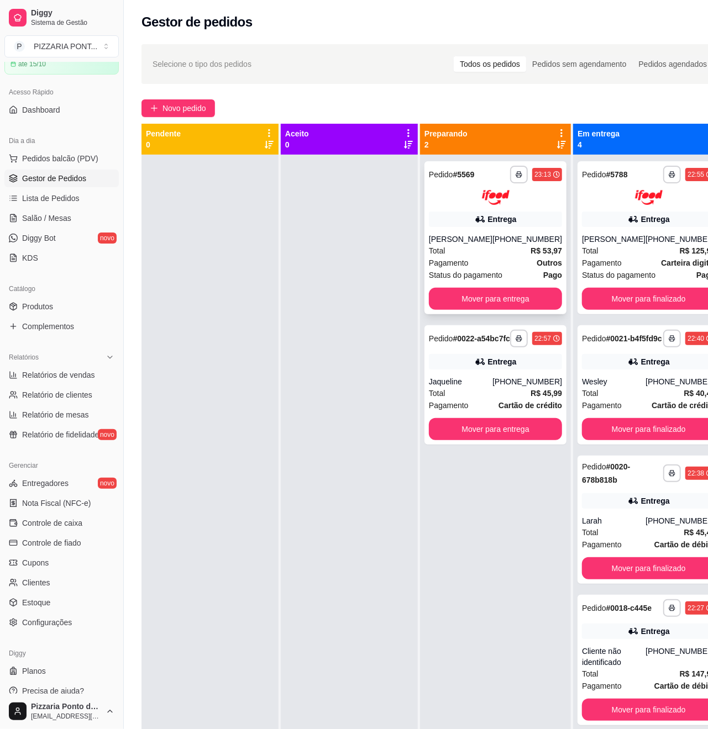
click at [526, 239] on div "[PHONE_NUMBER]" at bounding box center [527, 239] width 70 height 11
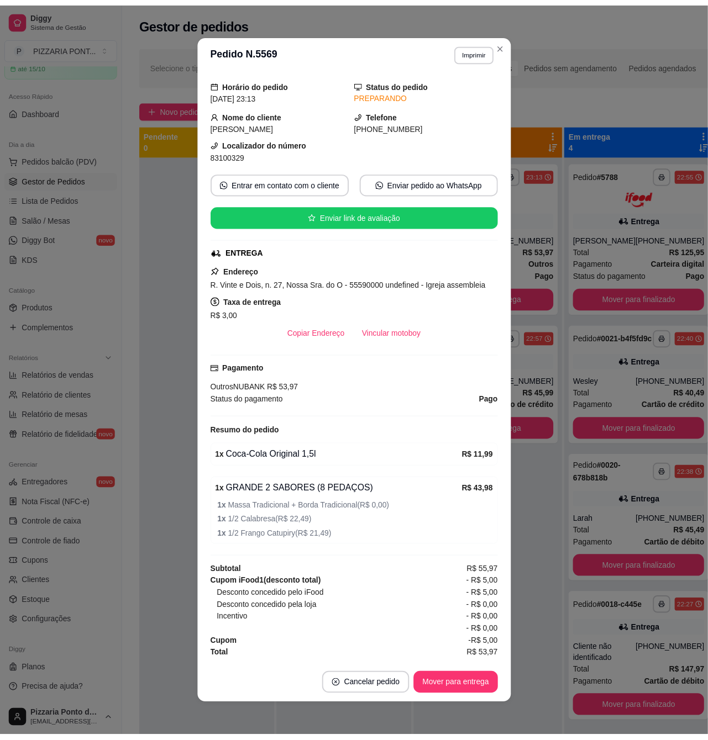
scroll to position [2, 0]
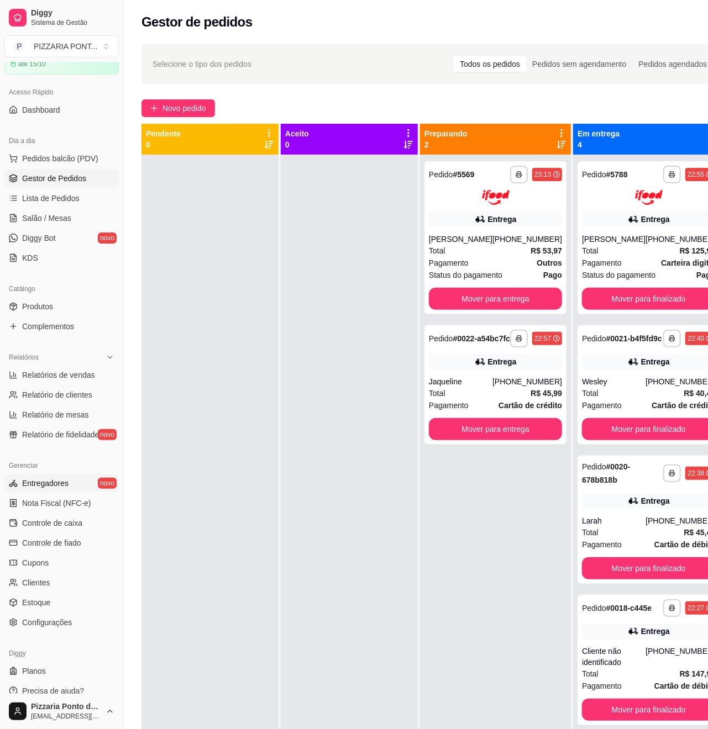
click at [56, 484] on span "Entregadores" at bounding box center [45, 483] width 46 height 11
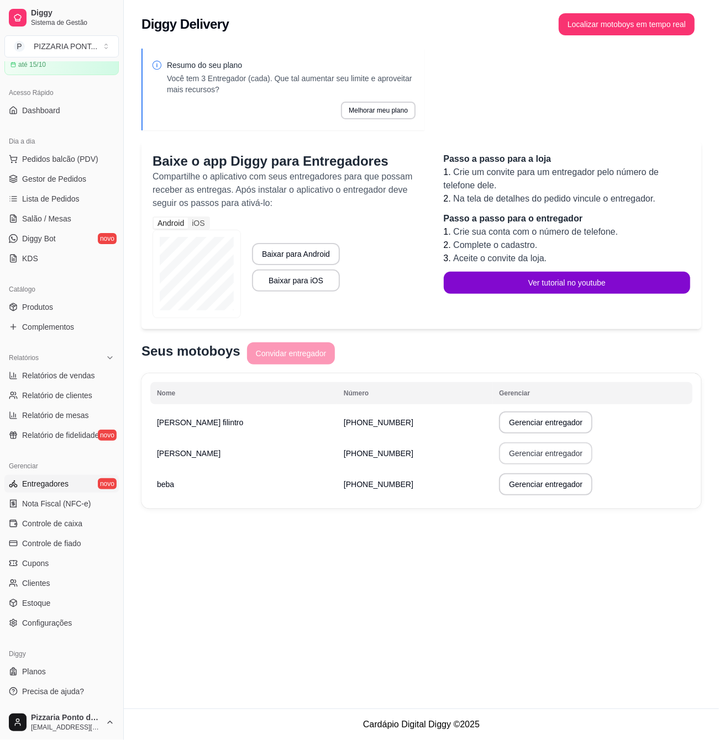
click at [499, 460] on button "Gerenciar entregador" at bounding box center [545, 453] width 93 height 22
select select "30"
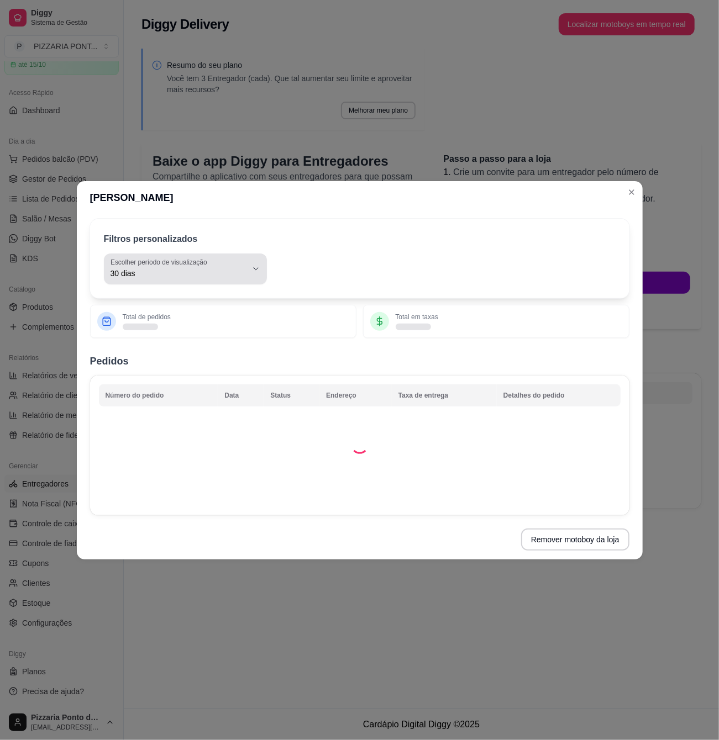
click at [213, 262] on div "30 dias" at bounding box center [178, 269] width 136 height 22
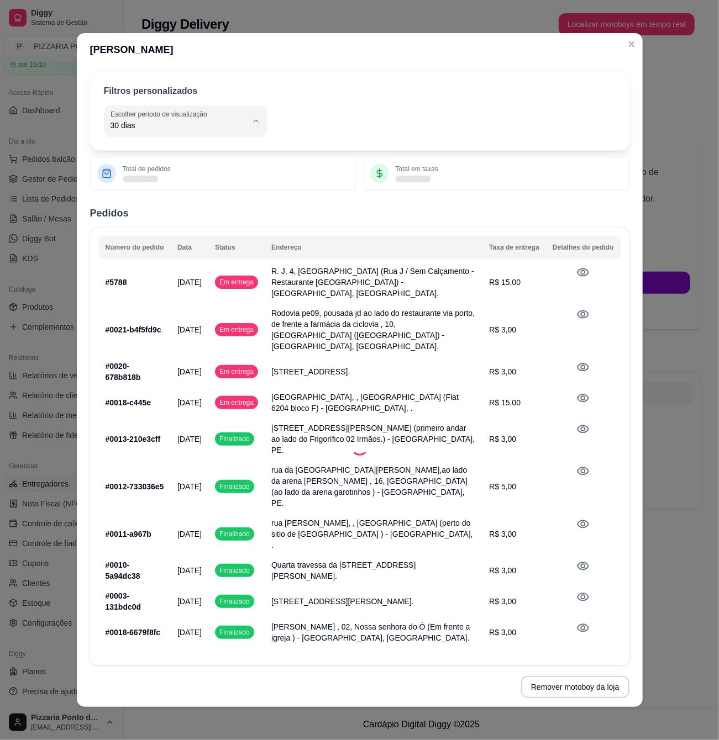
click at [198, 294] on span "Hoje" at bounding box center [179, 299] width 129 height 10
type input "0"
select select "0"
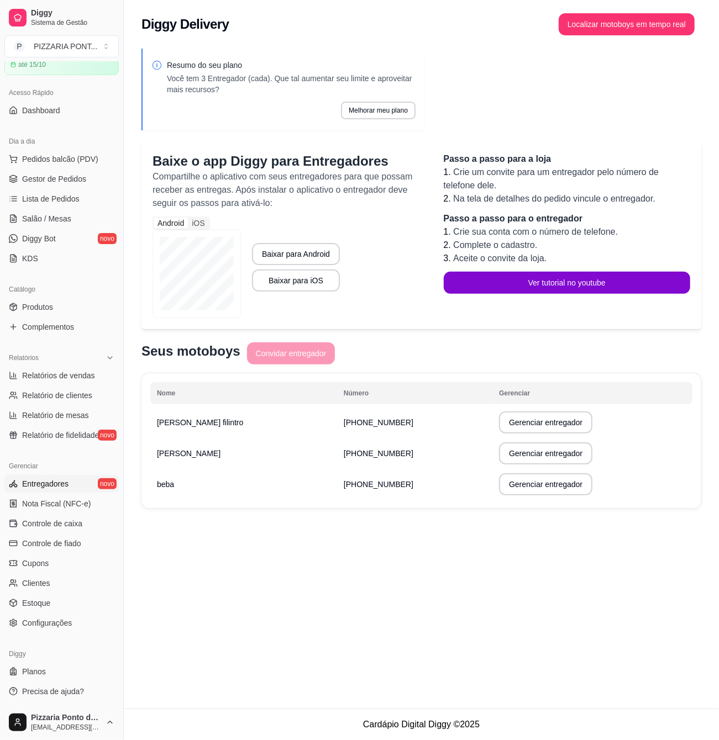
click at [632, 76] on div "Resumo do seu plano Você tem 3 Entregador (cada). Que tal aumentar seu limite e…" at bounding box center [421, 282] width 595 height 480
click at [523, 449] on button "Gerenciar entregador" at bounding box center [545, 454] width 91 height 22
select select "30"
click at [68, 179] on span "Gestor de Pedidos" at bounding box center [54, 178] width 64 height 11
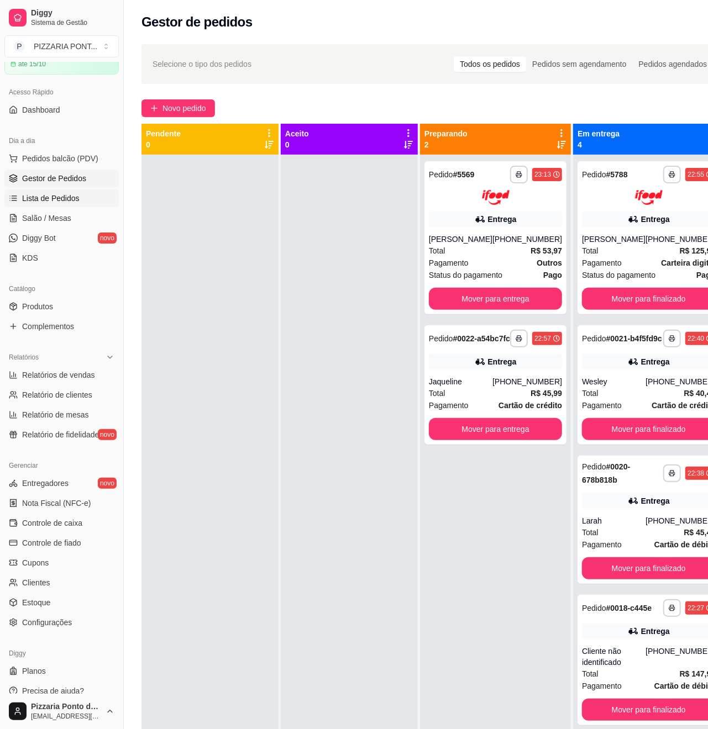
click at [68, 196] on span "Lista de Pedidos" at bounding box center [50, 198] width 57 height 11
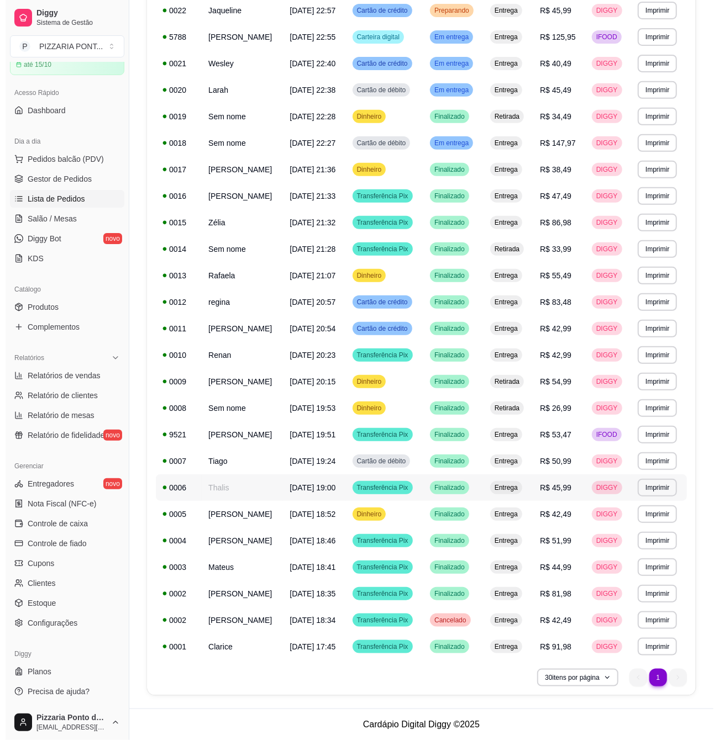
scroll to position [304, 0]
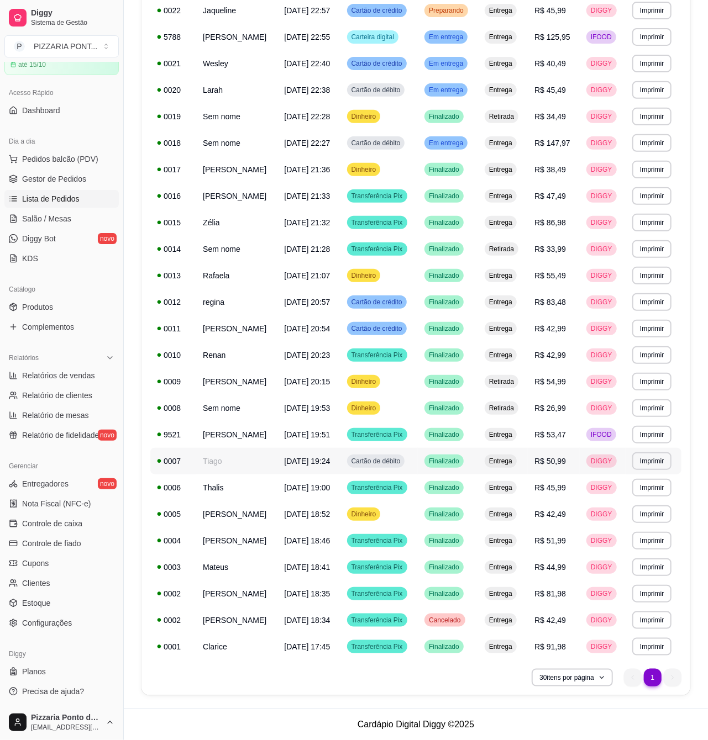
click at [217, 448] on td "Tiago" at bounding box center [236, 461] width 81 height 27
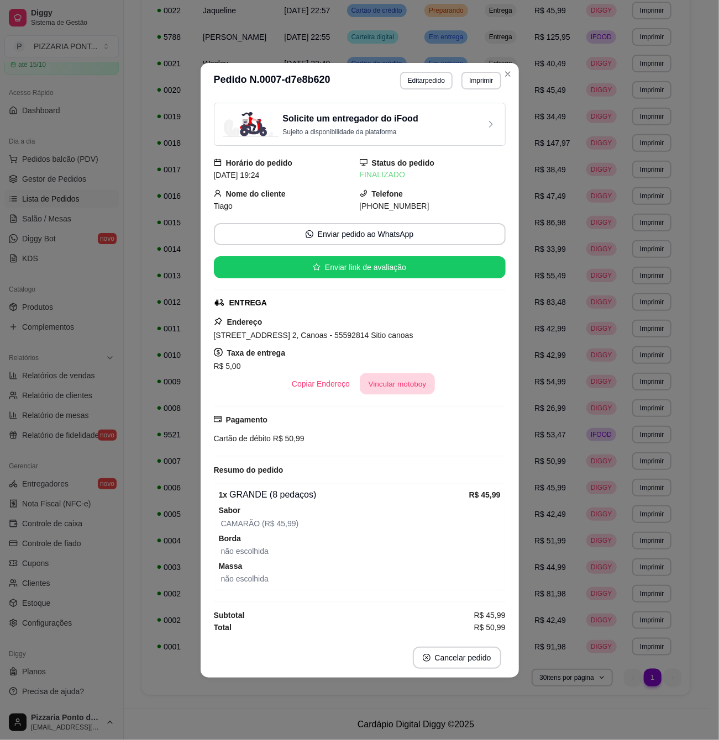
click at [400, 383] on button "Vincular motoboy" at bounding box center [397, 384] width 75 height 22
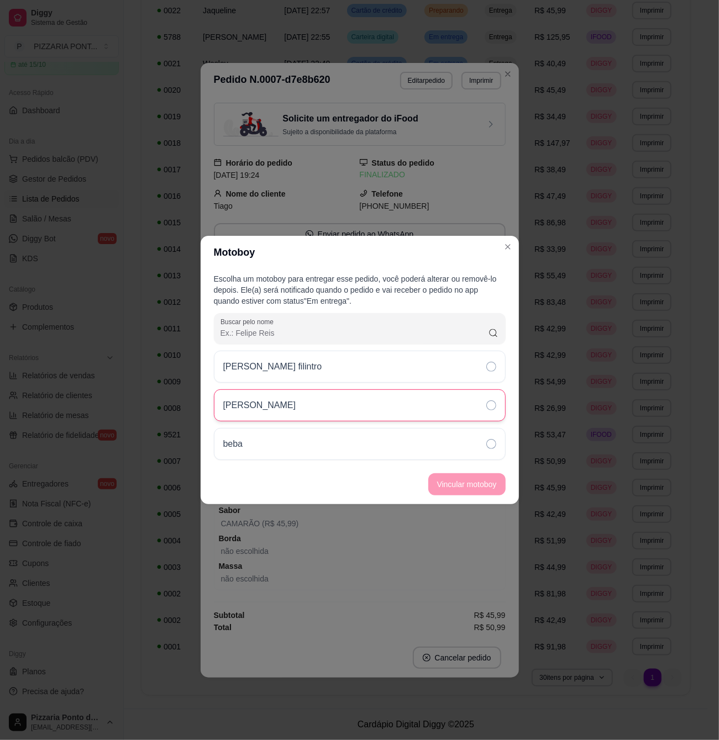
click at [412, 407] on div "[PERSON_NAME]" at bounding box center [360, 405] width 292 height 32
click at [475, 489] on button "Vincular motoboy" at bounding box center [466, 484] width 77 height 22
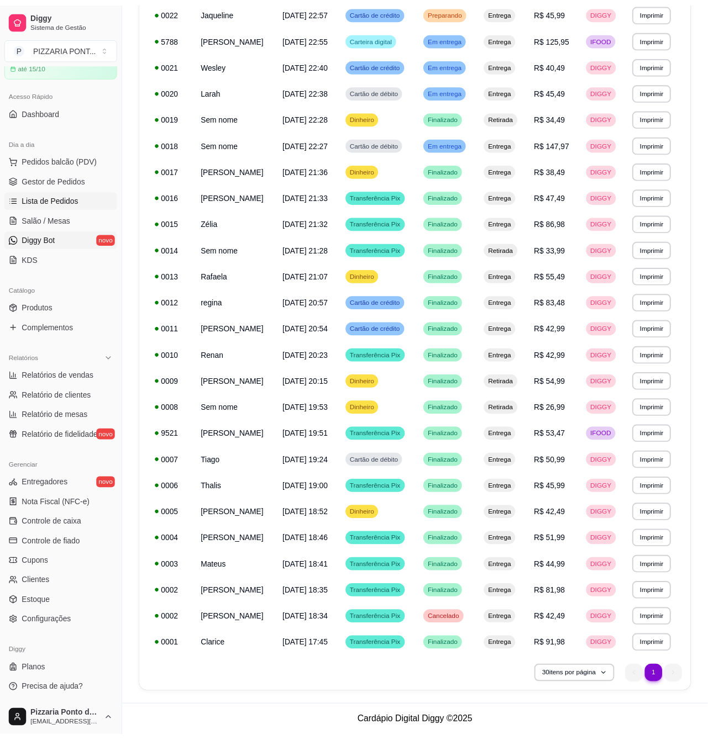
scroll to position [189, 0]
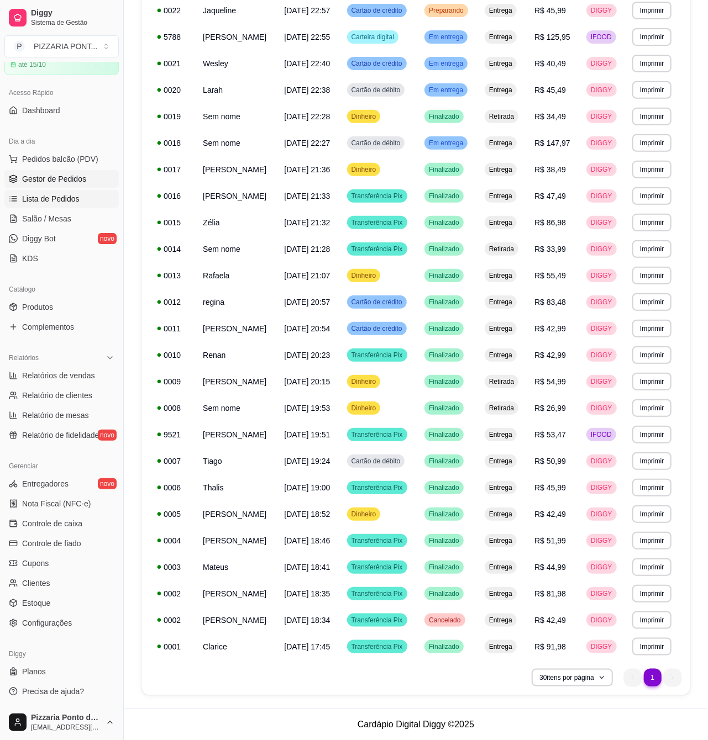
click at [64, 178] on span "Gestor de Pedidos" at bounding box center [54, 178] width 64 height 11
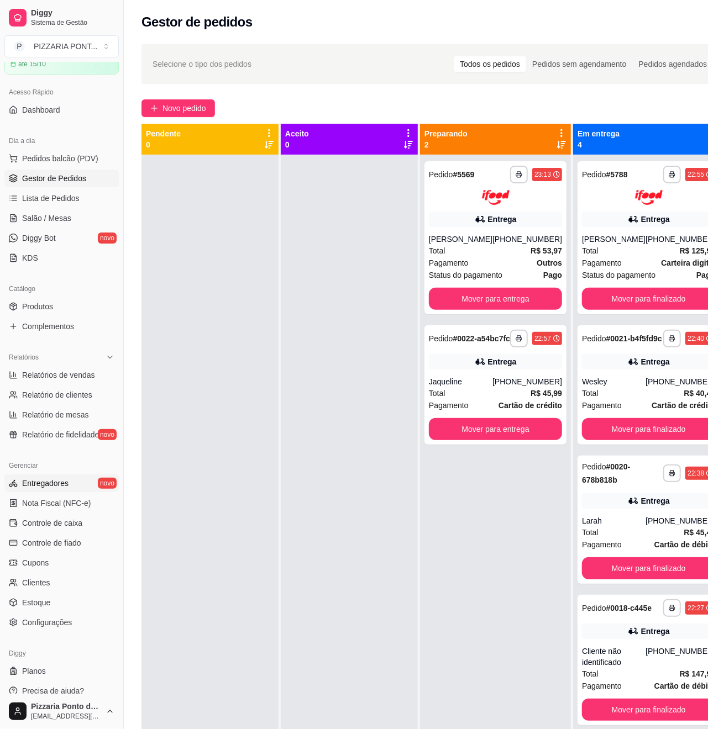
click at [53, 488] on span "Entregadores" at bounding box center [45, 483] width 46 height 11
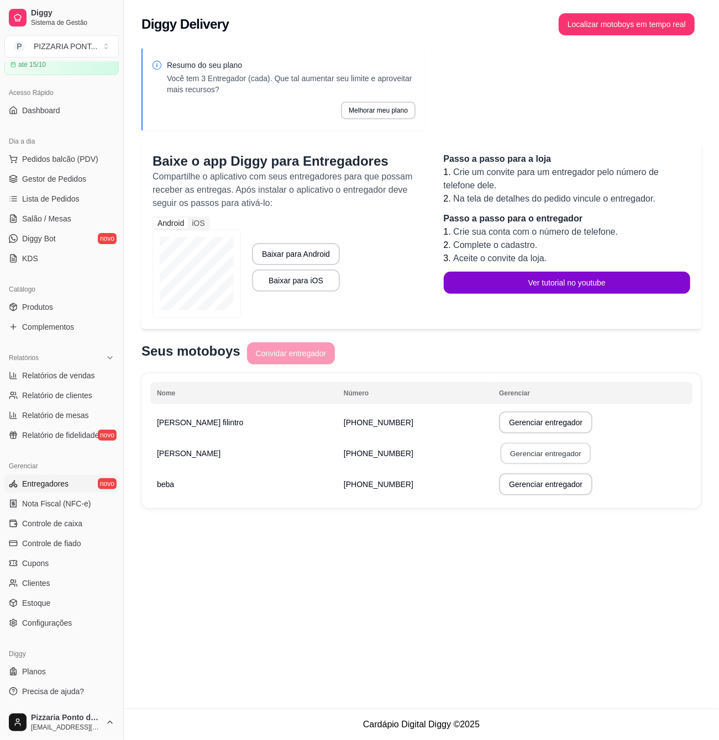
click at [500, 463] on button "Gerenciar entregador" at bounding box center [545, 454] width 91 height 22
select select "30"
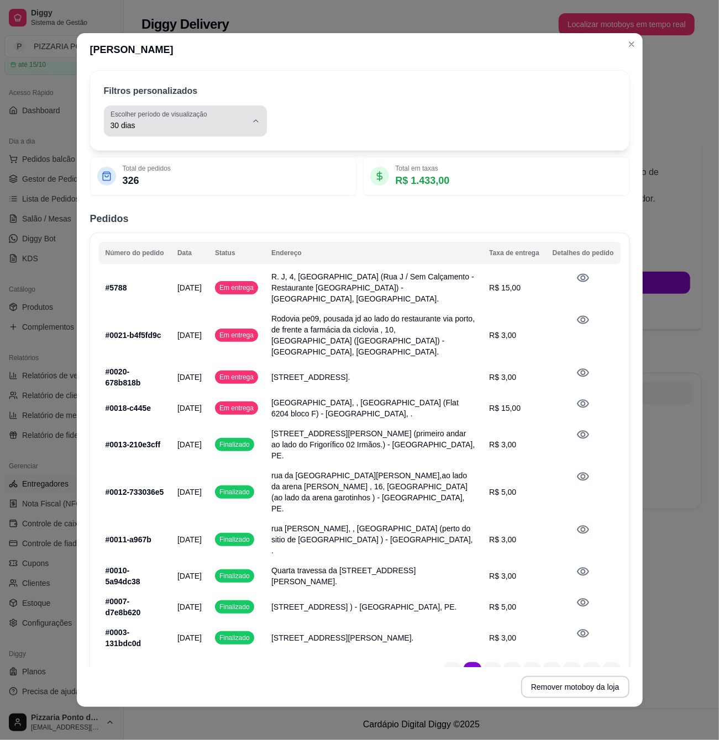
click at [243, 131] on span "30 dias" at bounding box center [178, 125] width 136 height 11
click at [233, 164] on span "Hoje" at bounding box center [179, 166] width 129 height 10
type input "0"
select select "0"
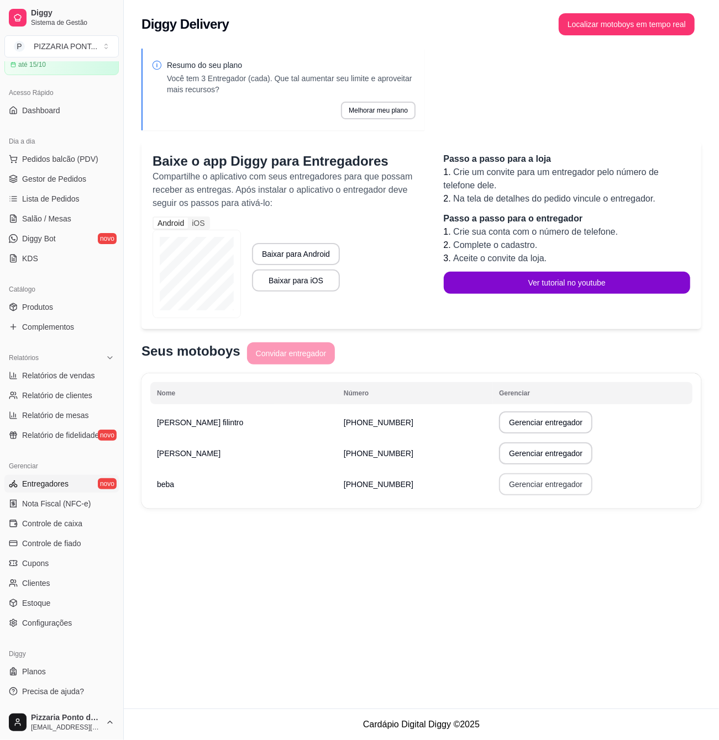
click at [524, 482] on button "Gerenciar entregador" at bounding box center [545, 484] width 93 height 22
select select "30"
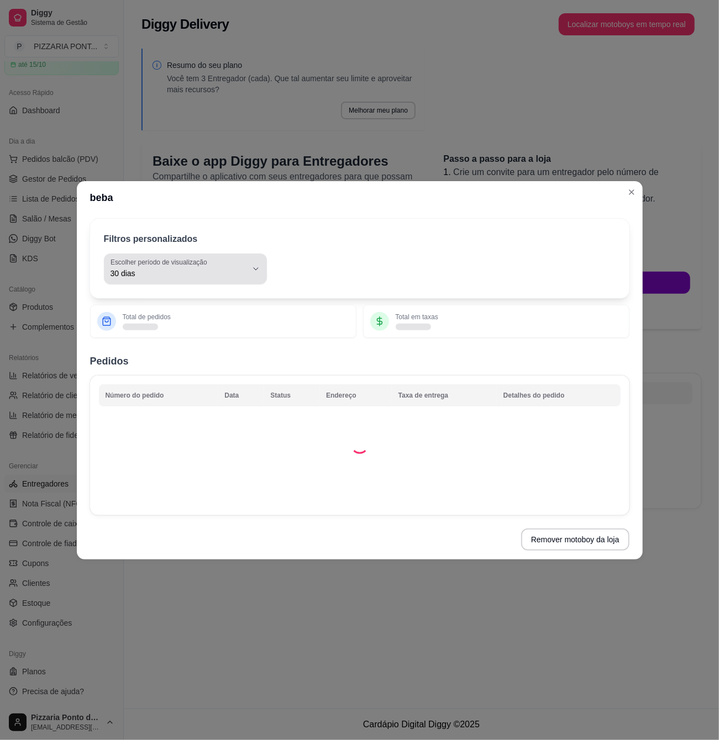
click at [211, 264] on div "30 dias" at bounding box center [178, 269] width 136 height 22
click at [200, 296] on span "Hoje" at bounding box center [179, 299] width 129 height 10
type input "0"
select select "0"
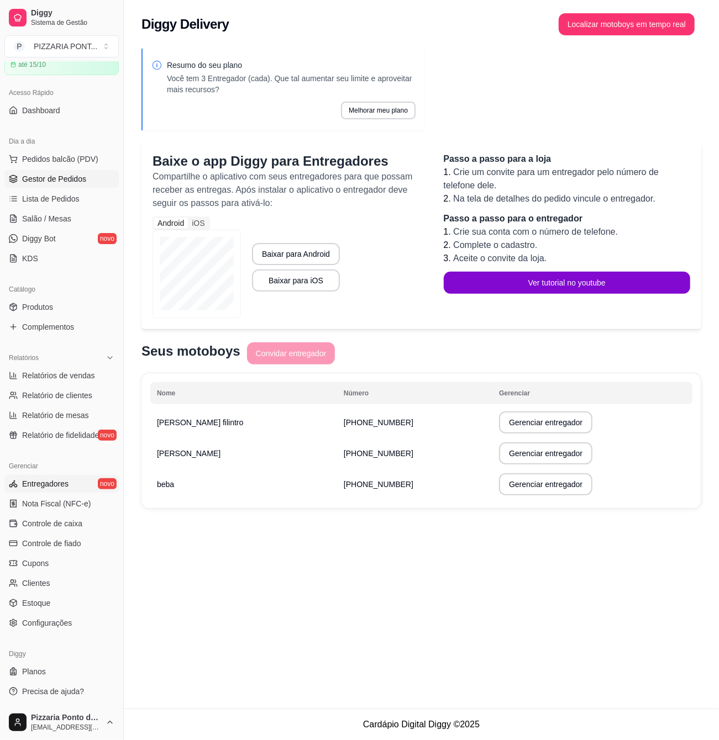
click at [31, 180] on span "Gestor de Pedidos" at bounding box center [54, 178] width 64 height 11
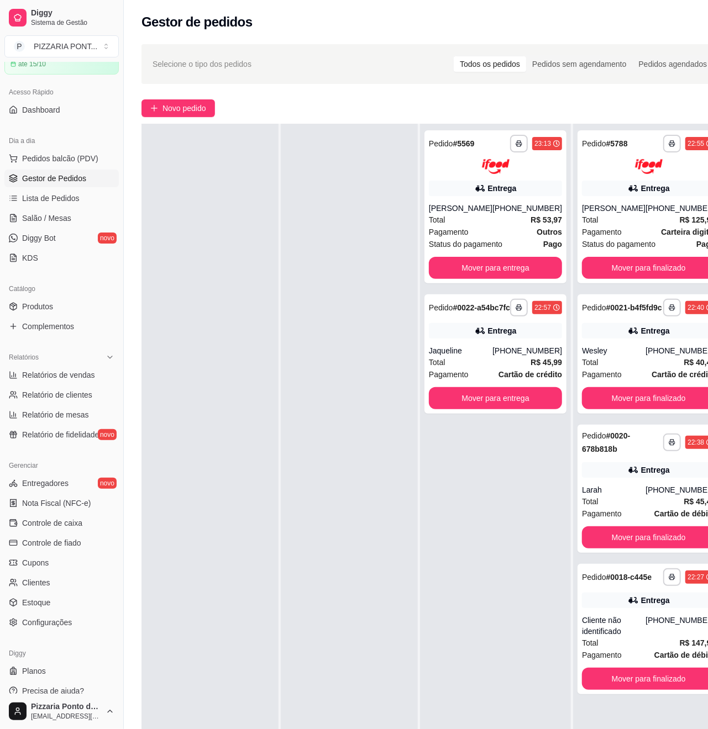
scroll to position [147, 0]
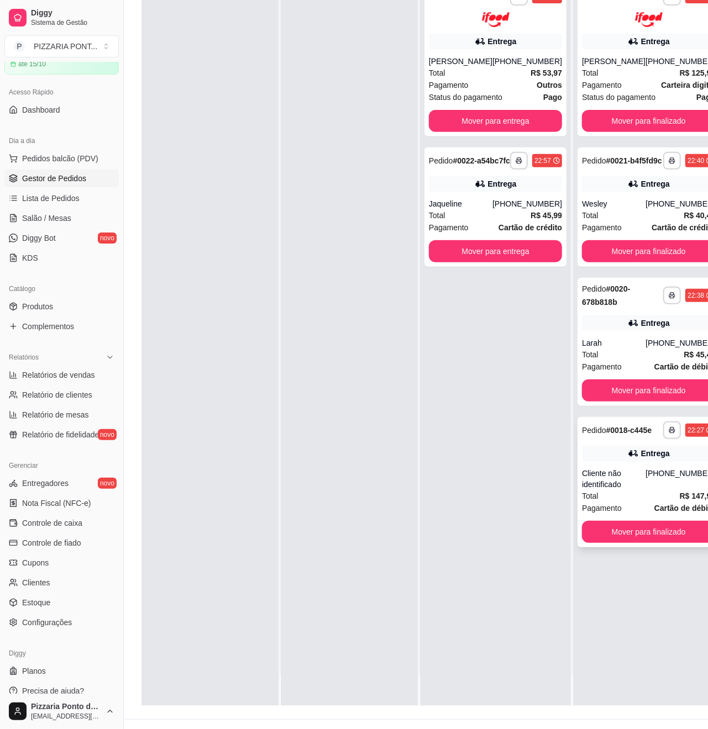
click at [645, 489] on div "[PHONE_NUMBER]" at bounding box center [680, 479] width 70 height 22
click at [631, 293] on div "Pedido # 0020-678b818b" at bounding box center [622, 295] width 81 height 27
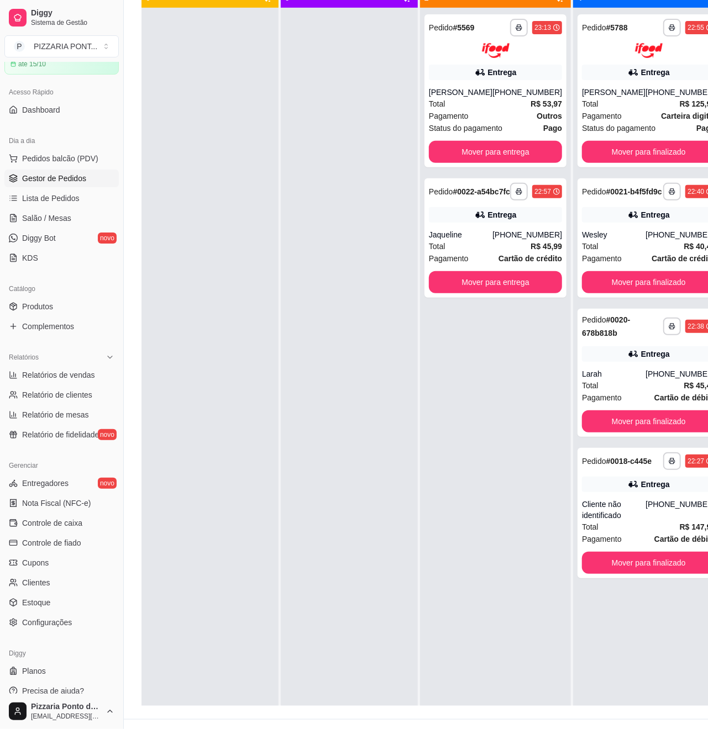
scroll to position [0, 0]
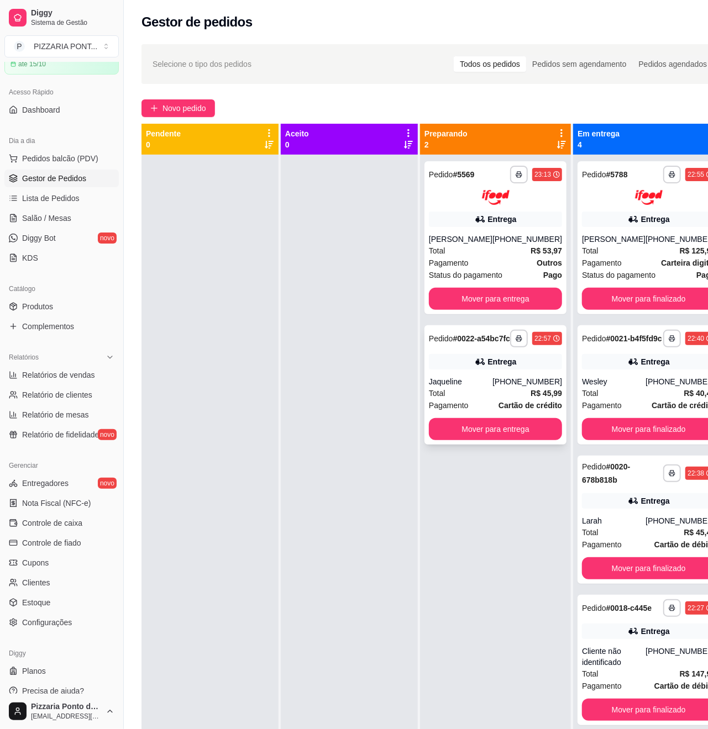
click at [462, 370] on div "Entrega" at bounding box center [495, 361] width 133 height 15
click at [491, 246] on div "Total R$ 53,97" at bounding box center [495, 251] width 133 height 12
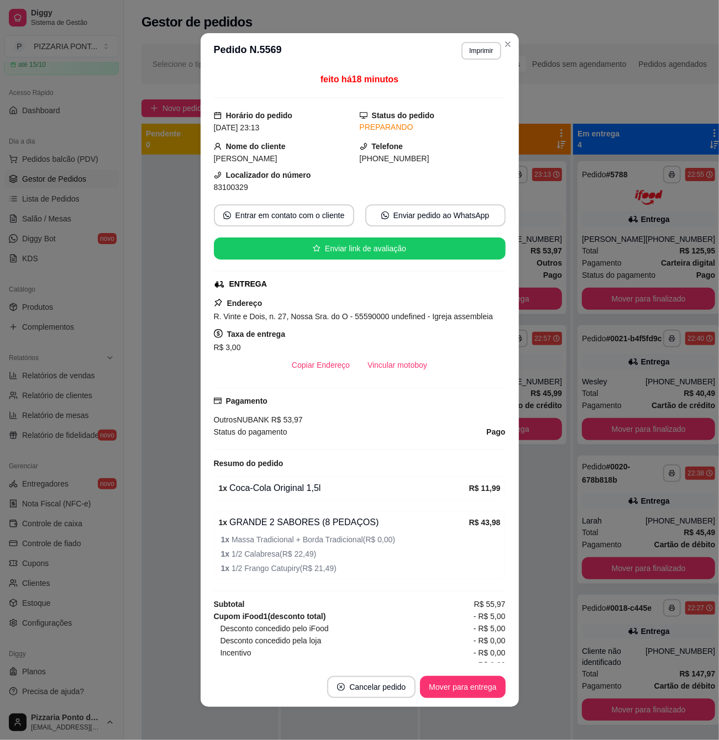
click at [493, 39] on header "**********" at bounding box center [360, 50] width 318 height 35
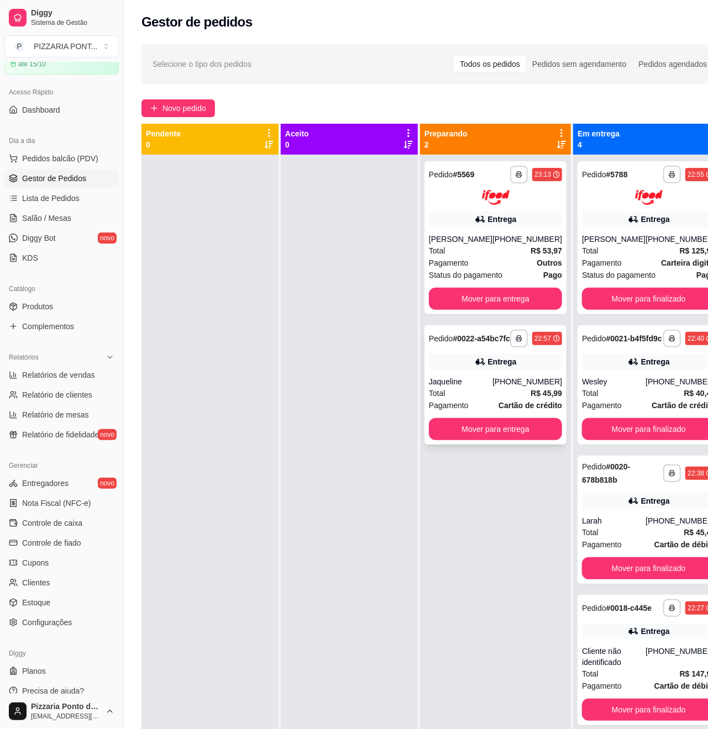
scroll to position [42, 0]
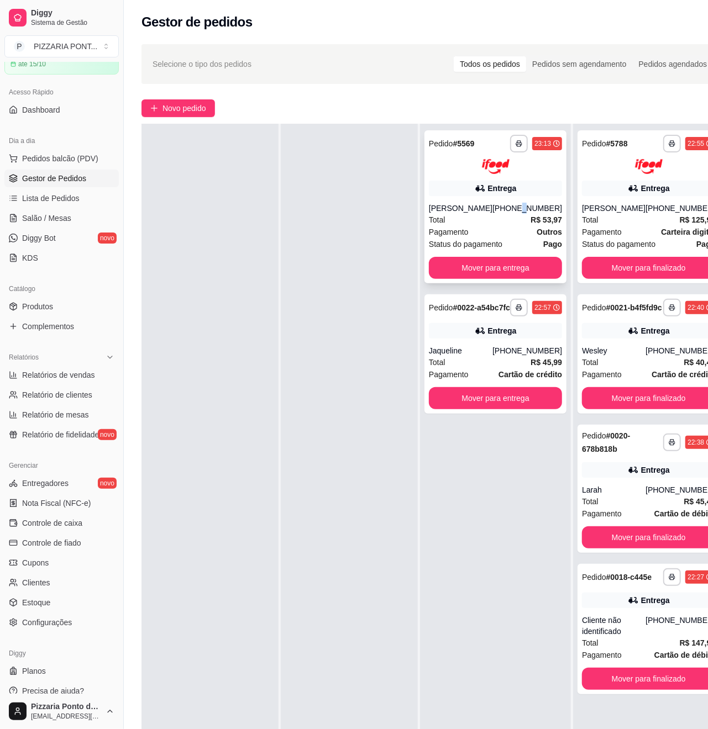
click at [514, 203] on div "[PHONE_NUMBER]" at bounding box center [527, 208] width 70 height 11
click at [544, 168] on div "**********" at bounding box center [495, 206] width 142 height 153
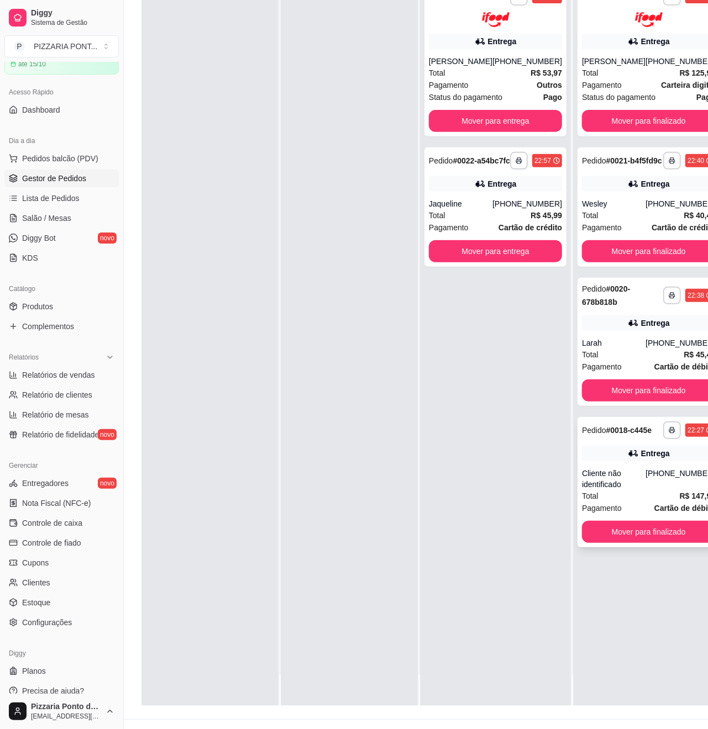
click at [623, 471] on div "**********" at bounding box center [648, 482] width 142 height 130
drag, startPoint x: 47, startPoint y: 484, endPoint x: 76, endPoint y: 469, distance: 32.4
click at [47, 484] on span "Entregadores" at bounding box center [45, 483] width 46 height 11
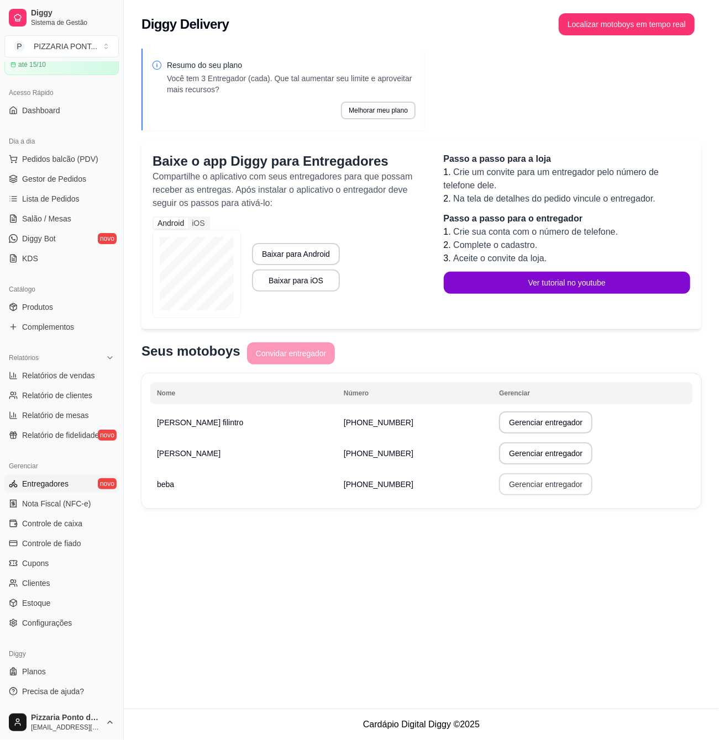
click at [502, 487] on button "Gerenciar entregador" at bounding box center [545, 484] width 93 height 22
select select "30"
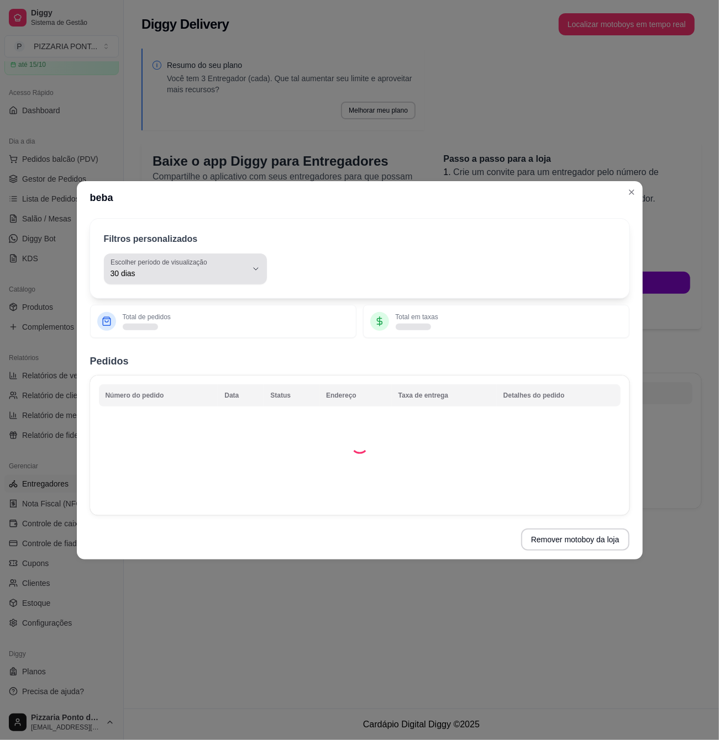
click at [133, 263] on label "Escolher período de visualização" at bounding box center [160, 261] width 100 height 9
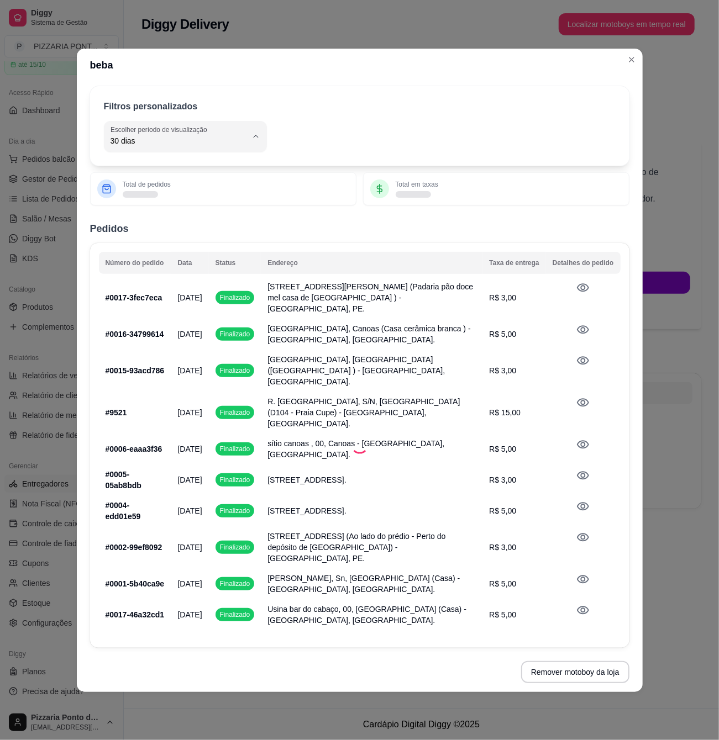
click at [151, 294] on span "Hoje" at bounding box center [179, 299] width 129 height 10
type input "0"
select select "0"
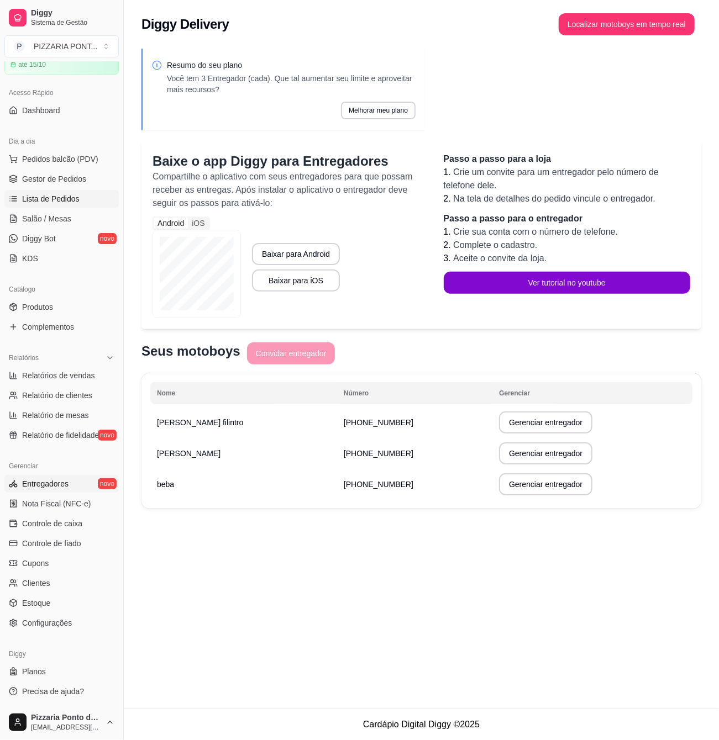
click at [55, 194] on span "Lista de Pedidos" at bounding box center [50, 198] width 57 height 11
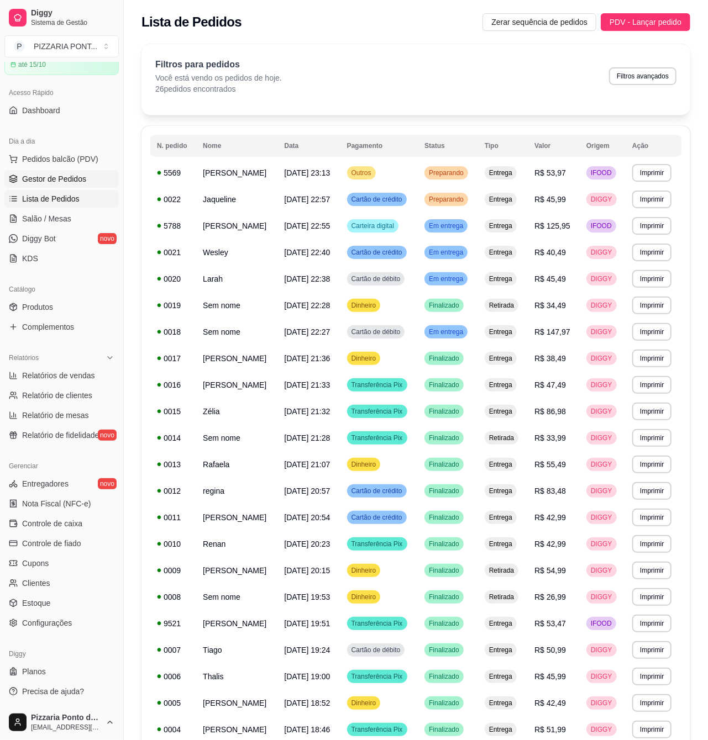
click at [73, 182] on span "Gestor de Pedidos" at bounding box center [54, 178] width 64 height 11
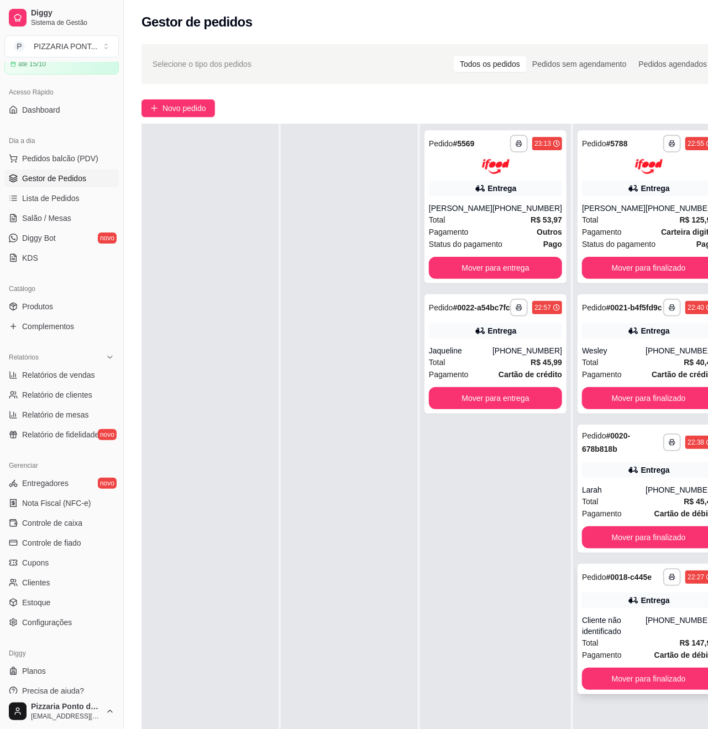
scroll to position [180, 0]
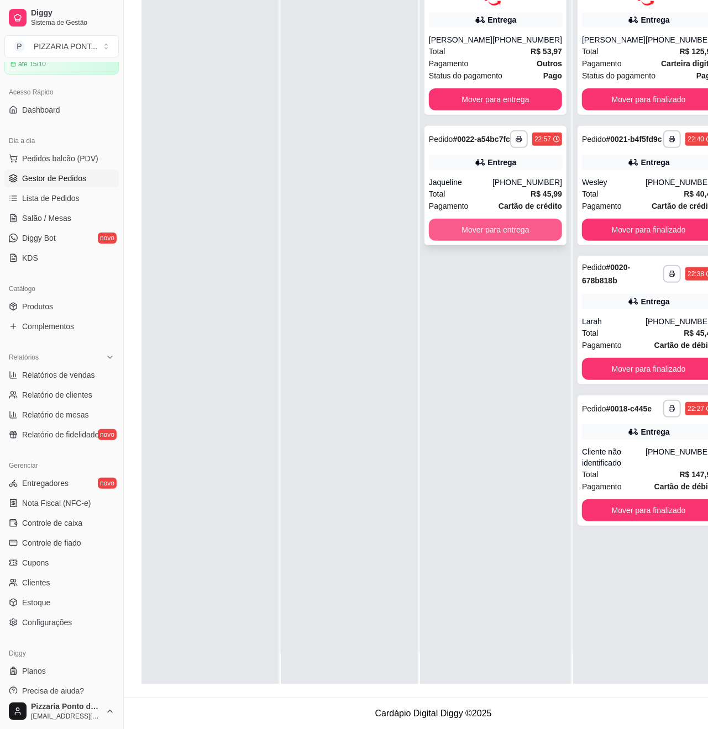
click at [530, 219] on button "Mover para entrega" at bounding box center [495, 230] width 133 height 22
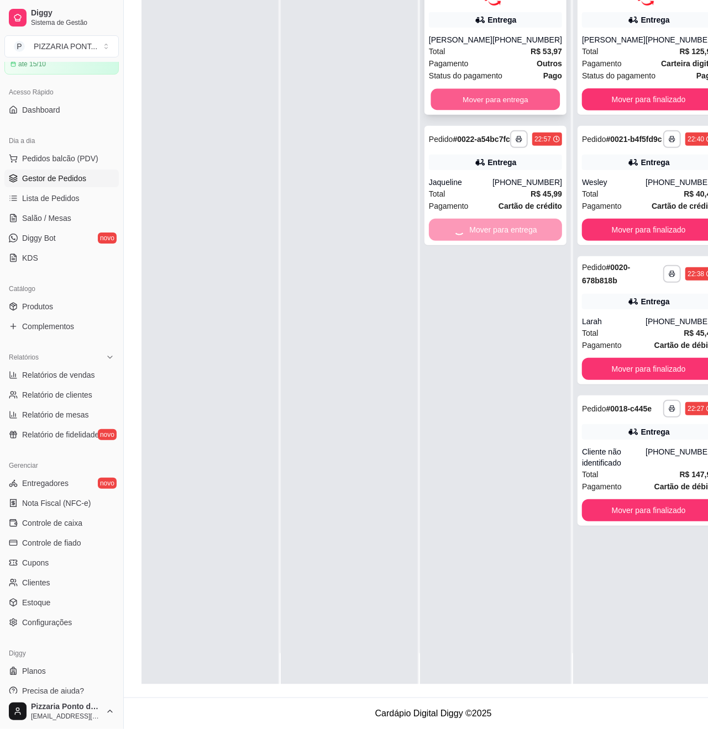
click at [510, 88] on button "Mover para entrega" at bounding box center [495, 99] width 129 height 22
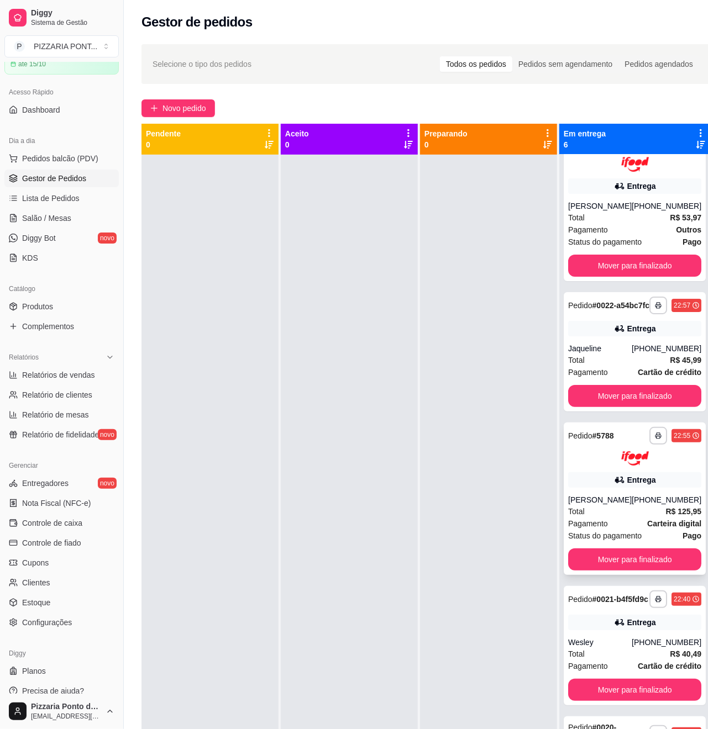
scroll to position [0, 0]
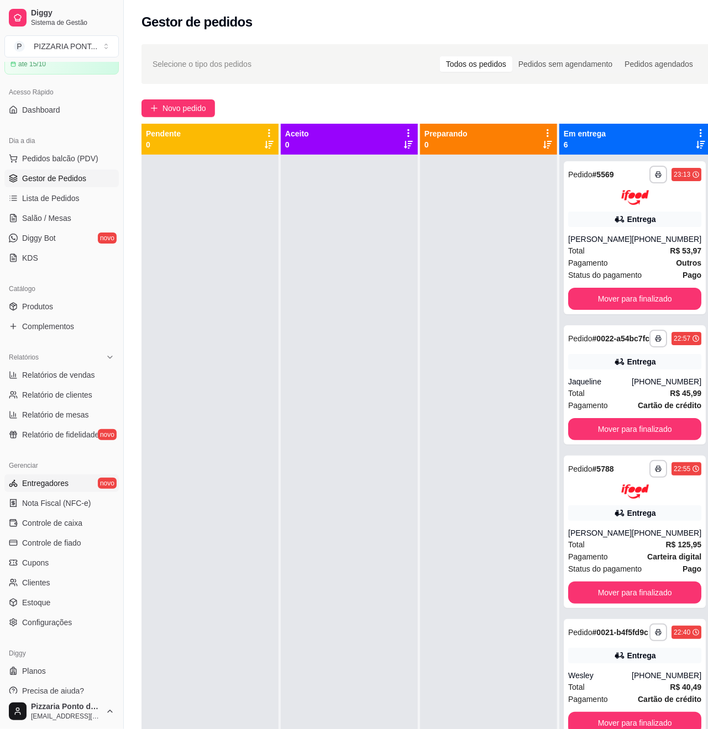
click at [59, 488] on span "Entregadores" at bounding box center [45, 483] width 46 height 11
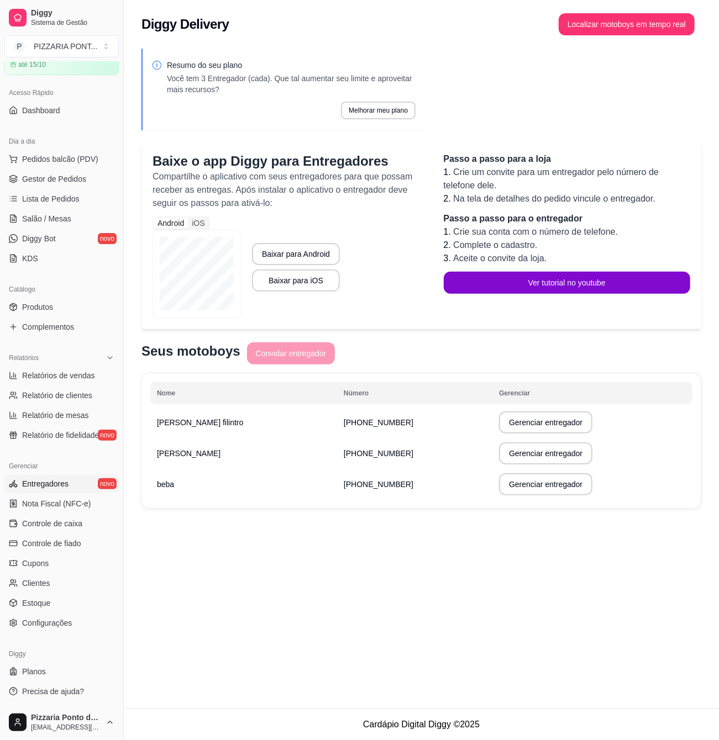
click at [492, 467] on td "Gerenciar entregador" at bounding box center [592, 453] width 200 height 31
click at [499, 462] on button "Gerenciar entregador" at bounding box center [545, 453] width 93 height 22
select select "30"
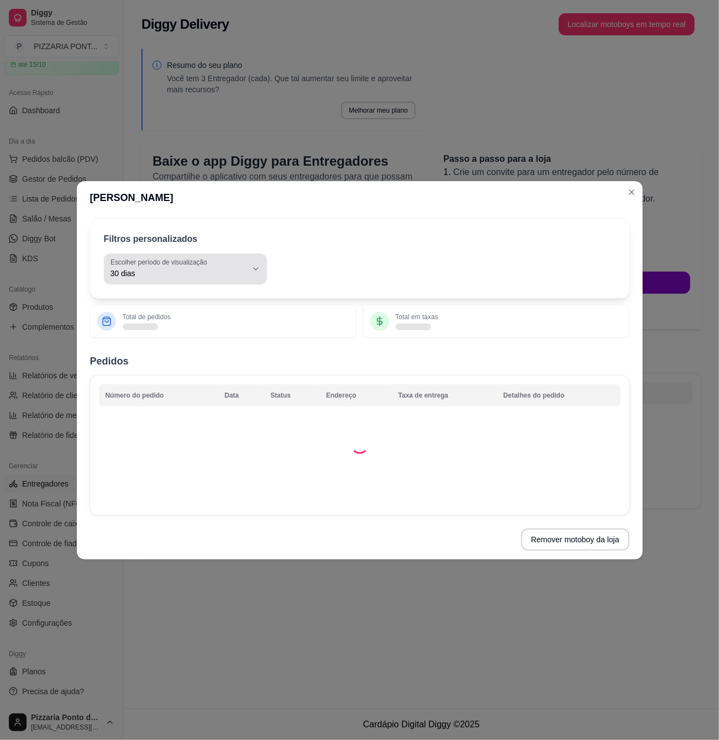
click at [205, 261] on label "Escolher período de visualização" at bounding box center [160, 261] width 100 height 9
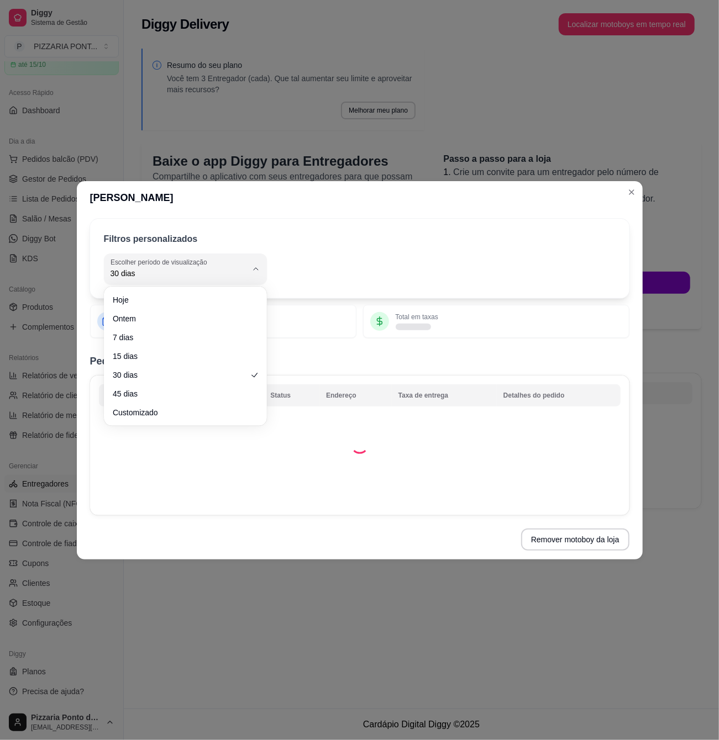
click at [204, 289] on div "Hoje Ontem 7 dias 15 dias 30 dias 45 dias Customizado" at bounding box center [185, 356] width 159 height 135
click at [202, 299] on span "Hoje" at bounding box center [179, 299] width 129 height 10
type input "0"
select select "0"
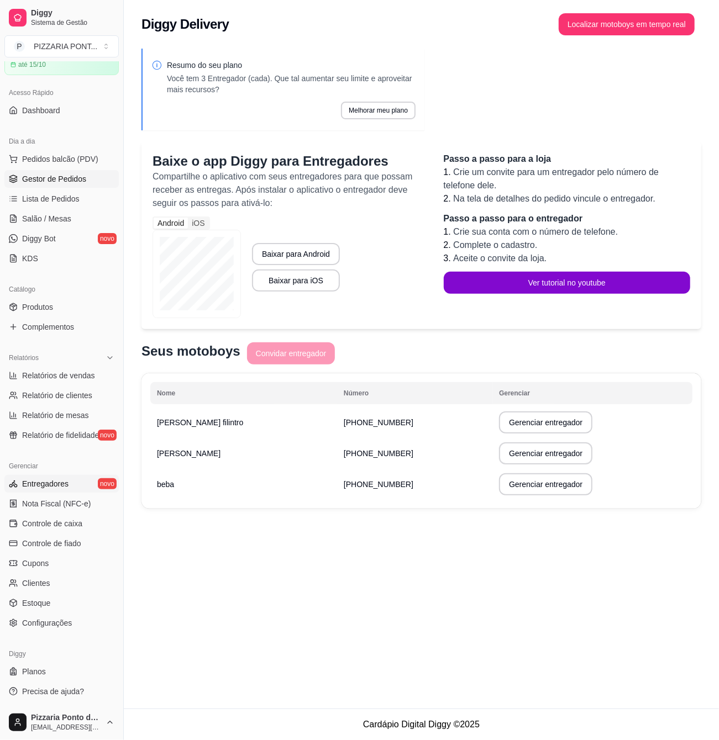
click at [89, 184] on link "Gestor de Pedidos" at bounding box center [61, 179] width 114 height 18
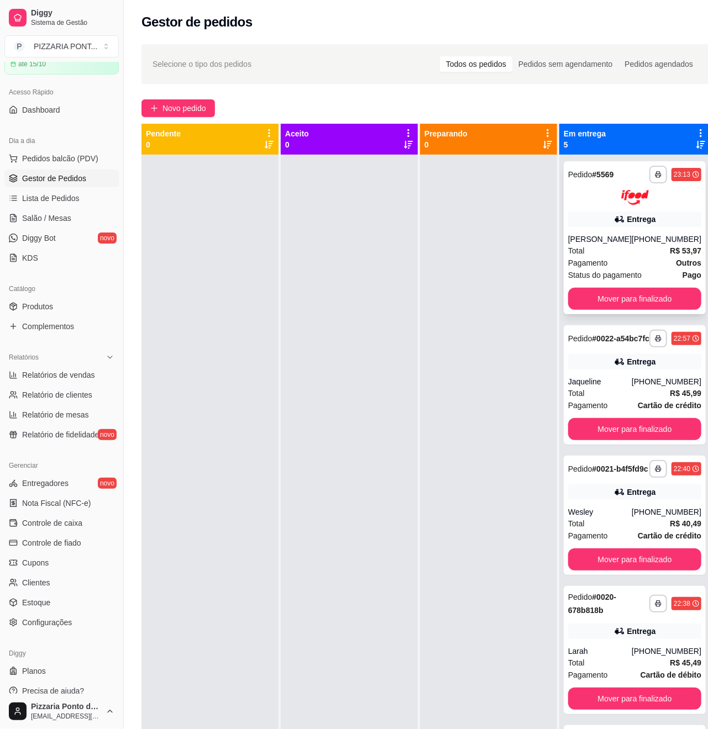
click at [637, 310] on button "Mover para finalizado" at bounding box center [634, 299] width 133 height 22
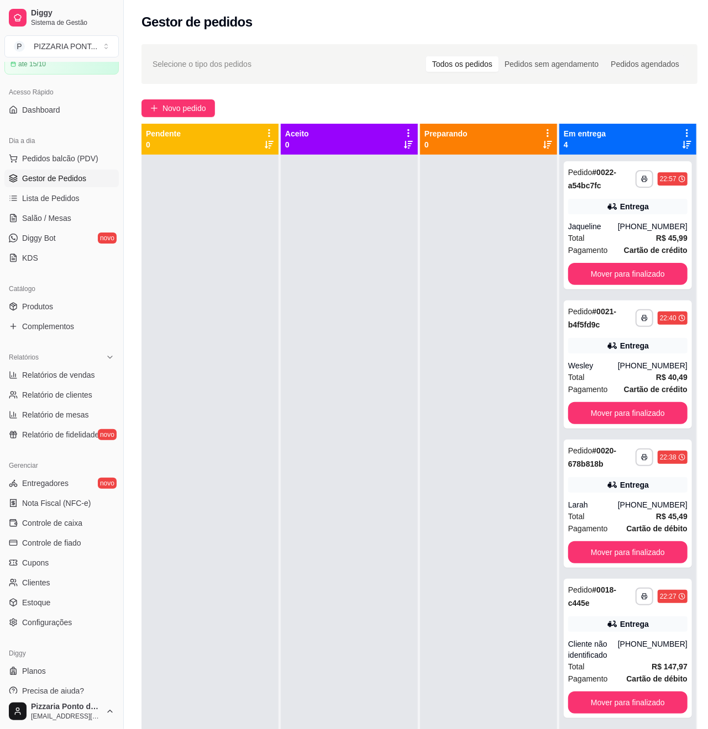
click at [639, 308] on div "**********" at bounding box center [627, 318] width 119 height 27
click at [616, 277] on button "Mover para finalizado" at bounding box center [627, 274] width 119 height 22
click at [616, 402] on button "Mover para finalizado" at bounding box center [627, 413] width 119 height 22
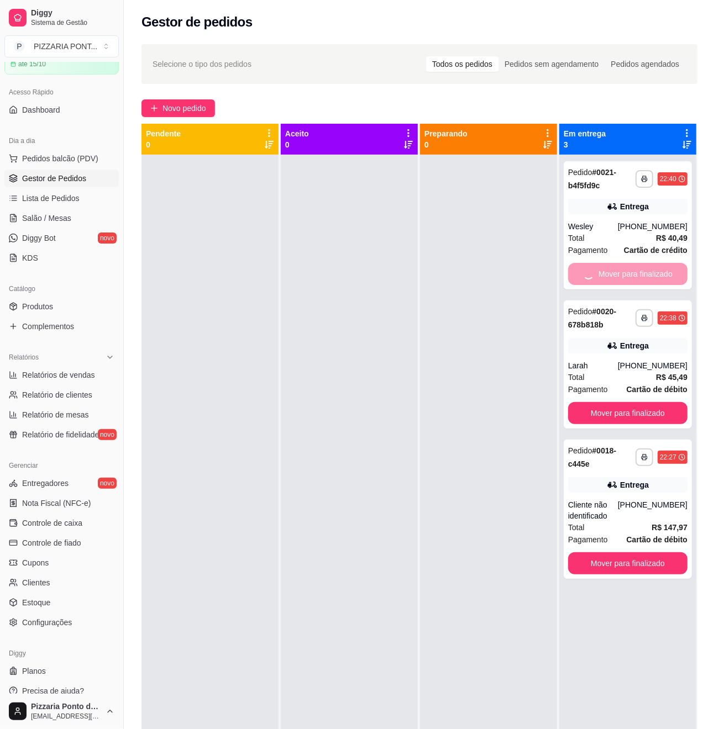
click at [616, 277] on div "Mover para finalizado" at bounding box center [627, 274] width 119 height 22
click at [617, 276] on div "Mover para finalizado" at bounding box center [627, 274] width 119 height 22
click at [618, 275] on div "Mover para finalizado" at bounding box center [627, 274] width 119 height 22
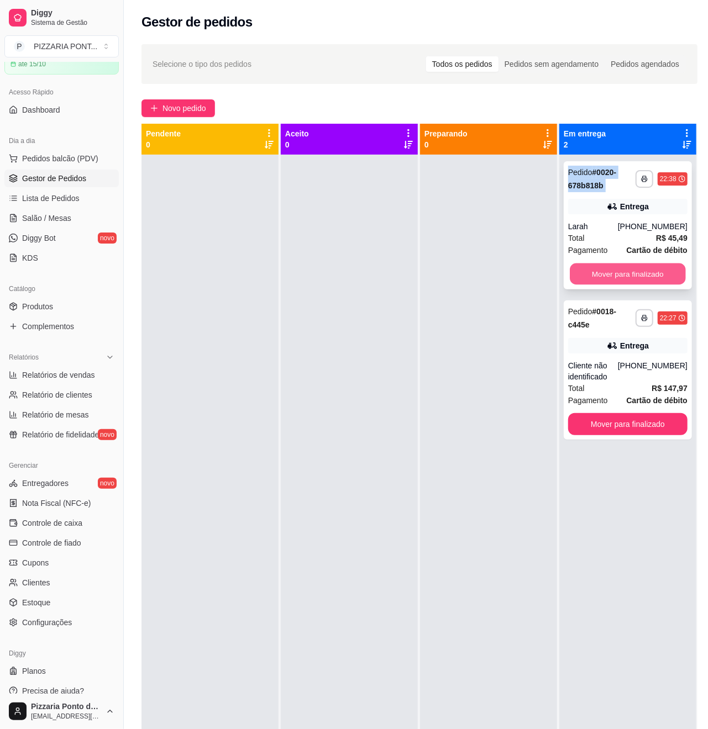
click at [670, 272] on button "Mover para finalizado" at bounding box center [627, 274] width 116 height 22
click at [670, 273] on div "Mover para finalizado" at bounding box center [627, 274] width 119 height 22
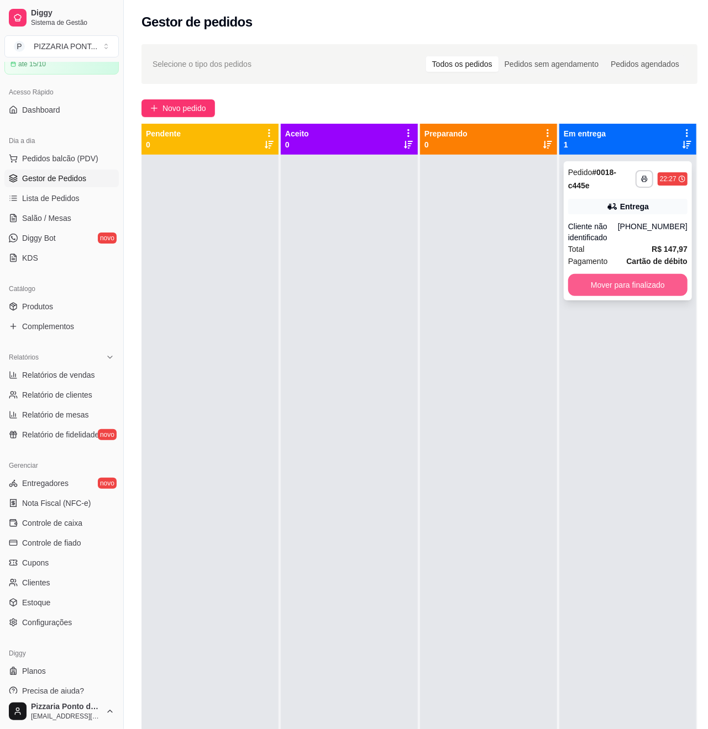
click at [666, 284] on button "Mover para finalizado" at bounding box center [627, 285] width 119 height 22
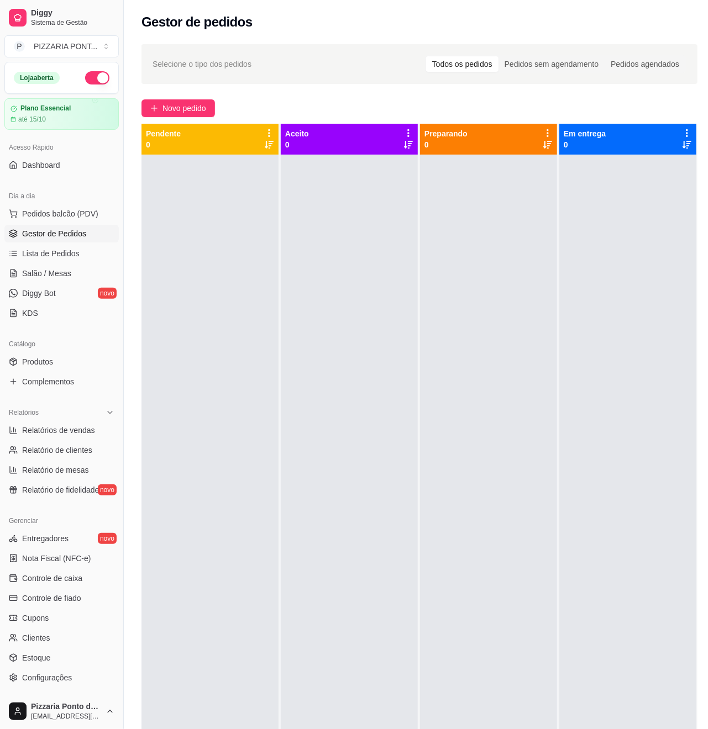
click at [85, 80] on button "button" at bounding box center [97, 77] width 24 height 13
click at [81, 582] on span "Controle de caixa" at bounding box center [52, 578] width 60 height 11
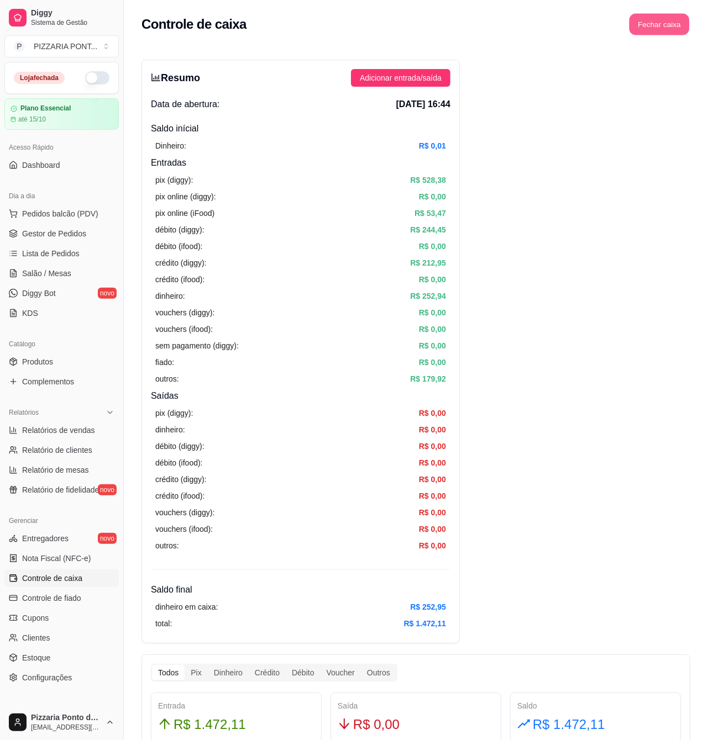
click at [666, 31] on button "Fechar caixa" at bounding box center [659, 25] width 60 height 22
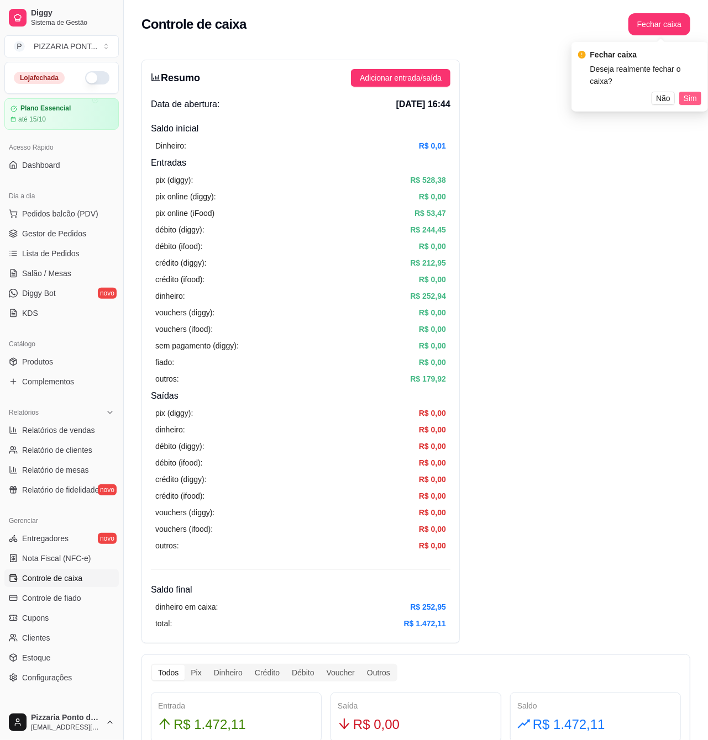
click at [689, 92] on span "Sim" at bounding box center [689, 98] width 13 height 12
